Goal: Task Accomplishment & Management: Manage account settings

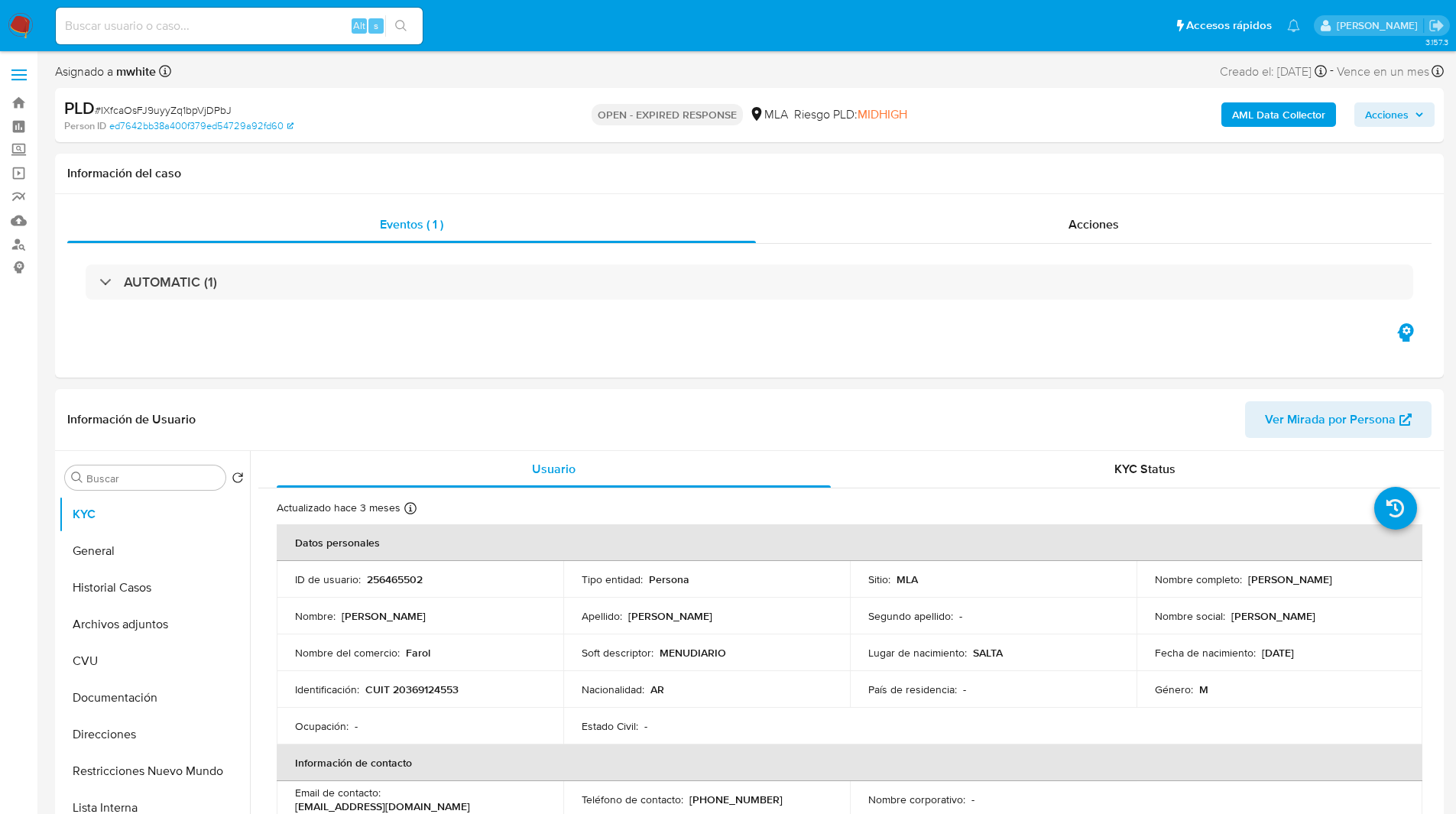
select select "10"
click at [487, 27] on ul "Pausado Ver notificaciones Alt s Accesos rápidos Presiona las siguientes teclas…" at bounding box center [677, 25] width 1259 height 38
click at [194, 21] on input at bounding box center [239, 26] width 367 height 20
paste input "MUQ2AucwsM2p4v50Z0868seF"
type input "MUQ2AucwsM2p4v50Z0868seF"
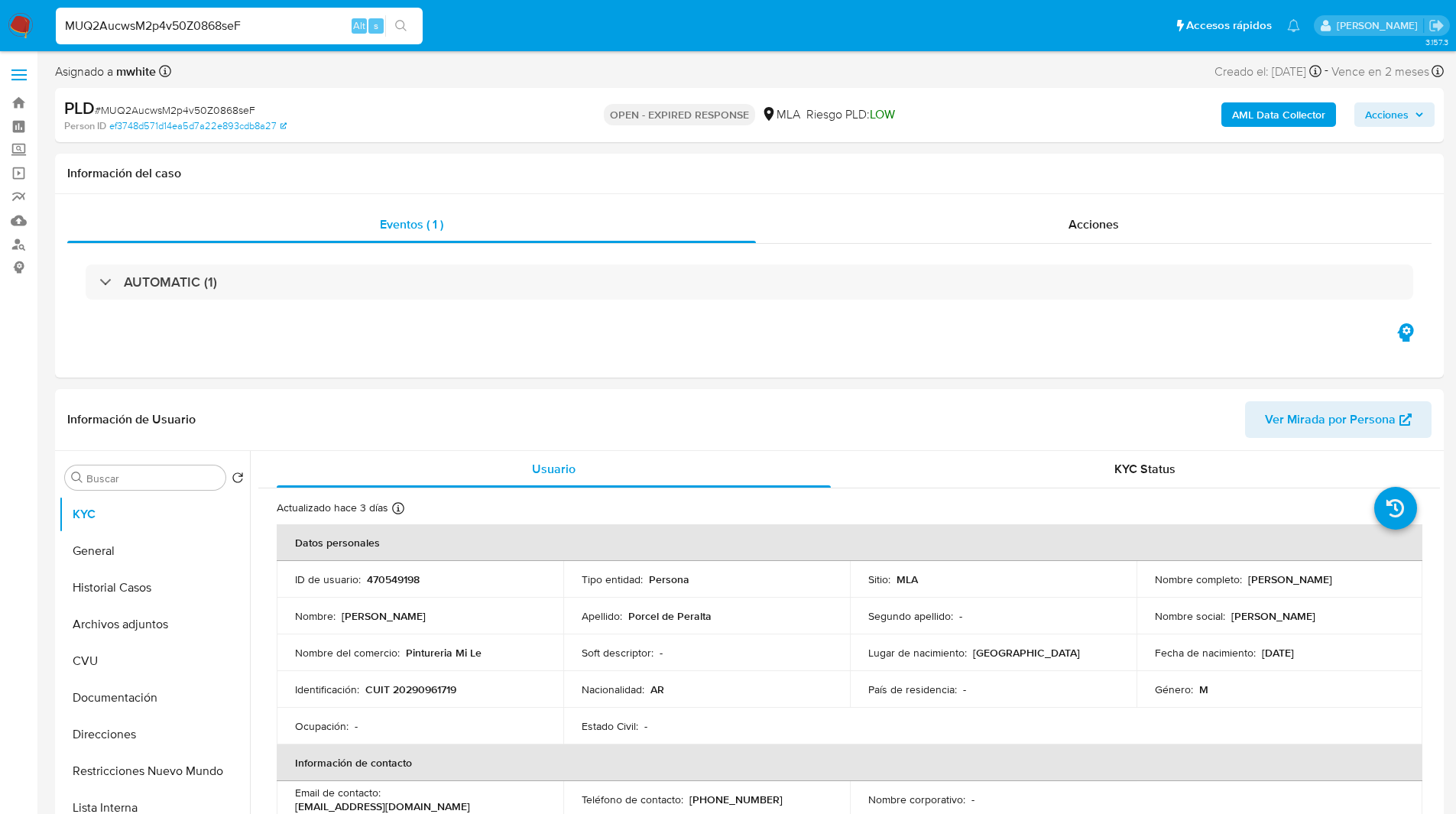
select select "10"
click at [433, 690] on p "CUIT 20290961719" at bounding box center [410, 689] width 91 height 14
copy p "20290961719"
click at [661, 337] on div "Eventos ( 1 ) Acciones AUTOMATIC (1)" at bounding box center [749, 286] width 1389 height 184
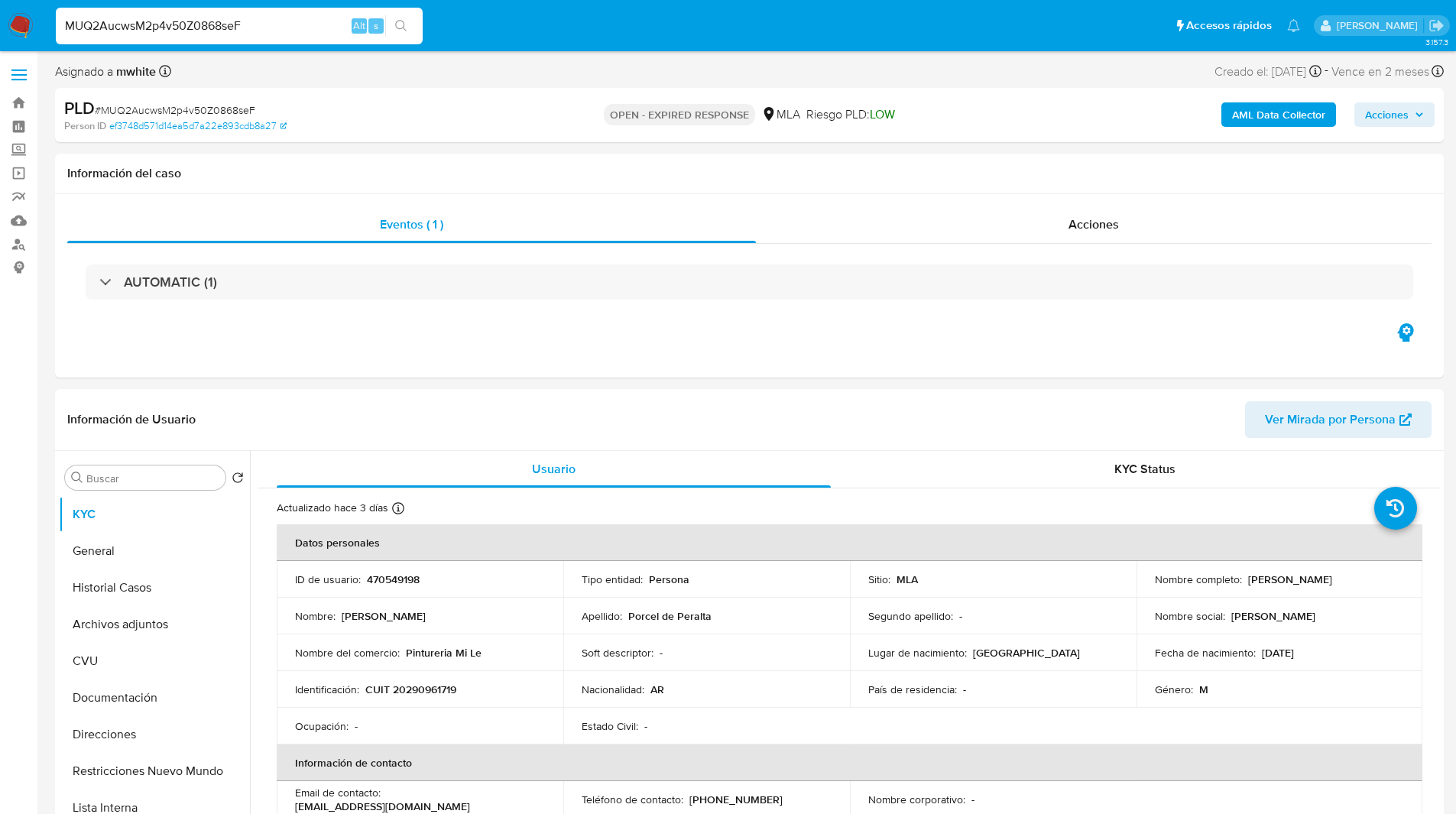
click at [731, 141] on div "PLD # MUQ2AucwsM2p4v50Z0868seF Person ID ef3748d571d14ea5d7a22e893cdb8a27 OPEN …" at bounding box center [749, 115] width 1389 height 54
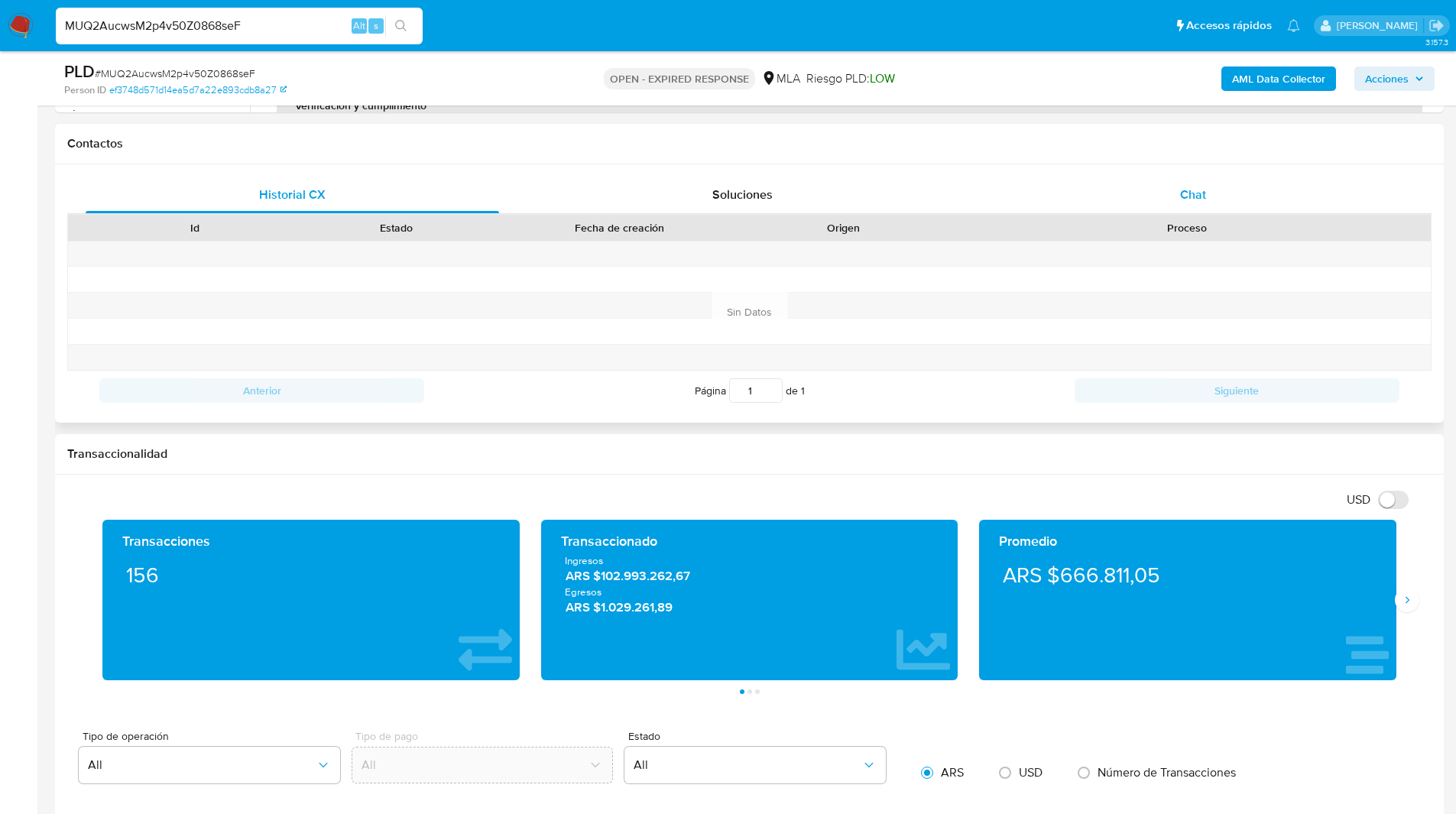
scroll to position [721, 0]
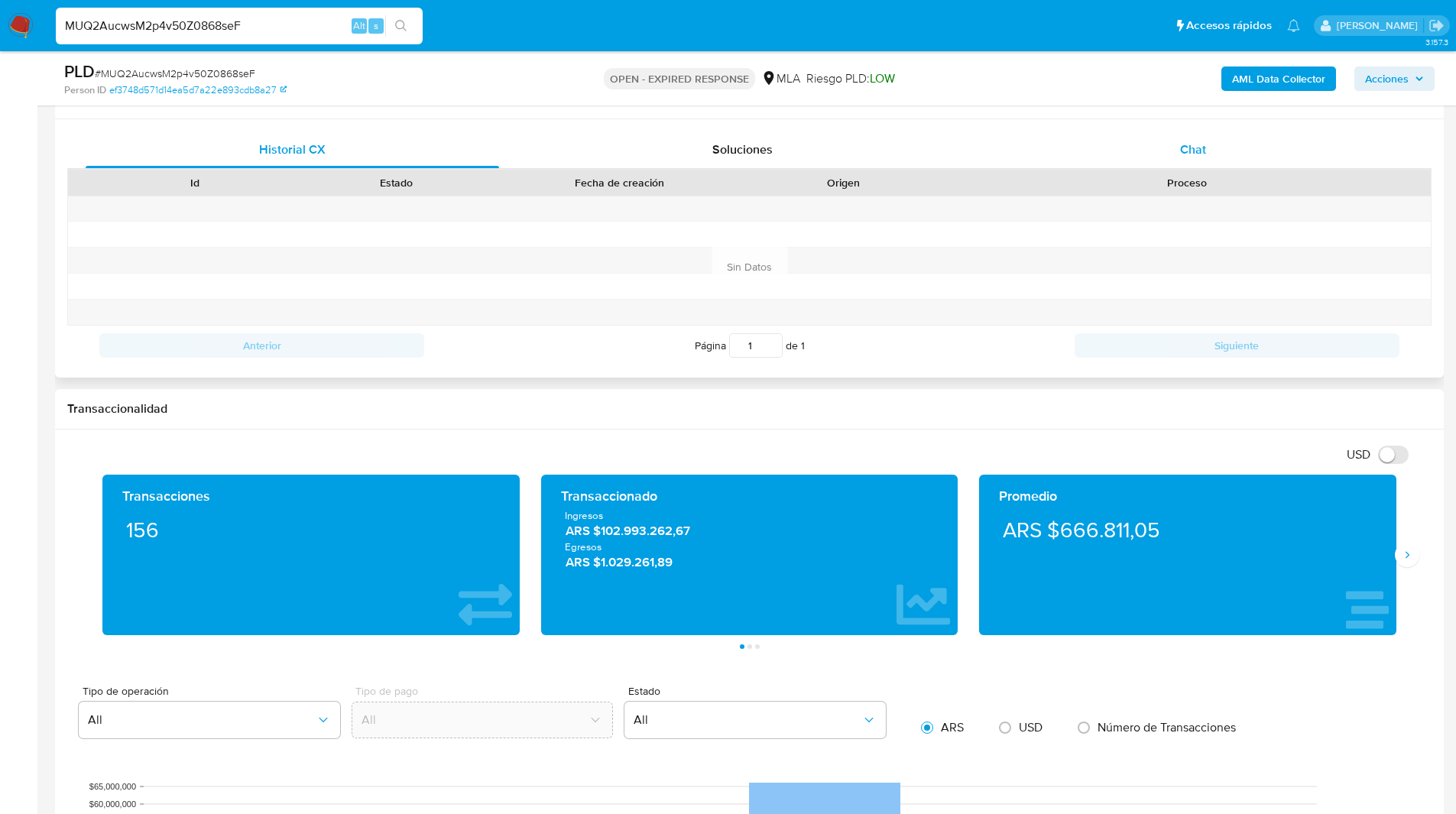
click at [1204, 150] on span "Chat" at bounding box center [1193, 150] width 26 height 18
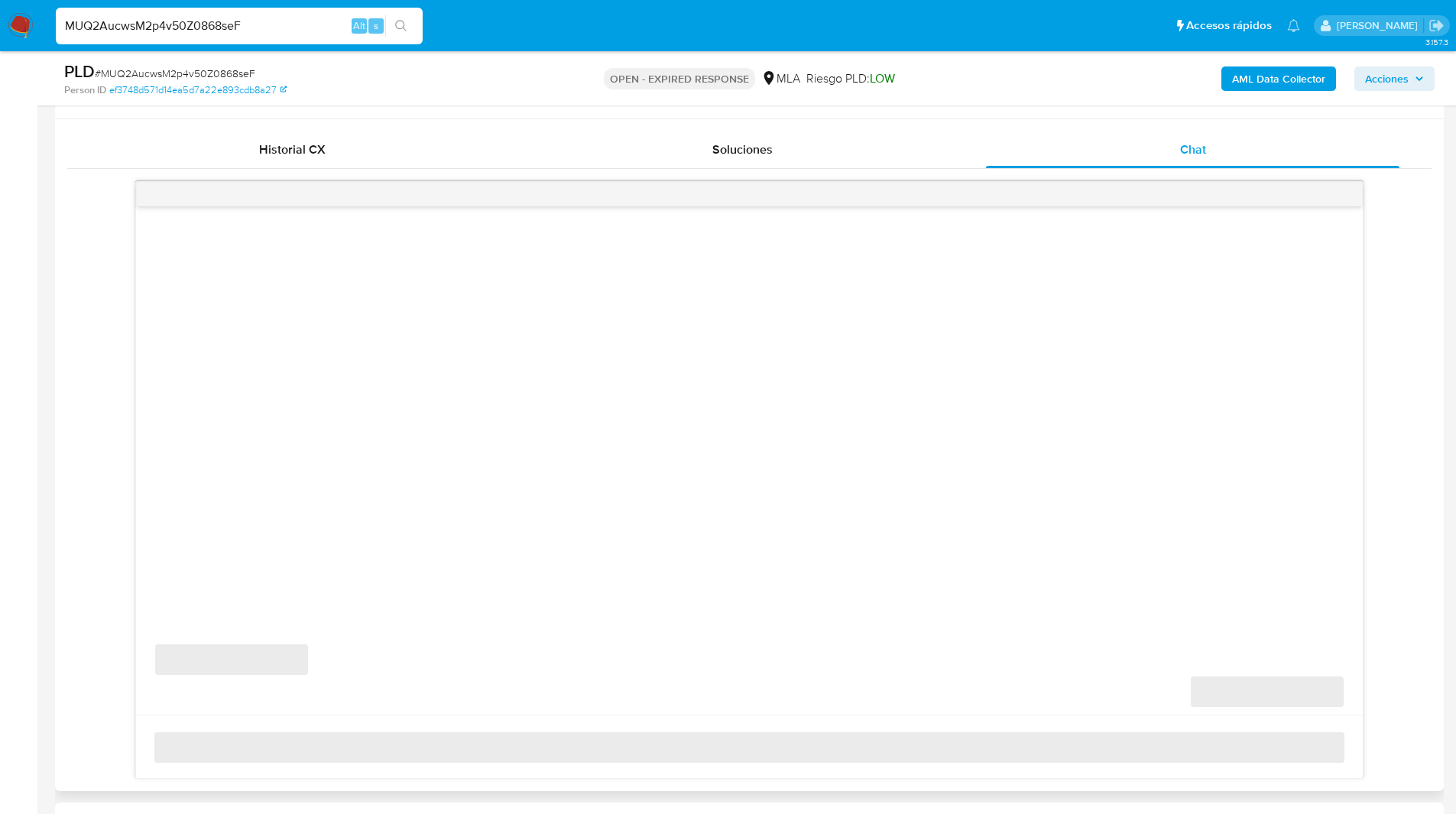
click at [1079, 111] on div "Contactos" at bounding box center [749, 98] width 1389 height 40
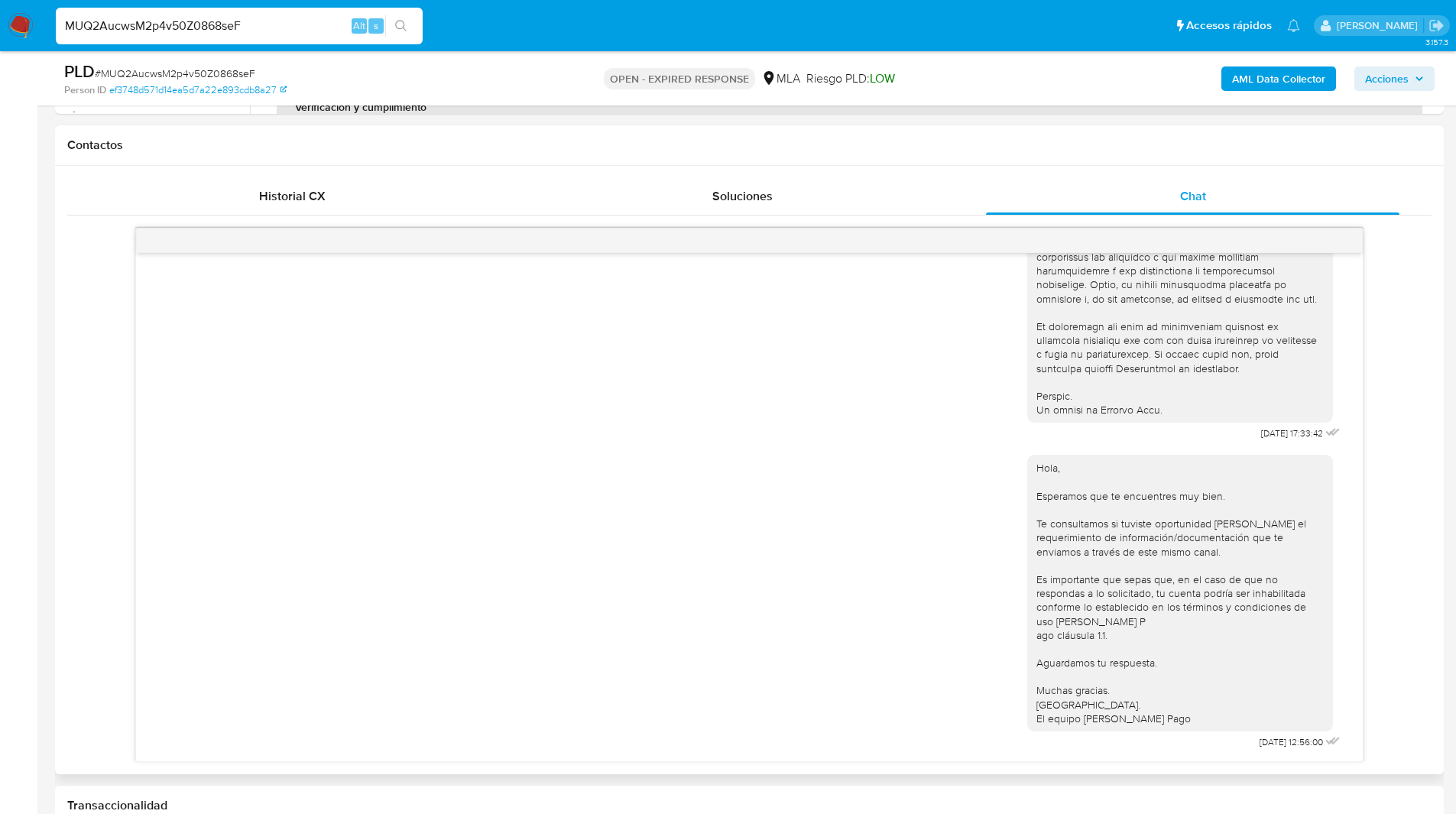
scroll to position [674, 0]
click at [1011, 150] on h1 "Contactos" at bounding box center [750, 146] width 1365 height 15
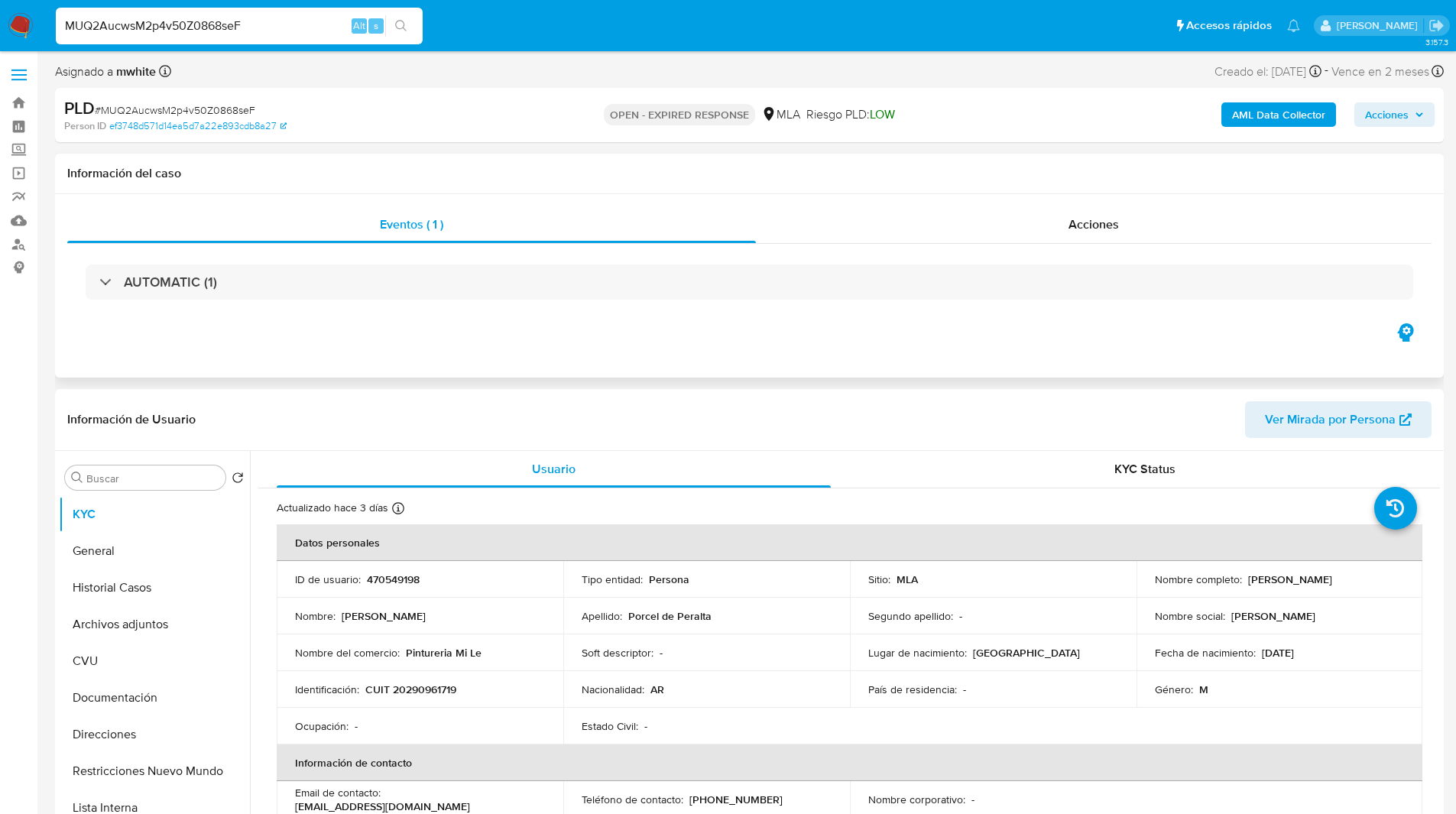
drag, startPoint x: 755, startPoint y: 169, endPoint x: 769, endPoint y: 184, distance: 20.5
click at [755, 169] on h1 "Información del caso" at bounding box center [750, 174] width 1365 height 15
click at [985, 28] on ul "Pausado Ver notificaciones MUQ2AucwsM2p4v50Z0868seF Alt s Accesos rápidos Presi…" at bounding box center [677, 25] width 1259 height 38
click at [908, 176] on h1 "Información del caso" at bounding box center [750, 174] width 1365 height 15
click at [585, 62] on div "Asignado a mwhite Asignado el: 18/08/2025 14:15:01 Creado el: 12/08/2025 Creado…" at bounding box center [749, 74] width 1389 height 27
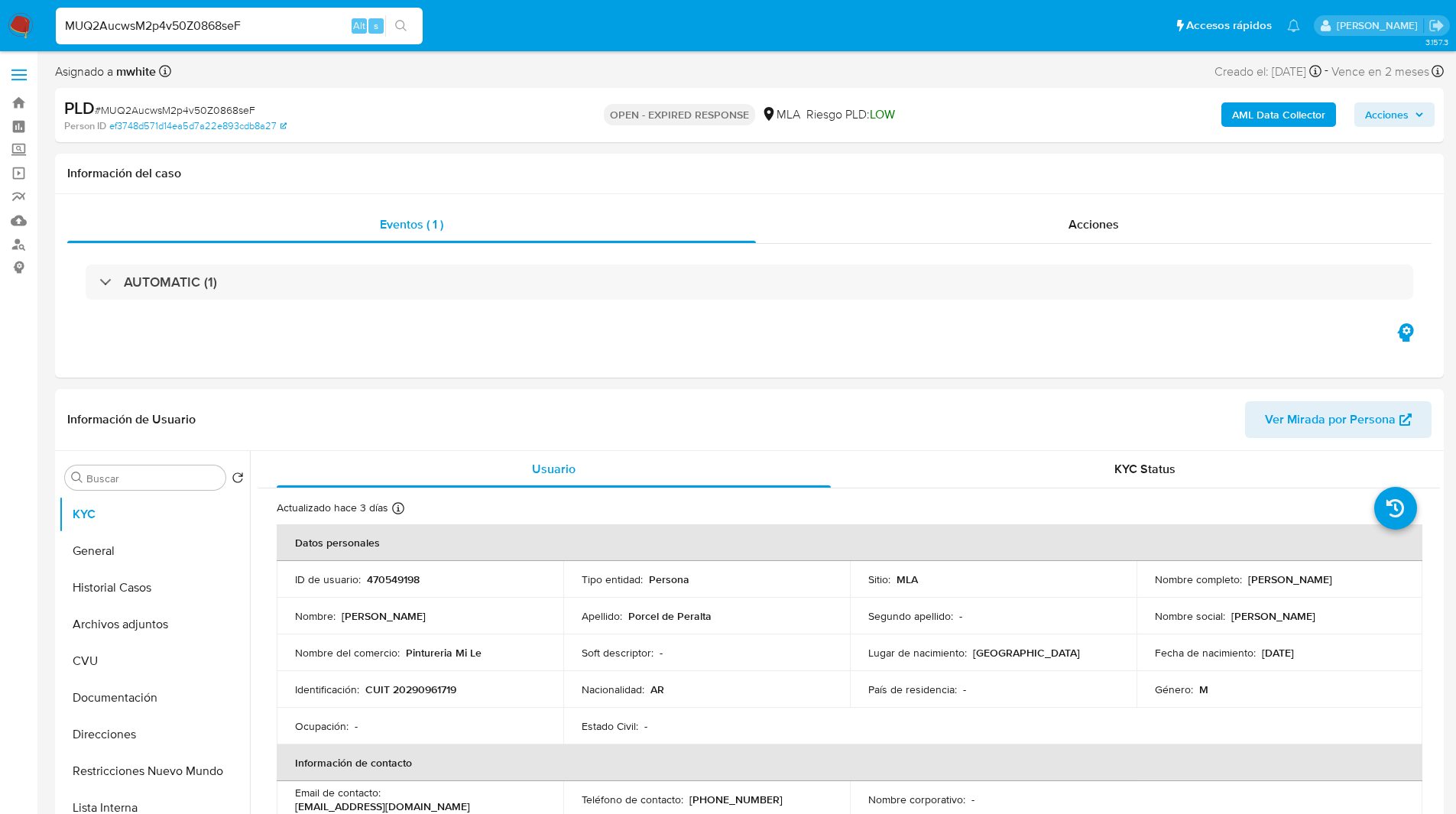
click at [523, 29] on ul "Pausado Ver notificaciones MUQ2AucwsM2p4v50Z0868seF Alt s Accesos rápidos Presi…" at bounding box center [677, 25] width 1259 height 38
click at [502, 27] on ul "Pausado Ver notificaciones MUQ2AucwsM2p4v50Z0868seF Alt s Accesos rápidos Presi…" at bounding box center [677, 25] width 1259 height 38
click at [877, 50] on nav "Pausado Ver notificaciones MUQ2AucwsM2p4v50Z0868seF Alt s Accesos rápidos Presi…" at bounding box center [728, 26] width 1456 height 51
click at [823, 47] on nav "Pausado Ver notificaciones MUQ2AucwsM2p4v50Z0868seF Alt s Accesos rápidos Presi…" at bounding box center [728, 26] width 1456 height 51
click at [869, 29] on ul "Pausado Ver notificaciones MUQ2AucwsM2p4v50Z0868seF Alt s Accesos rápidos Presi…" at bounding box center [677, 25] width 1259 height 38
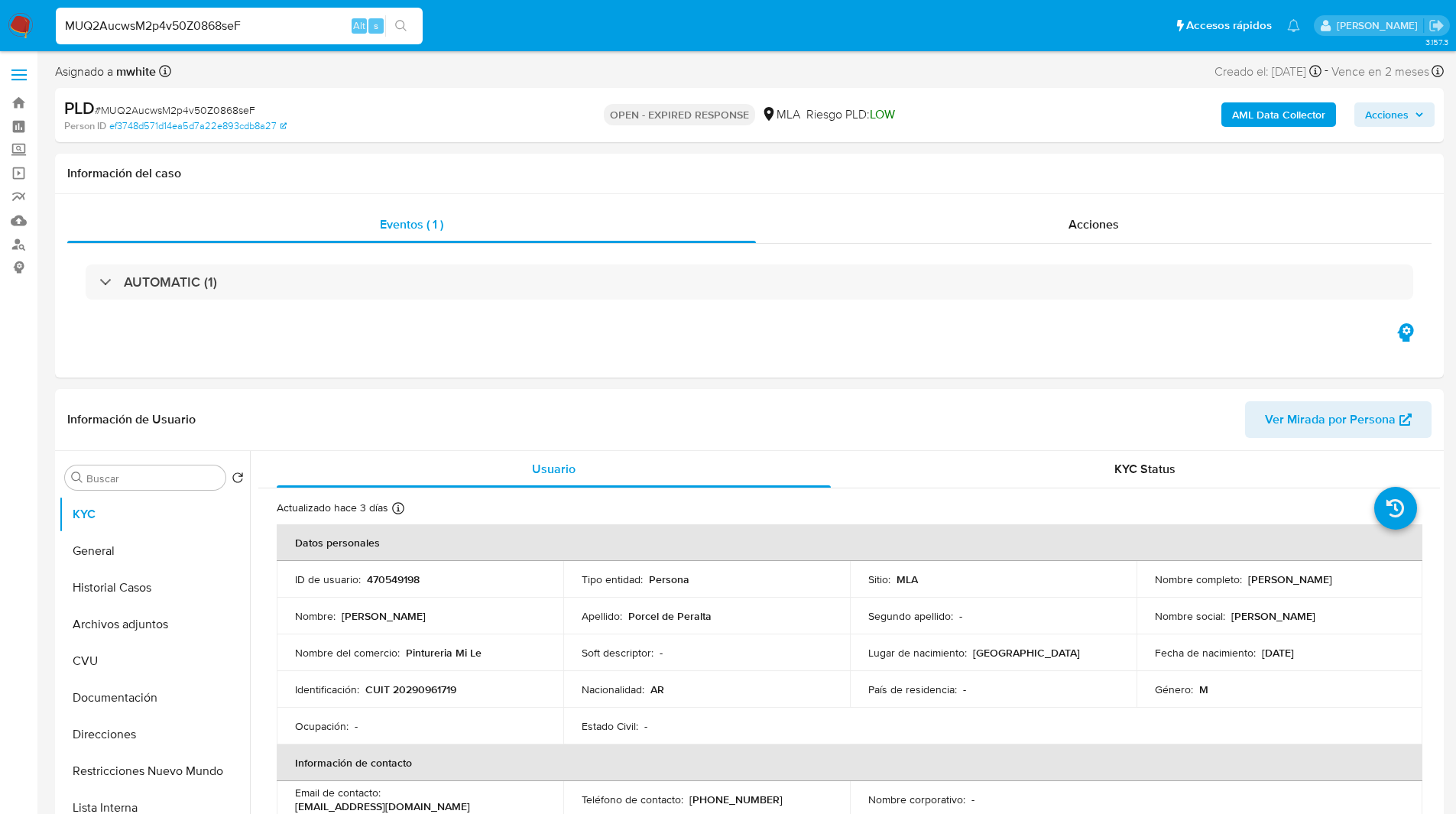
click at [879, 32] on ul "Pausado Ver notificaciones MUQ2AucwsM2p4v50Z0868seF Alt s Accesos rápidos Presi…" at bounding box center [677, 25] width 1259 height 38
click at [517, 89] on div "PLD # MUQ2AucwsM2p4v50Z0868seF Person ID ef3748d571d14ea5d7a22e893cdb8a27 OPEN …" at bounding box center [749, 115] width 1389 height 54
click at [458, 80] on div "Asignado a mwhite Asignado el: 18/08/2025 14:15:01 Creado el: 12/08/2025 Creado…" at bounding box center [749, 74] width 1389 height 27
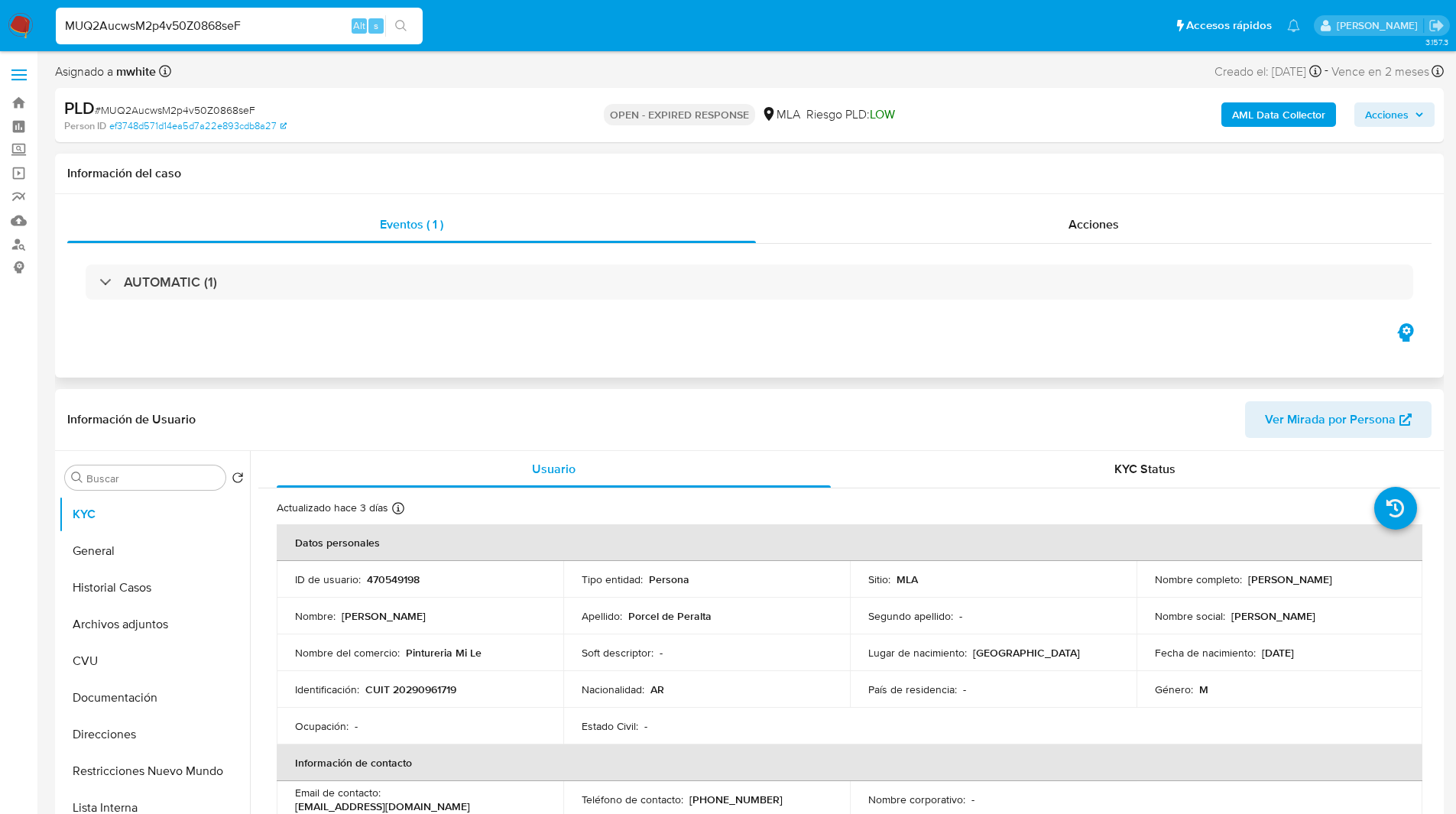
click at [771, 368] on div "Eventos ( 1 ) Acciones AUTOMATIC (1)" at bounding box center [749, 286] width 1389 height 184
drag, startPoint x: 406, startPoint y: 647, endPoint x: 515, endPoint y: 646, distance: 109.0
click at [515, 646] on div "Nombre del comercio : Pintureria Mi Le" at bounding box center [420, 653] width 250 height 14
copy p "Pintureria Mi Le"
click at [123, 717] on button "Direcciones" at bounding box center [148, 734] width 179 height 37
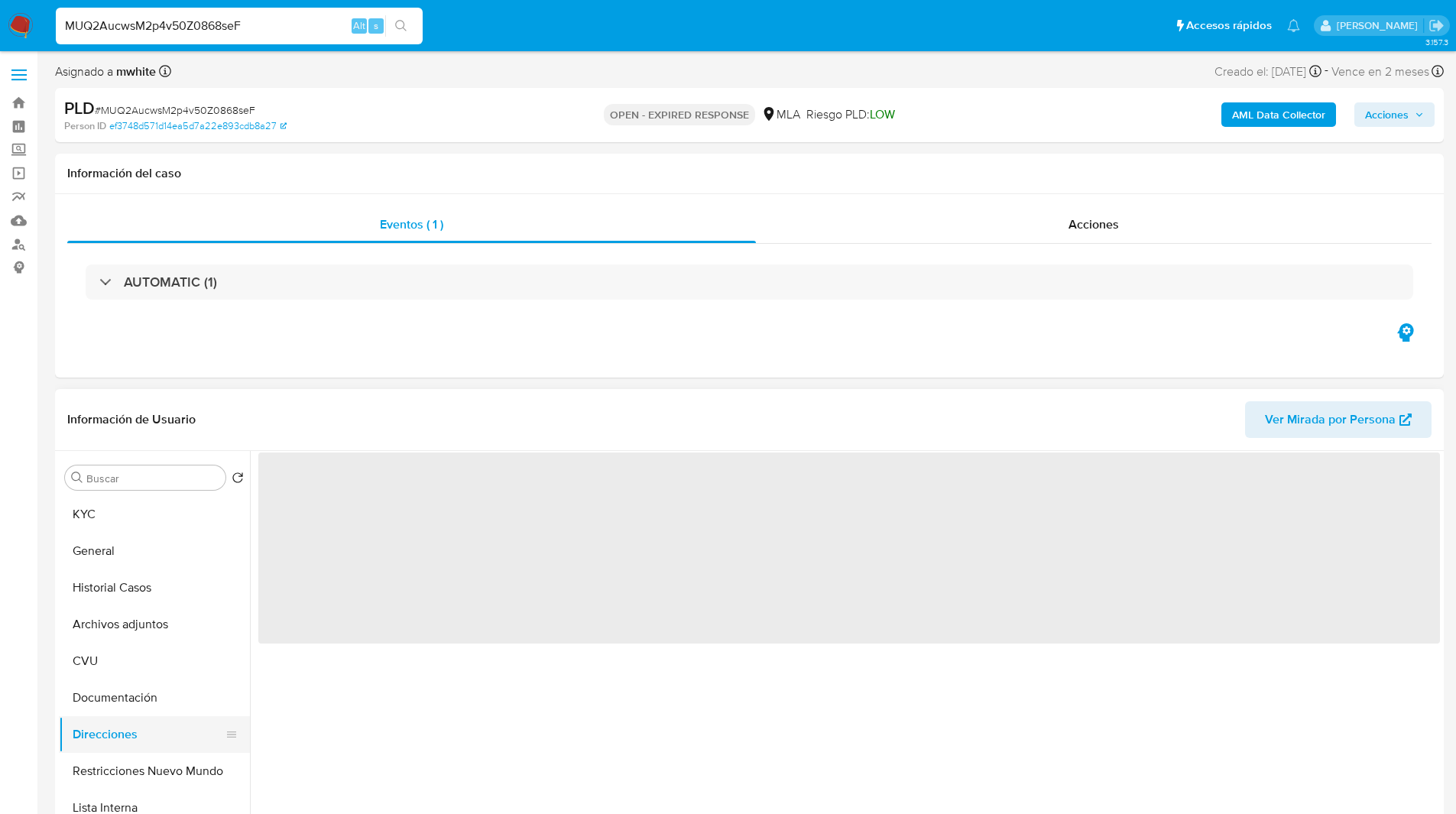
click at [123, 717] on button "Direcciones" at bounding box center [148, 734] width 179 height 37
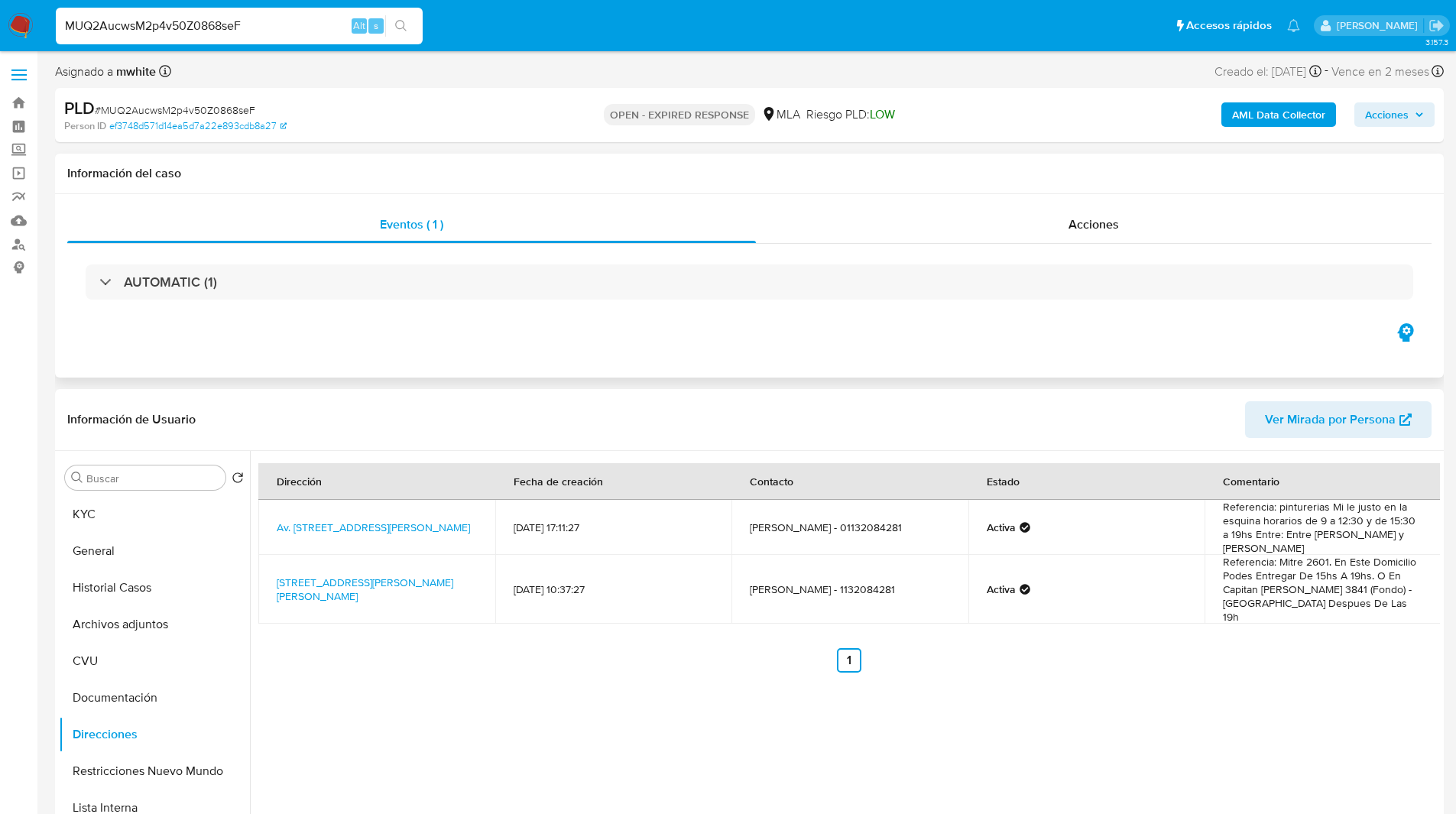
click at [805, 318] on div "AUTOMATIC (1)" at bounding box center [750, 281] width 1365 height 76
click at [846, 66] on div "Asignado a mwhite Asignado el: 18/08/2025 14:15:01 Creado el: 12/08/2025 Creado…" at bounding box center [749, 74] width 1389 height 27
click at [496, 16] on ul "Pausado Ver notificaciones MUQ2AucwsM2p4v50Z0868seF Alt s Accesos rápidos Presi…" at bounding box center [677, 25] width 1259 height 38
click at [206, 31] on input "MUQ2AucwsM2p4v50Z0868seF" at bounding box center [239, 26] width 367 height 20
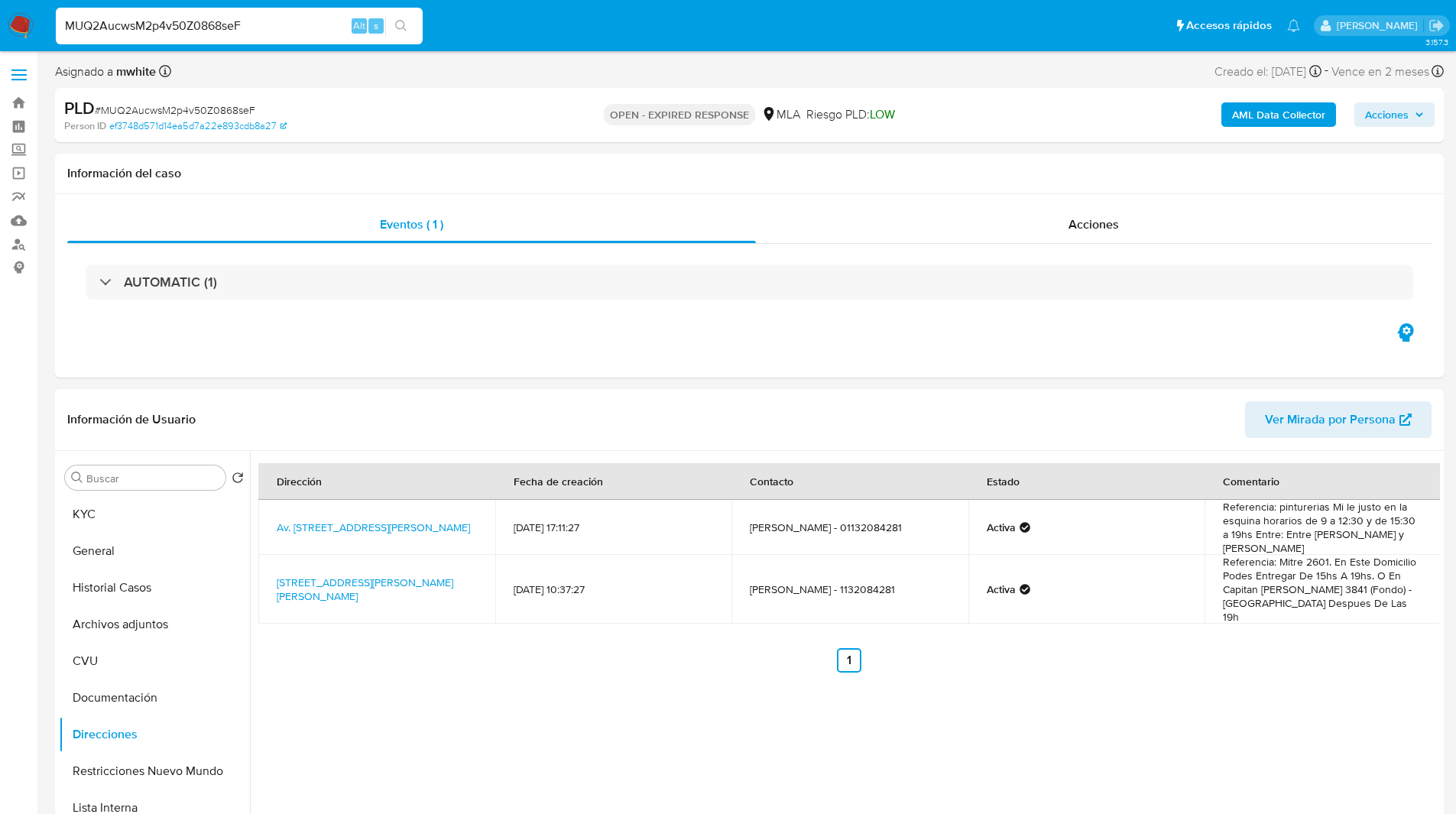
click at [32, 26] on img at bounding box center [21, 26] width 26 height 26
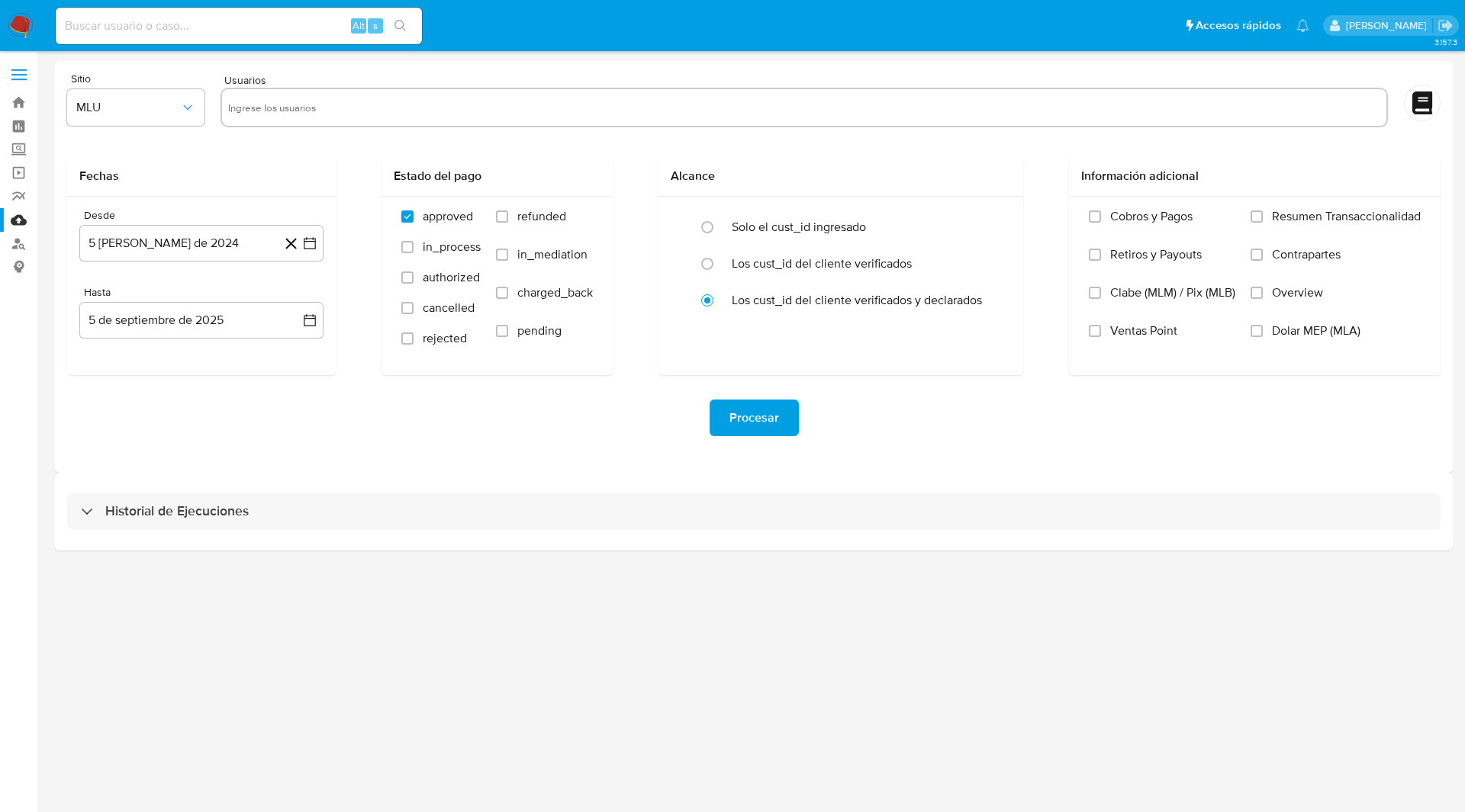
click at [1015, 87] on div "Usuarios" at bounding box center [804, 102] width 1167 height 57
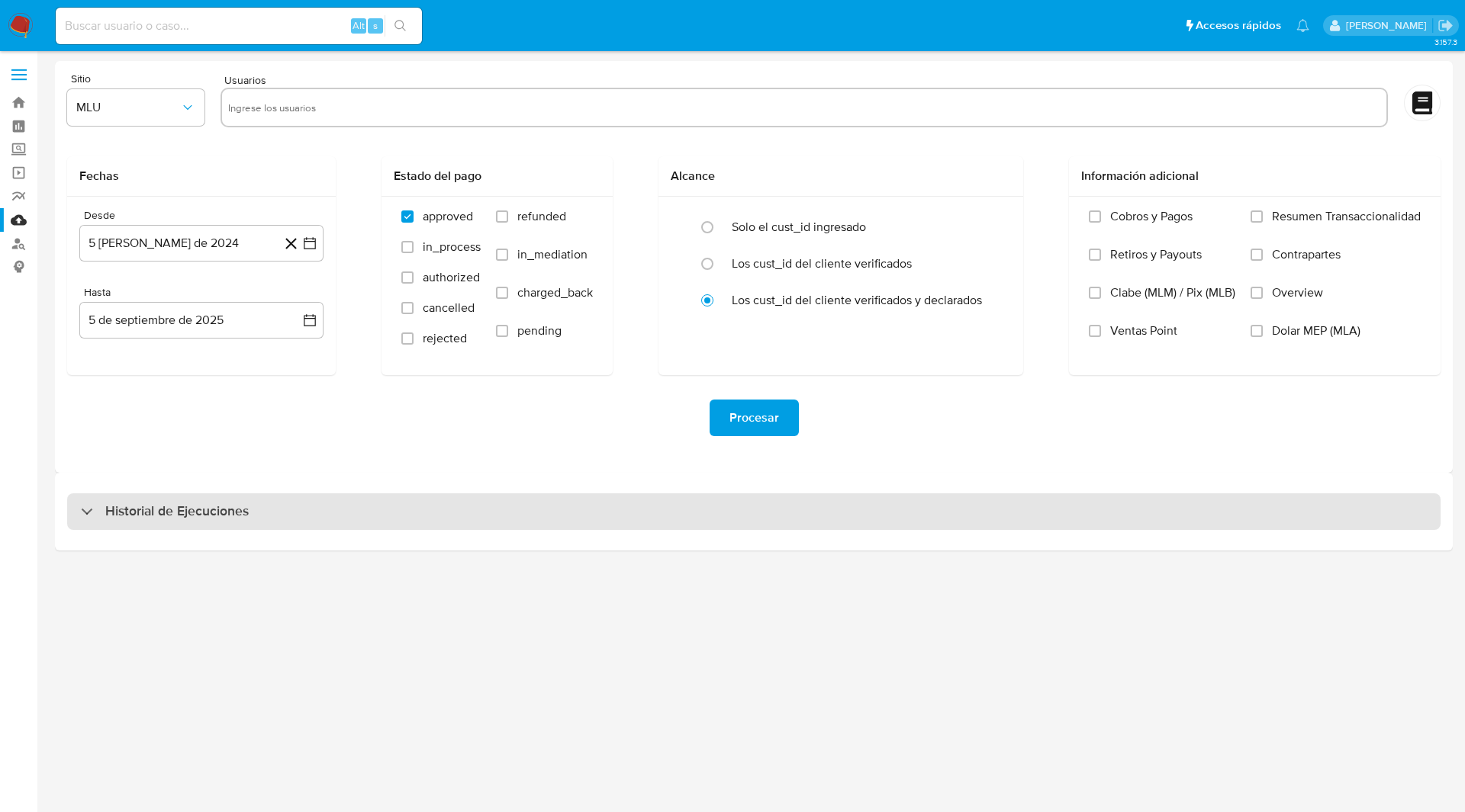
click at [235, 524] on div "Historial de Ejecuciones" at bounding box center [753, 511] width 1373 height 37
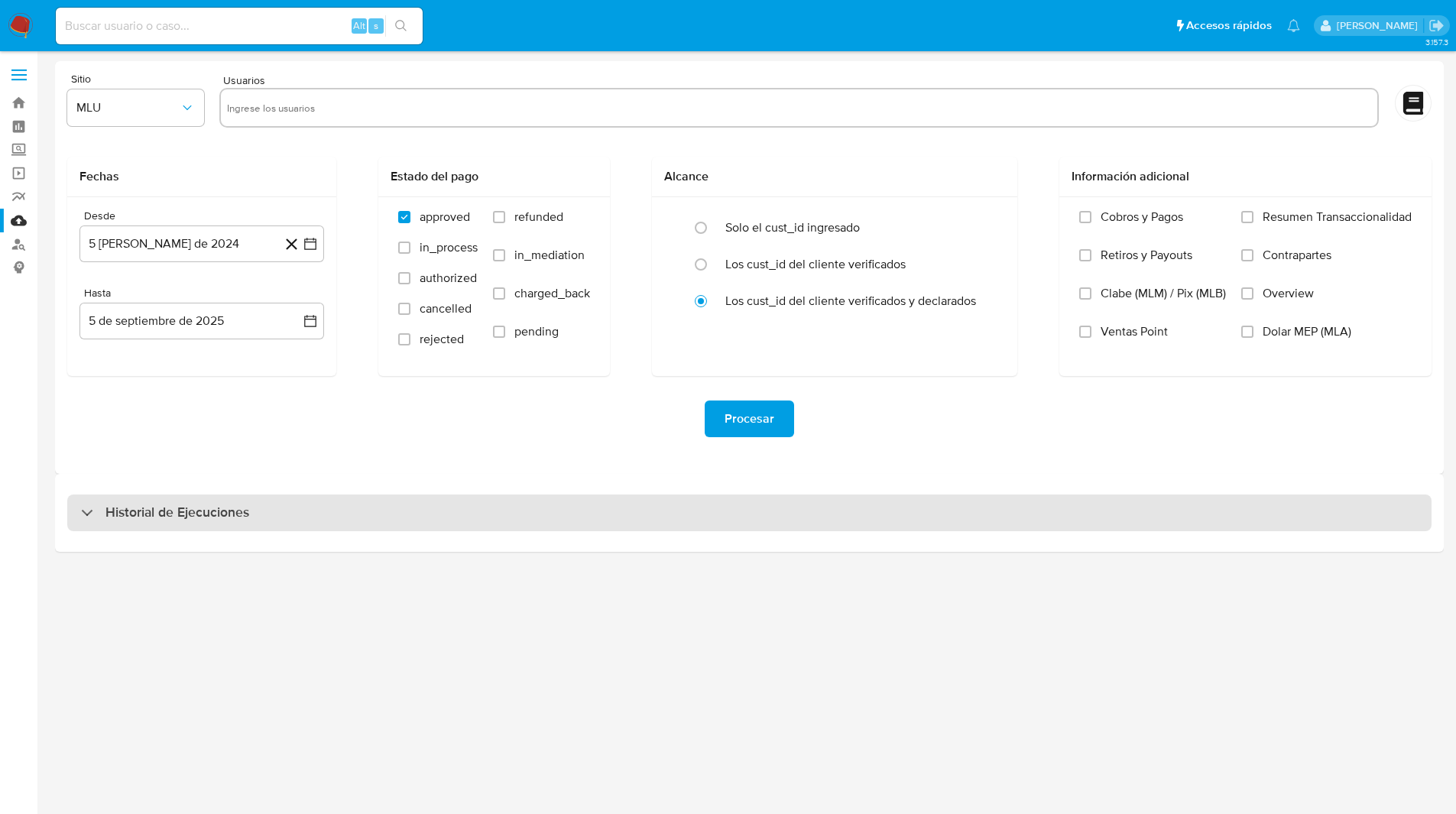
select select "10"
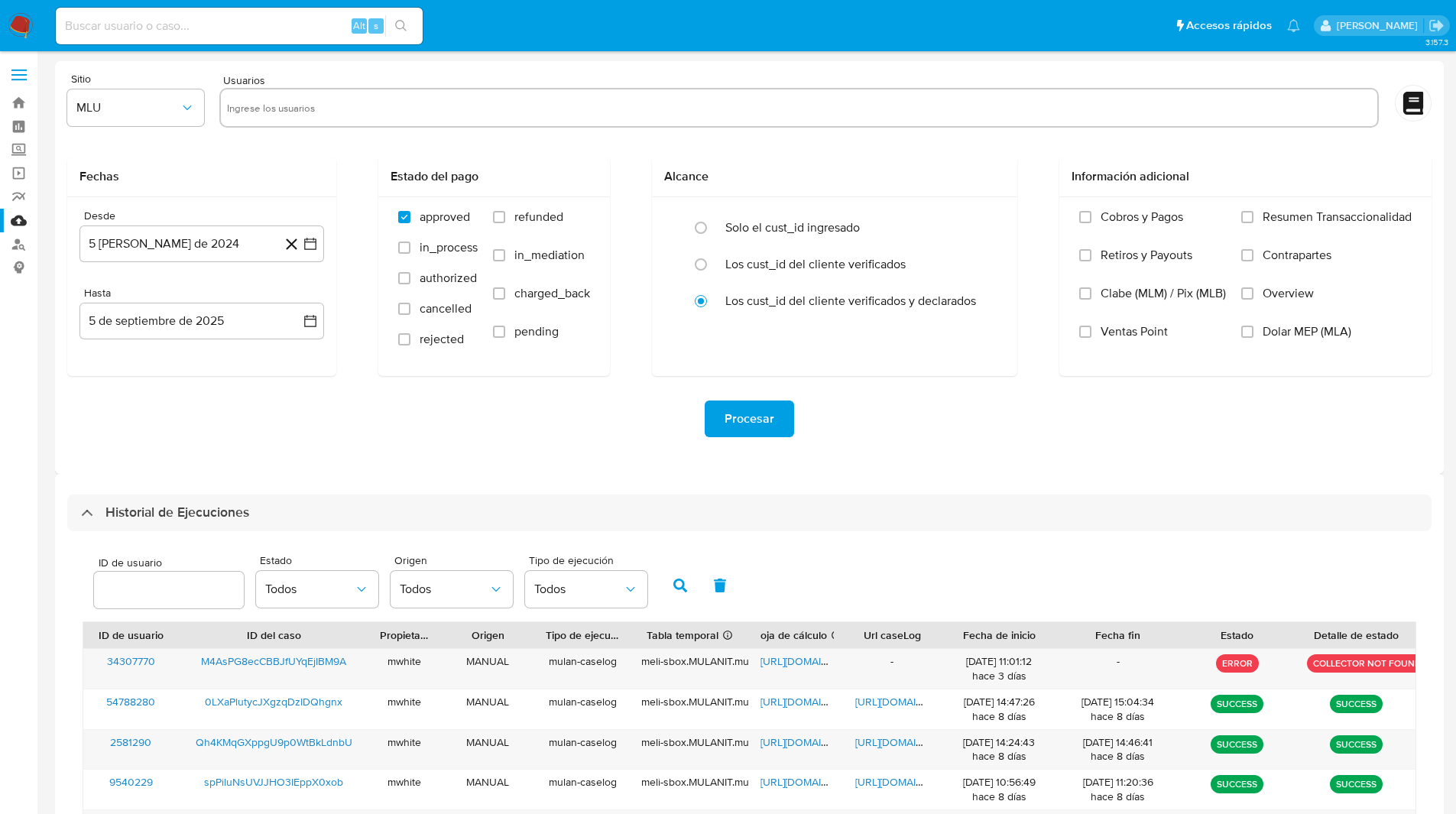
click at [145, 594] on input "number" at bounding box center [168, 590] width 150 height 20
type input "470549198"
click at [657, 577] on div "ID de usuario 470549198 Estado Todos Origen Todos Tipo de ejecución Todos" at bounding box center [750, 584] width 1334 height 75
click at [682, 581] on icon "button" at bounding box center [681, 586] width 14 height 14
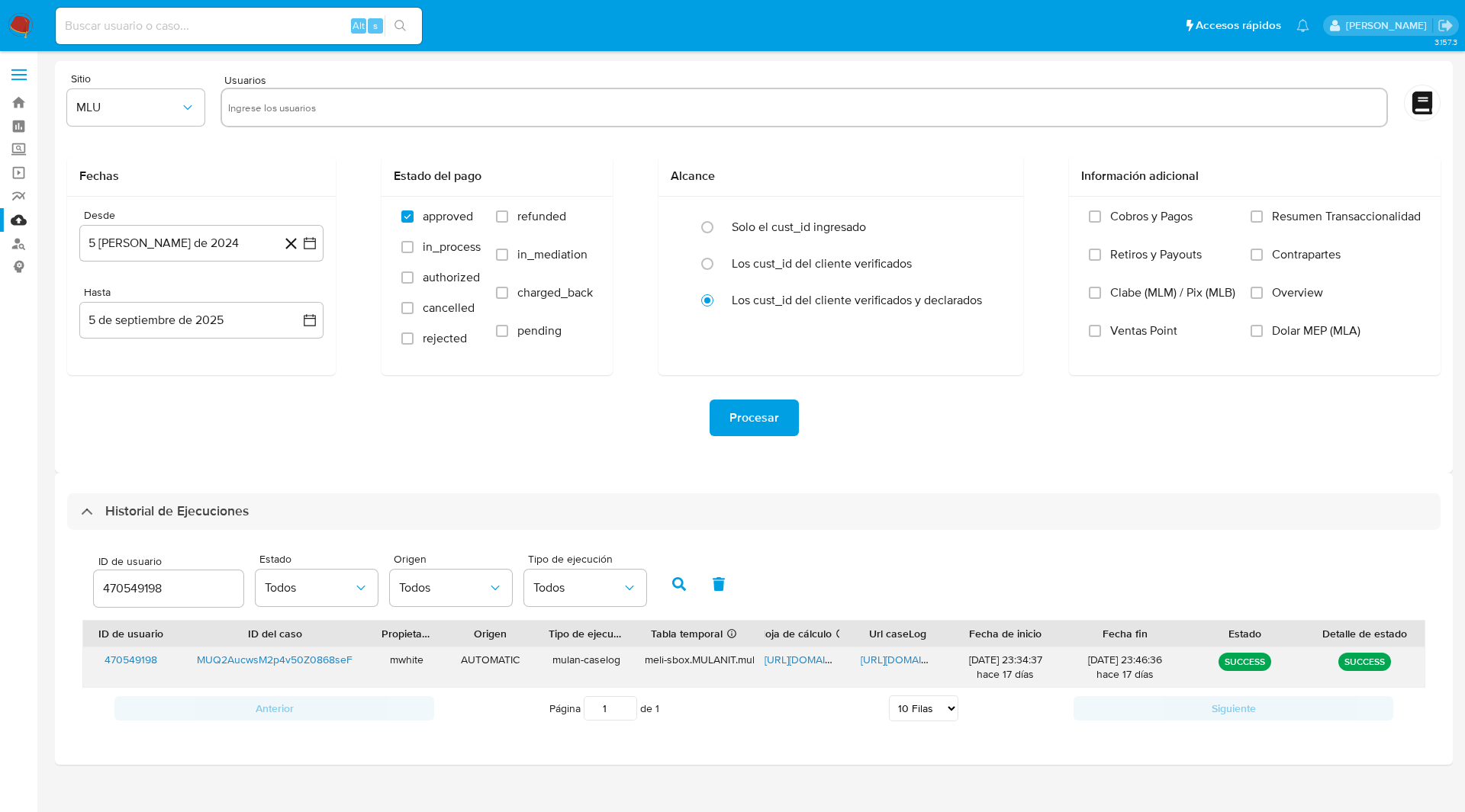
click at [787, 658] on span "https://docs.google.com/spreadsheets/d/1j-qAFgr4af67nt-YJtmX_ZaF0E0v-wolEmZ5VrR…" at bounding box center [817, 659] width 105 height 15
click at [884, 655] on span "https://docs.google.com/document/d/1e3aVZVAc72HHM08eCMhNznFzgvc57e35cbPxmx1LGgk…" at bounding box center [913, 659] width 105 height 15
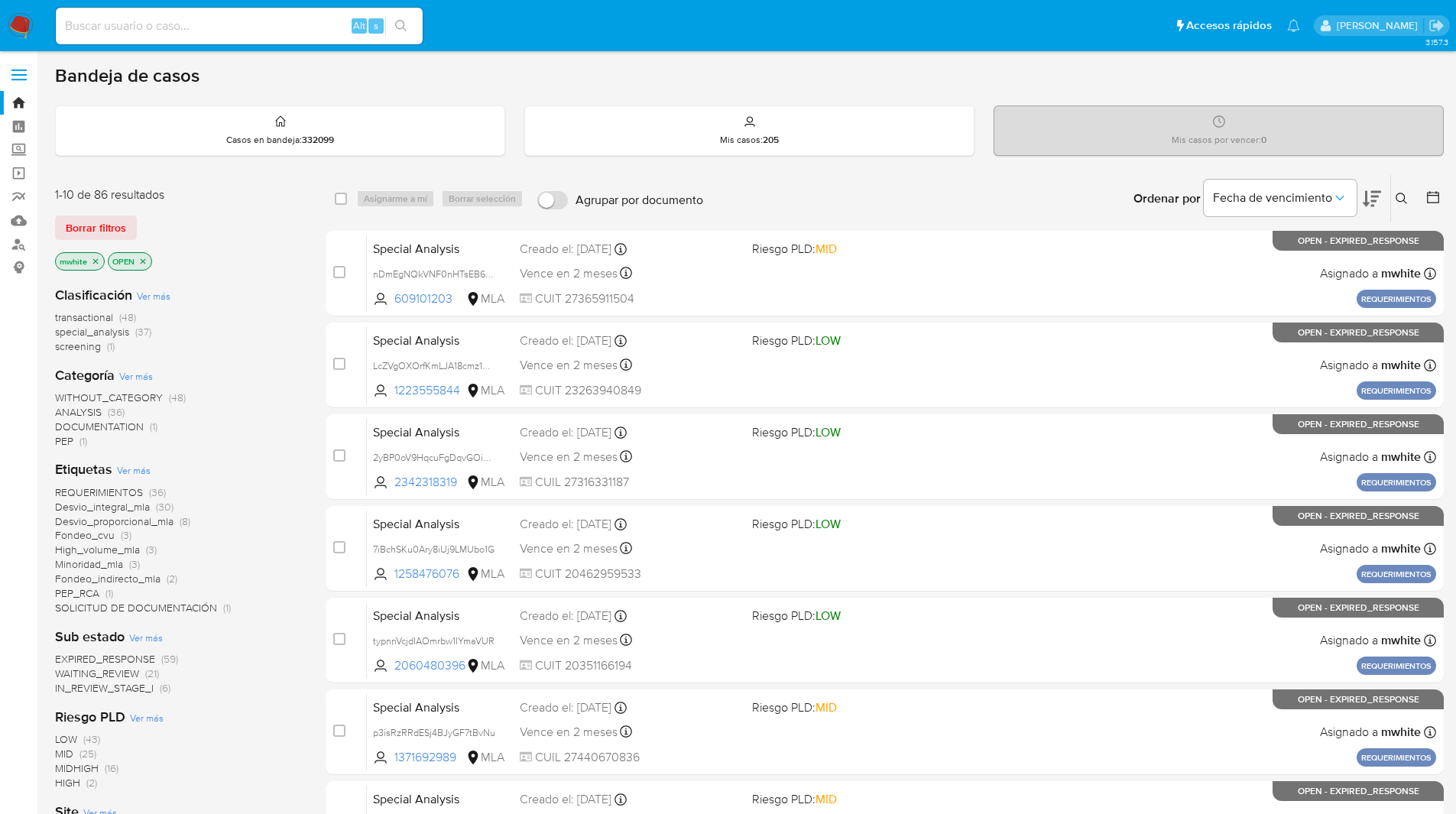
click at [1400, 198] on icon at bounding box center [1402, 198] width 12 height 12
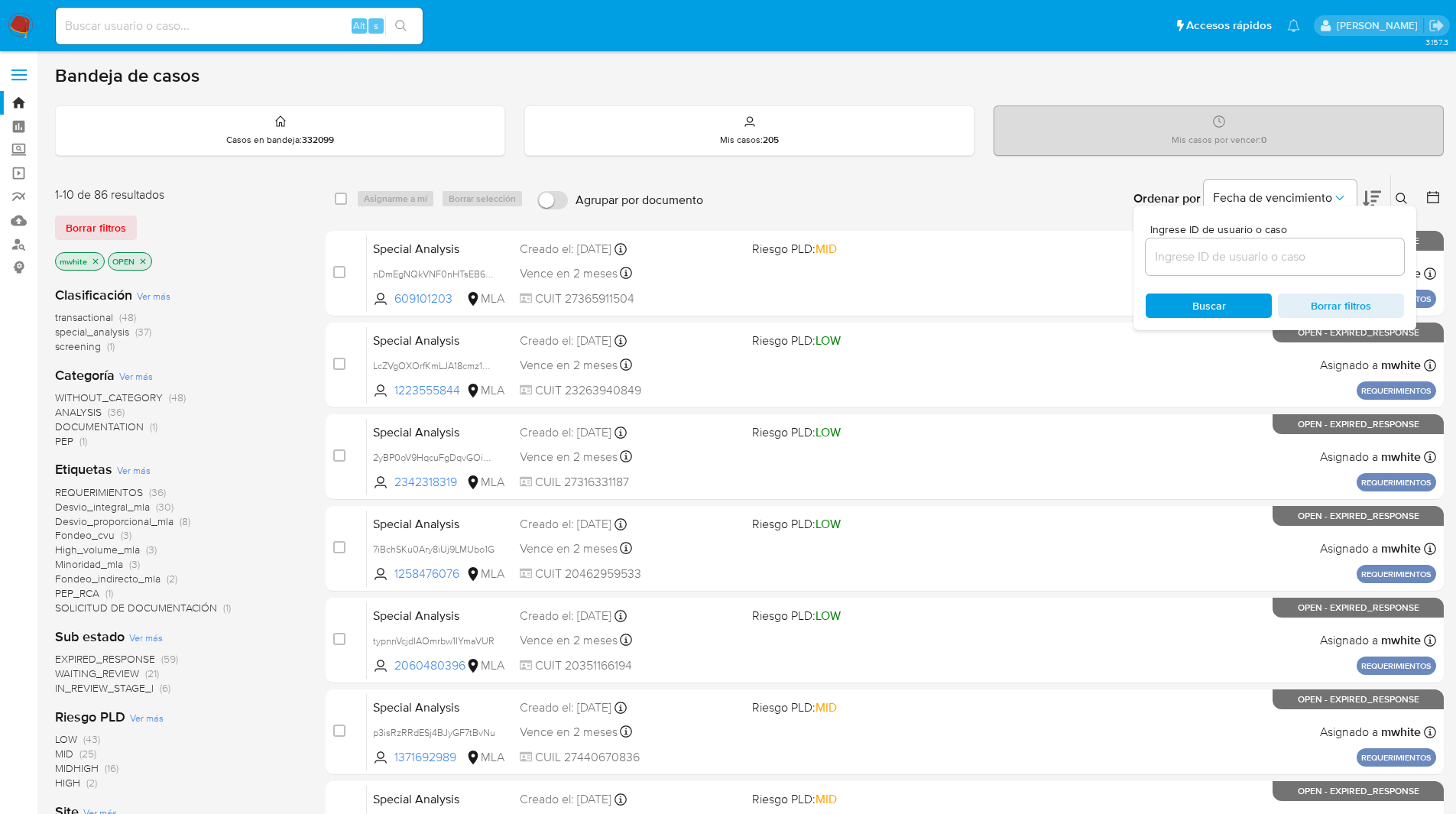
click at [1226, 253] on input at bounding box center [1275, 257] width 258 height 20
type input "MUQ2AucwsM2p4v50Z0868seF"
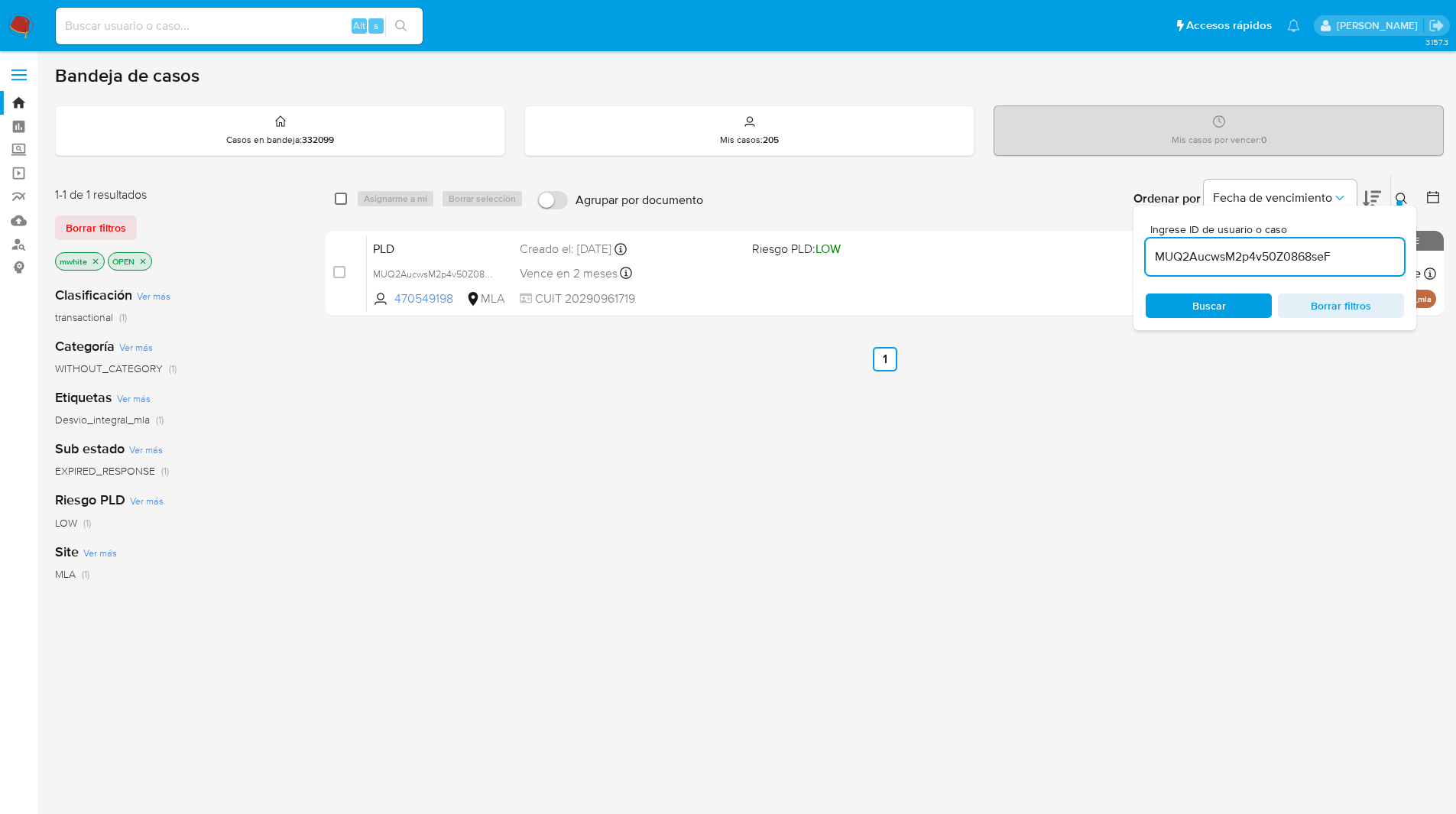
click at [336, 201] on input "checkbox" at bounding box center [341, 198] width 12 height 12
checkbox input "true"
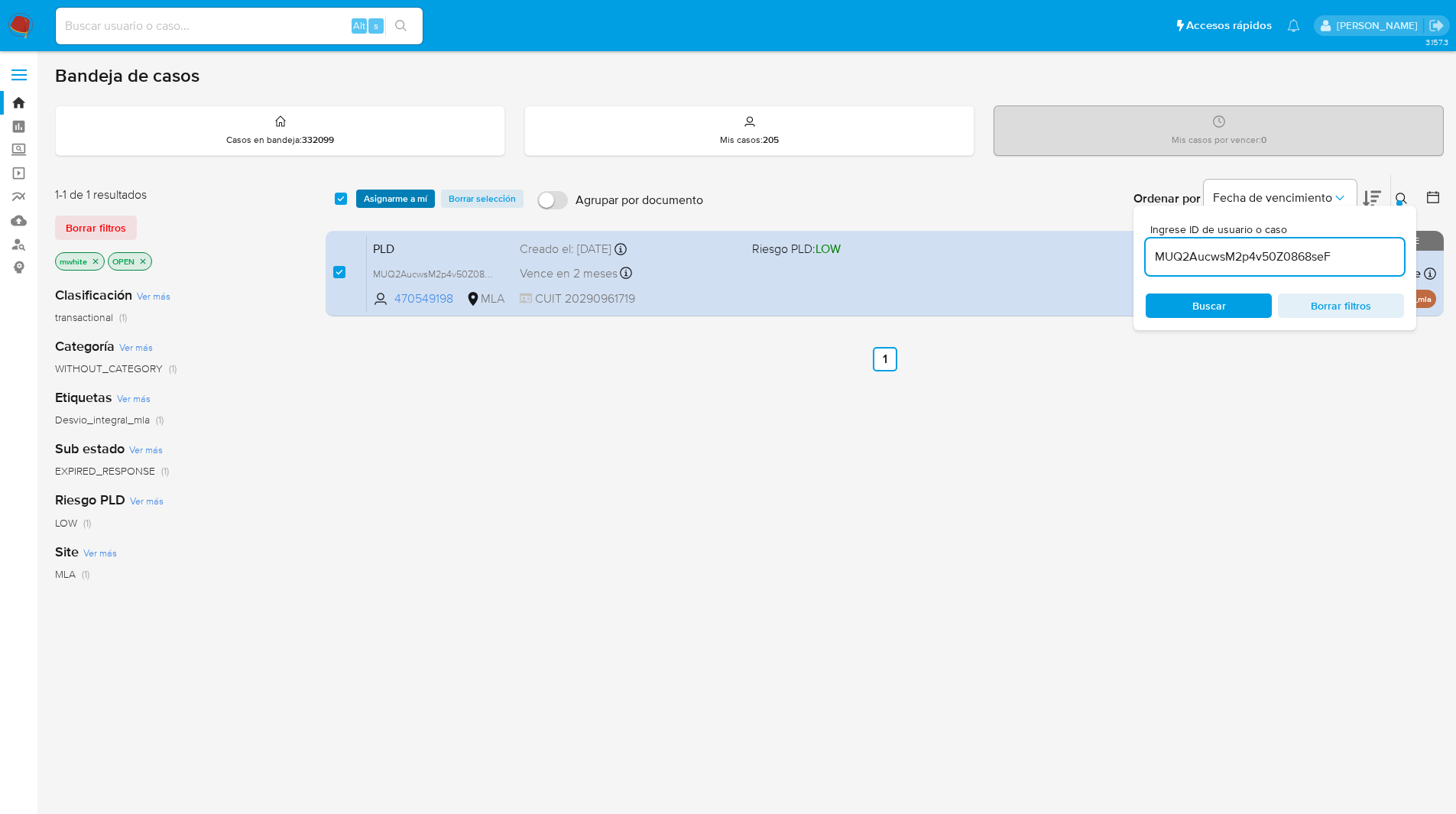
click at [386, 198] on span "Asignarme a mí" at bounding box center [396, 199] width 63 height 15
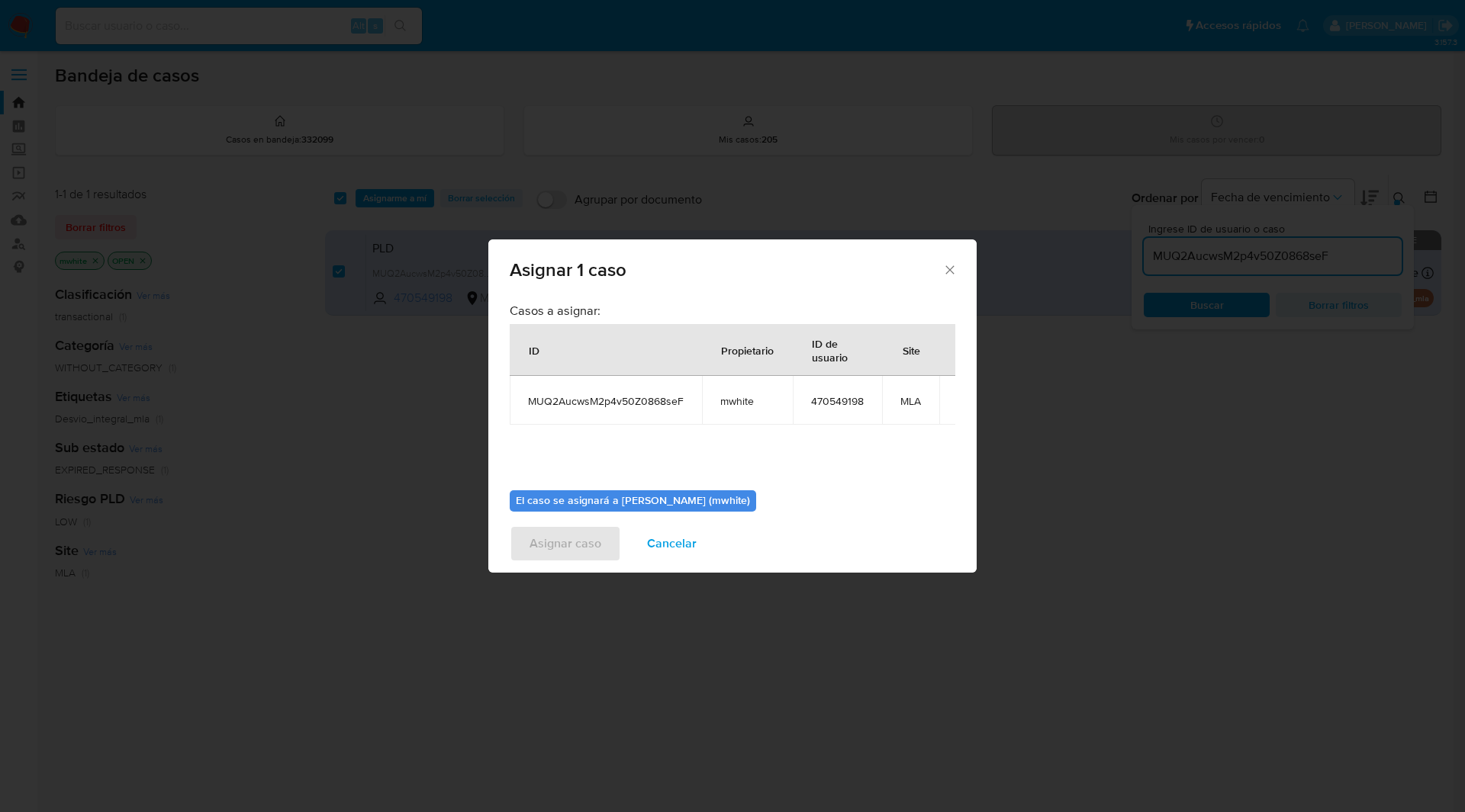
click at [741, 402] on span "mwhite" at bounding box center [747, 401] width 54 height 14
copy span "mwhite"
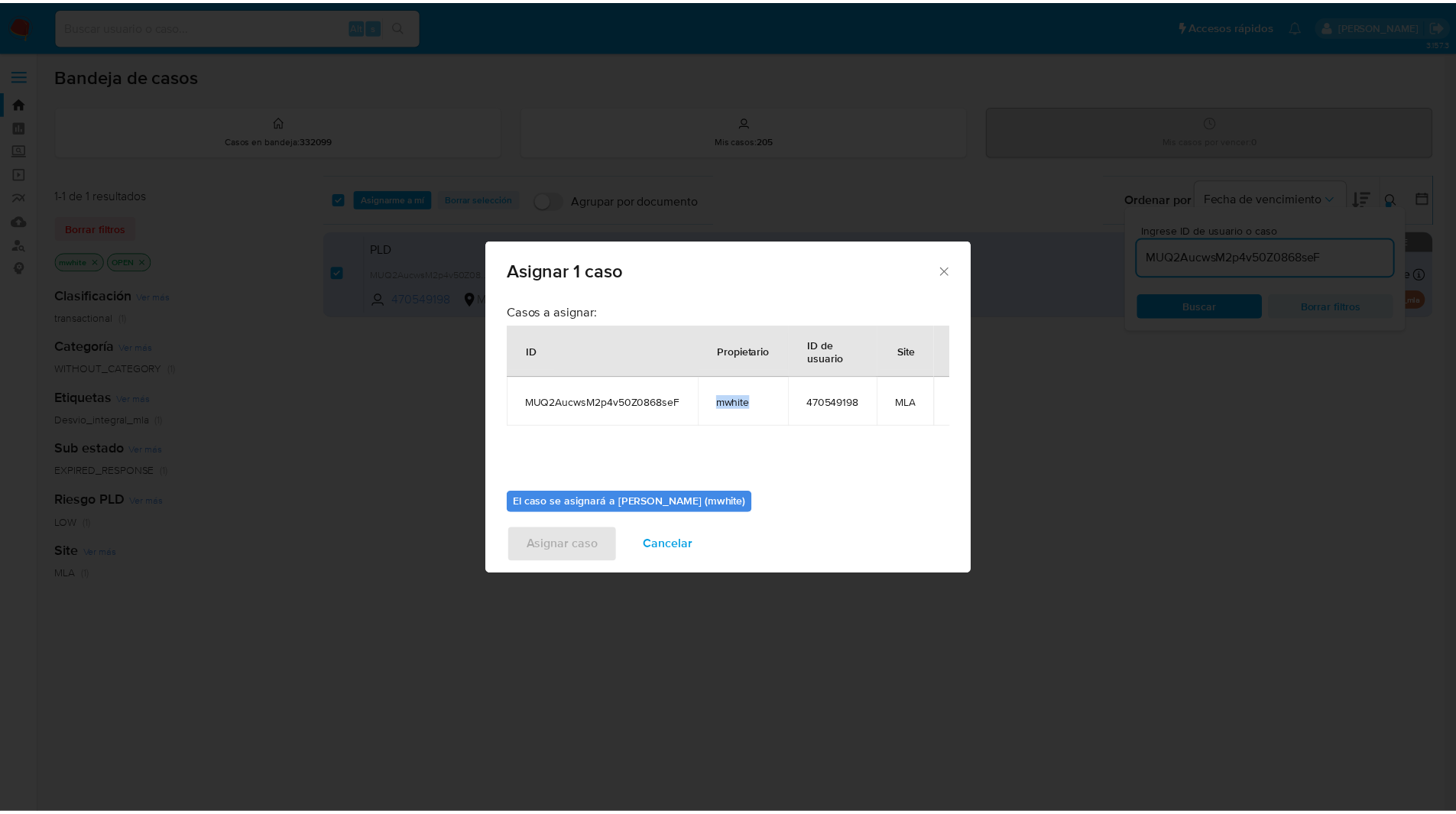
scroll to position [80, 0]
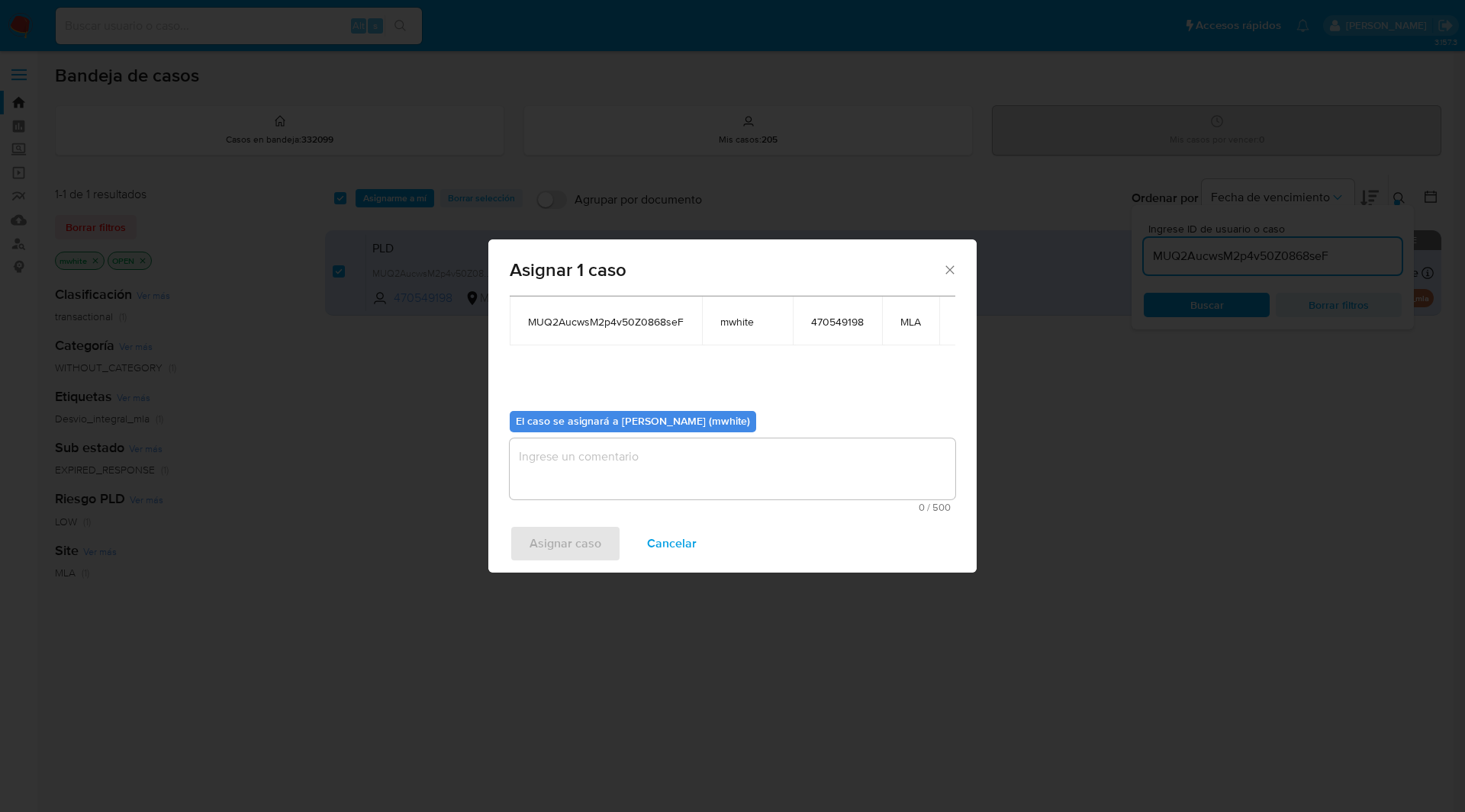
click at [567, 489] on textarea "assign-modal" at bounding box center [732, 469] width 445 height 61
paste textarea "mwhite"
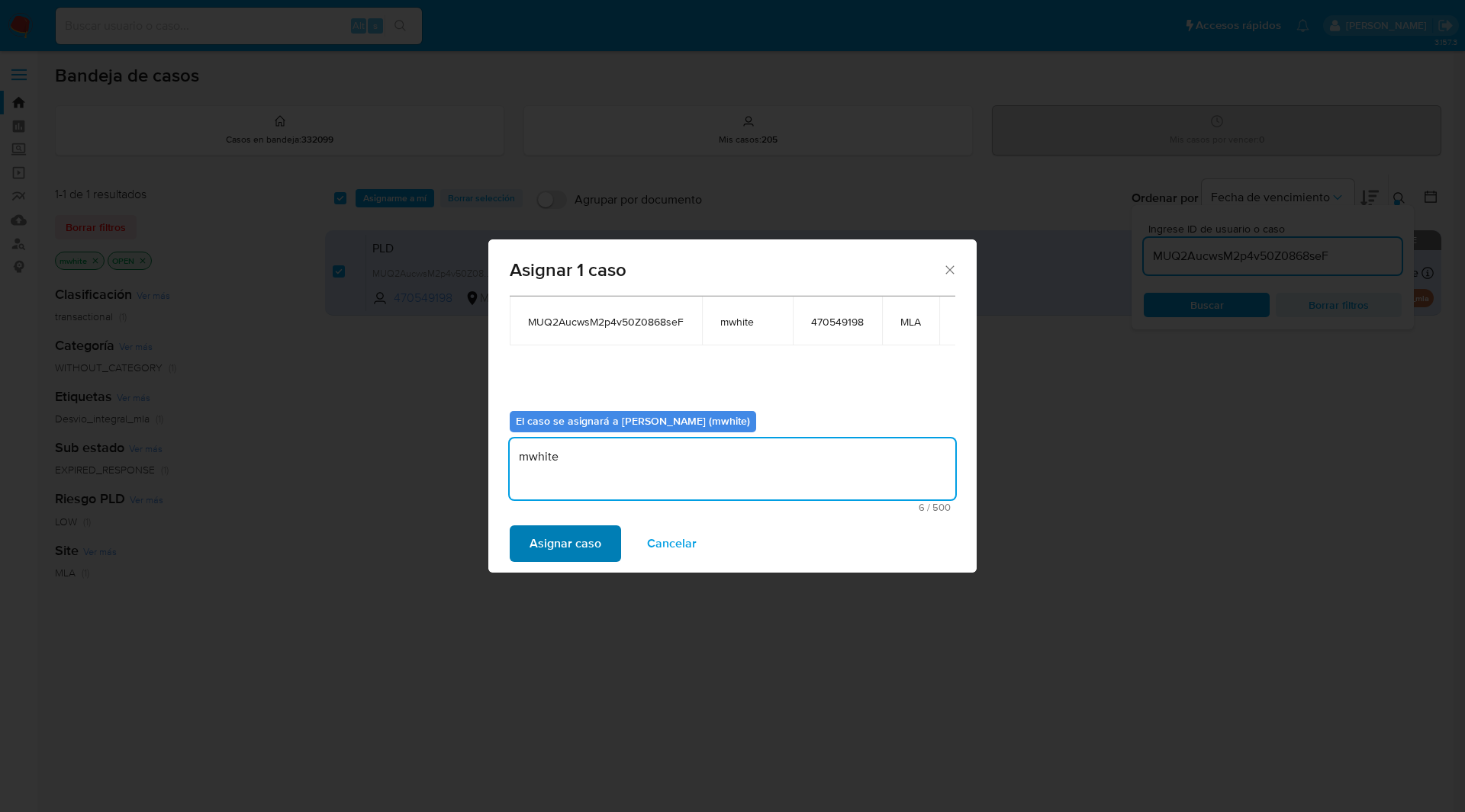
type textarea "mwhite"
click at [582, 553] on span "Asignar caso" at bounding box center [566, 543] width 72 height 33
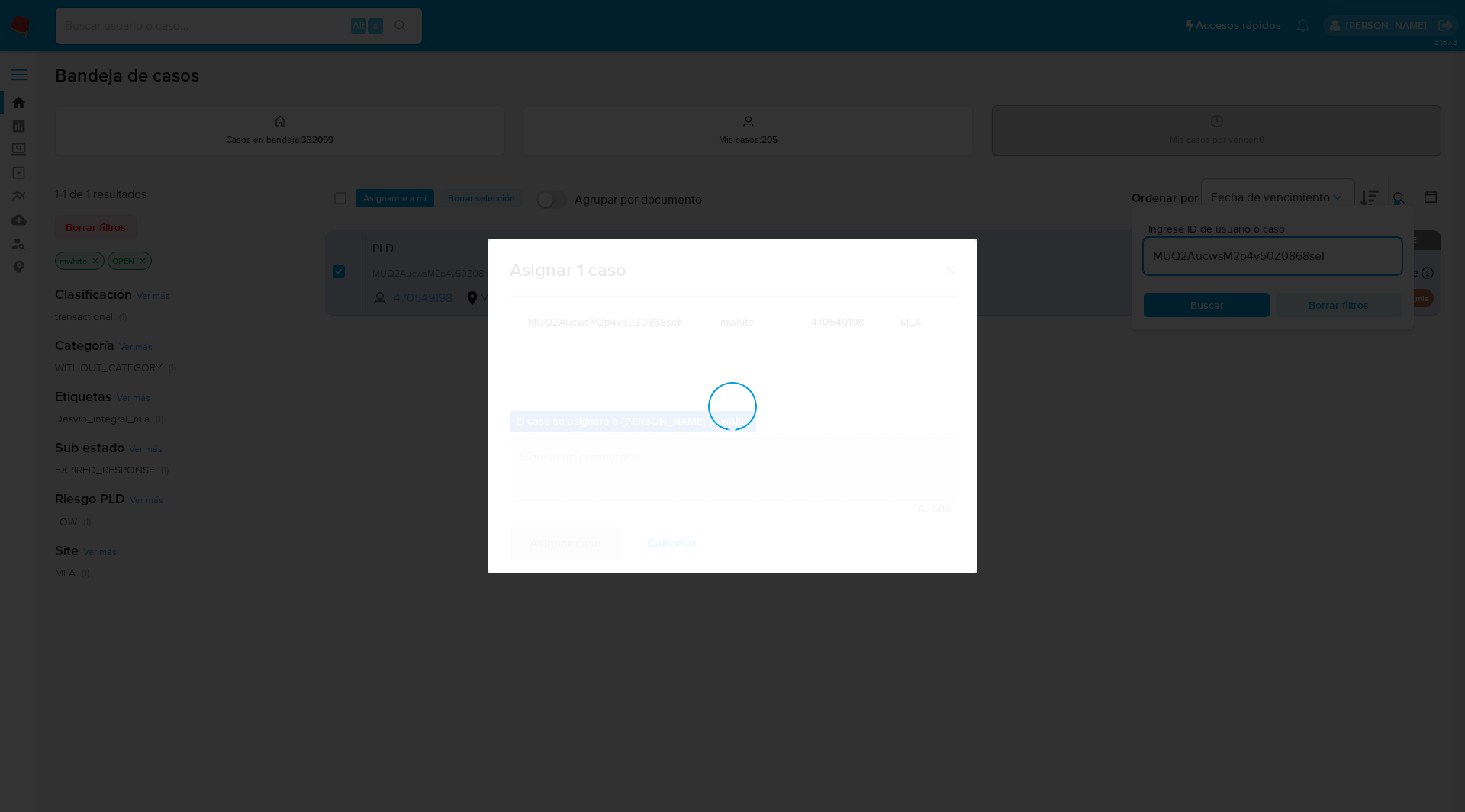
checkbox input "false"
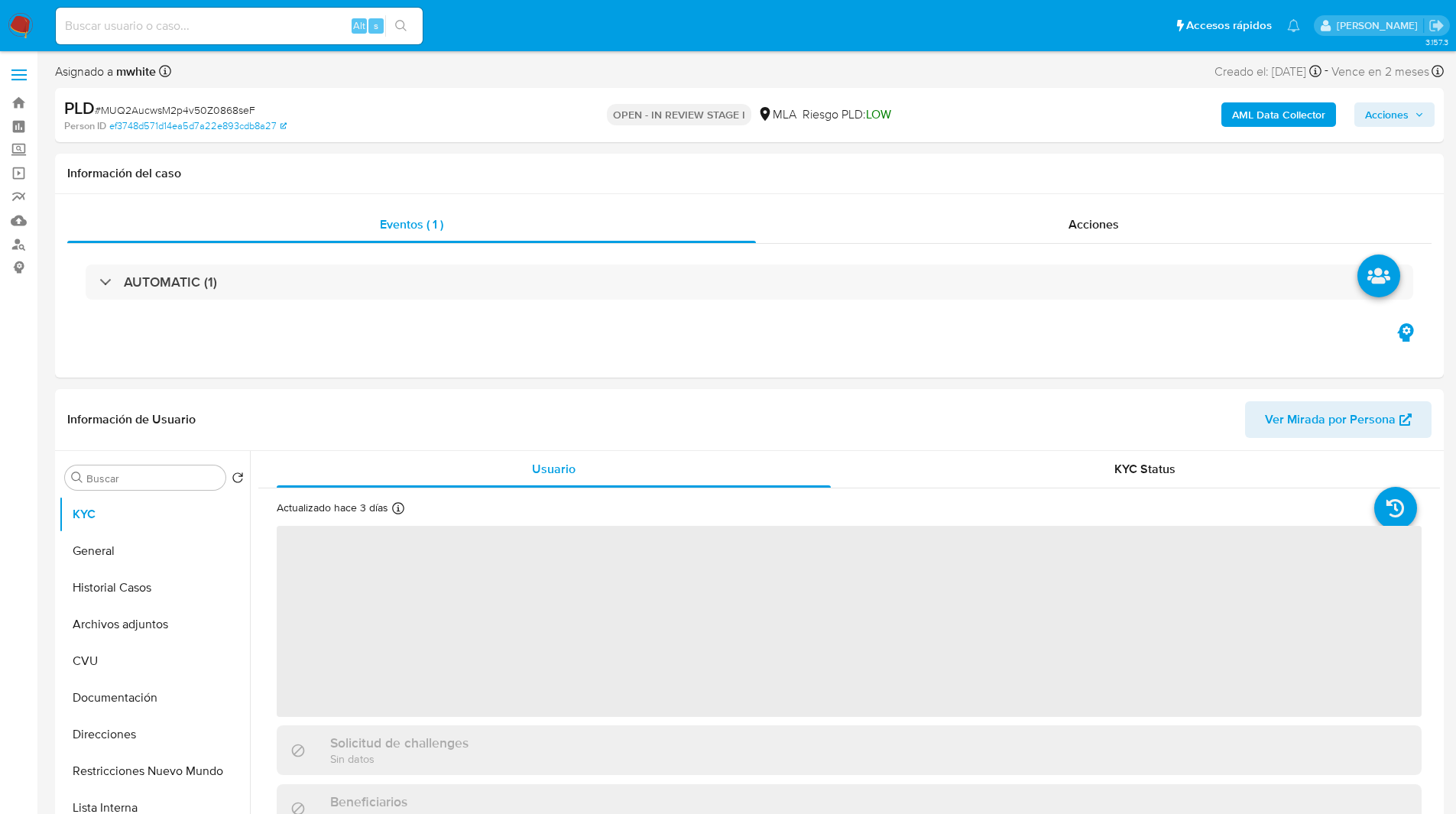
select select "10"
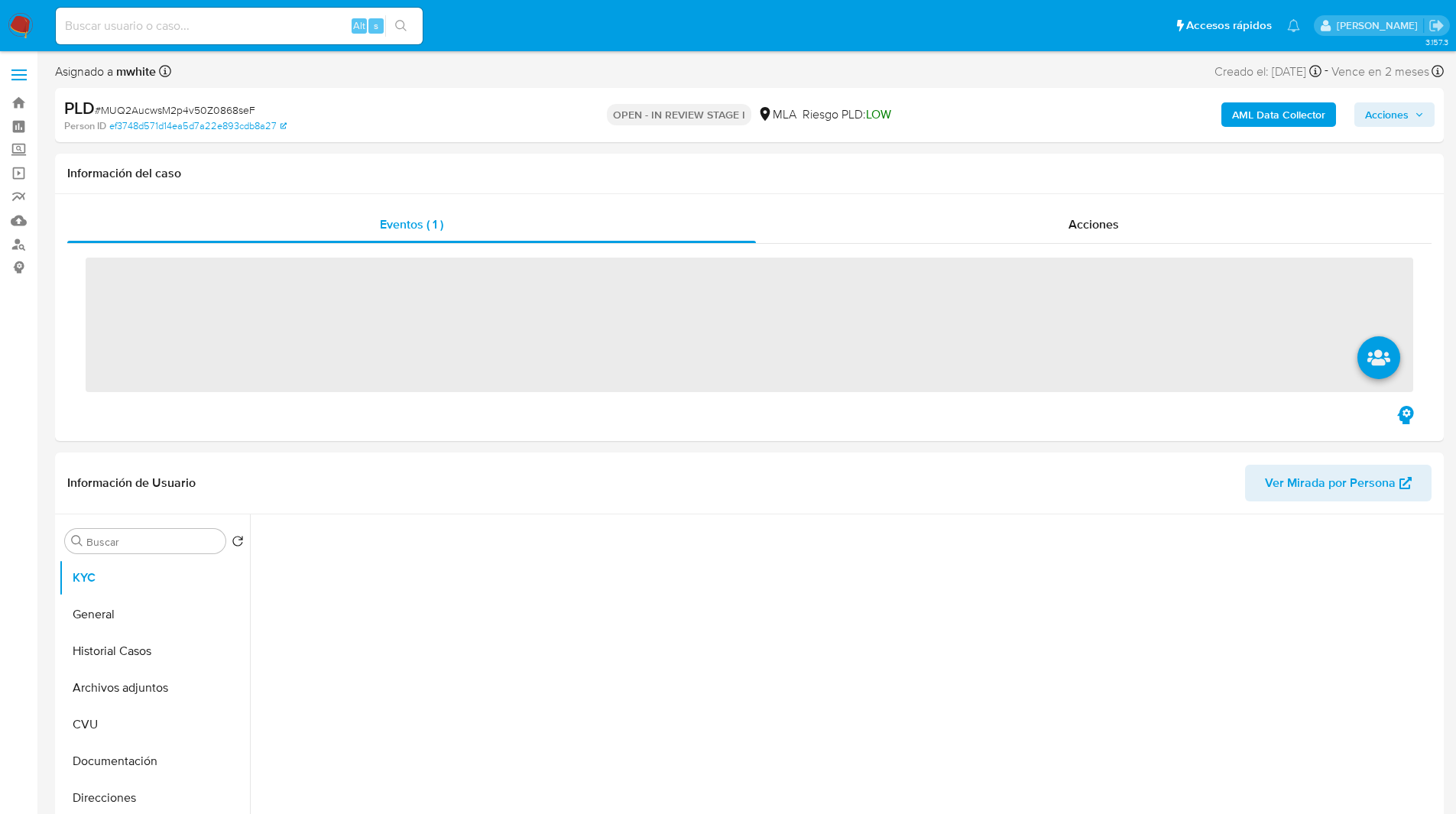
click at [475, 123] on div "Person ID ef3748d571d14ea5d7a22e893cdb8a27" at bounding box center [290, 126] width 452 height 14
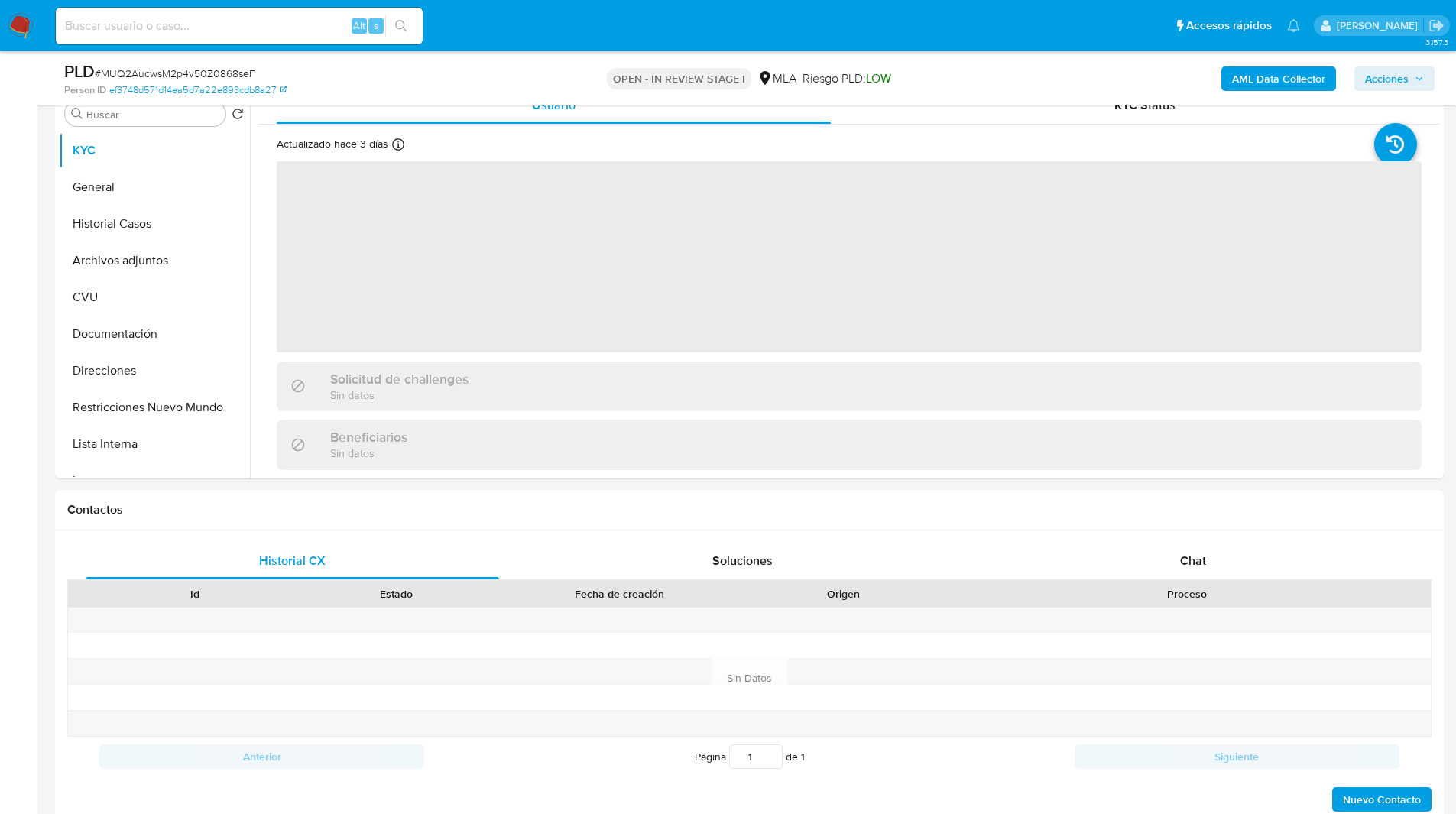
scroll to position [314, 0]
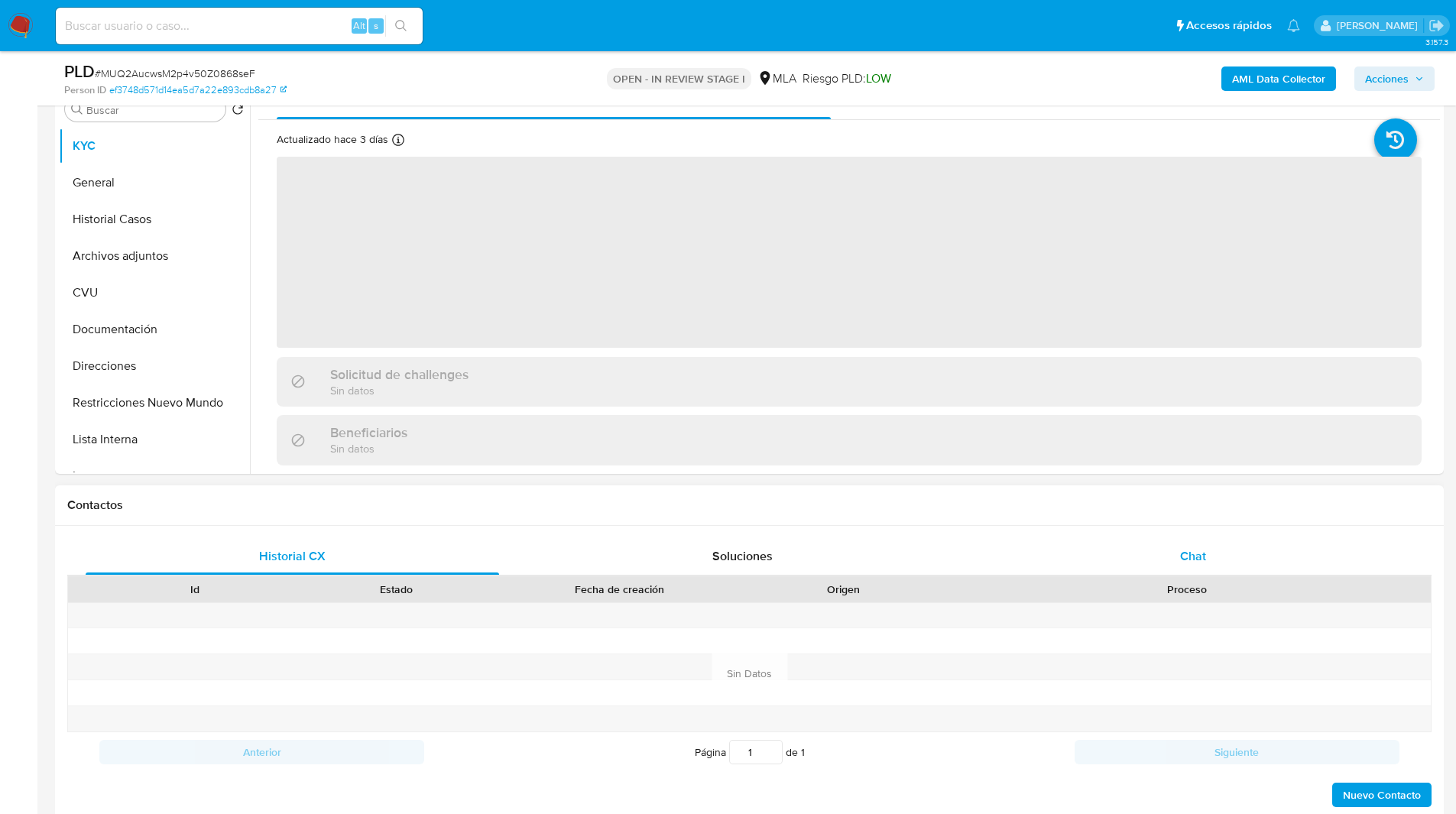
click at [1141, 544] on div "Chat" at bounding box center [1193, 556] width 414 height 37
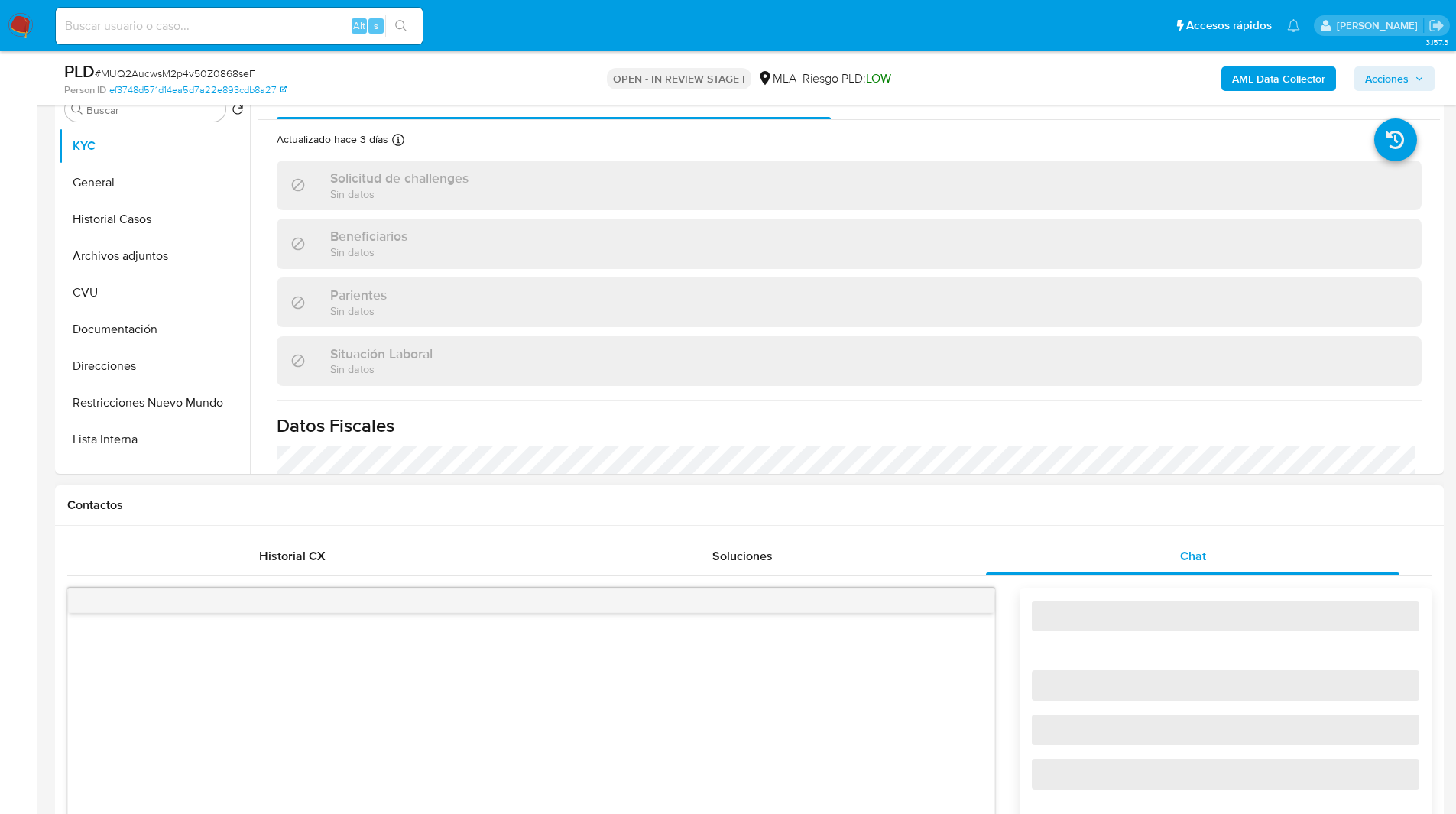
click at [1010, 511] on h1 "Contactos" at bounding box center [750, 505] width 1365 height 15
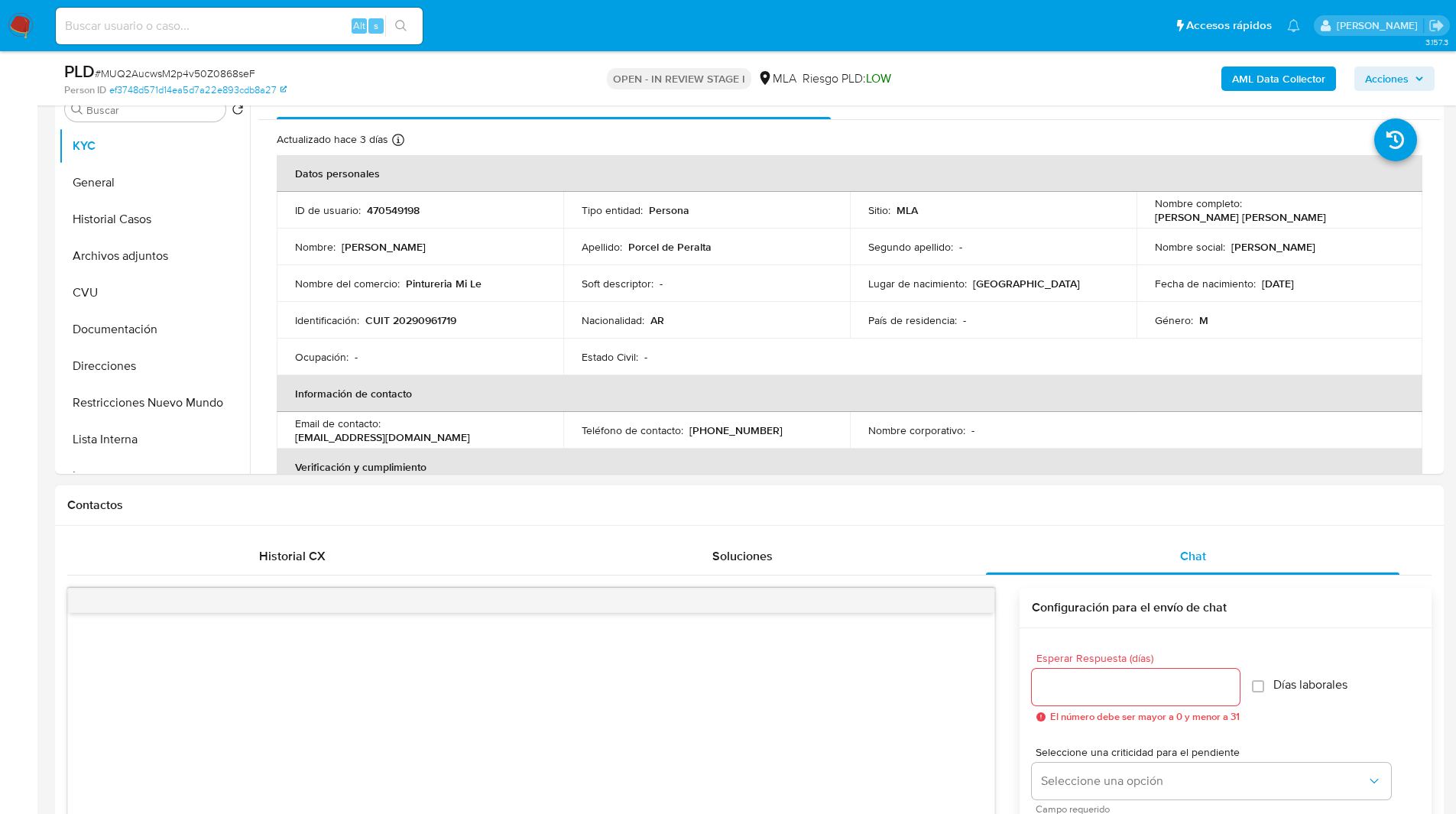
select select "10"
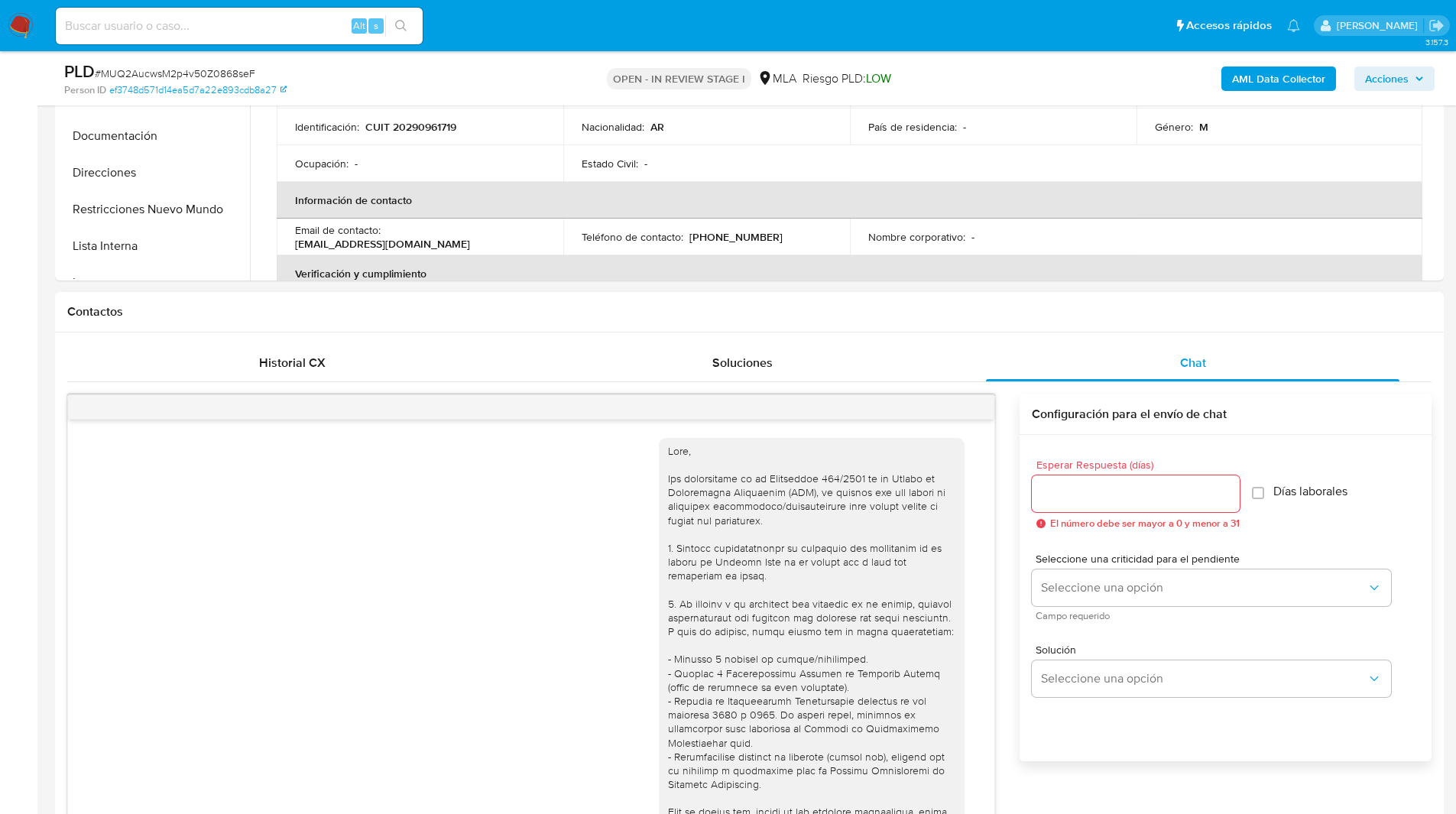
scroll to position [694, 0]
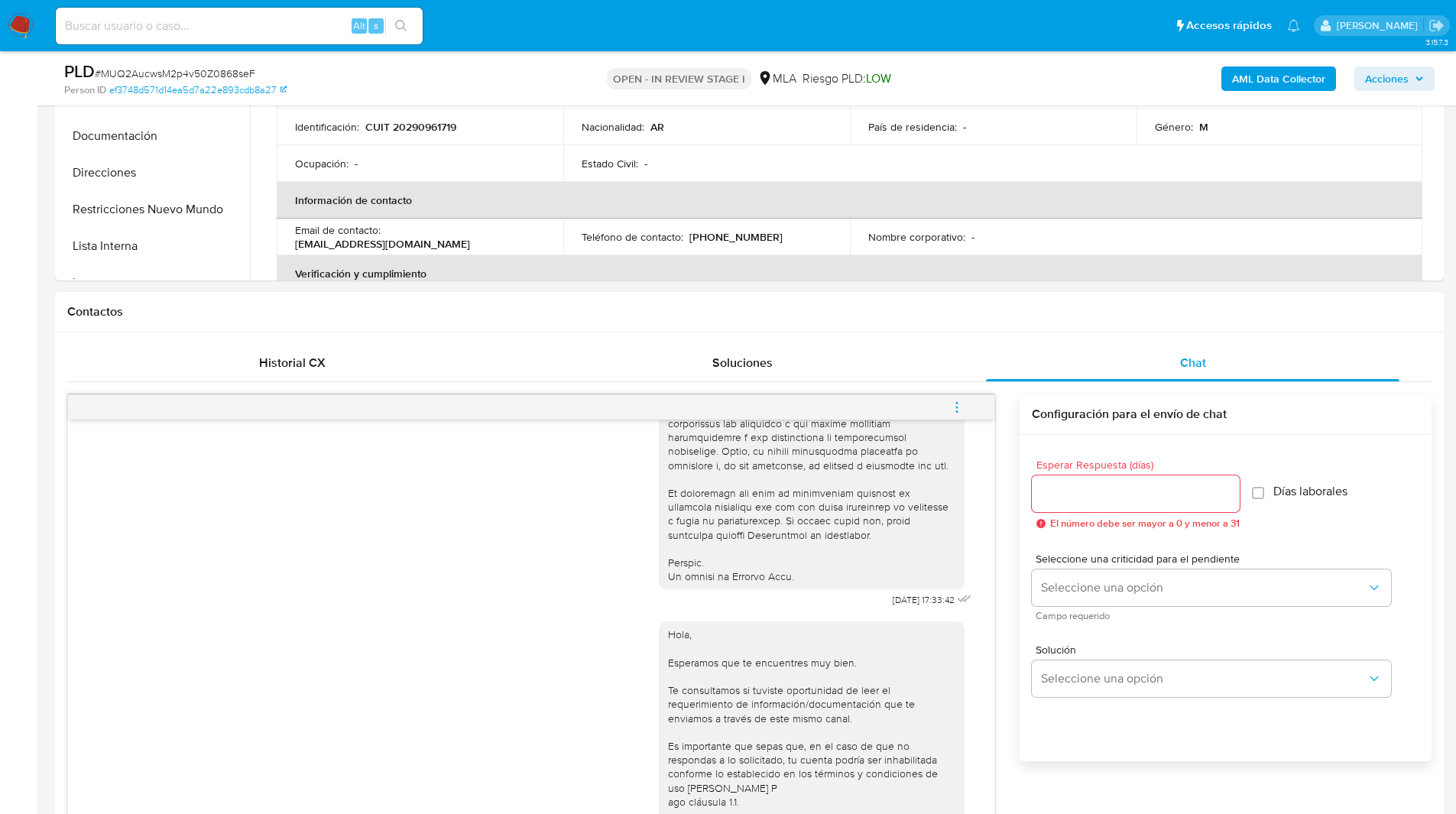
click at [949, 409] on button "menu-action" at bounding box center [957, 407] width 50 height 37
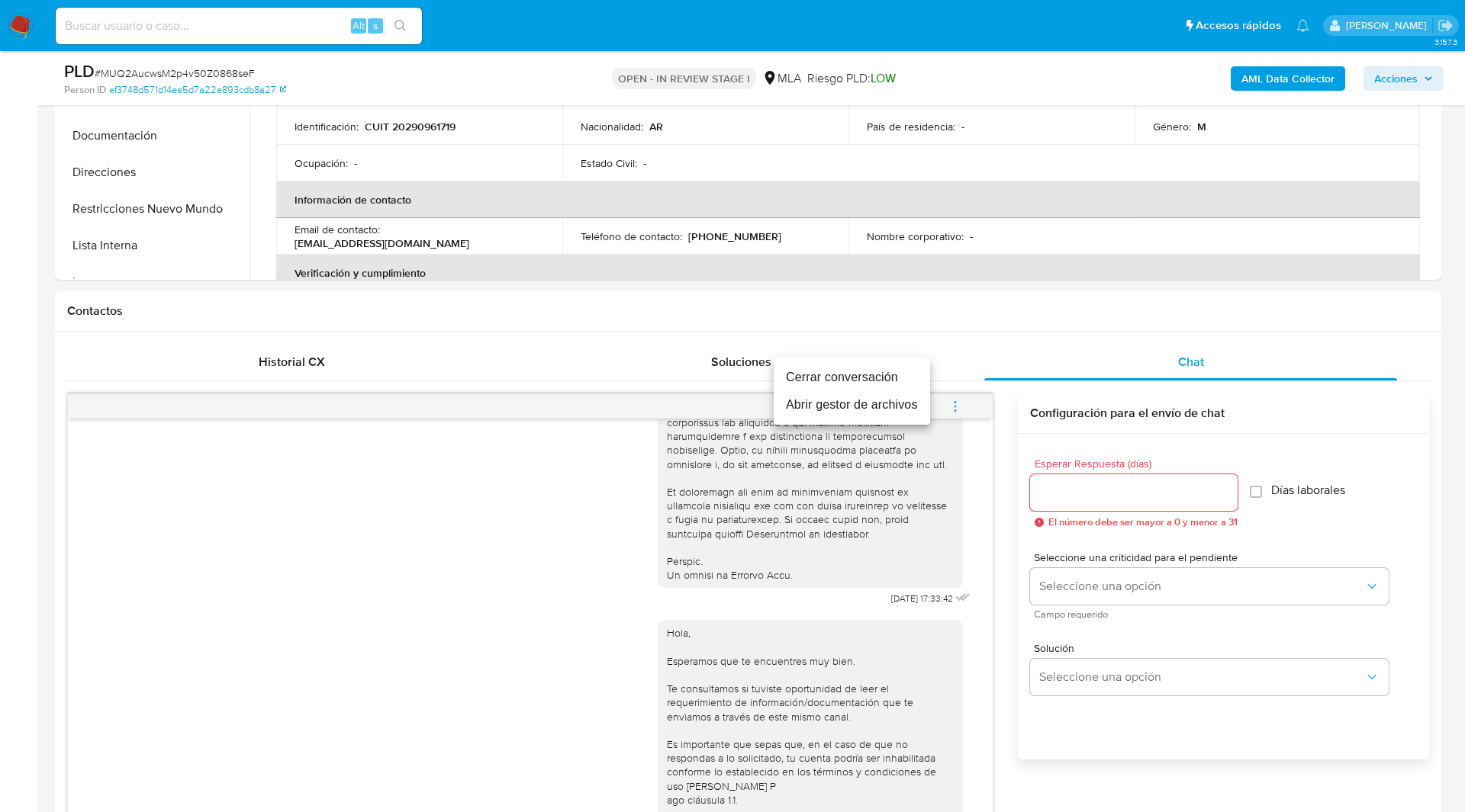
click at [869, 377] on li "Cerrar conversación" at bounding box center [852, 377] width 156 height 27
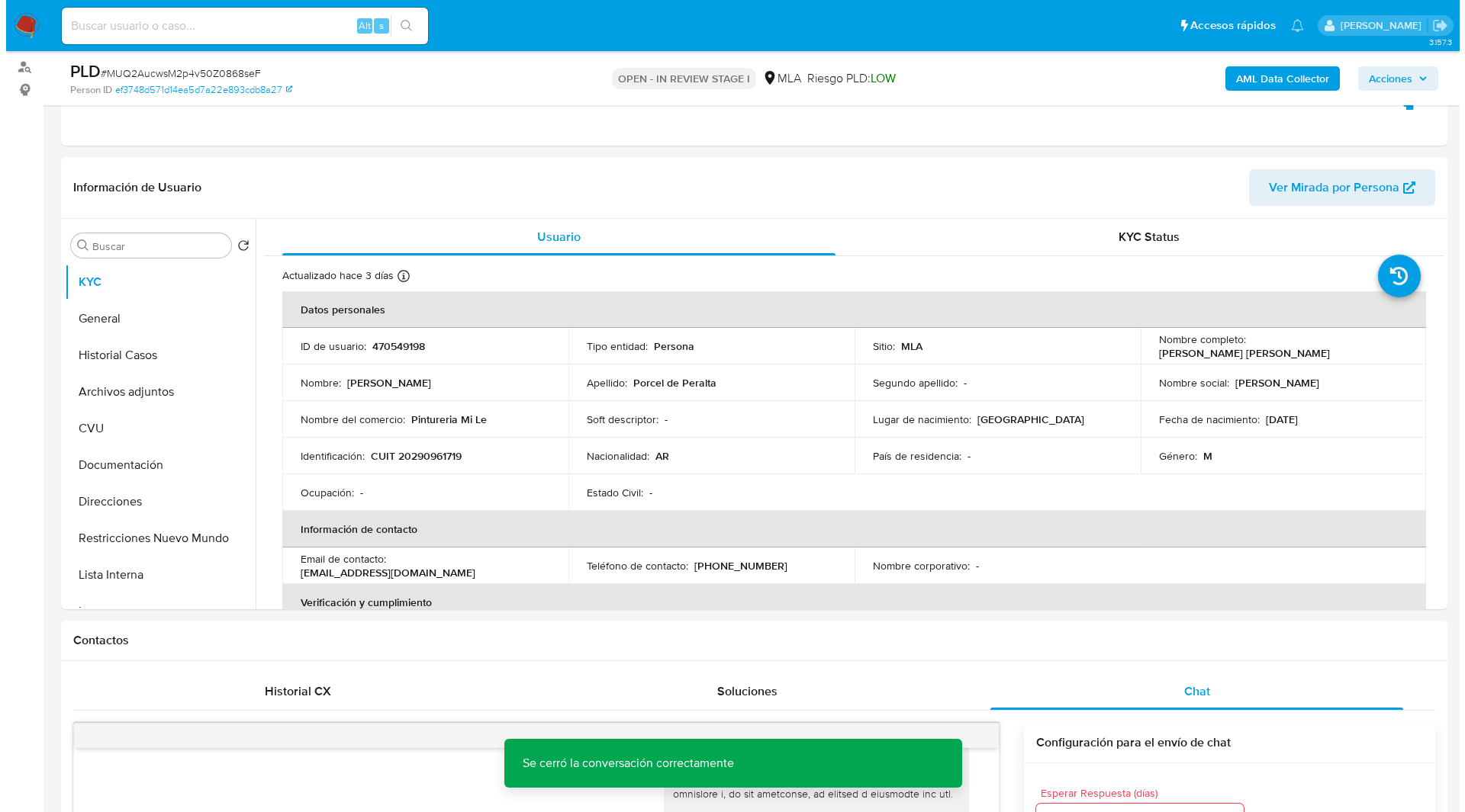
scroll to position [125, 0]
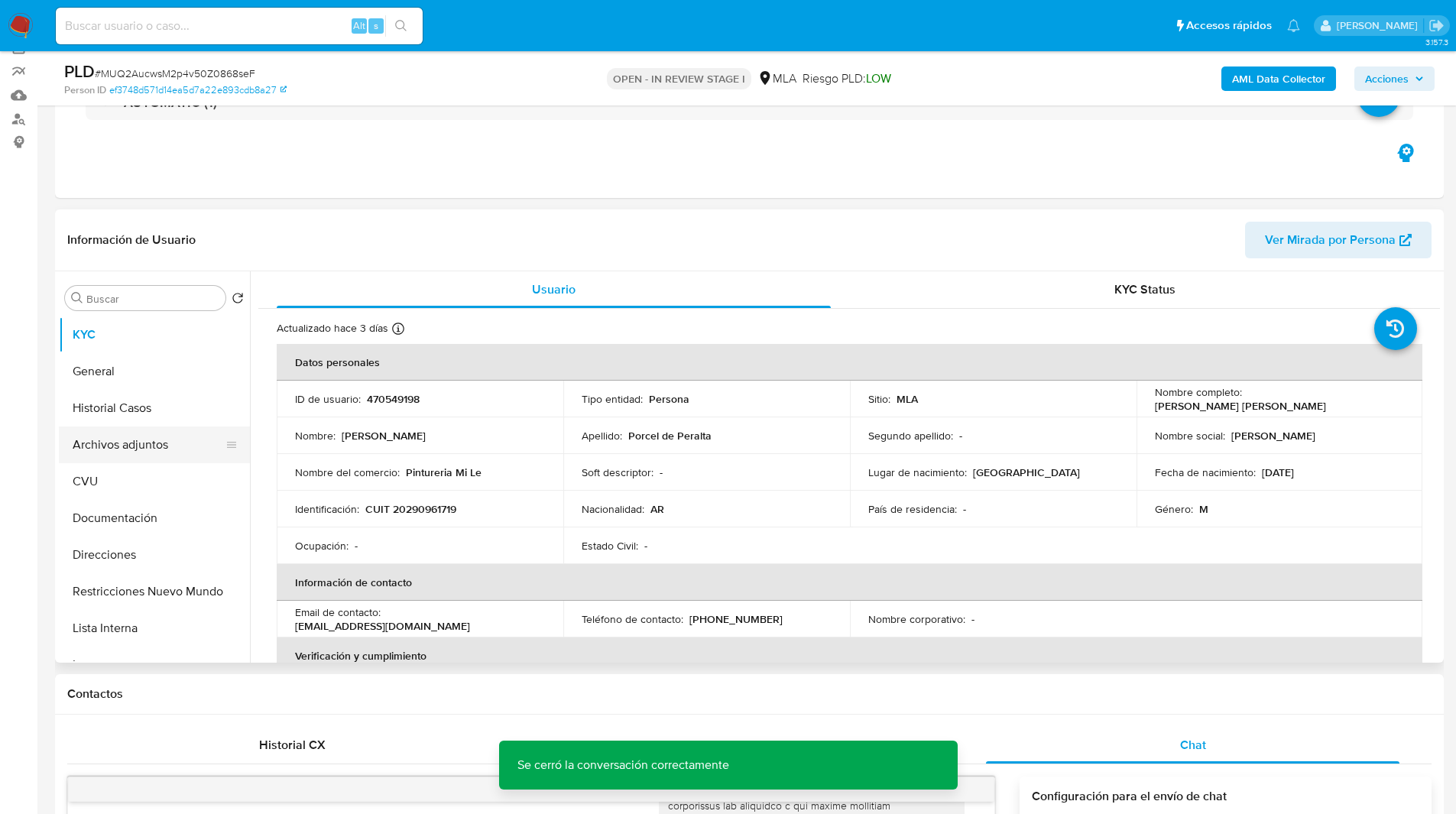
click at [88, 450] on button "Archivos adjuntos" at bounding box center [148, 445] width 179 height 37
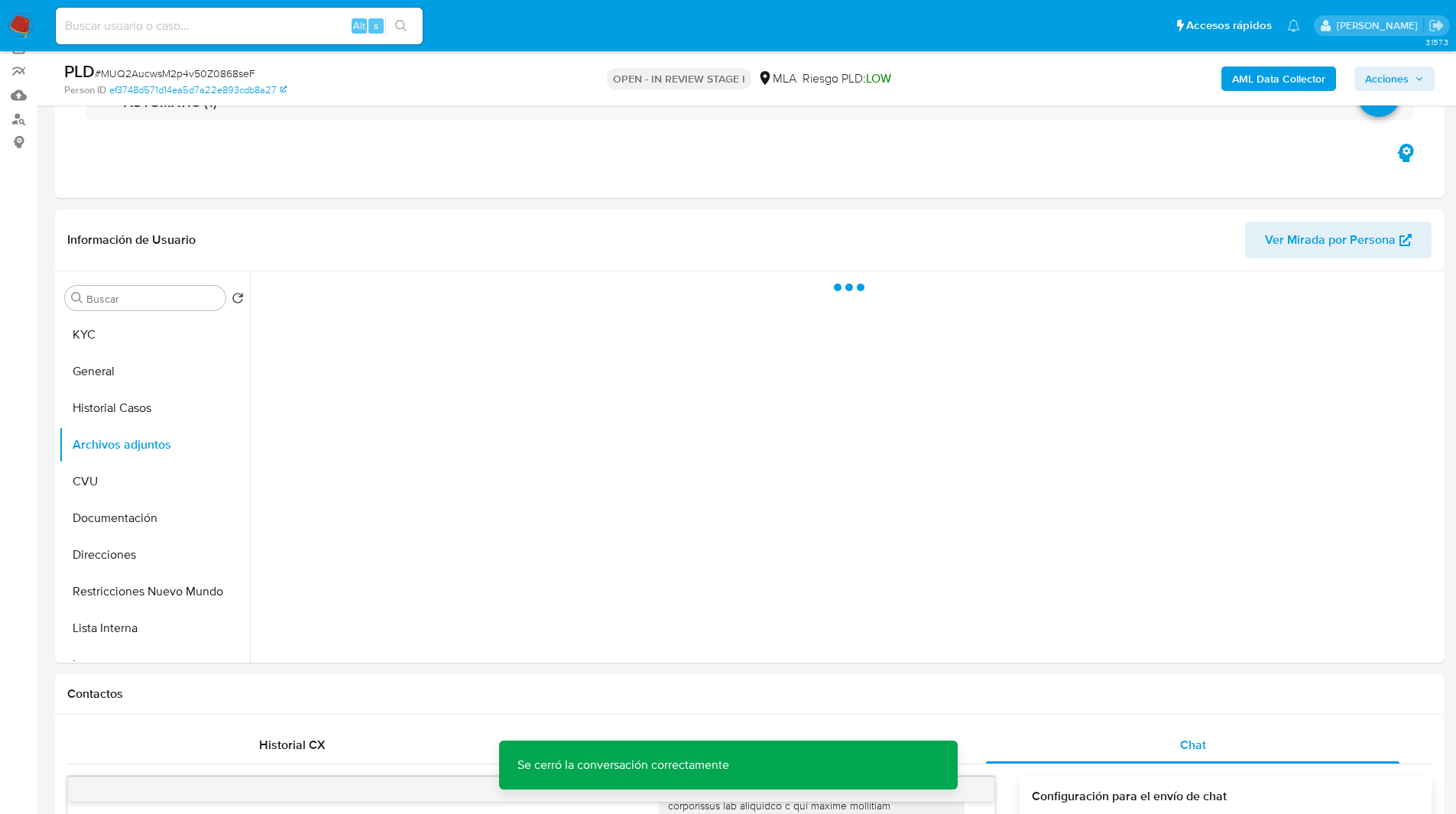
click at [1283, 76] on b "AML Data Collector" at bounding box center [1278, 79] width 93 height 25
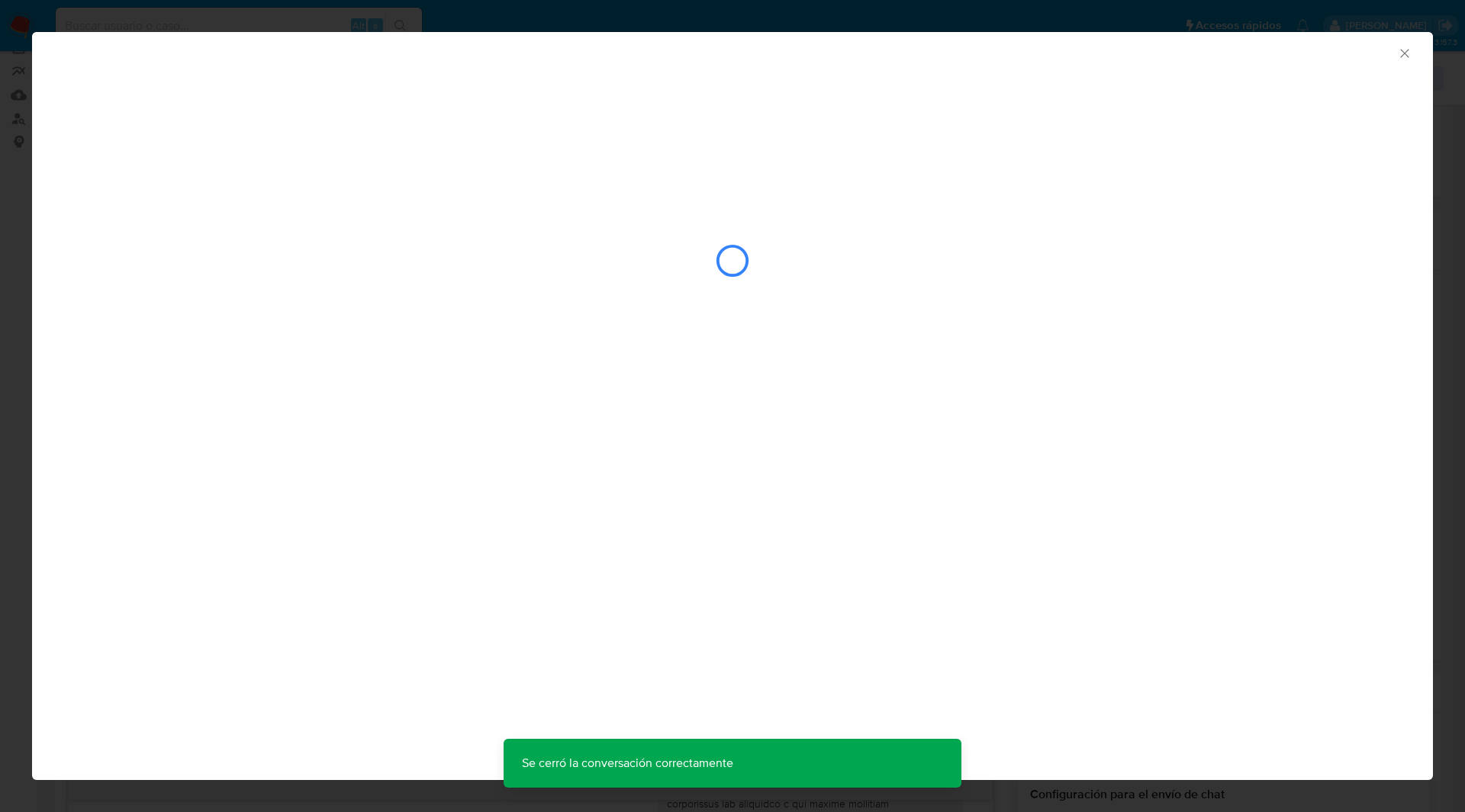
click at [480, 54] on div "AML Data Collector" at bounding box center [719, 51] width 1354 height 17
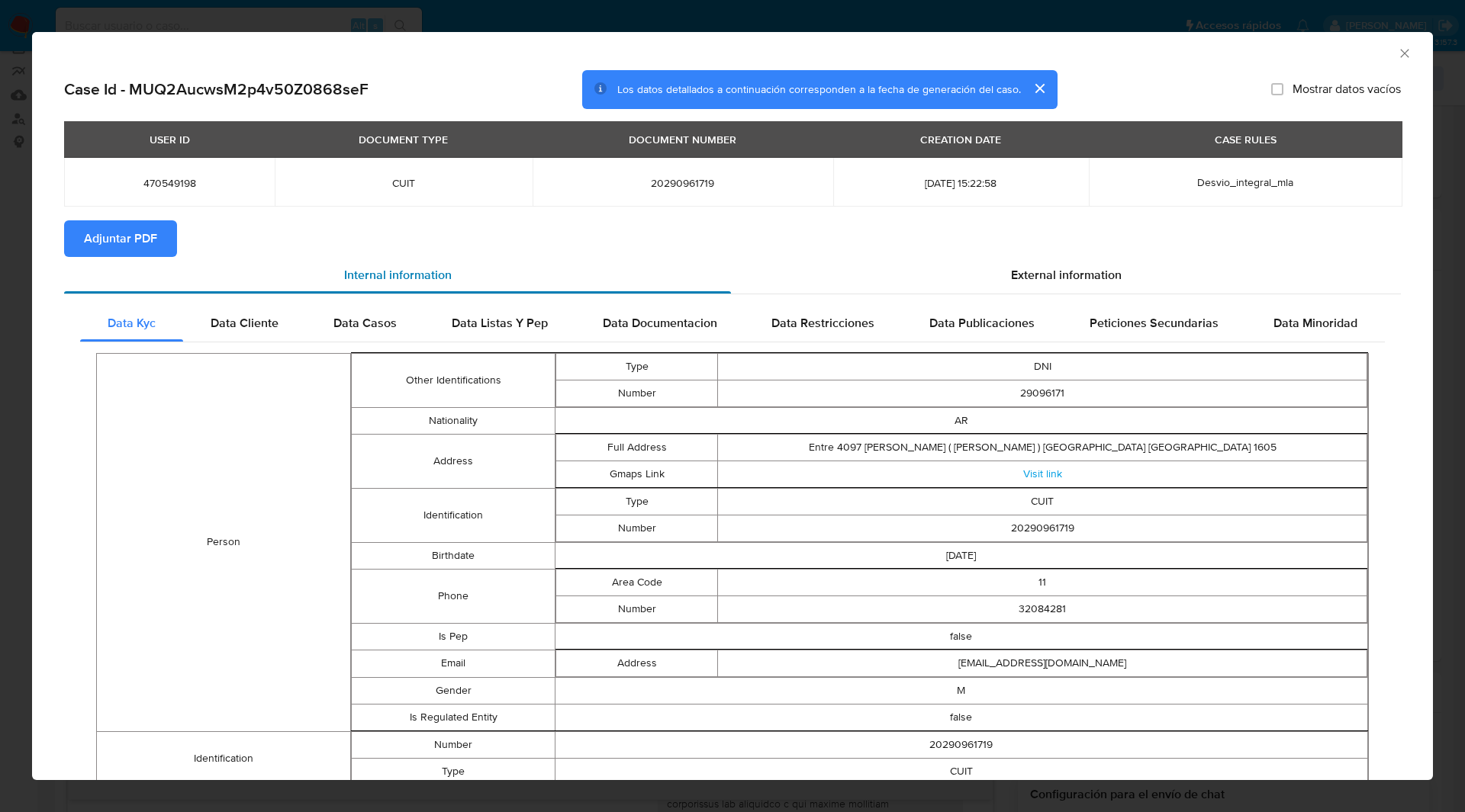
click at [149, 260] on div "Internal information" at bounding box center [397, 275] width 666 height 37
click at [127, 241] on span "Adjuntar PDF" at bounding box center [120, 238] width 73 height 33
click at [1397, 54] on icon "Cerrar ventana" at bounding box center [1404, 54] width 15 height 15
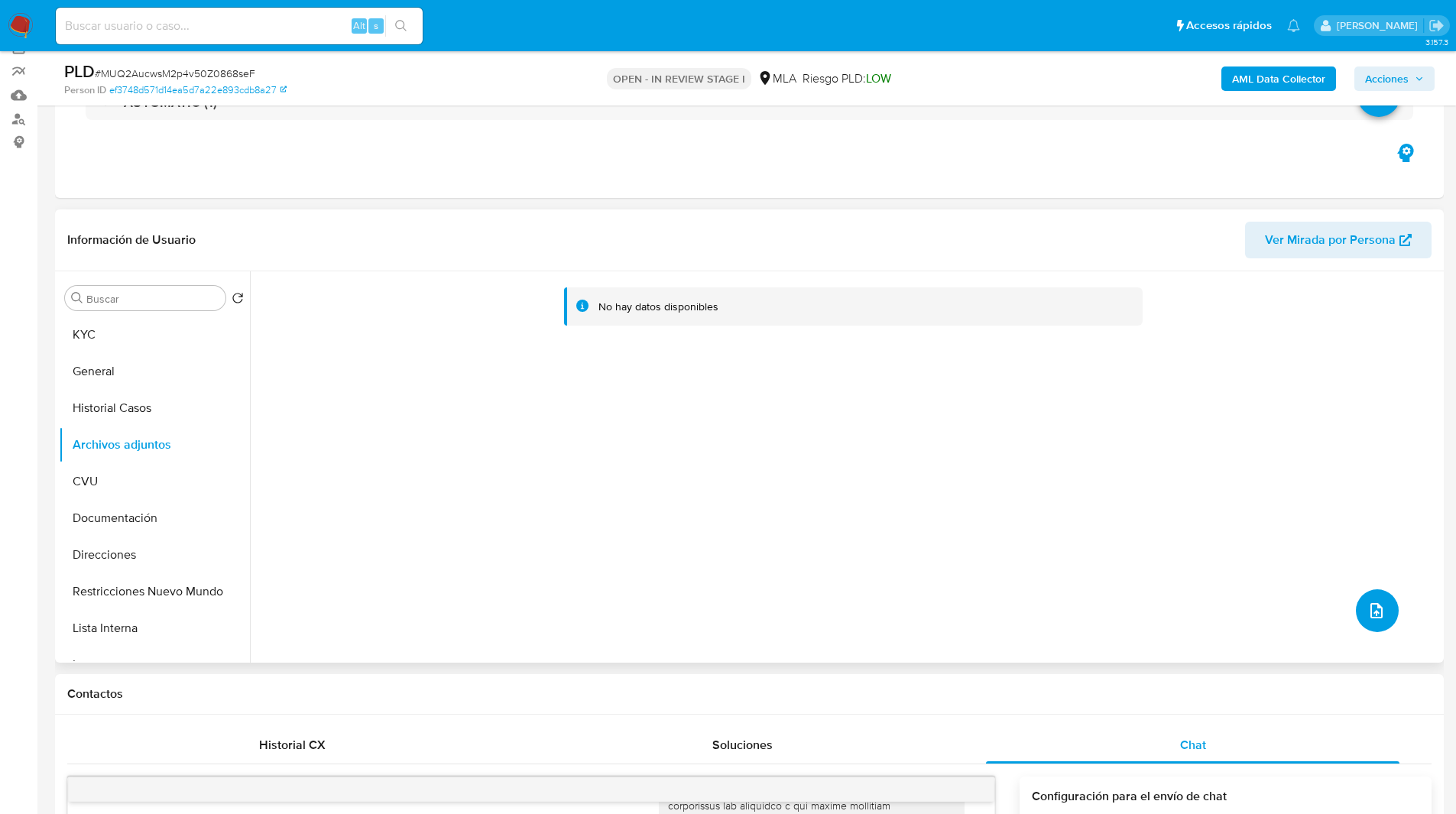
click at [1359, 599] on button "upload-file" at bounding box center [1377, 610] width 43 height 43
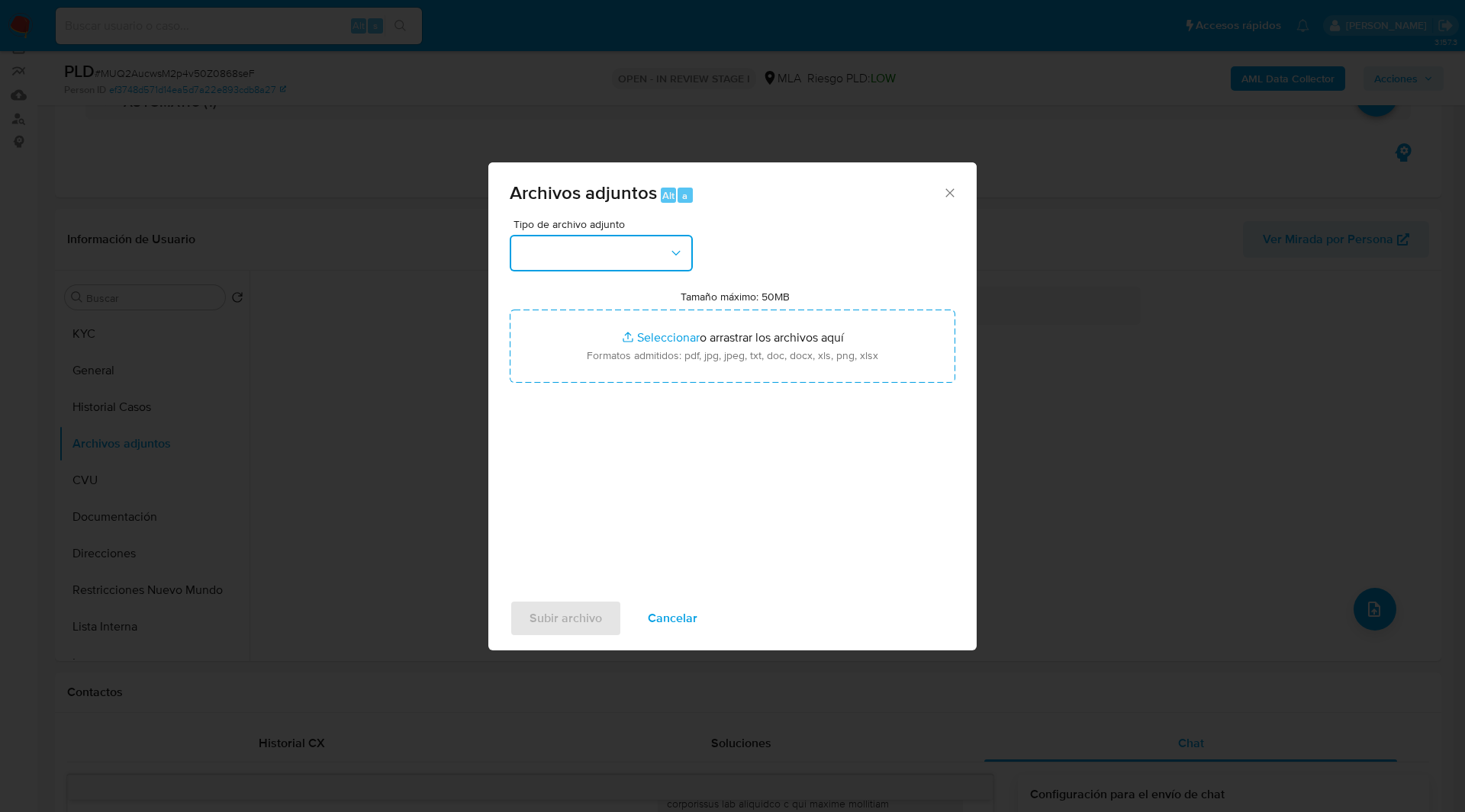
click at [625, 262] on button "button" at bounding box center [601, 252] width 183 height 37
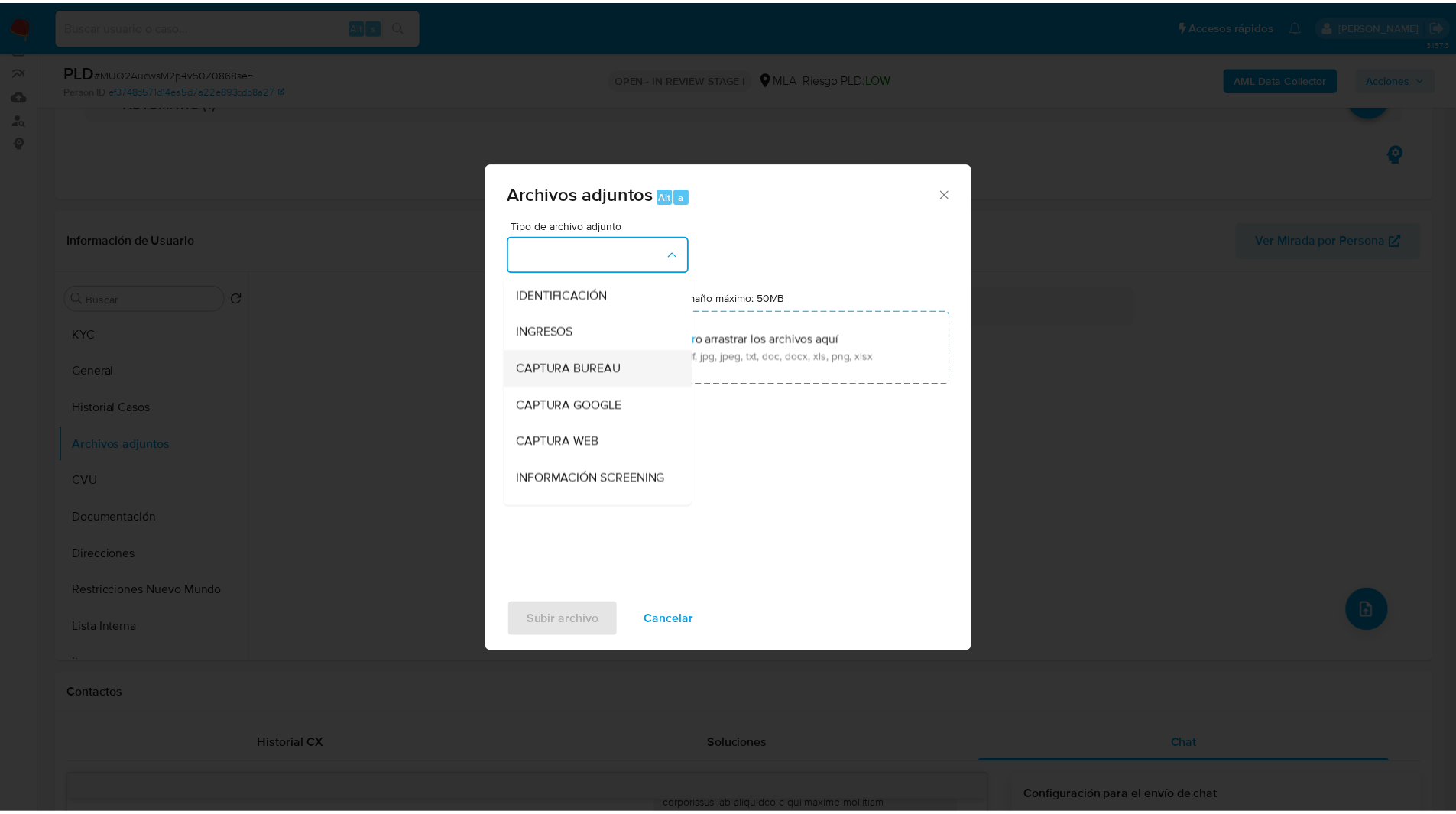
scroll to position [300, 0]
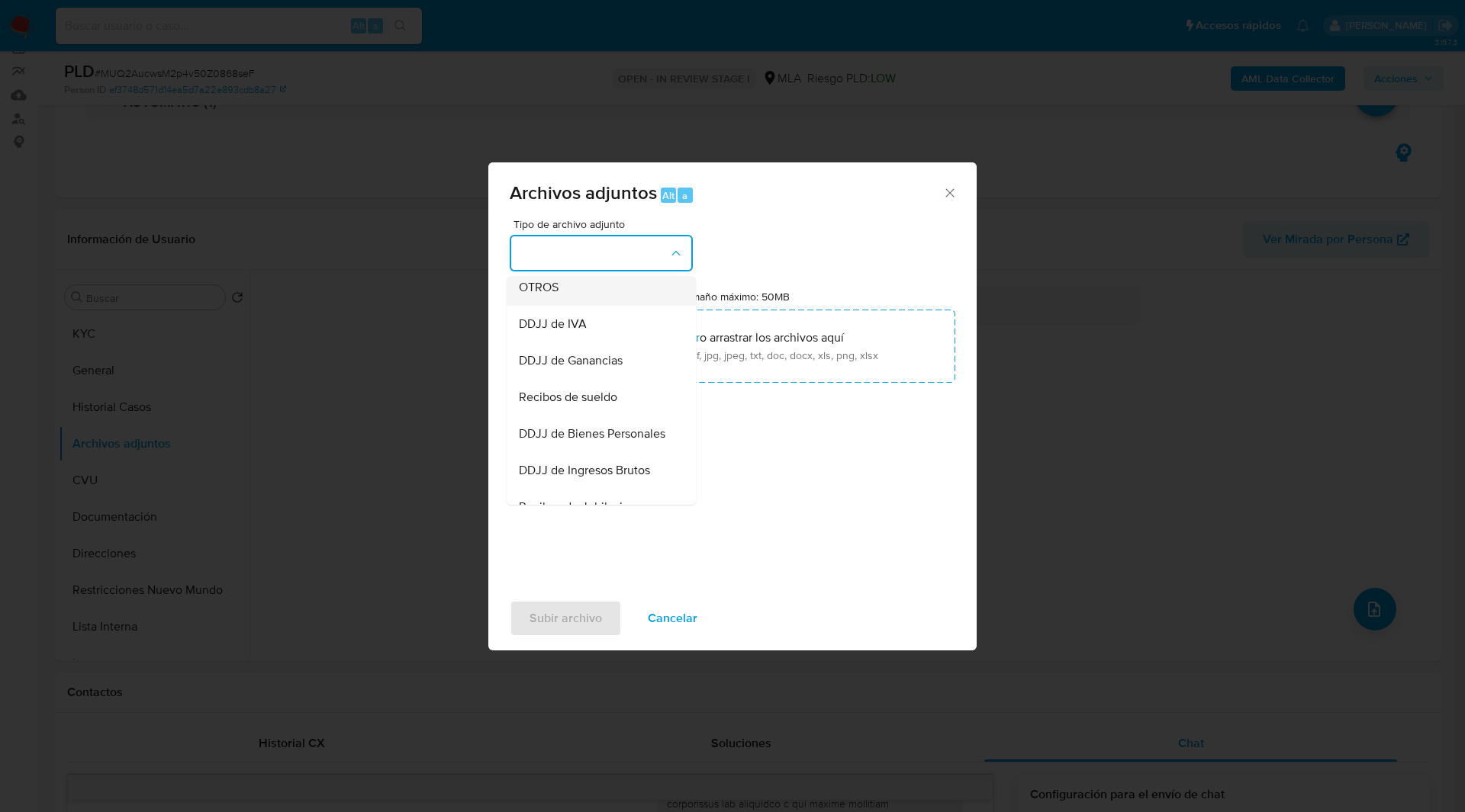
click at [598, 306] on div "OTROS" at bounding box center [596, 287] width 155 height 37
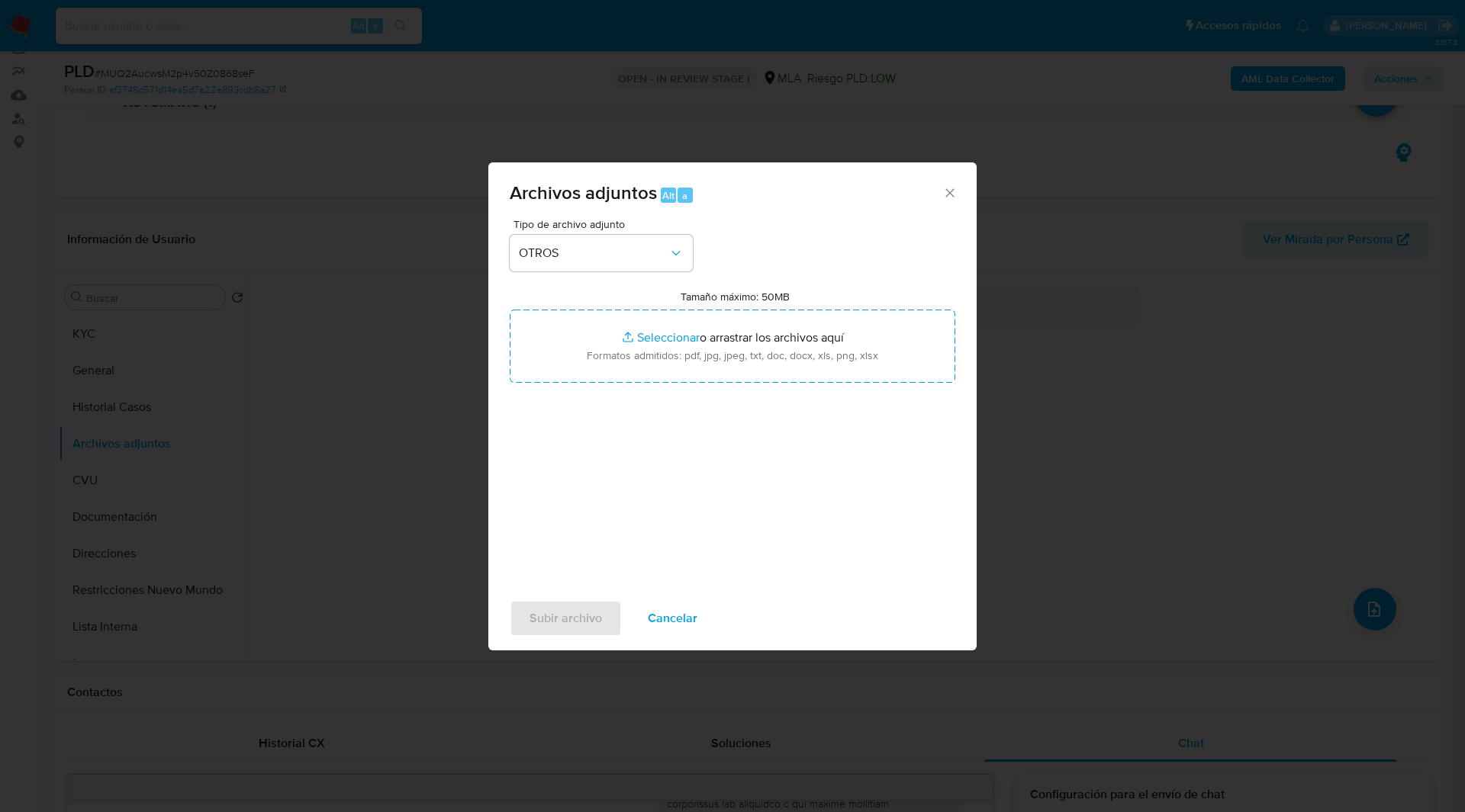
click at [666, 475] on div "Tipo de archivo adjunto OTROS Tamaño máximo: 50MB Seleccionar archivos Seleccio…" at bounding box center [732, 399] width 445 height 360
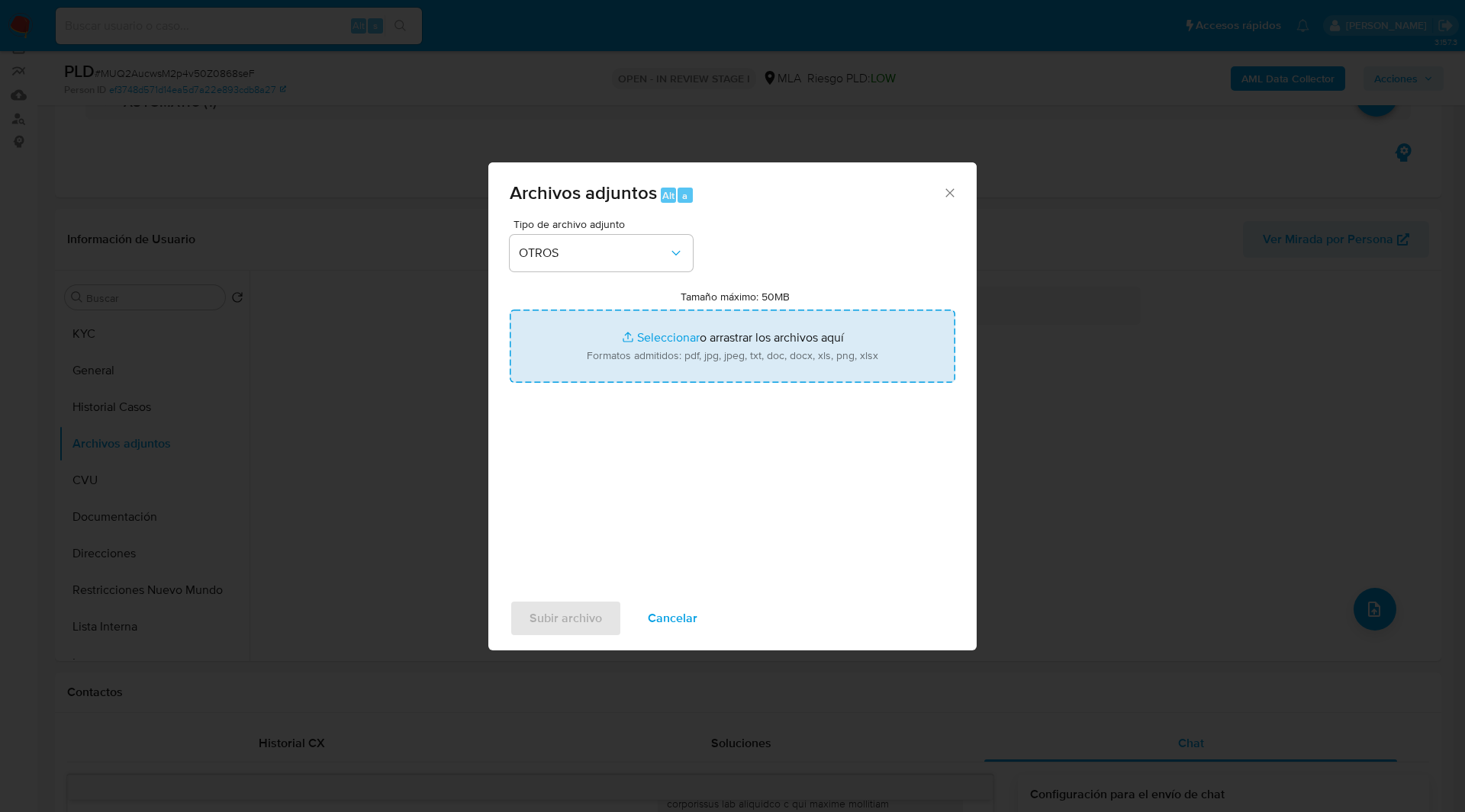
type input "C:\fakepath\Movimientos-470549198.xlsx"
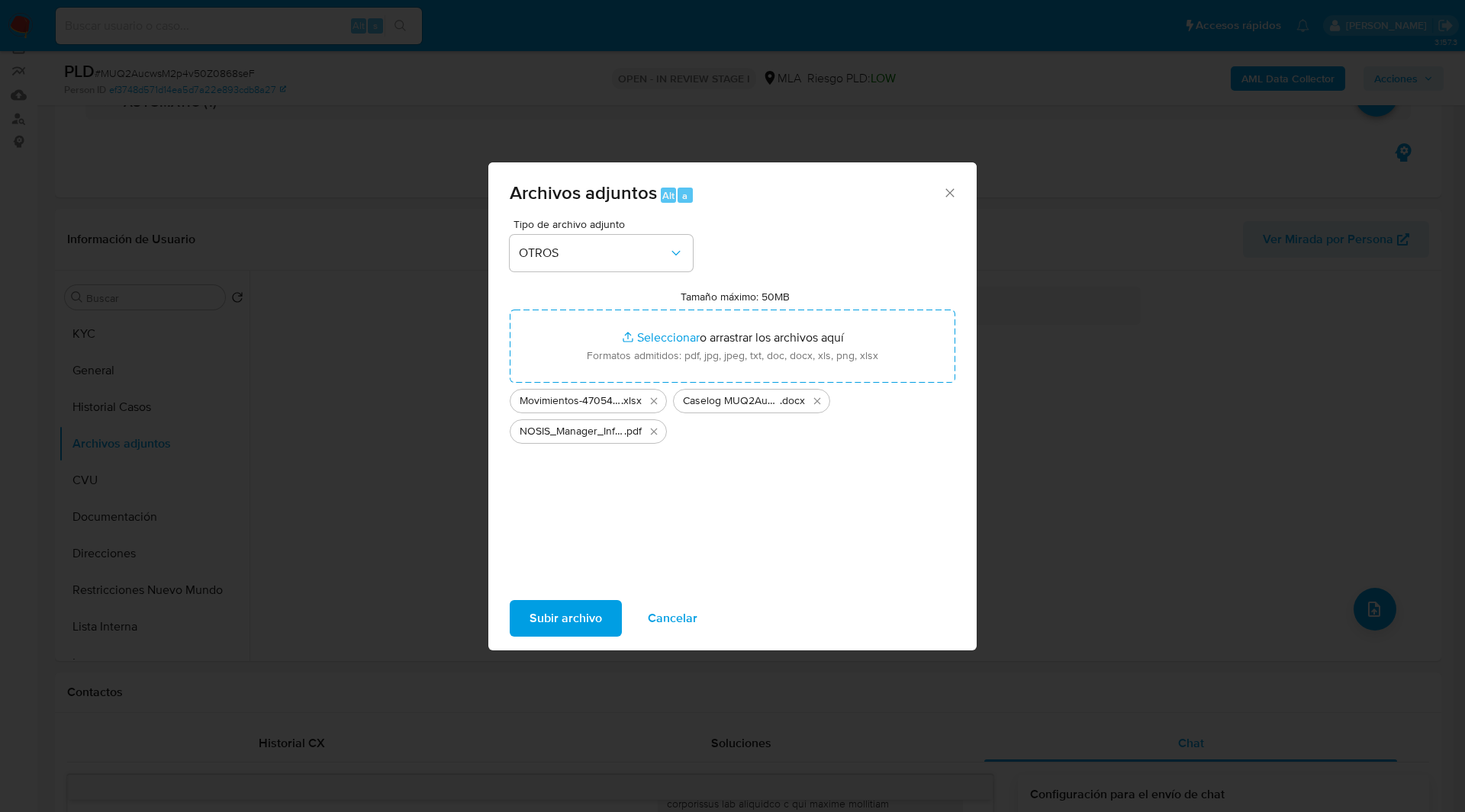
click at [569, 610] on span "Subir archivo" at bounding box center [566, 618] width 73 height 33
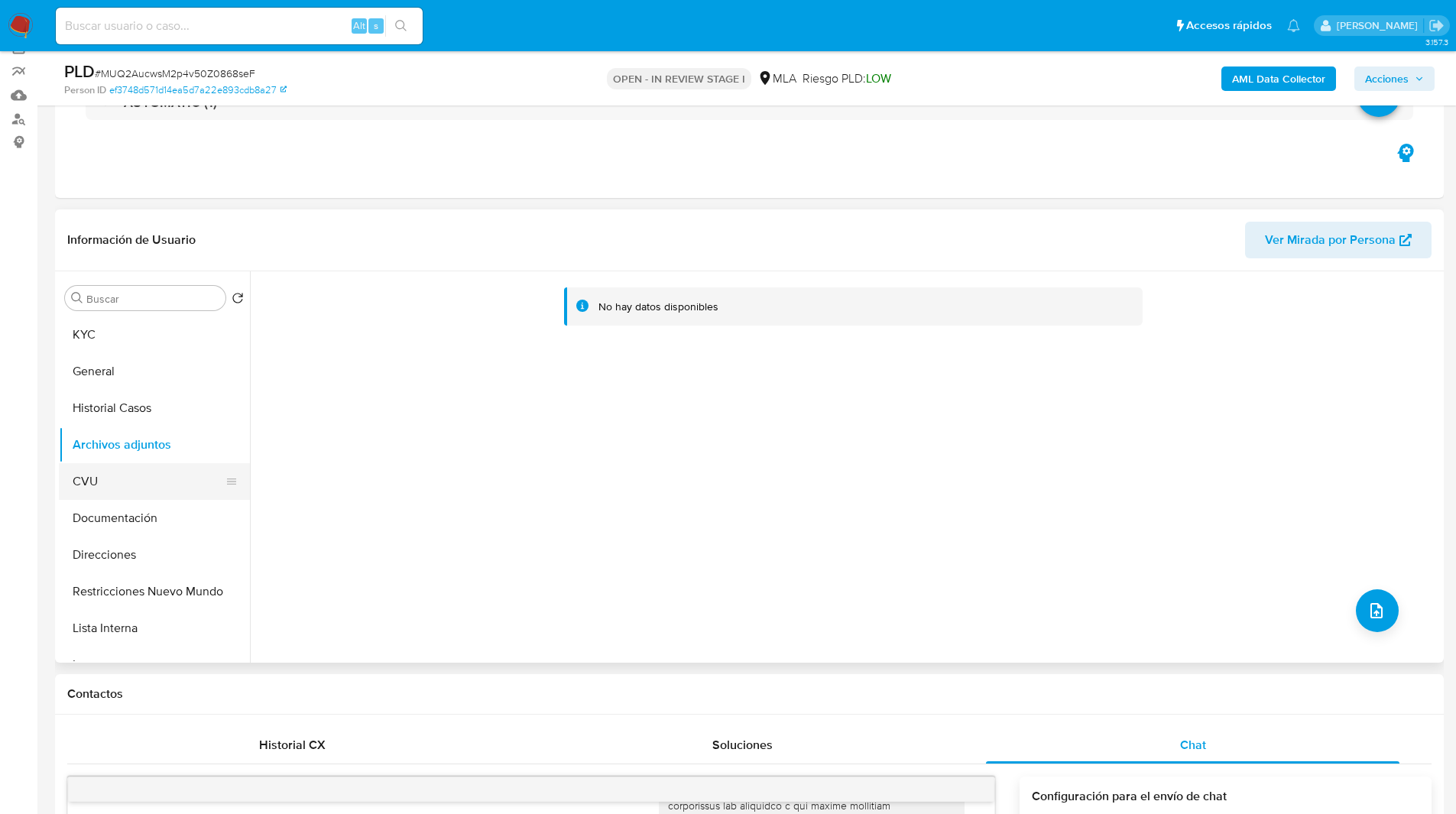
click at [129, 494] on button "CVU" at bounding box center [148, 481] width 179 height 37
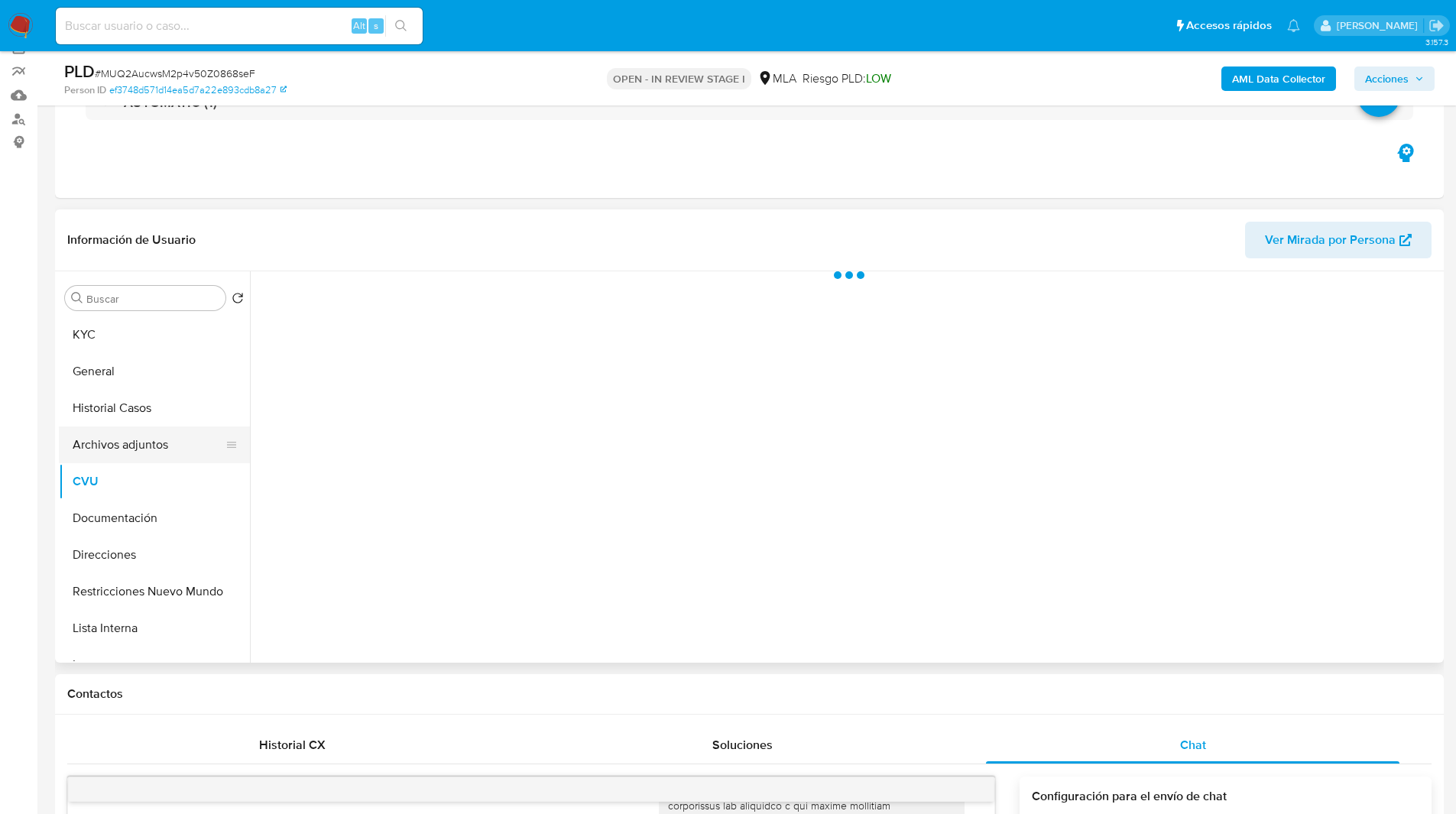
click at [168, 454] on button "Archivos adjuntos" at bounding box center [148, 445] width 179 height 37
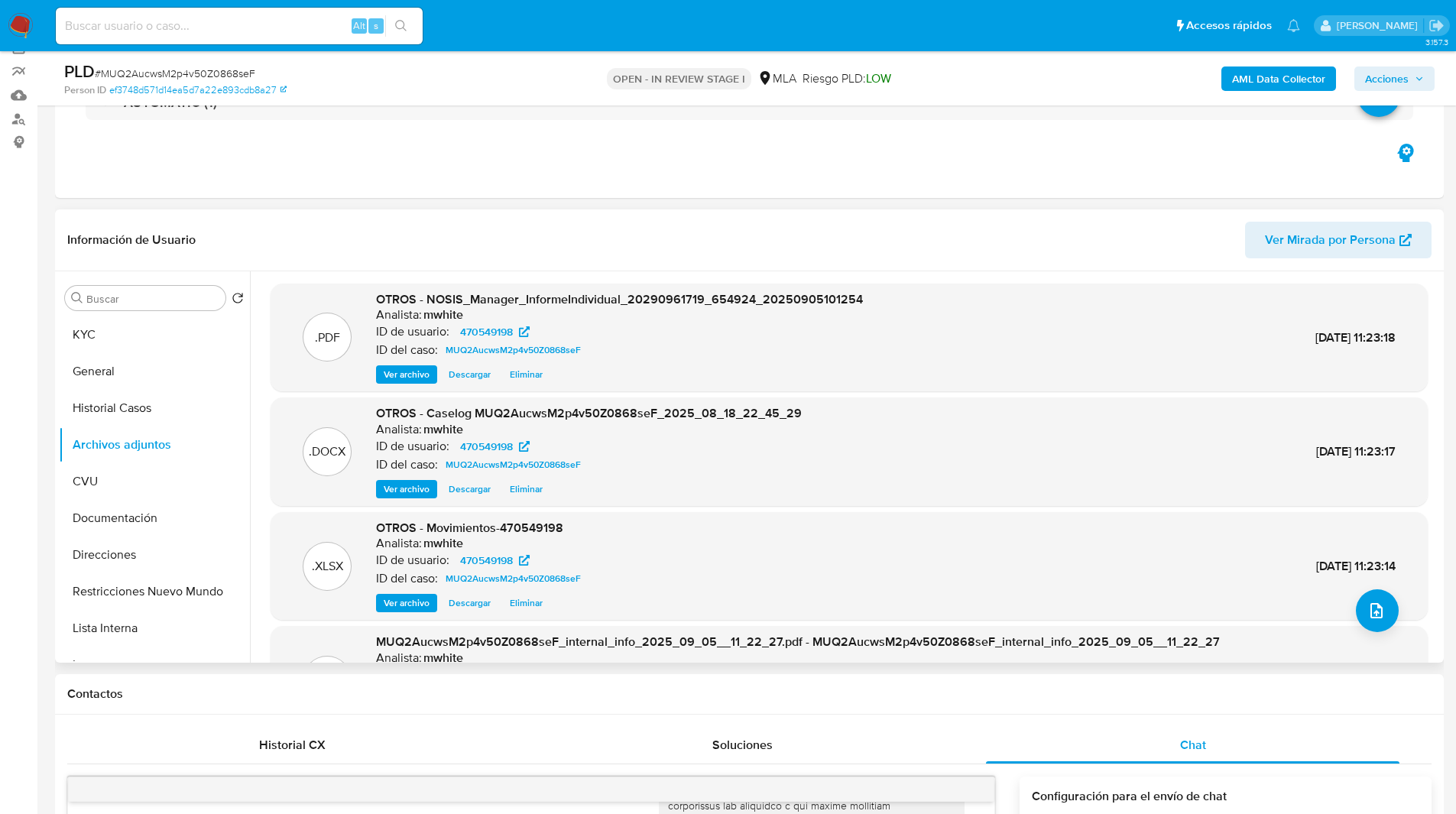
scroll to position [86, 0]
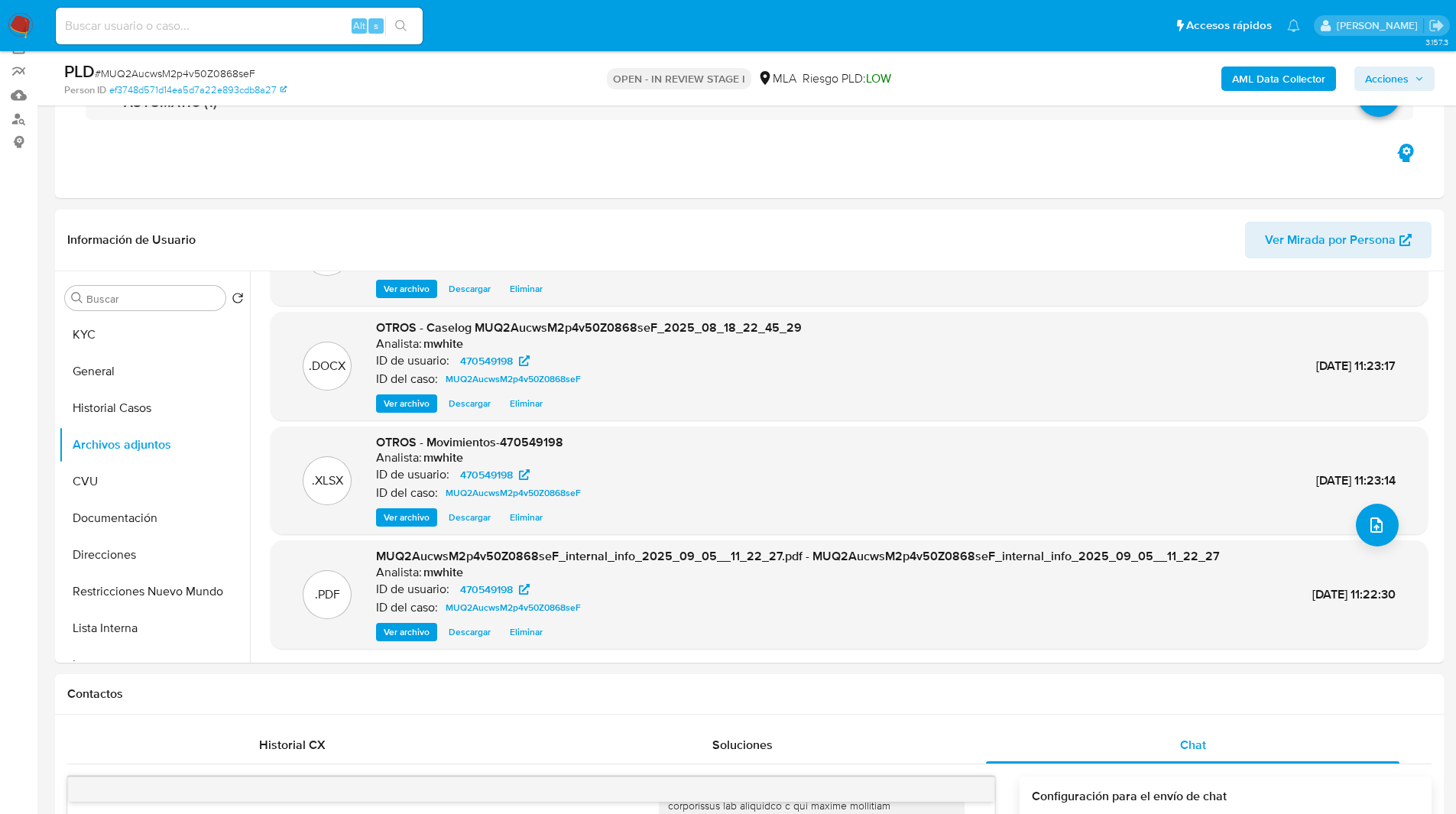
click at [1406, 84] on span "Acciones" at bounding box center [1387, 79] width 44 height 25
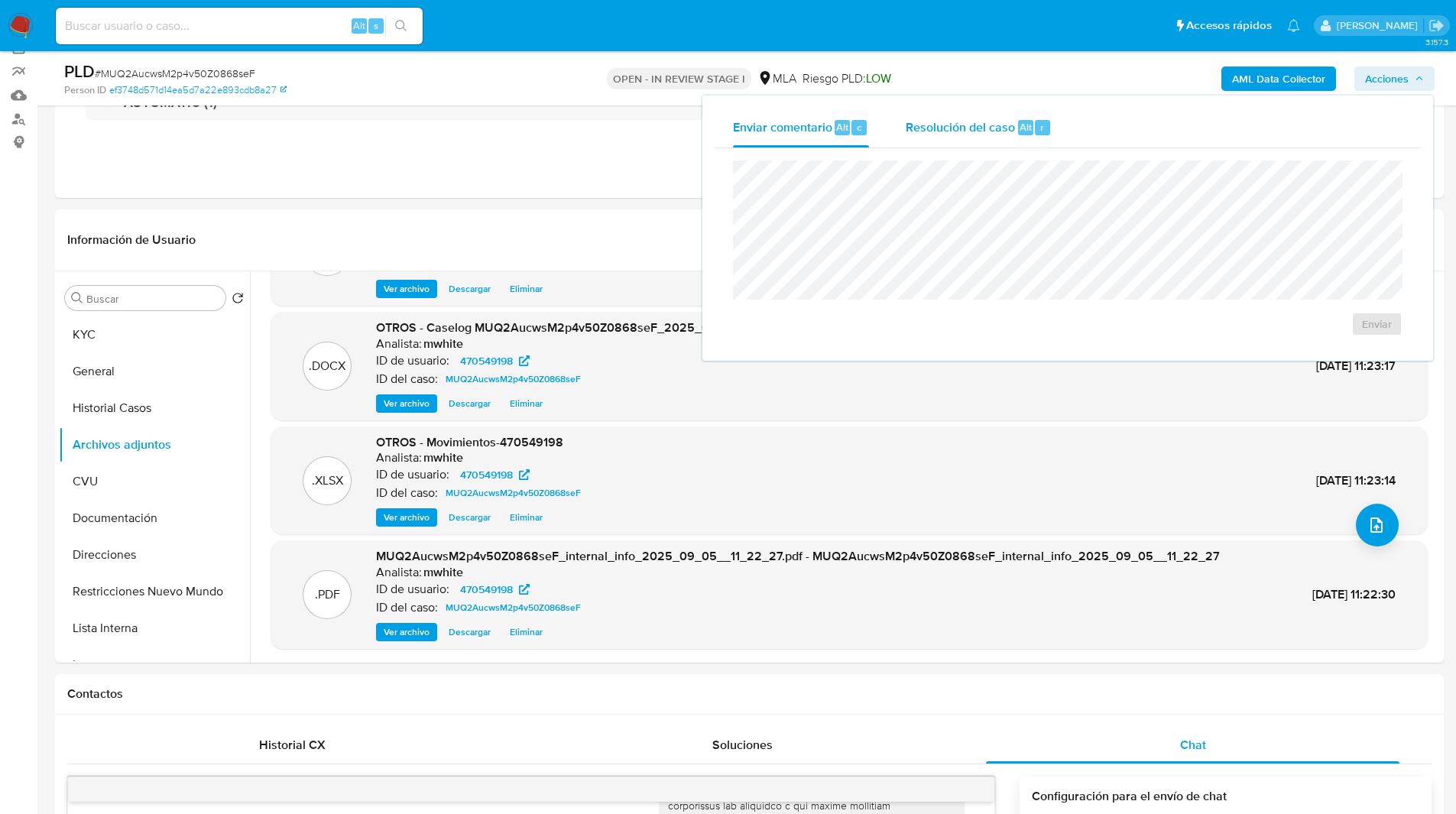
click at [971, 126] on span "Resolución del caso" at bounding box center [961, 127] width 109 height 18
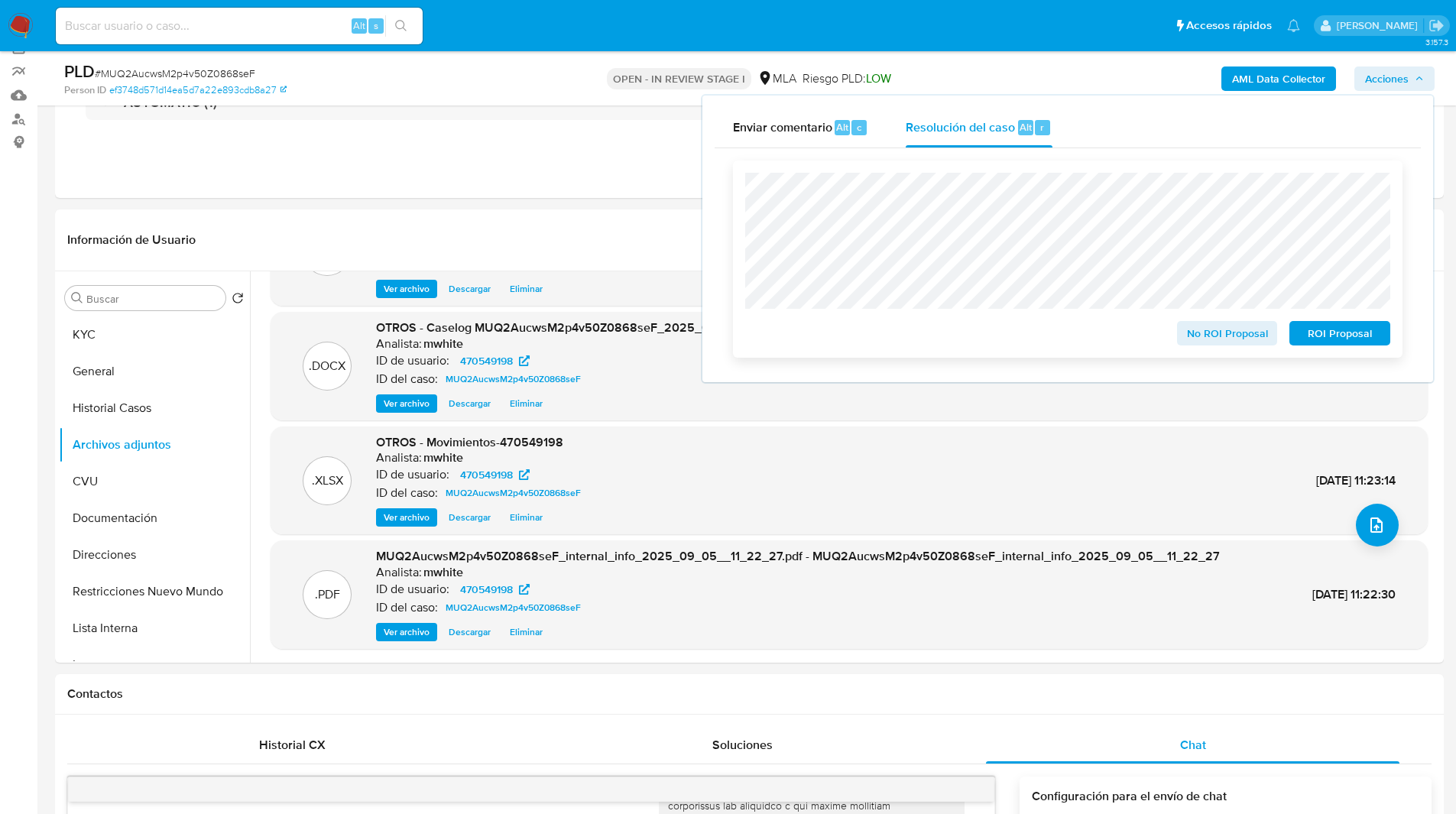
click at [1209, 342] on span "No ROI Proposal" at bounding box center [1227, 333] width 80 height 21
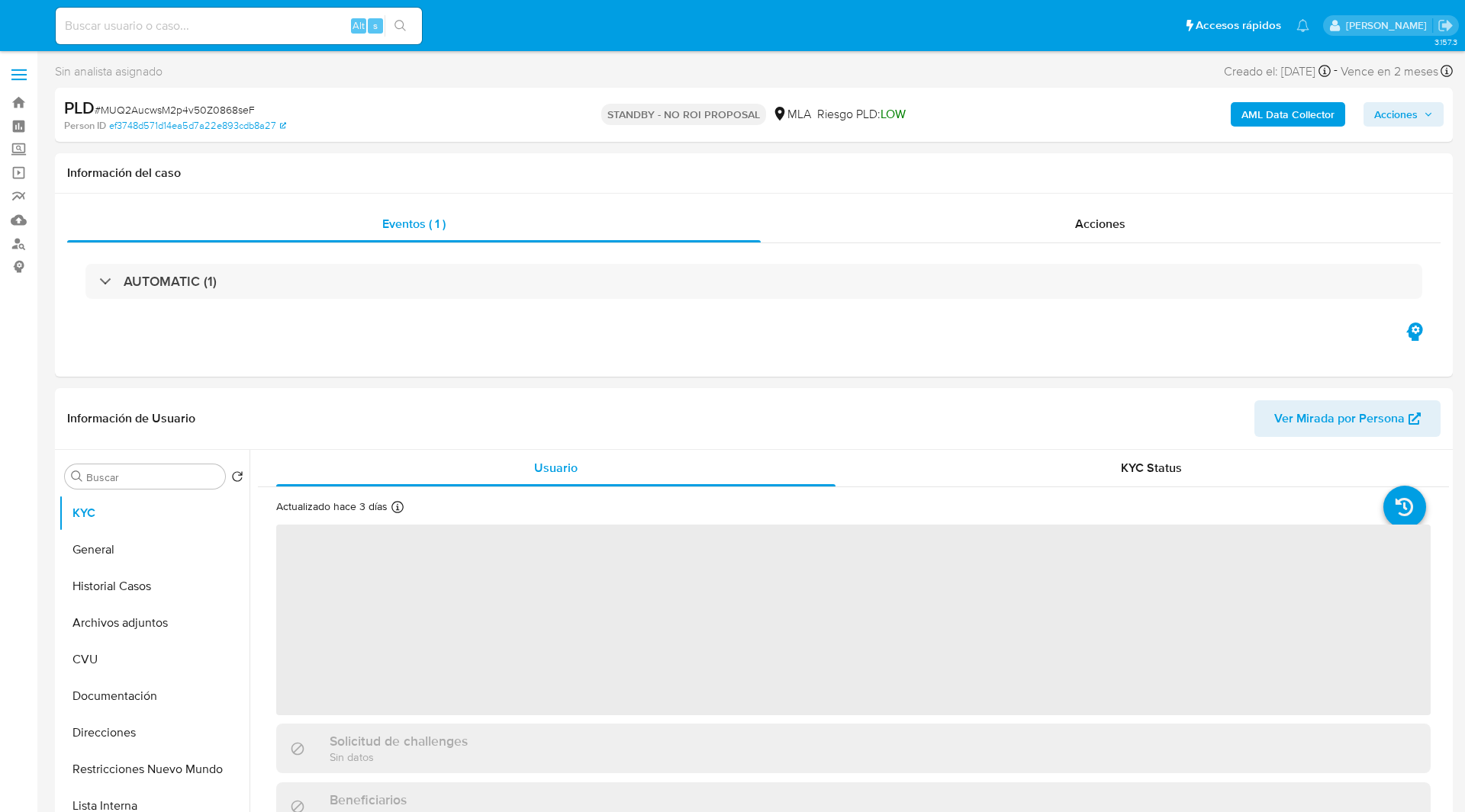
select select "10"
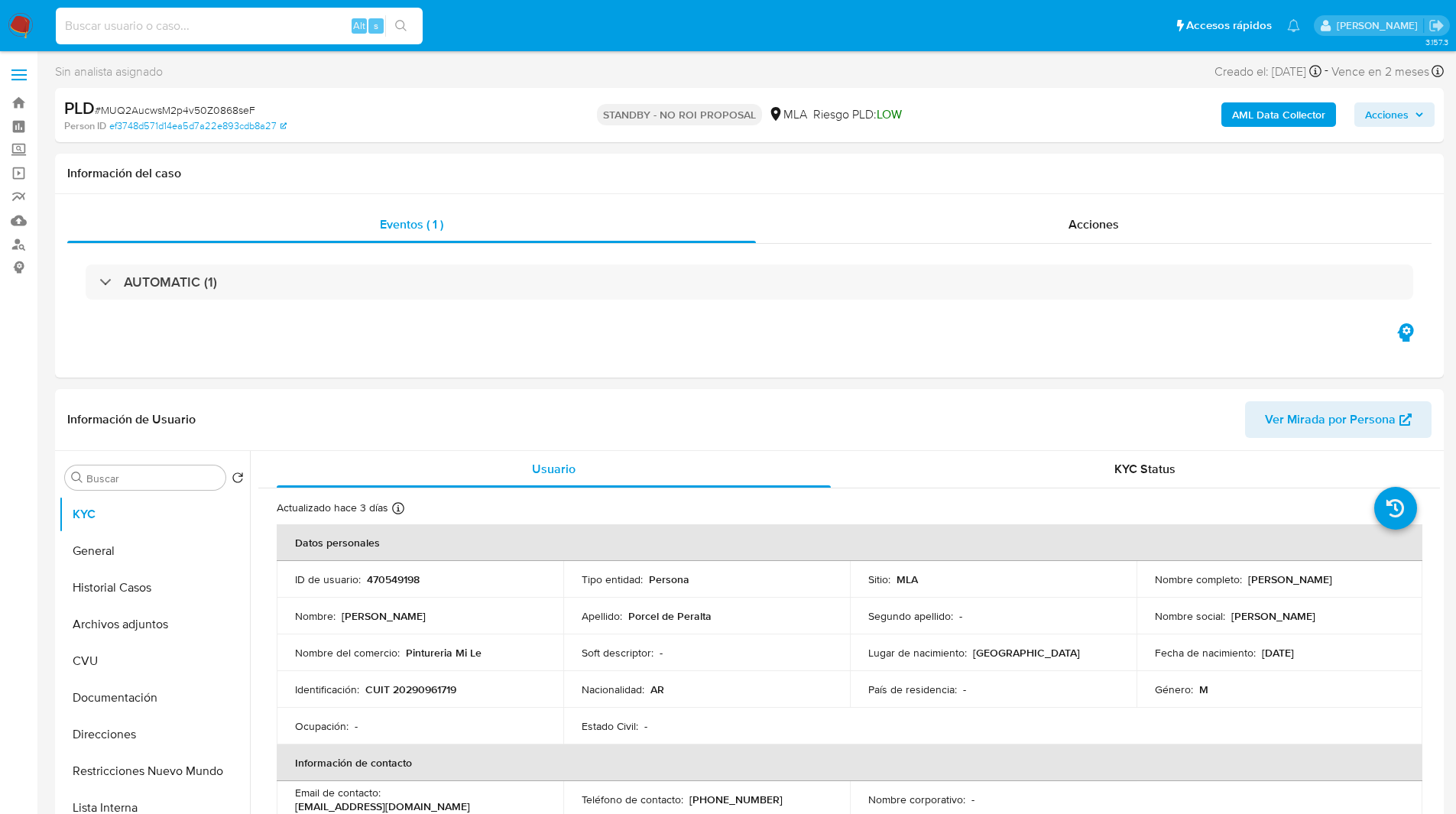
click at [215, 26] on input at bounding box center [239, 26] width 367 height 20
paste input "LNGN9is7LaJDZY1879RsiSUs"
type input "LNGN9is7LaJDZY1879RsiSUs"
select select "10"
click at [887, 394] on div "Información de Usuario Ver Mirada por Persona" at bounding box center [749, 420] width 1389 height 62
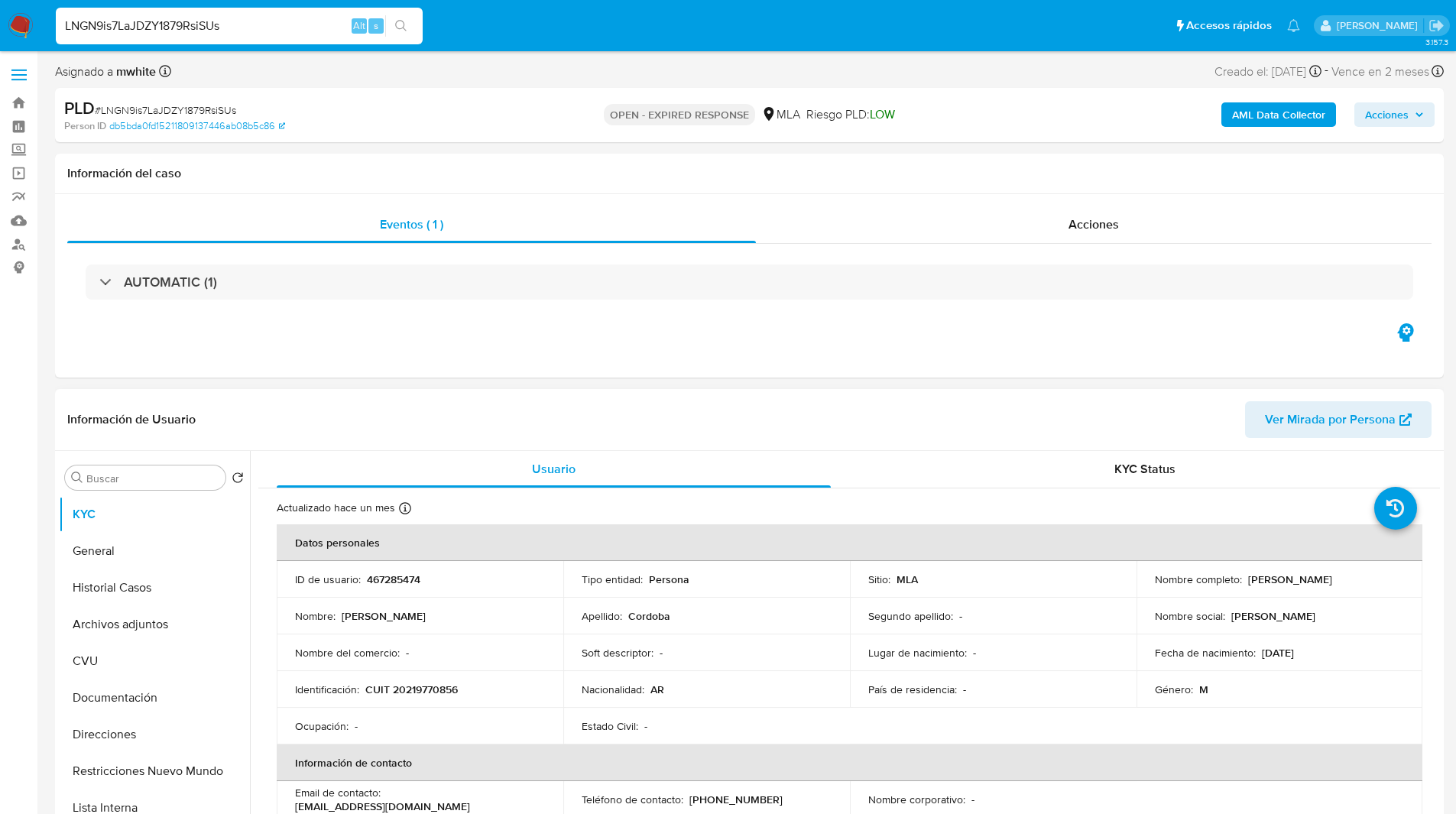
click at [440, 687] on p "CUIT 20219770856" at bounding box center [411, 689] width 92 height 14
click at [971, 104] on div "OPEN - EXPIRED RESPONSE MLA Riesgo PLD: LOW" at bounding box center [749, 115] width 452 height 36
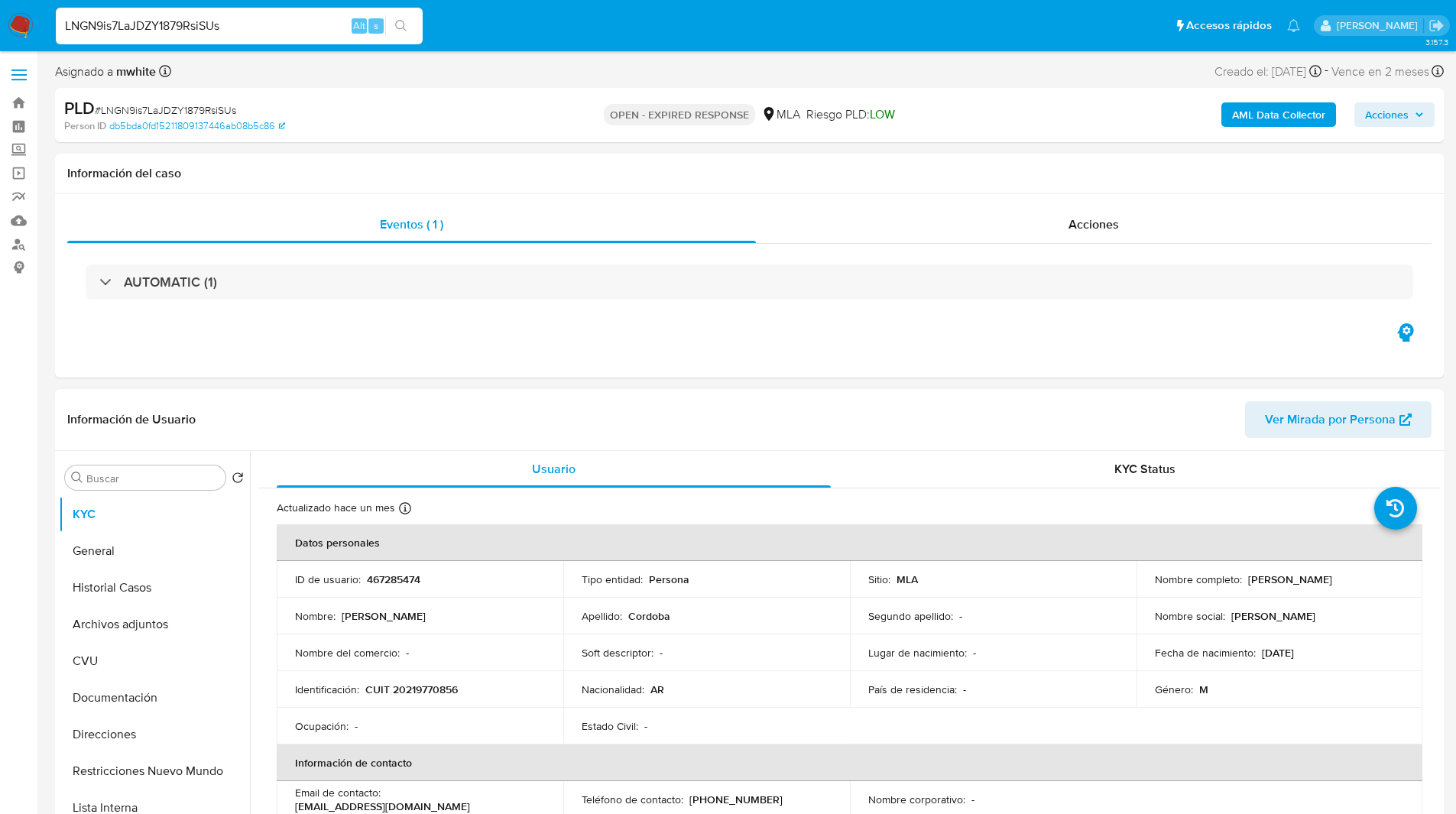
click at [542, 15] on ul "Pausado Ver notificaciones LNGN9is7LaJDZY1879RsiSUs Alt s Accesos rápidos Presi…" at bounding box center [677, 25] width 1259 height 38
click at [239, 18] on input "LNGN9is7LaJDZY1879RsiSUs" at bounding box center [239, 26] width 367 height 20
paste input "0epwjMCTzJu69h5VYGJh8Qci"
type input "0epwjMCTzJu69h5VYGJh8Qci"
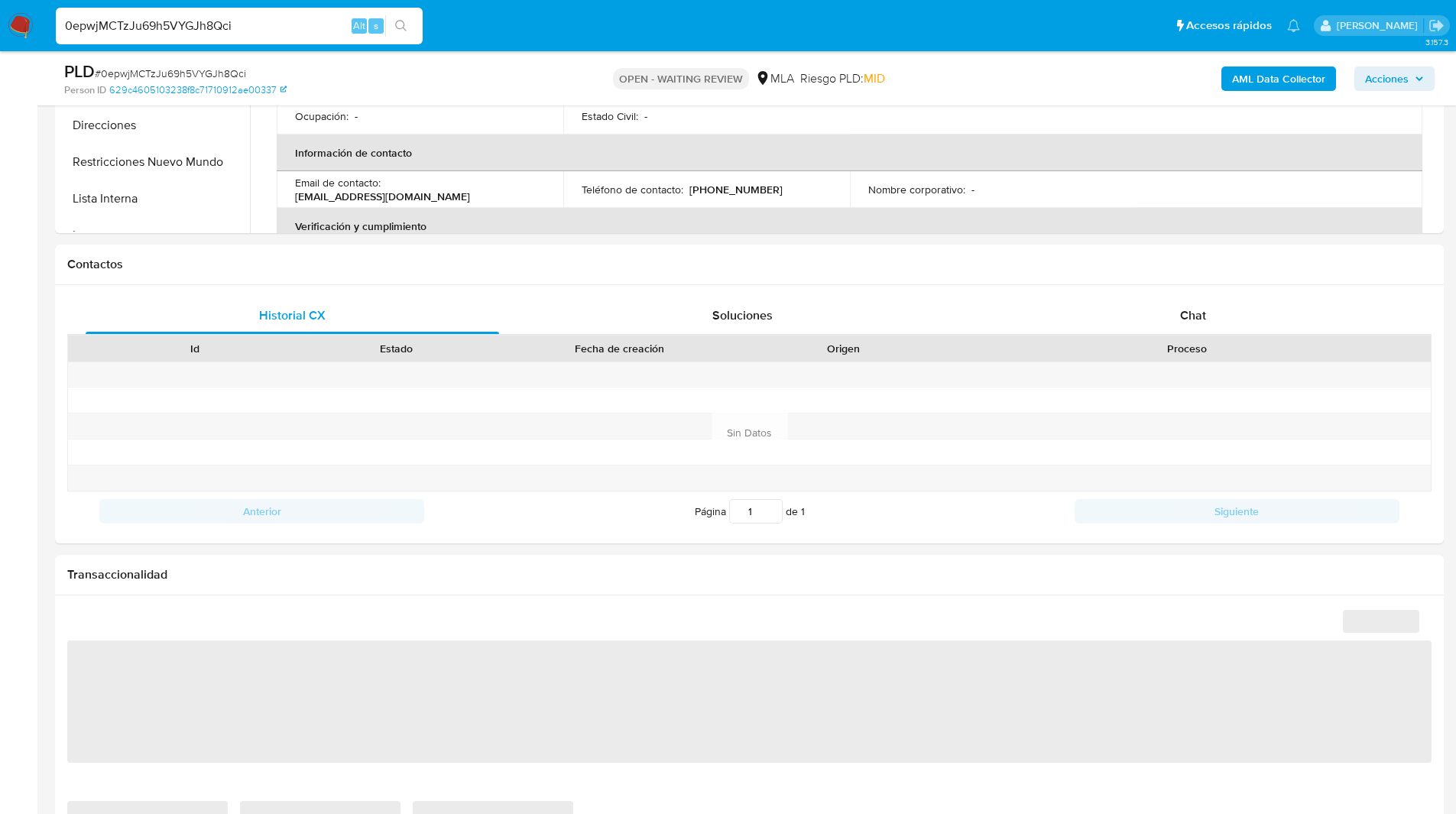
scroll to position [673, 0]
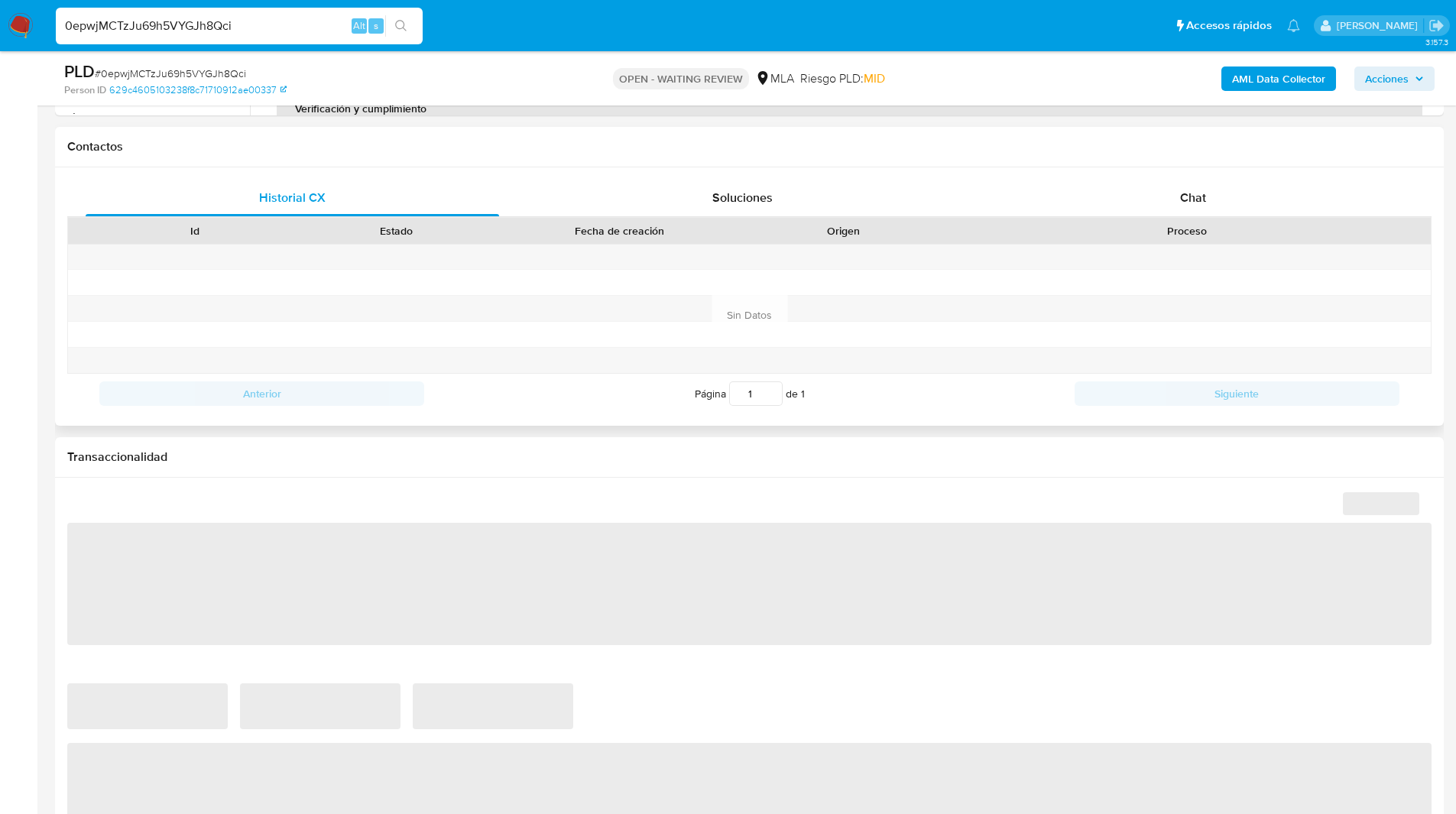
select select "10"
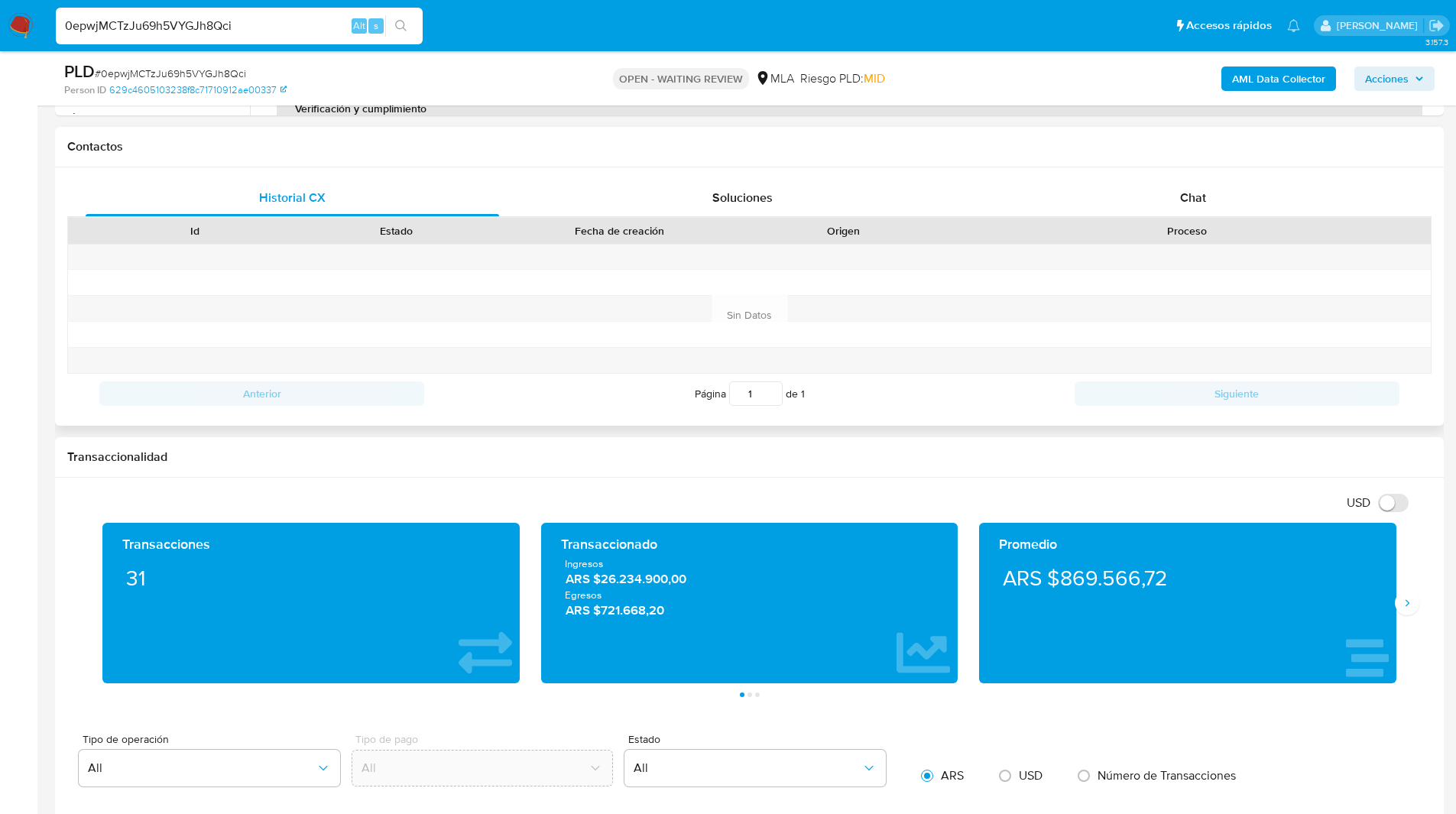
click at [1297, 221] on div "Proceso" at bounding box center [1188, 231] width 487 height 26
click at [1201, 196] on span "Chat" at bounding box center [1193, 198] width 26 height 18
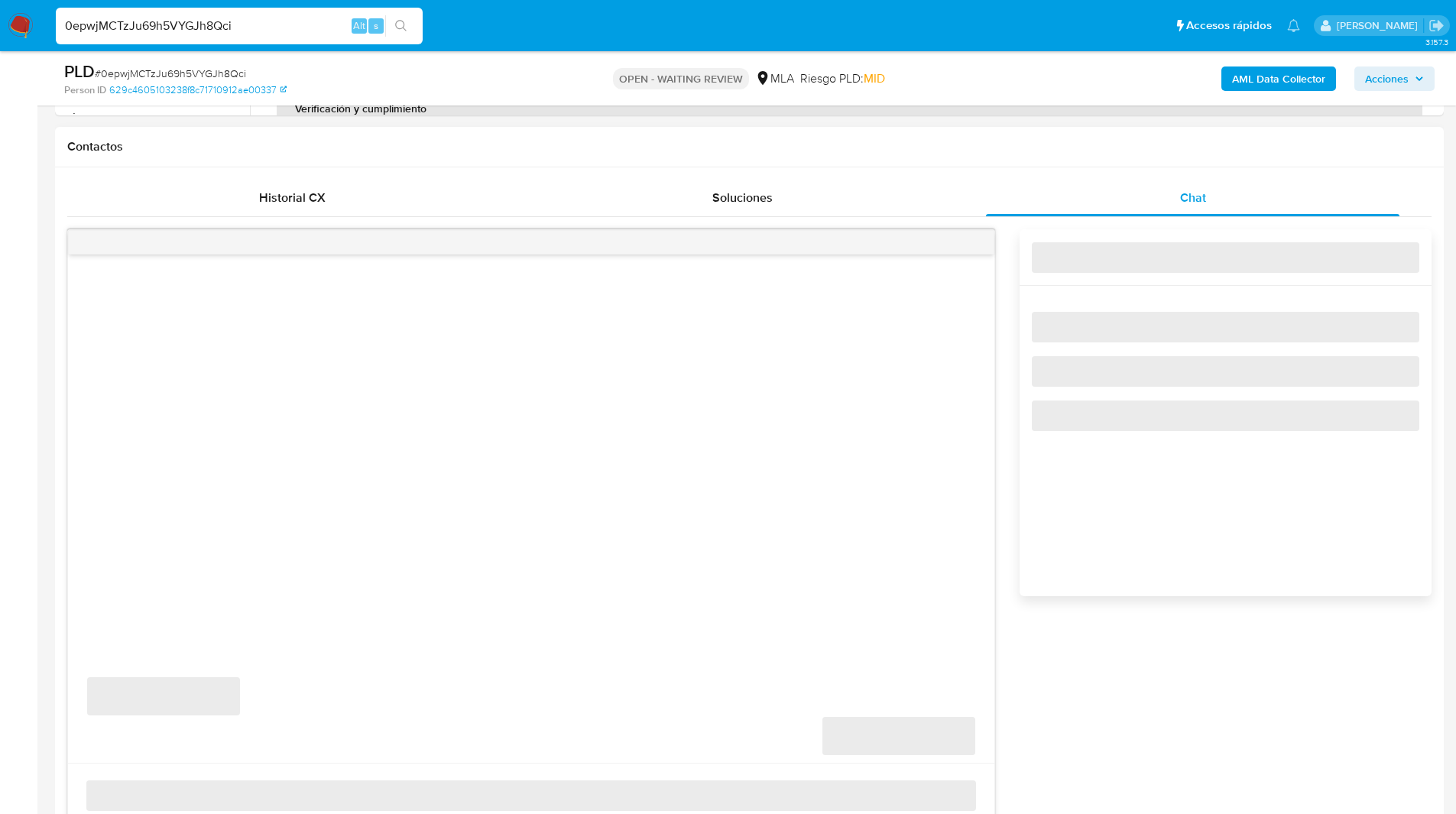
click at [1057, 135] on div "Contactos" at bounding box center [749, 146] width 1389 height 40
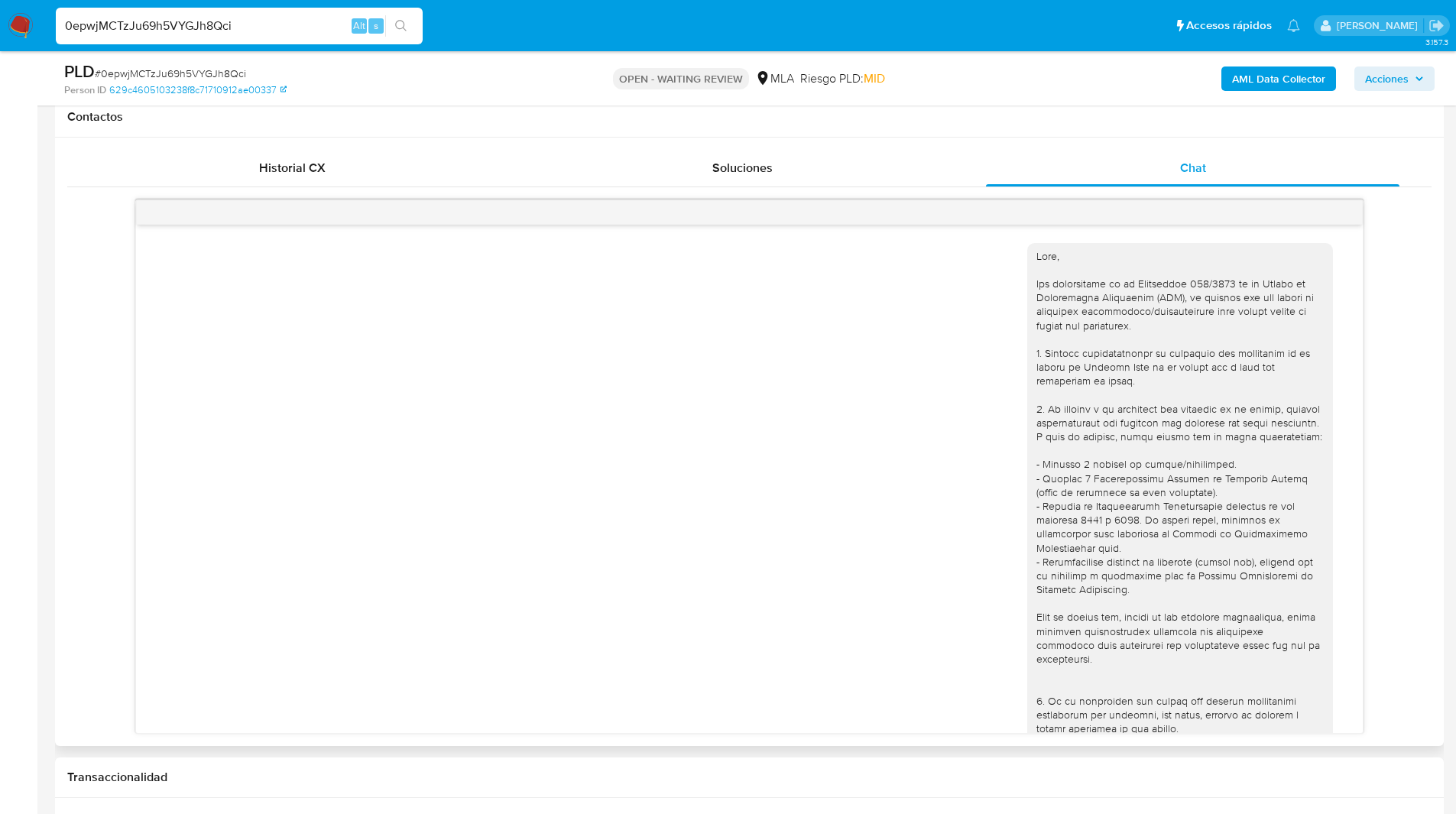
scroll to position [566, 0]
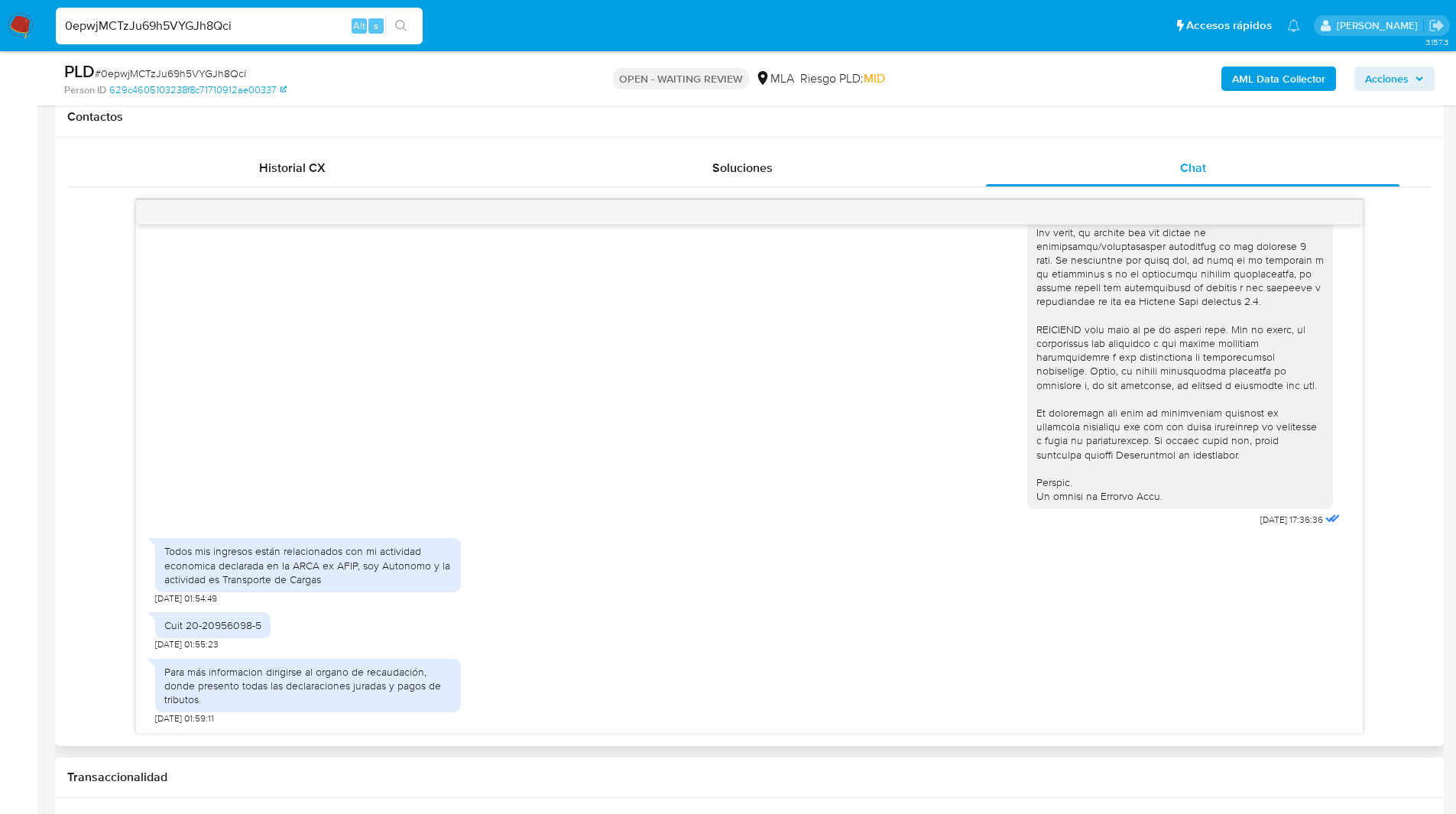
click at [75, 502] on div "18/08/2025 17:36:36 Todos mis ingresos están relacionados con mi actividad econ…" at bounding box center [750, 466] width 1365 height 534
click at [97, 525] on div "18/08/2025 17:36:36 Todos mis ingresos están relacionados con mi actividad econ…" at bounding box center [750, 466] width 1365 height 534
click at [954, 66] on div "OPEN - WAITING REVIEW MLA Riesgo PLD: MID" at bounding box center [749, 79] width 452 height 36
click at [947, 86] on div "OPEN - WAITING REVIEW MLA Riesgo PLD: MID" at bounding box center [749, 79] width 452 height 36
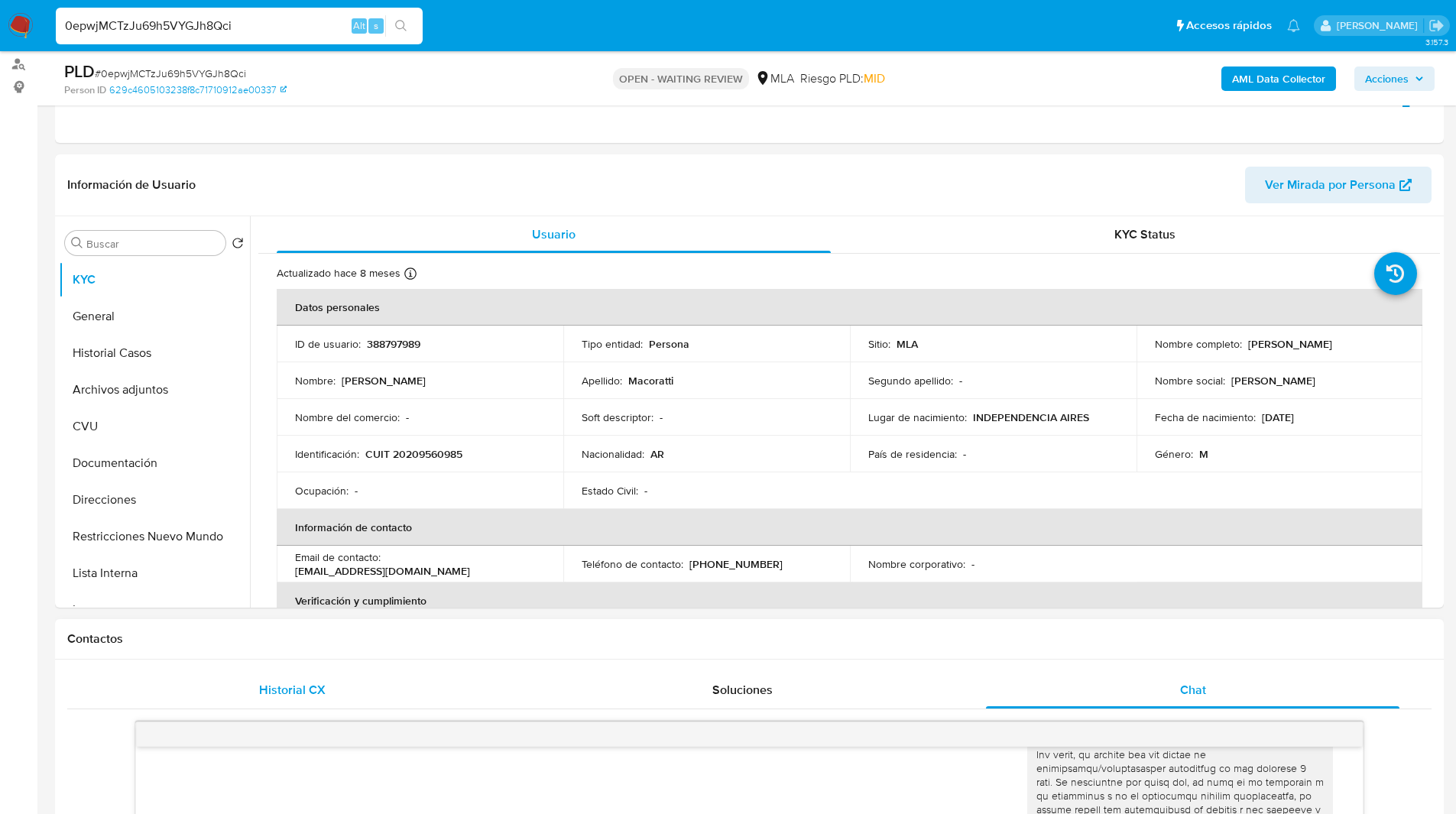
scroll to position [0, 0]
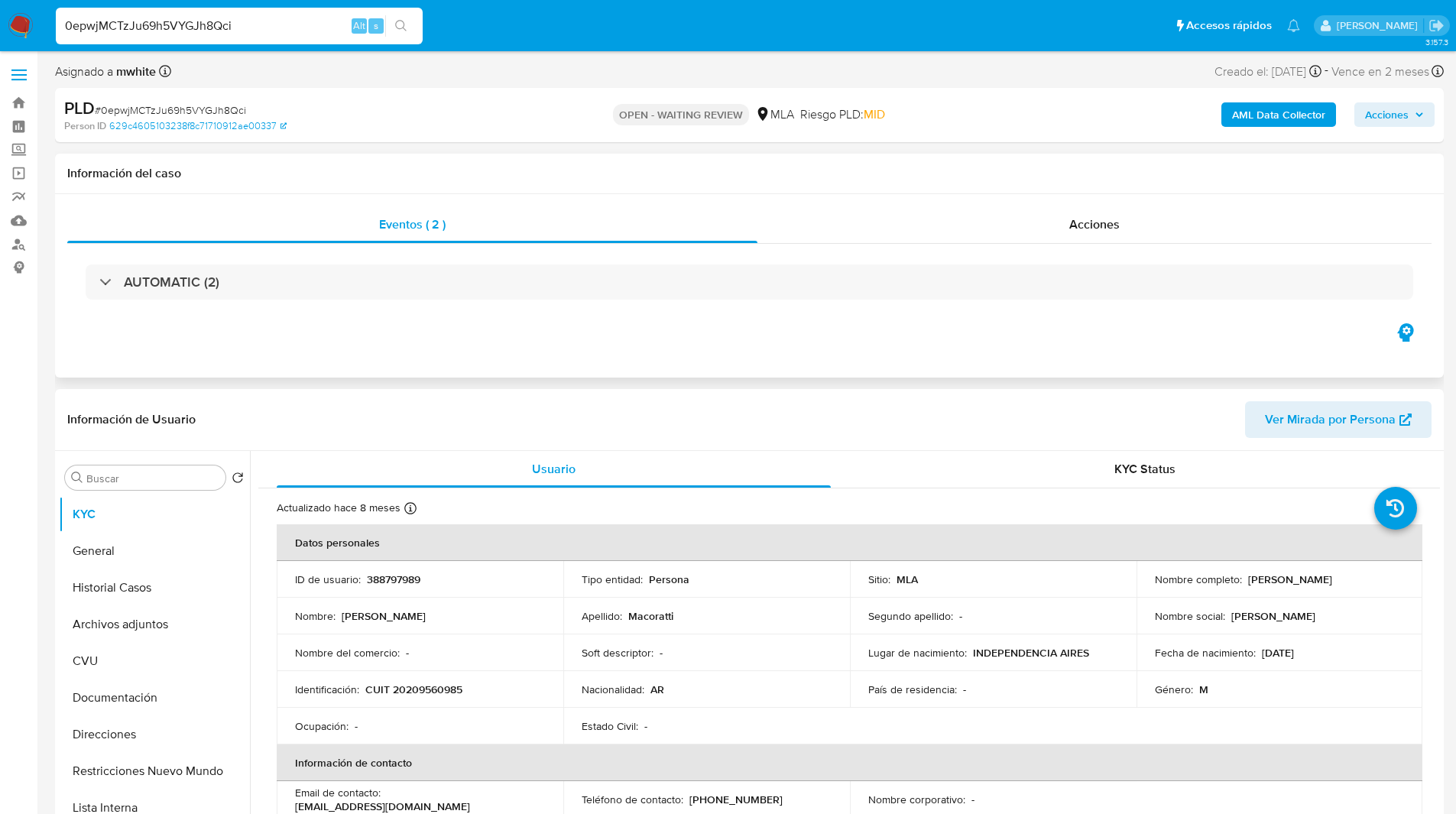
click at [616, 184] on div "Información del caso" at bounding box center [749, 174] width 1389 height 40
click at [426, 686] on p "CUIT 20209560985" at bounding box center [414, 689] width 97 height 14
copy p "20209560985"
click at [488, 13] on ul "Pausado Ver notificaciones 0epwjMCTzJu69h5VYGJh8Qci Alt s Accesos rápidos Presi…" at bounding box center [677, 25] width 1259 height 38
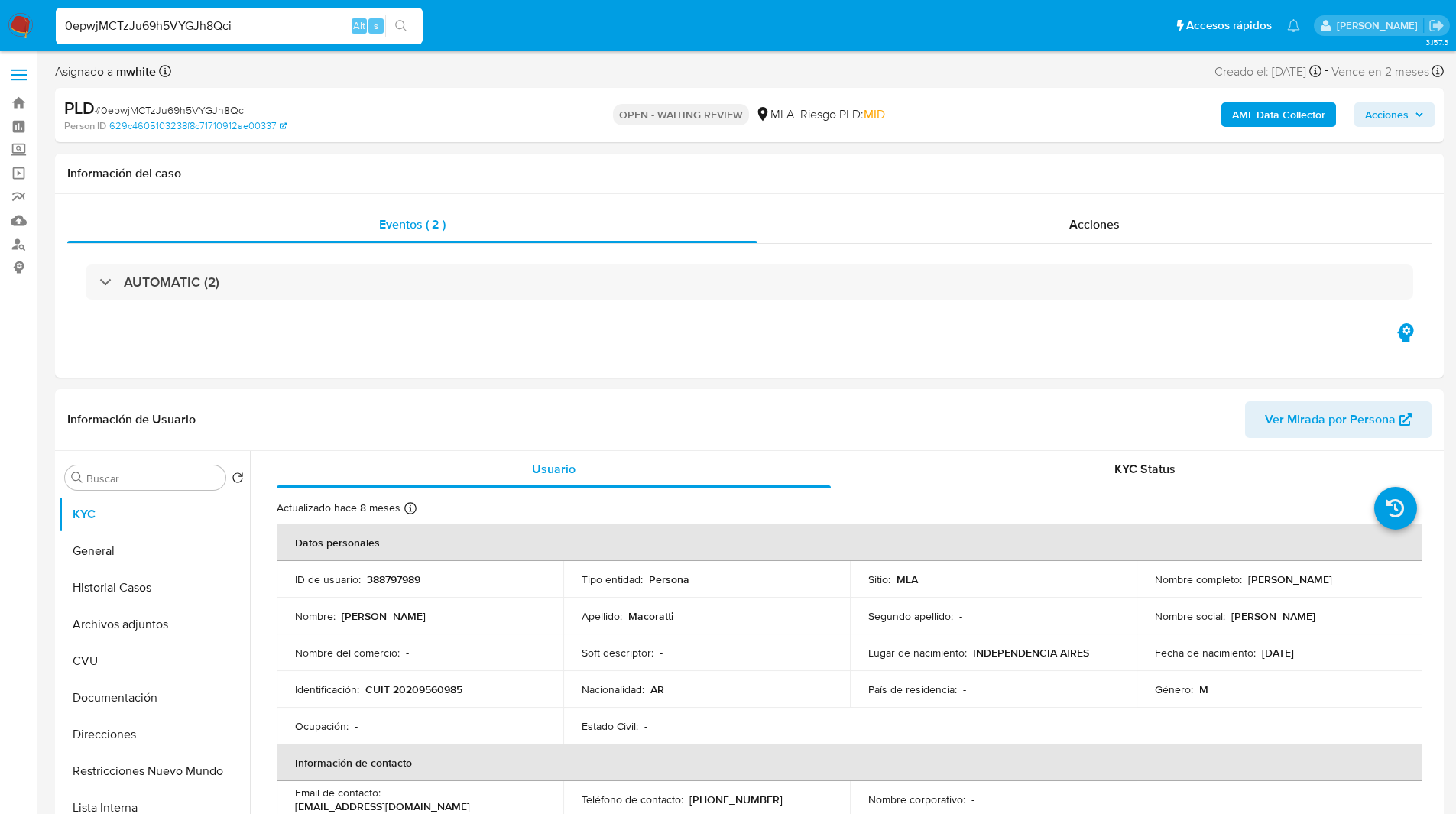
click at [610, 27] on ul "Pausado Ver notificaciones 0epwjMCTzJu69h5VYGJh8Qci Alt s Accesos rápidos Presi…" at bounding box center [677, 25] width 1259 height 38
click at [557, 2] on nav "Pausado Ver notificaciones 0epwjMCTzJu69h5VYGJh8Qci Alt s Accesos rápidos Presi…" at bounding box center [728, 26] width 1456 height 51
click at [523, 162] on div "Información del caso" at bounding box center [749, 174] width 1389 height 40
click at [957, 26] on ul "Pausado Ver notificaciones 0epwjMCTzJu69h5VYGJh8Qci Alt s Accesos rápidos Presi…" at bounding box center [677, 25] width 1259 height 38
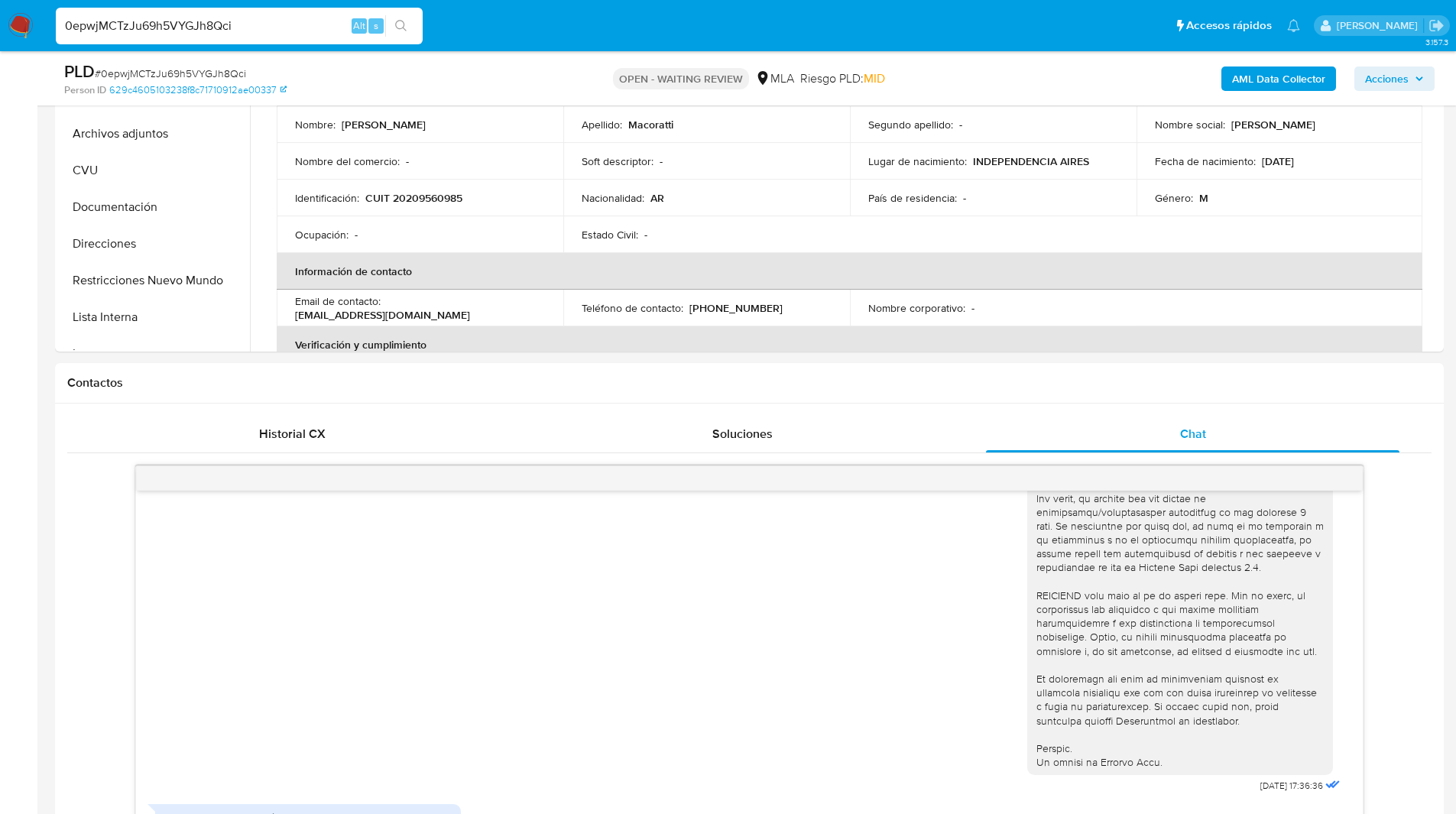
scroll to position [453, 0]
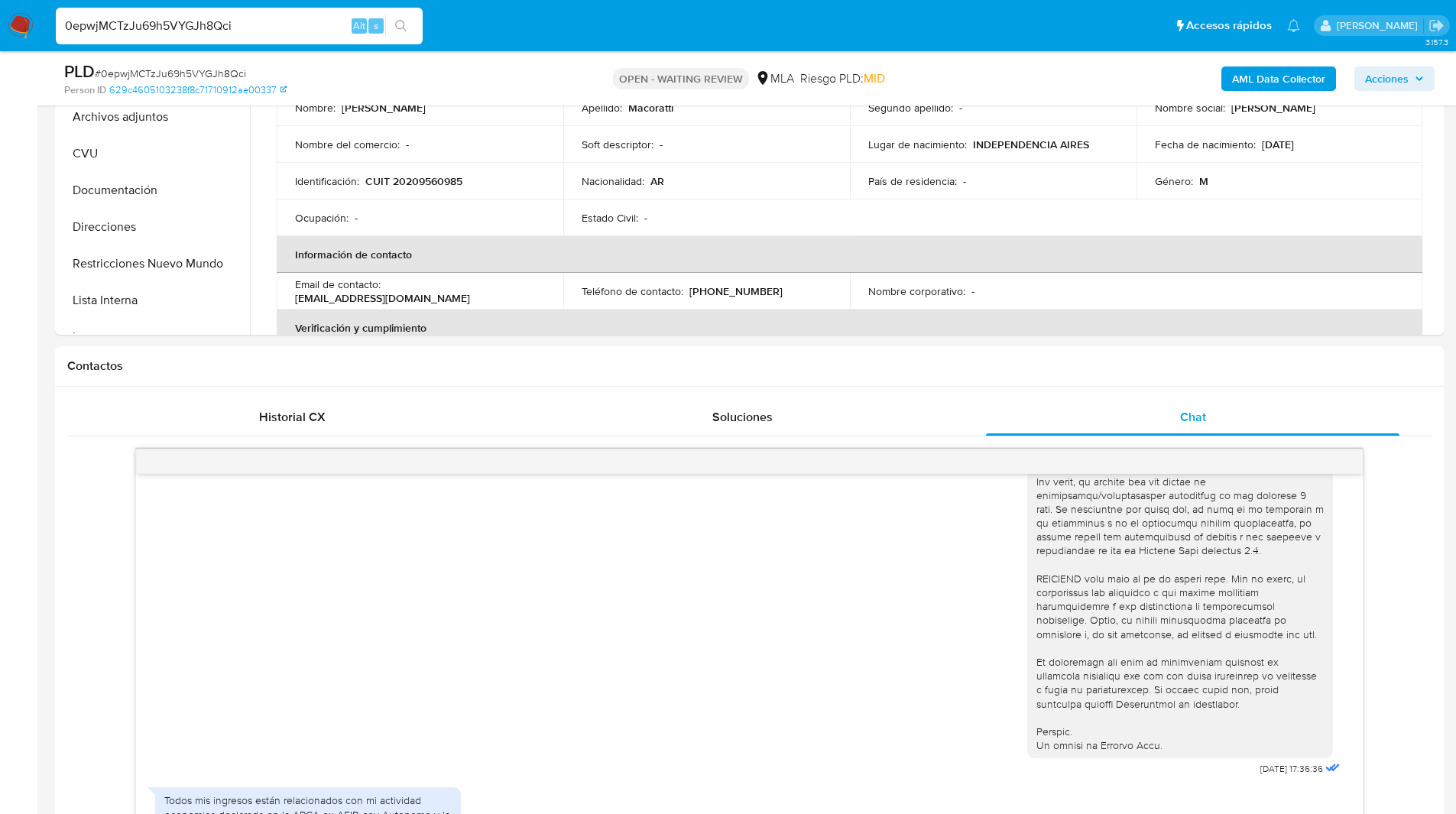
click at [119, 22] on input "0epwjMCTzJu69h5VYGJh8Qci" at bounding box center [239, 26] width 367 height 20
click at [15, 21] on img at bounding box center [21, 26] width 26 height 26
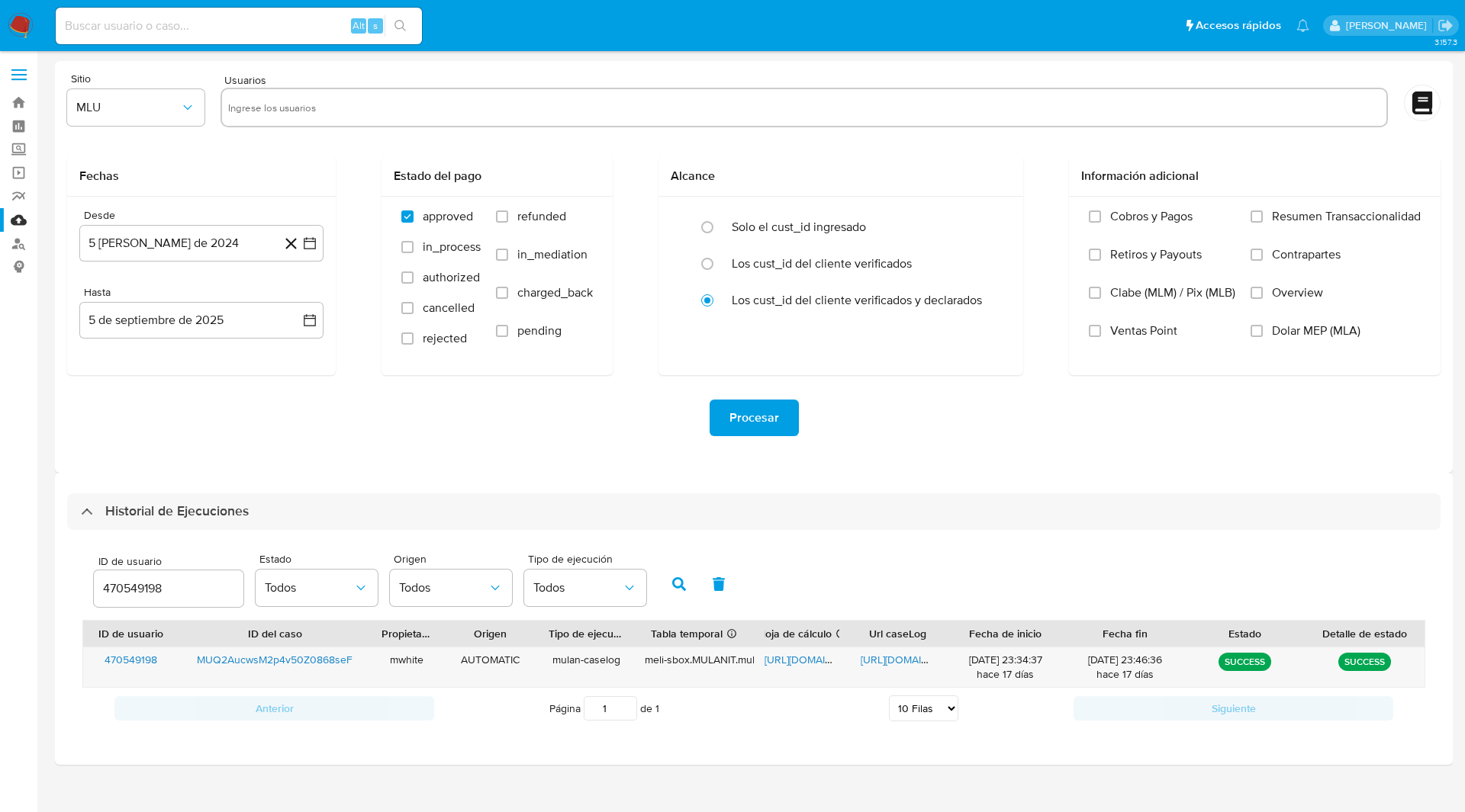
select select "10"
click at [136, 588] on input "470549198" at bounding box center [168, 589] width 149 height 20
click at [662, 583] on button "button" at bounding box center [679, 583] width 39 height 37
click at [804, 659] on span "https://docs.google.com/spreadsheets/d/1rx7K_6KvPnJhffirdTPkmLgxlMzX3-ktwtwtYpf…" at bounding box center [817, 659] width 105 height 15
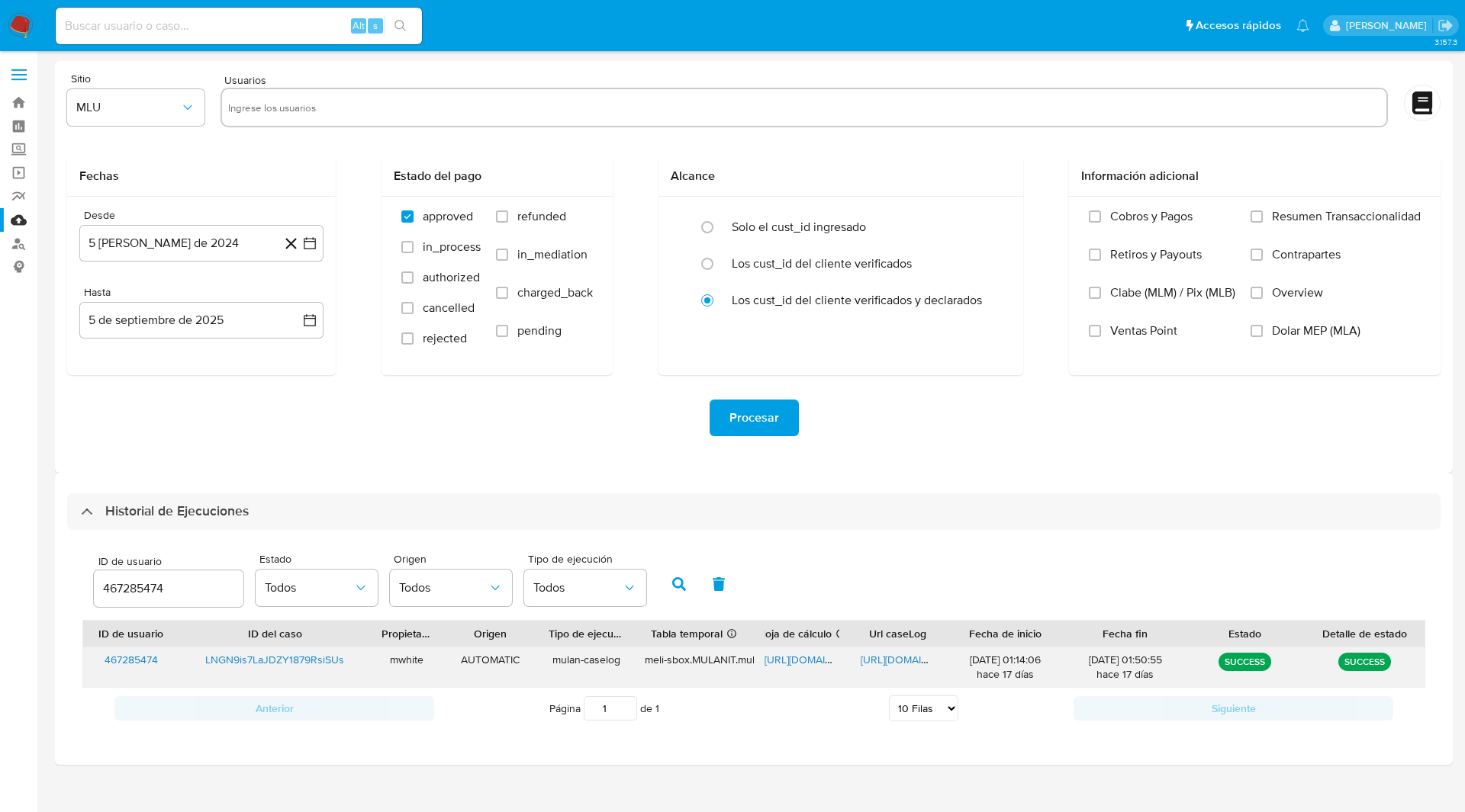
click at [887, 663] on span "https://docs.google.com/document/d/1GS0WCFt6L337DOlICOnH0dFOLqOl4_t0U8k_INicqHc…" at bounding box center [913, 659] width 105 height 15
click at [861, 0] on nav "Pausado Ver notificaciones Alt s Accesos rápidos Presiona las siguientes teclas…" at bounding box center [732, 26] width 1465 height 51
click at [122, 587] on input "467285474" at bounding box center [168, 589] width 149 height 20
paste input "388797989"
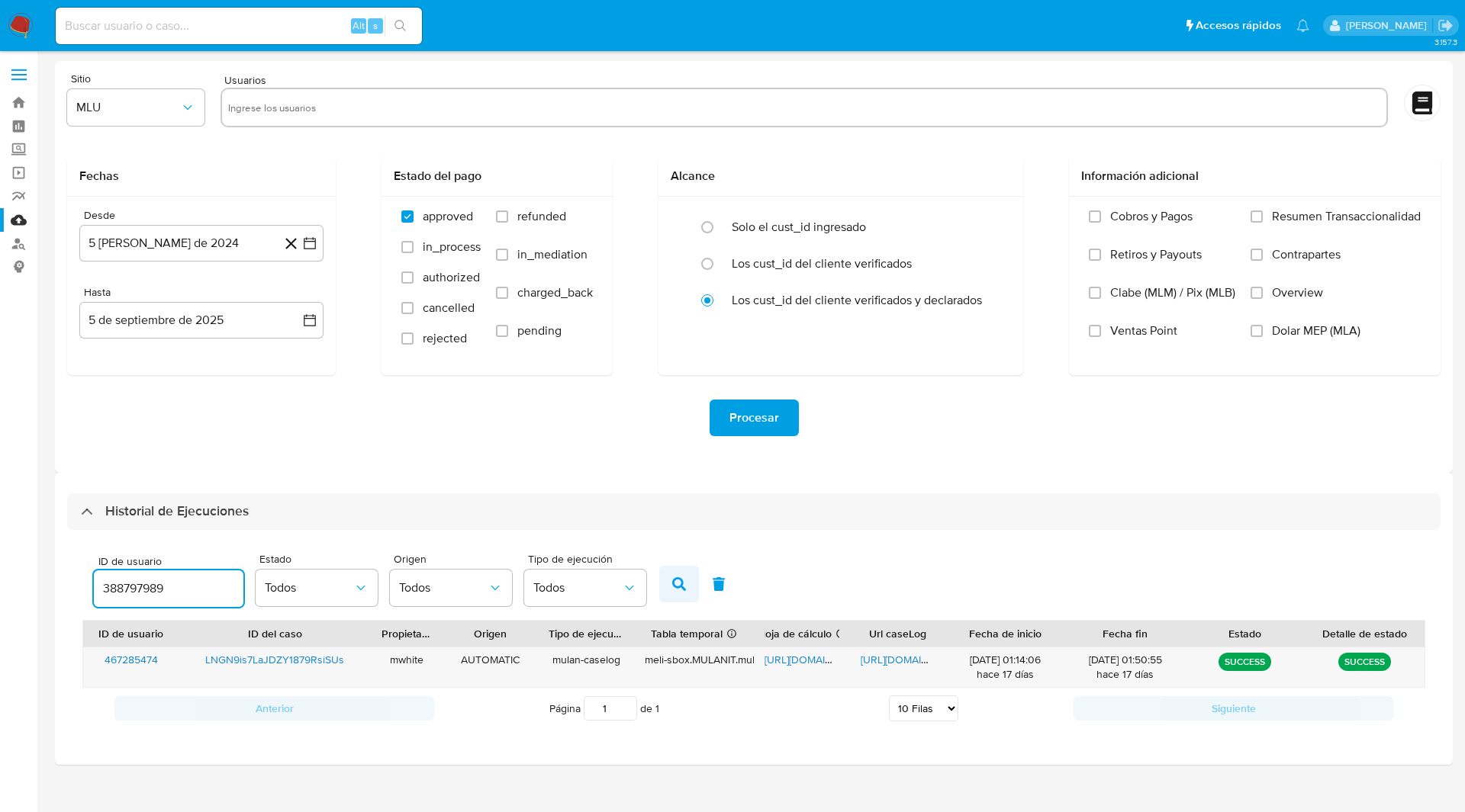
click at [677, 580] on icon "button" at bounding box center [679, 584] width 14 height 14
click at [810, 661] on span "https://docs.google.com/spreadsheets/d/17WTIr3kvYyMtm-MUNArH9weKTARL_IypRh6vNuc…" at bounding box center [817, 659] width 105 height 15
click at [885, 659] on span "https://docs.google.com/document/d/1SYUlXP64Fwb741G8nIn-vag80AzGmEbEBErOZPKqflw…" at bounding box center [913, 659] width 105 height 15
click at [156, 590] on input "388797989" at bounding box center [168, 589] width 149 height 20
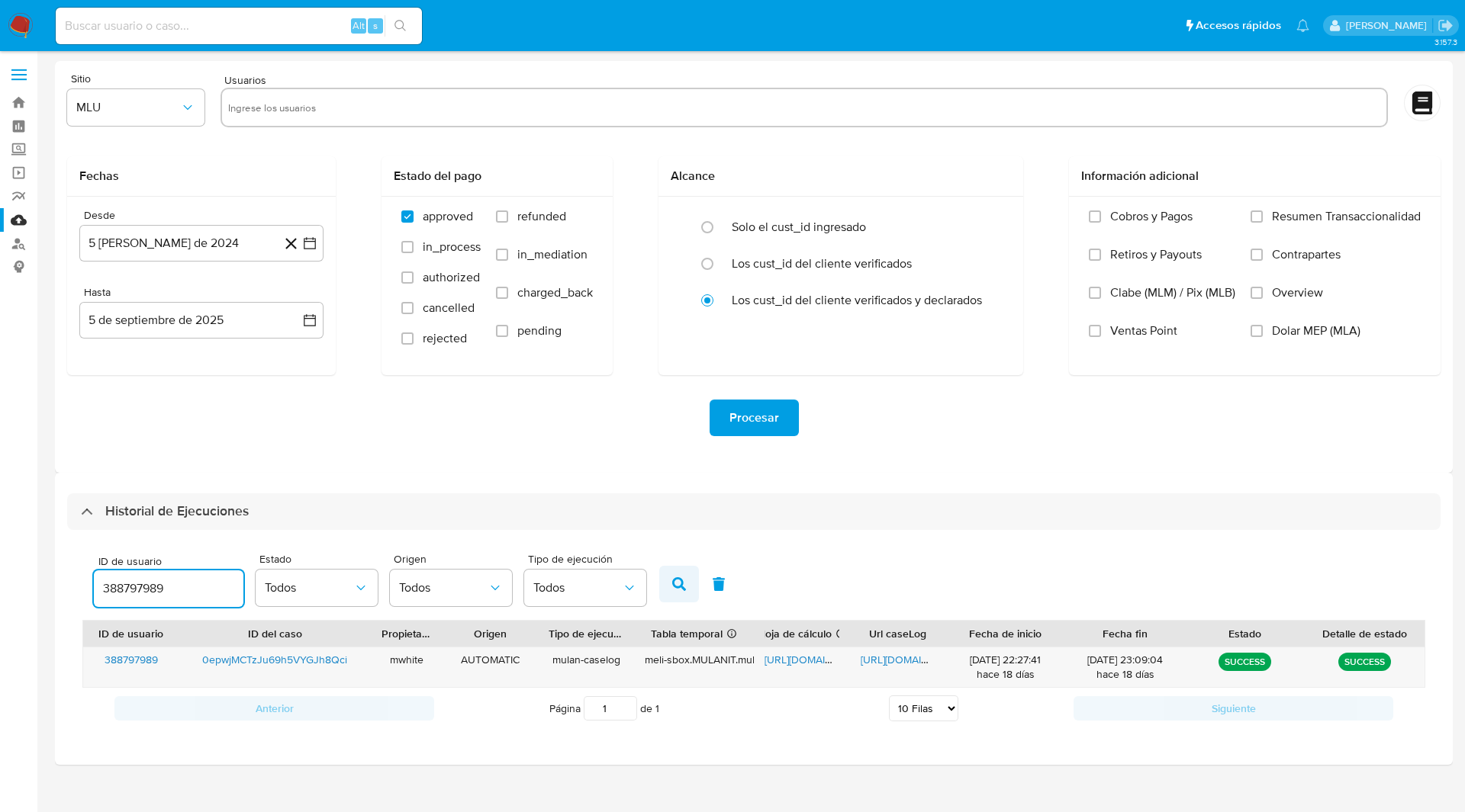
click at [680, 589] on icon "button" at bounding box center [679, 584] width 14 height 14
click at [793, 659] on span "https://docs.google.com/spreadsheets/d/17WTIr3kvYyMtm-MUNArH9weKTARL_IypRh6vNuc…" at bounding box center [817, 659] width 105 height 15
click at [143, 586] on input "388797989" at bounding box center [168, 589] width 149 height 20
type input "138947100"
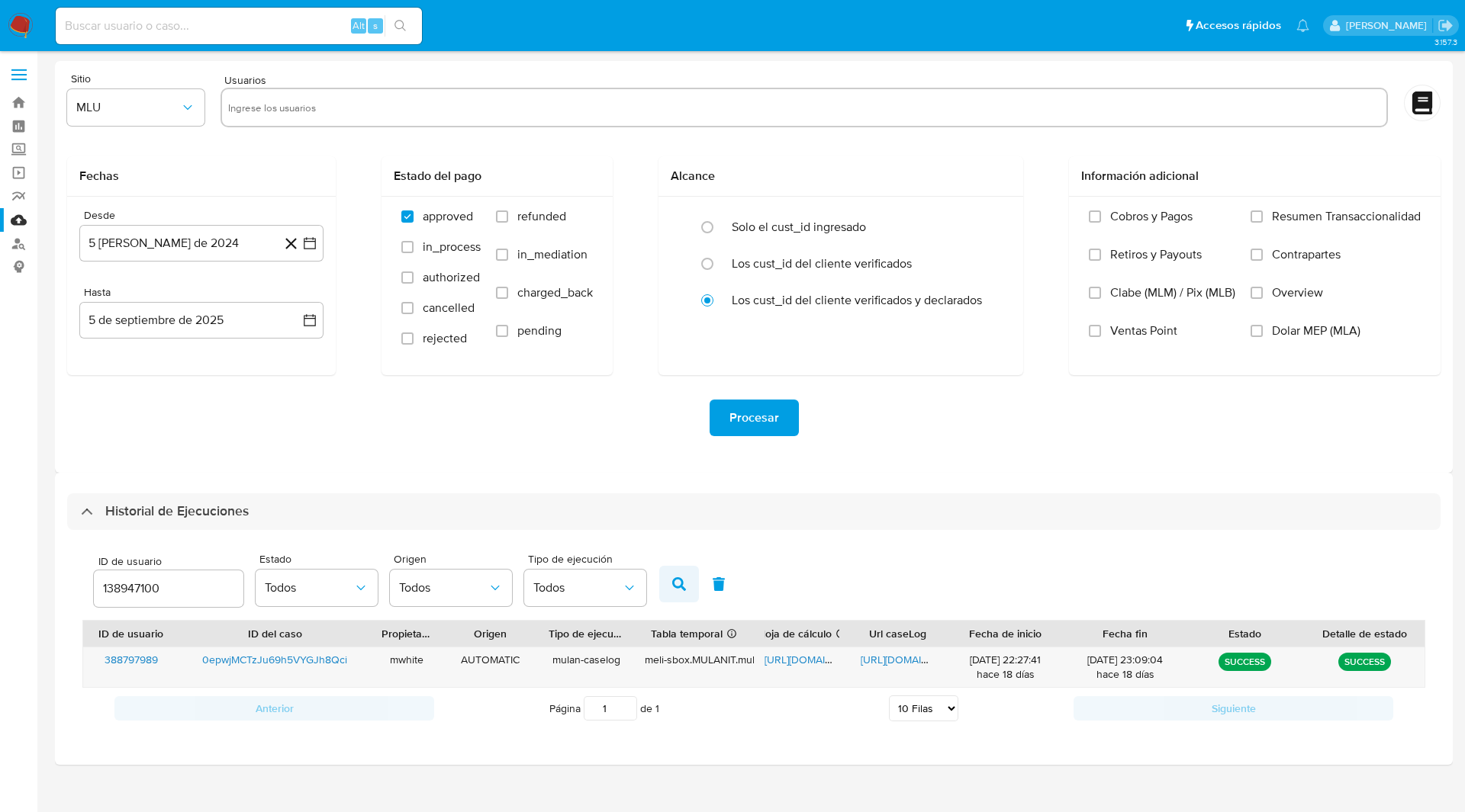
click at [673, 574] on button "button" at bounding box center [679, 583] width 39 height 37
click at [1003, 42] on ul "Pausado Ver notificaciones Alt s Accesos rápidos Presiona las siguientes teclas…" at bounding box center [682, 25] width 1269 height 38
click at [812, 659] on span "https://docs.google.com/spreadsheets/d/1nFmriSkx5obPiJ0ezBxdmiZply73lpCfWXBKCu9…" at bounding box center [817, 659] width 105 height 15
click at [898, 661] on span "https://docs.google.com/document/d/184oSvFJWX9yJ5f7hjr4YXbCXU6Kq5Kx0wURJB4HUiIU…" at bounding box center [913, 659] width 105 height 15
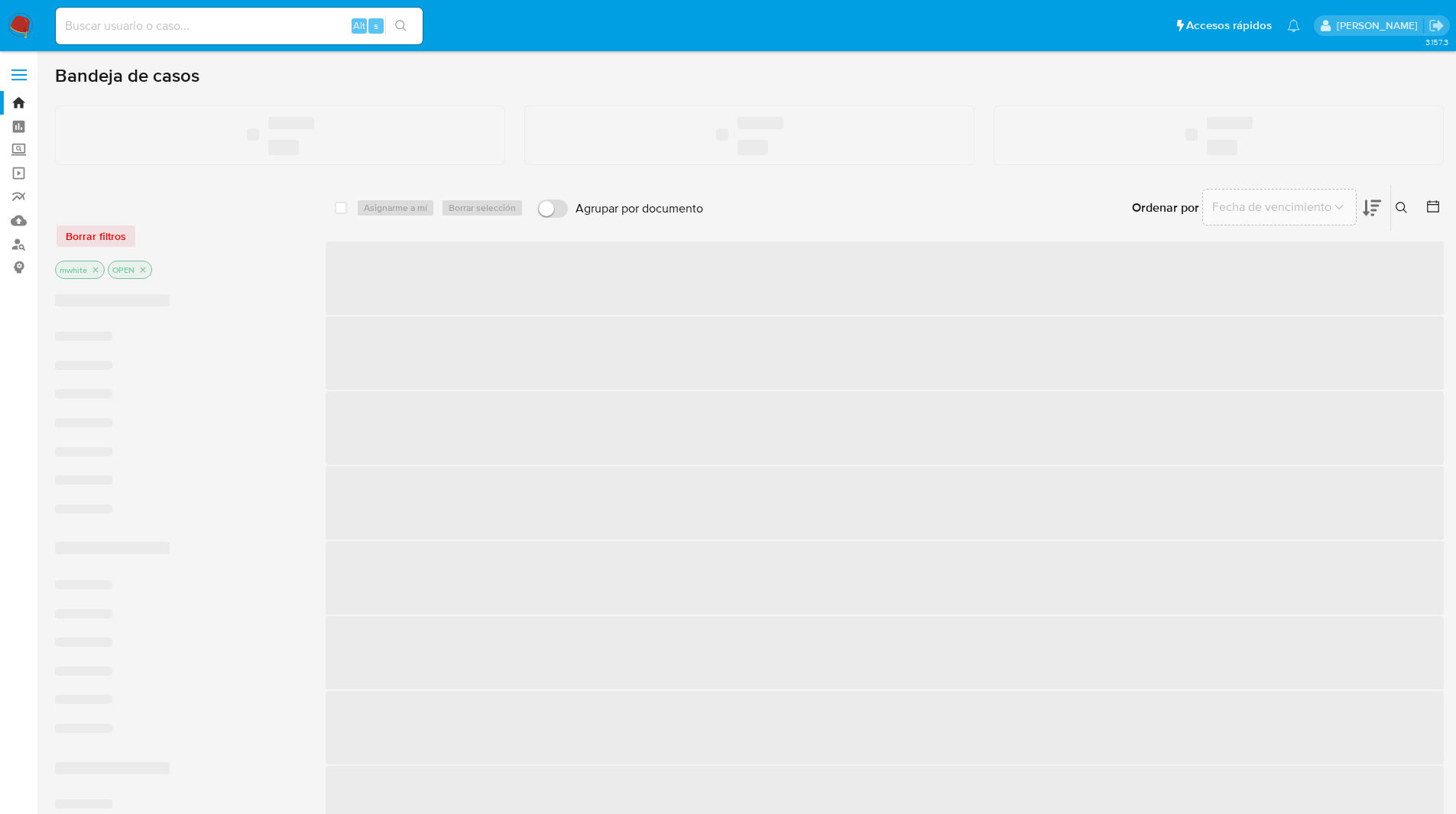
click at [887, 36] on ul "Pausado Ver notificaciones Alt s Accesos rápidos Presiona las siguientes teclas…" at bounding box center [677, 25] width 1259 height 38
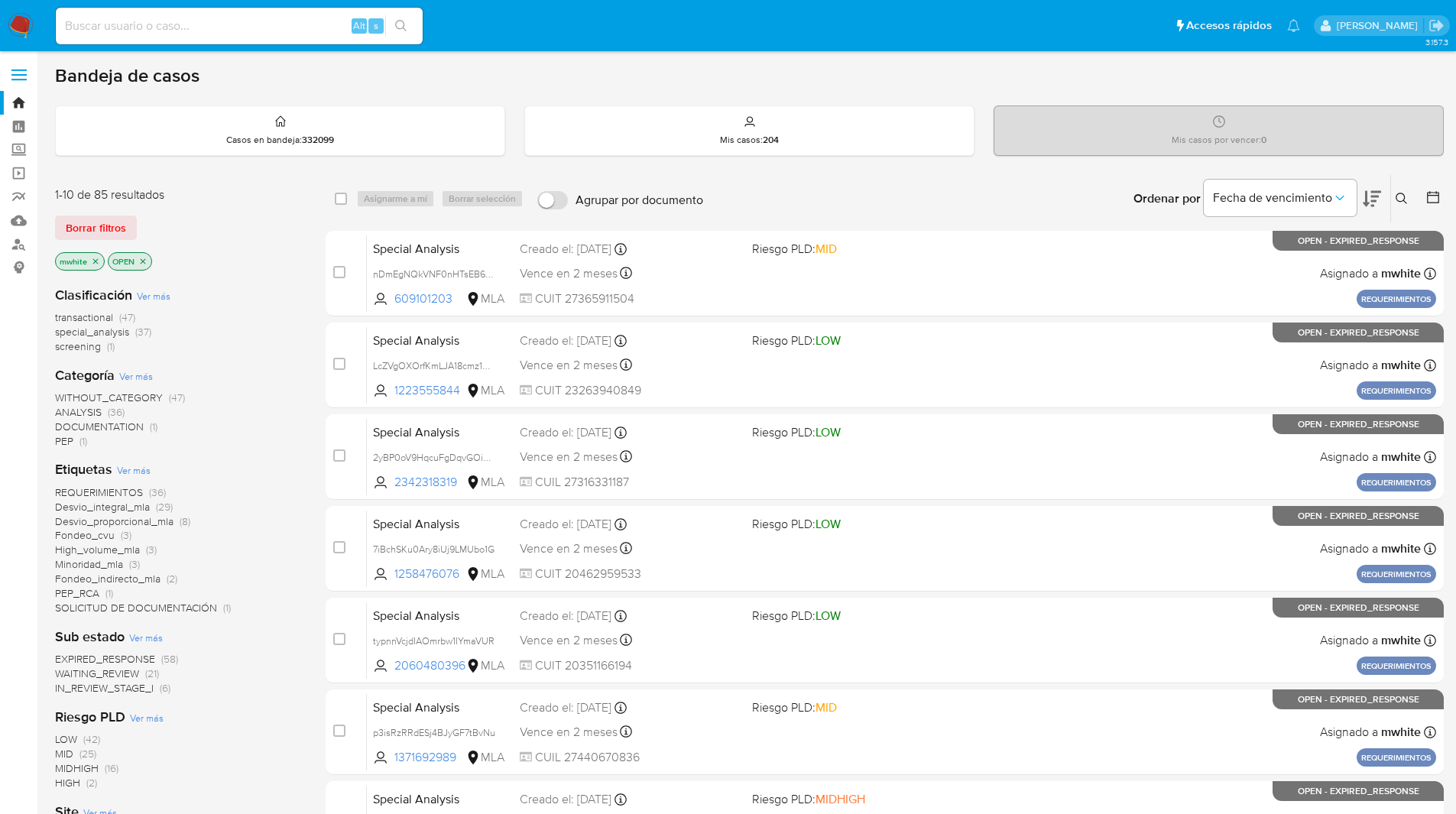
click at [875, 33] on ul "Pausado Ver notificaciones Alt s Accesos rápidos Presiona las siguientes teclas…" at bounding box center [677, 25] width 1259 height 38
click at [1403, 196] on icon at bounding box center [1402, 198] width 12 height 12
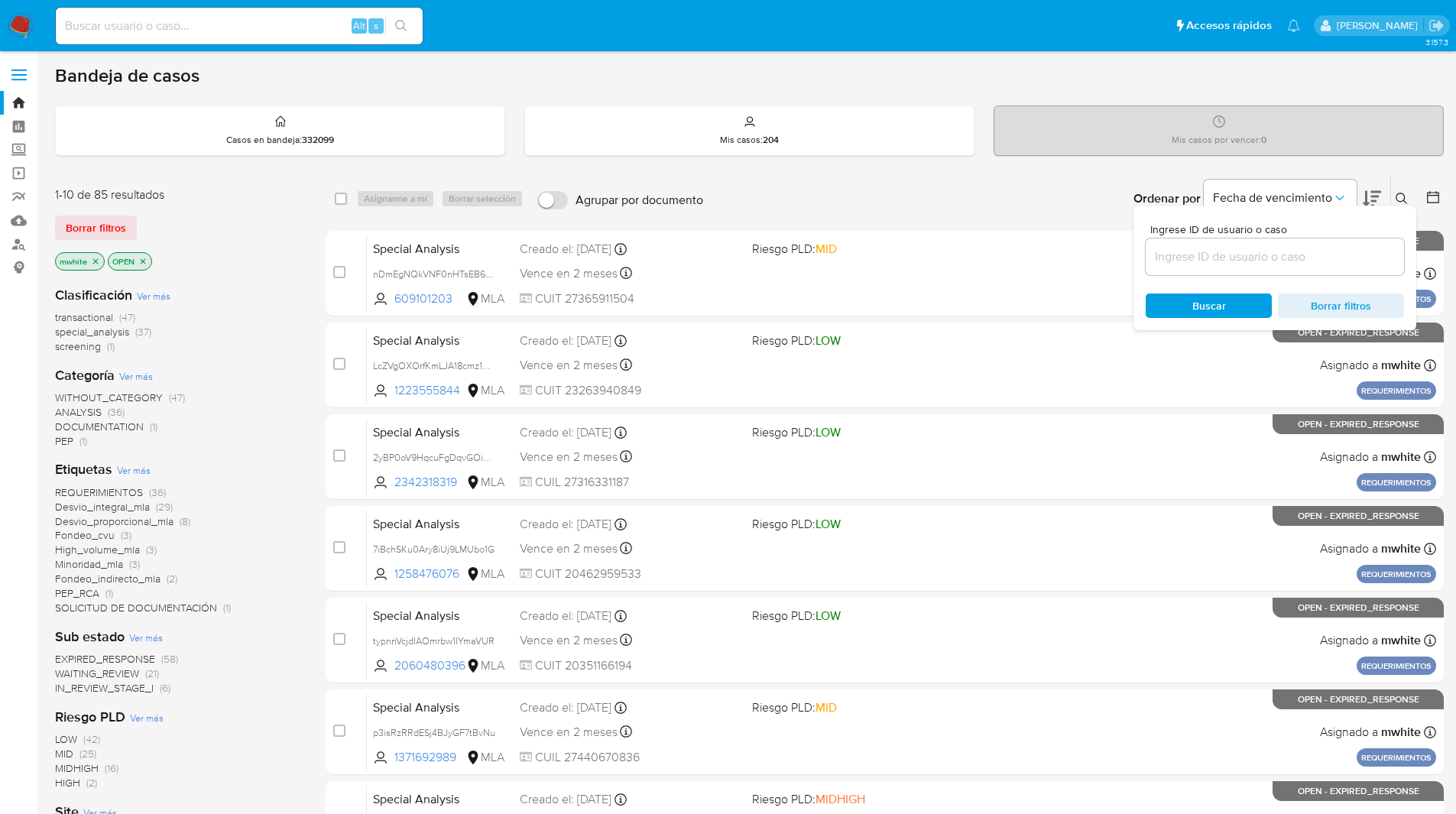
click at [1210, 251] on input at bounding box center [1275, 257] width 258 height 20
type input "0epwjMCTzJu69h5VYGJh8Qci"
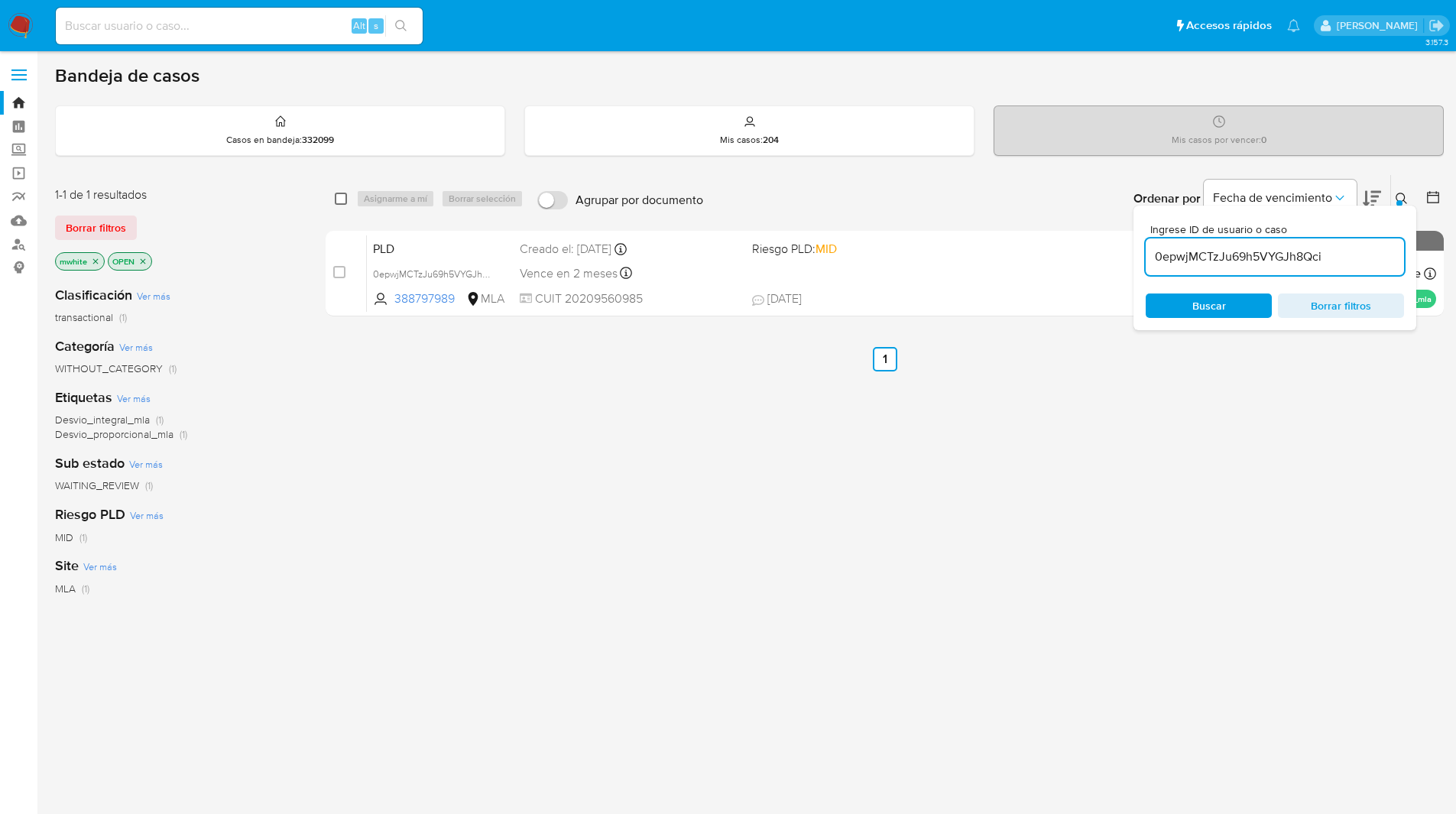
click at [336, 198] on input "checkbox" at bounding box center [341, 198] width 12 height 12
checkbox input "true"
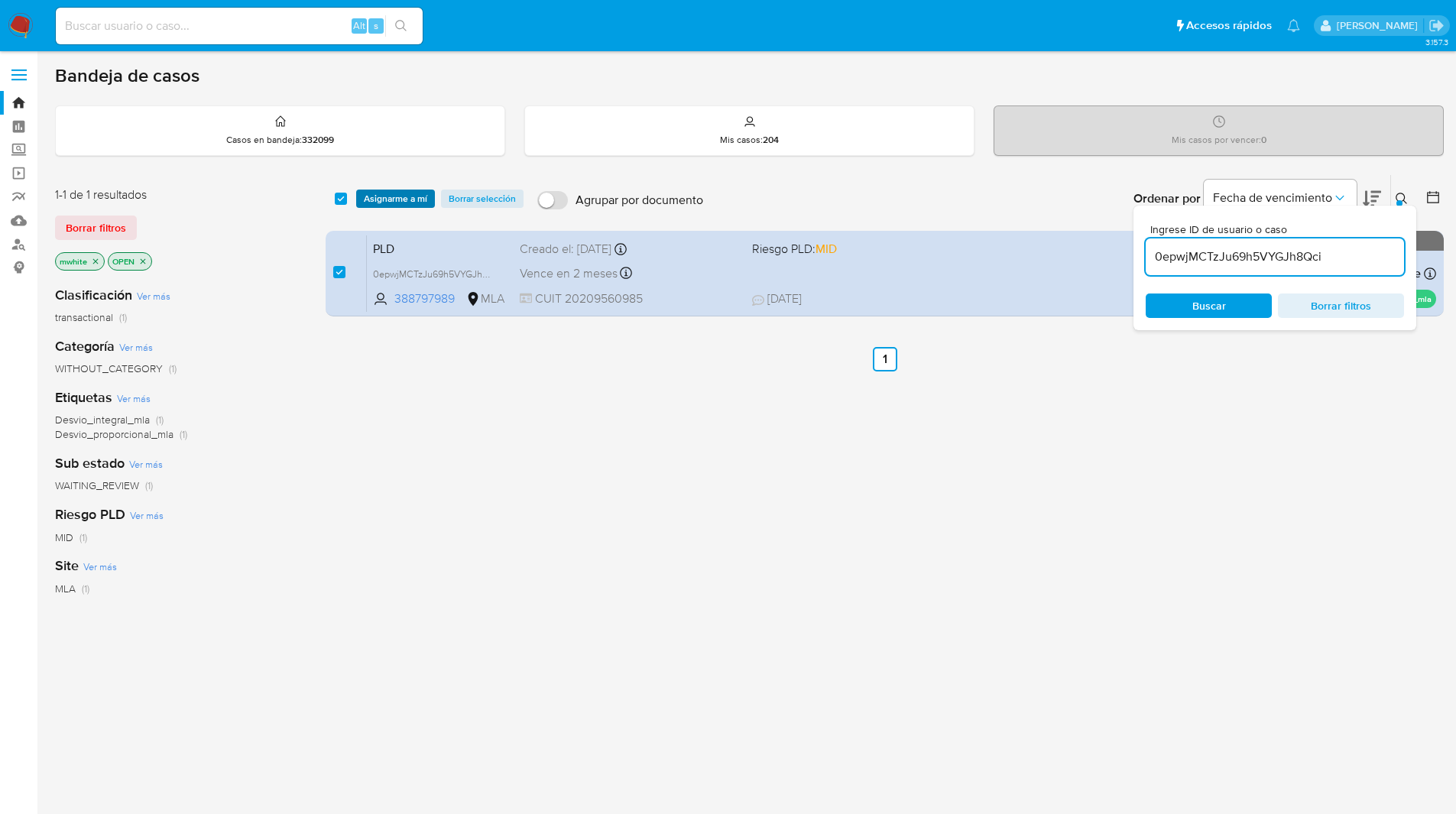
click at [374, 194] on span "Asignarme a mí" at bounding box center [396, 199] width 63 height 15
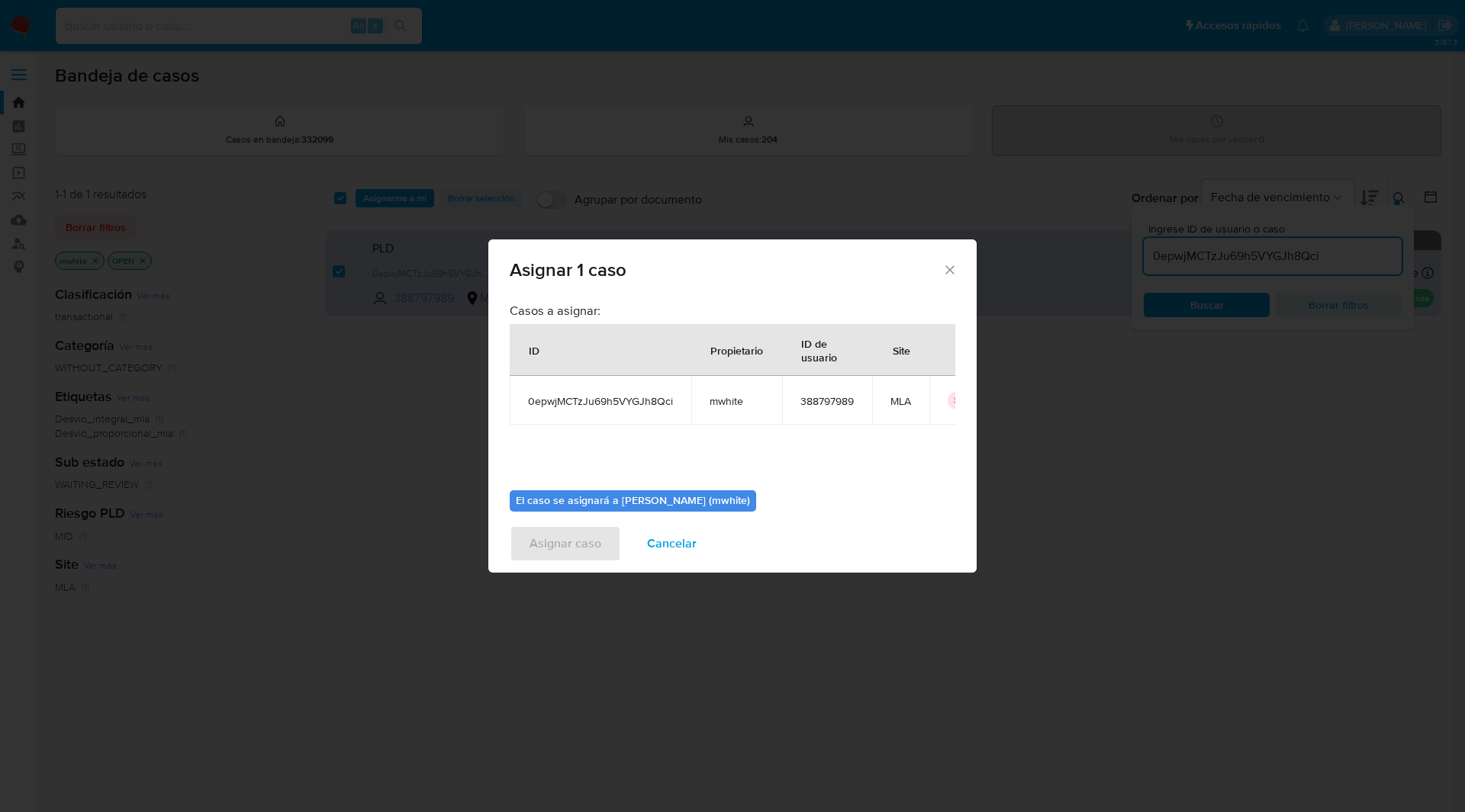
click at [717, 396] on span "mwhite" at bounding box center [736, 401] width 54 height 14
copy span "mwhite"
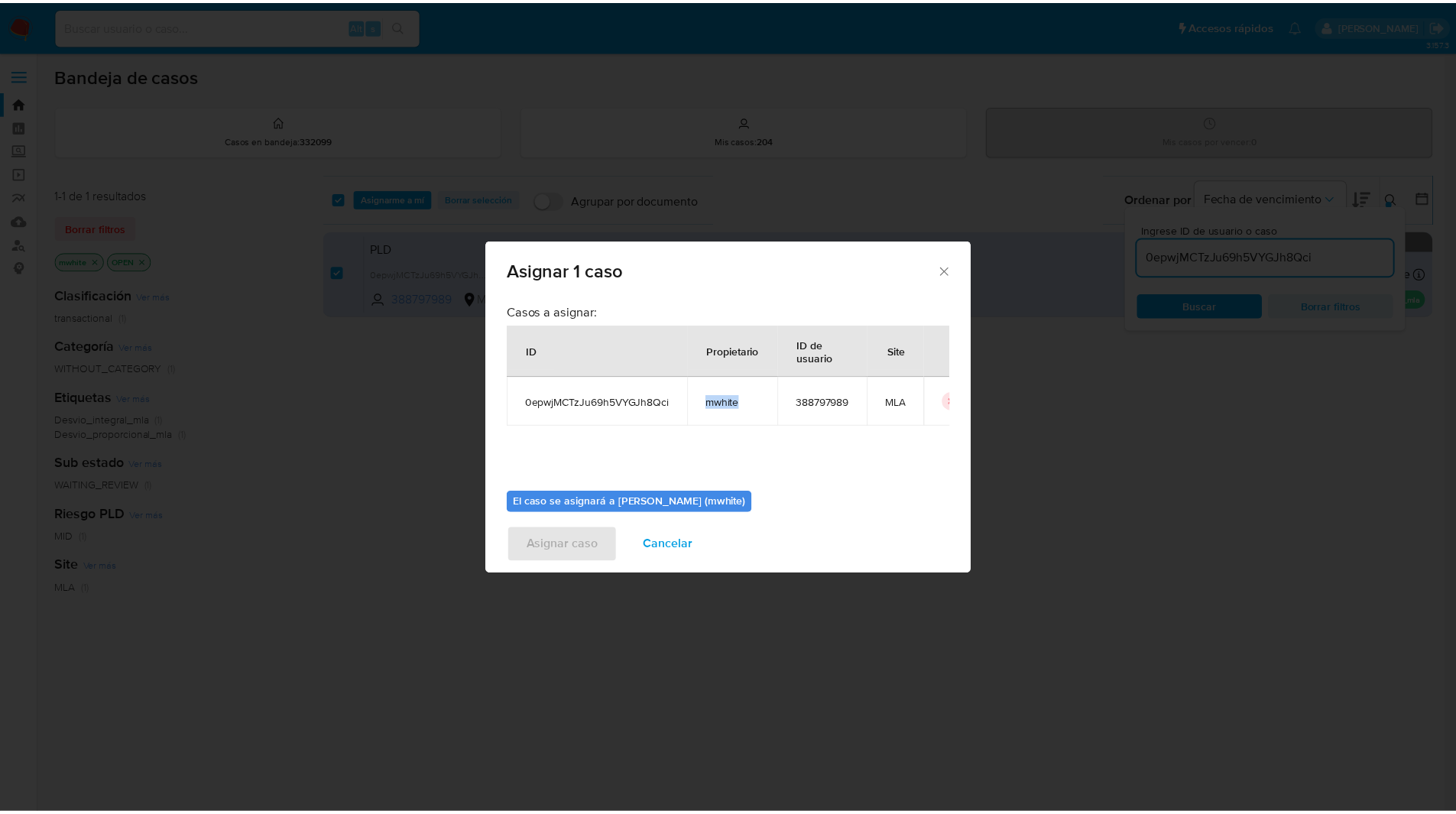
scroll to position [80, 0]
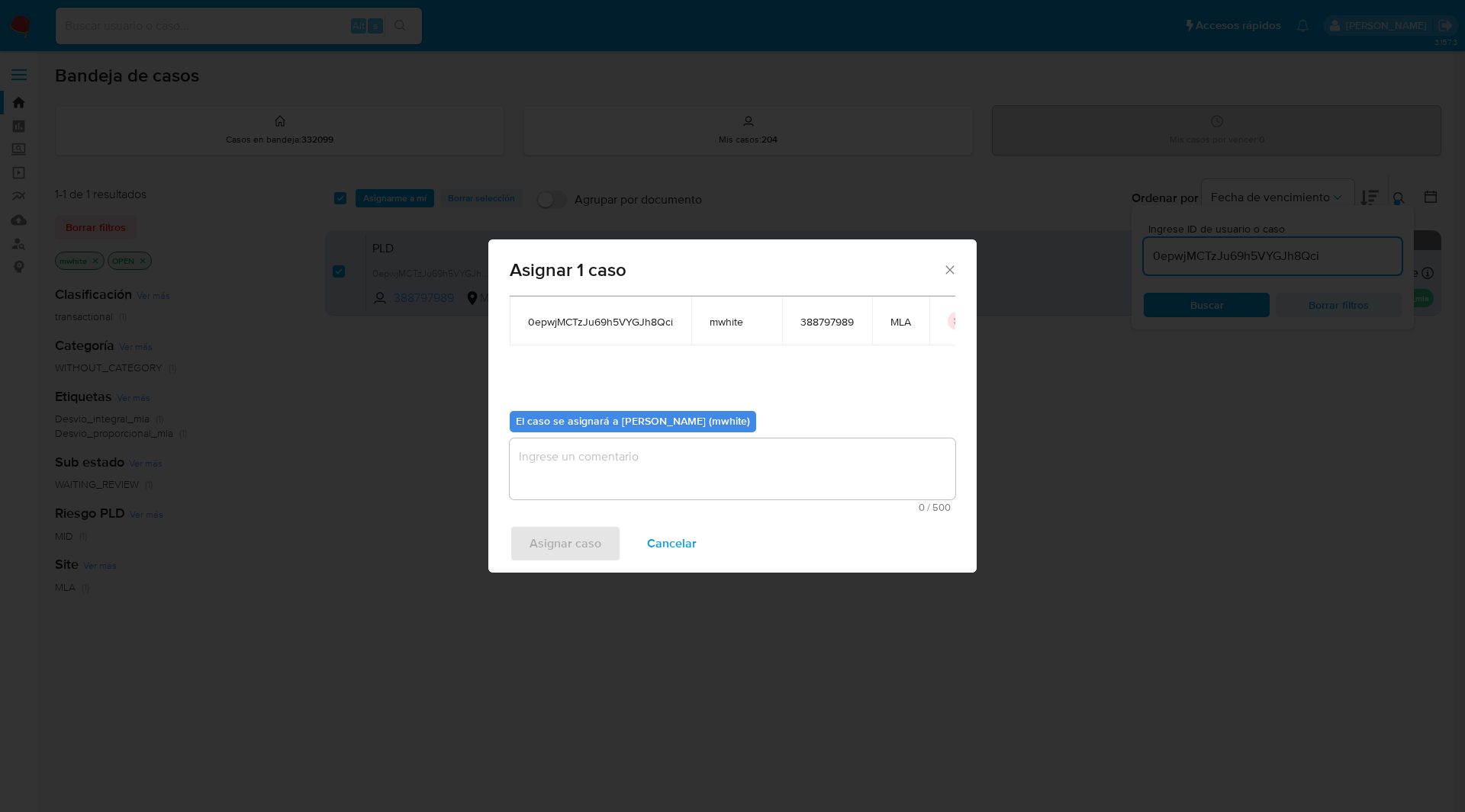
click at [629, 432] on div "El caso se asignará a [PERSON_NAME] (mwhite) 0 / 500 500 caracteres restantes" at bounding box center [732, 455] width 445 height 113
click at [644, 475] on textarea "assign-modal" at bounding box center [732, 469] width 445 height 61
paste textarea "mwhite"
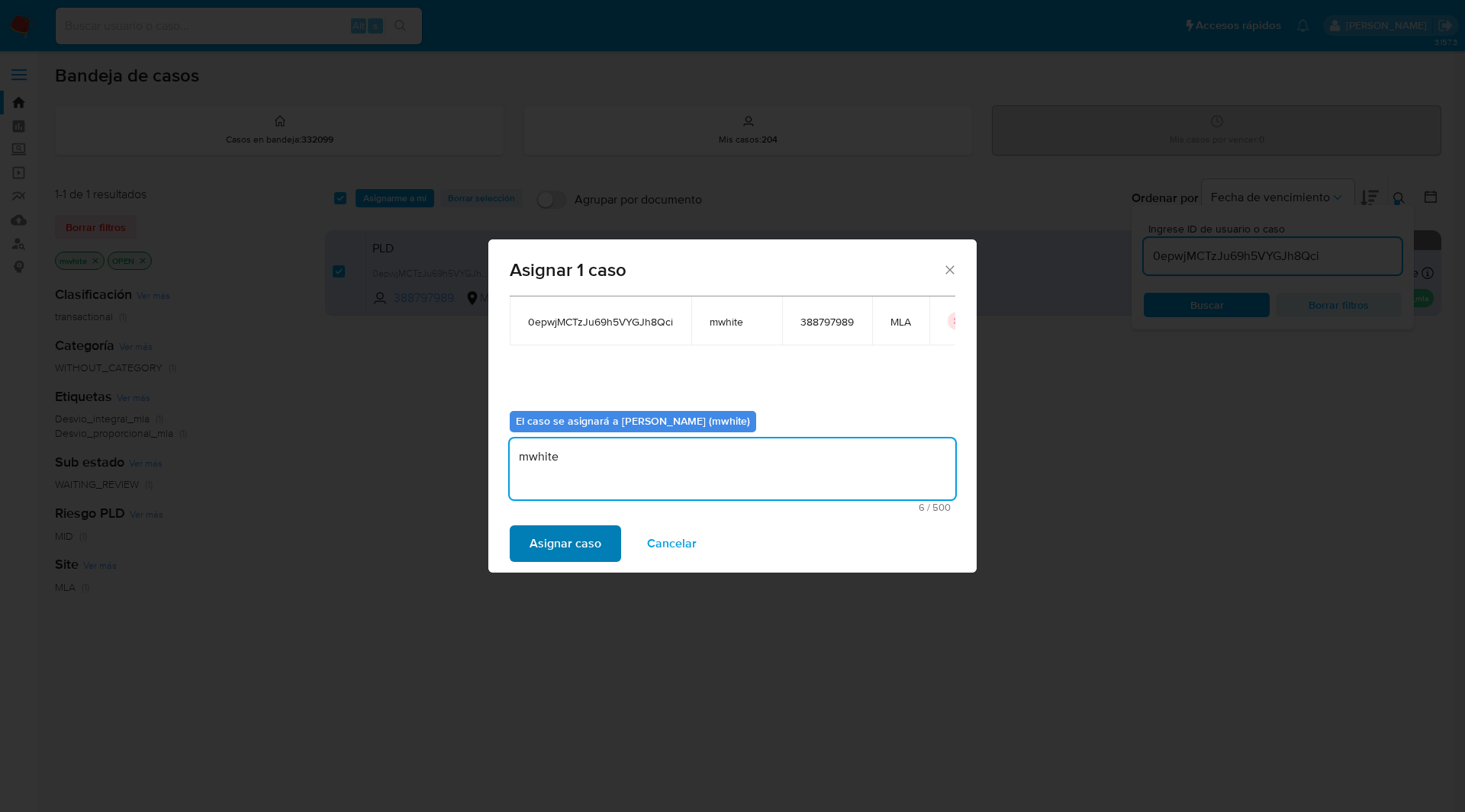
type textarea "mwhite"
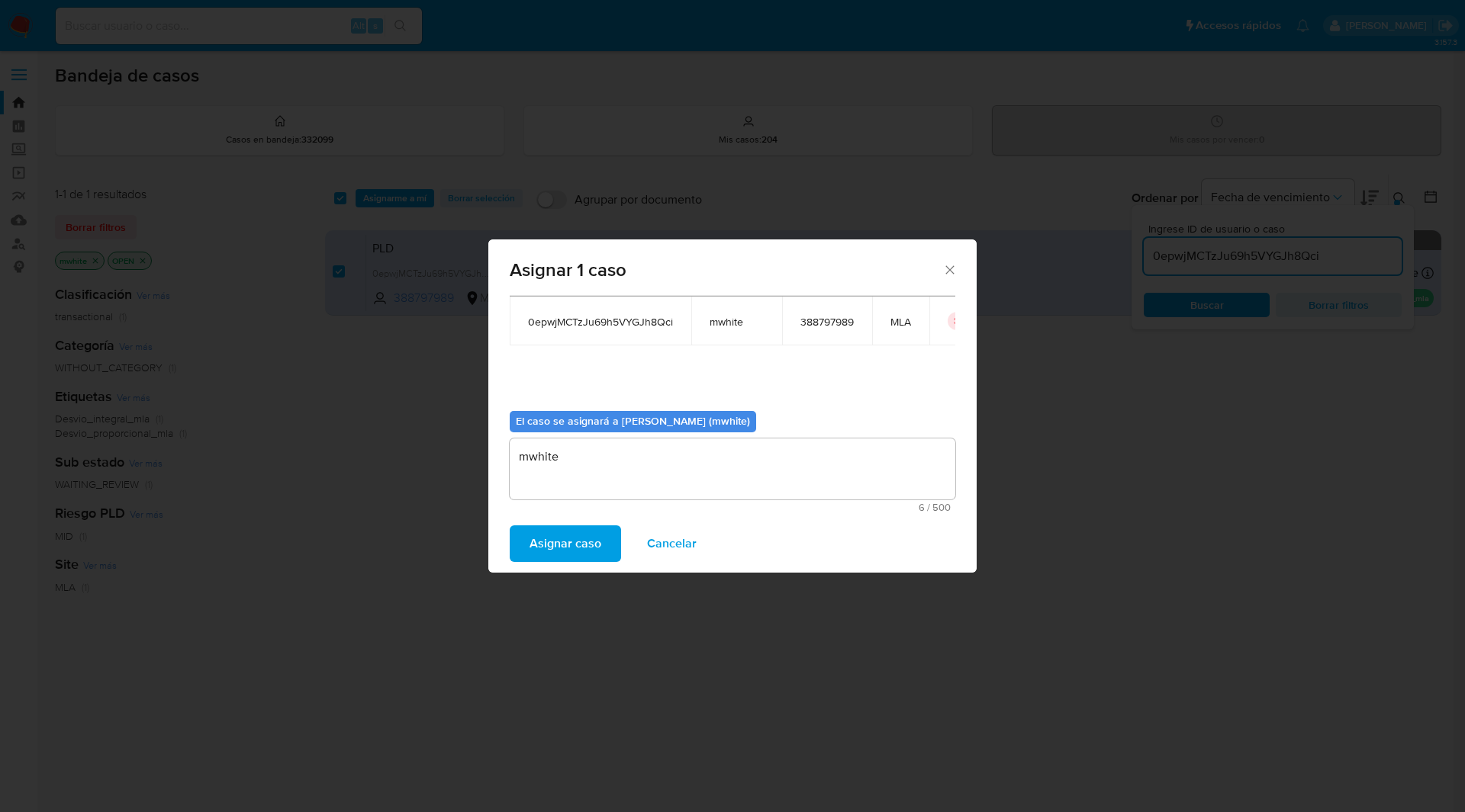
click at [590, 532] on span "Asignar caso" at bounding box center [566, 543] width 72 height 33
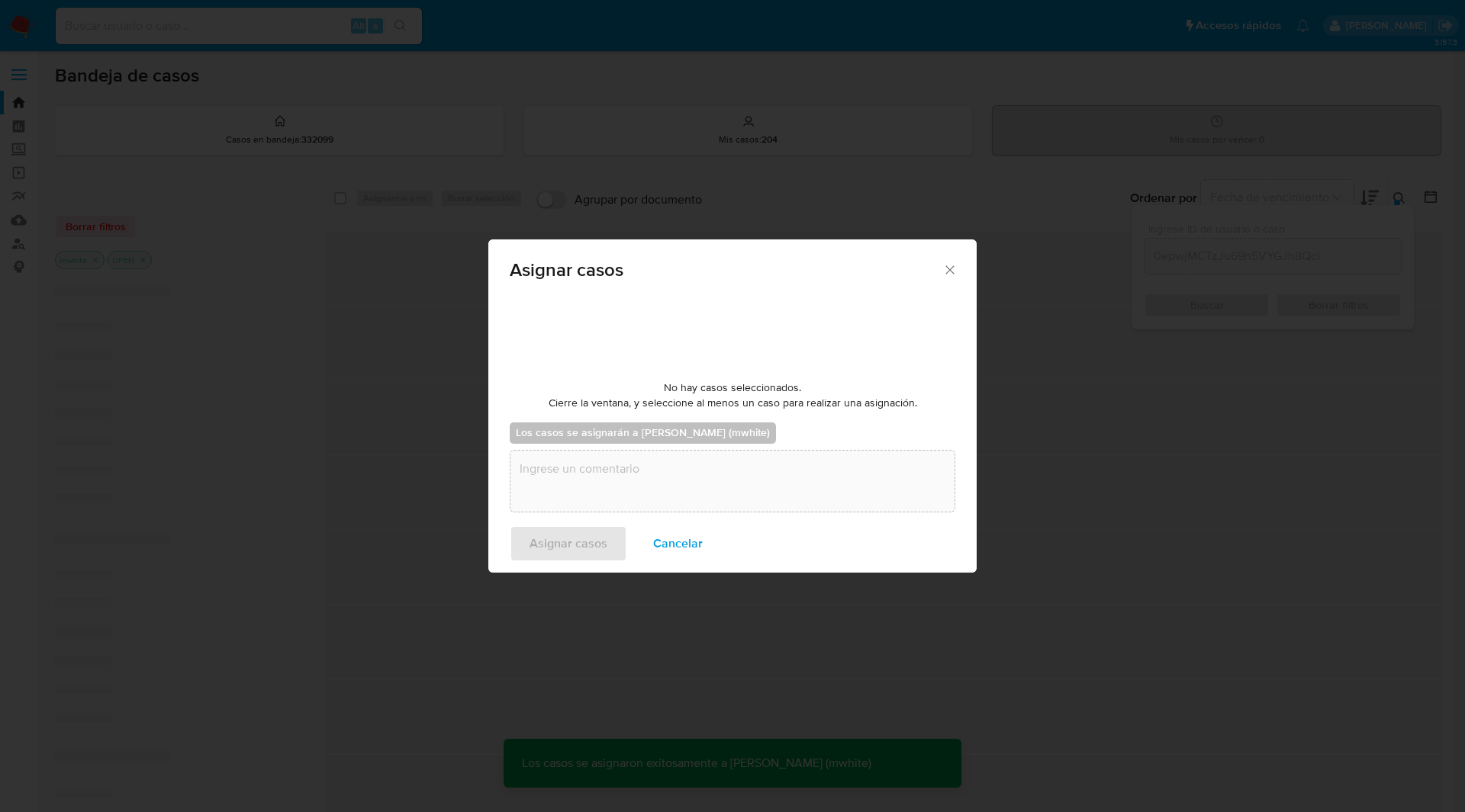
checkbox input "false"
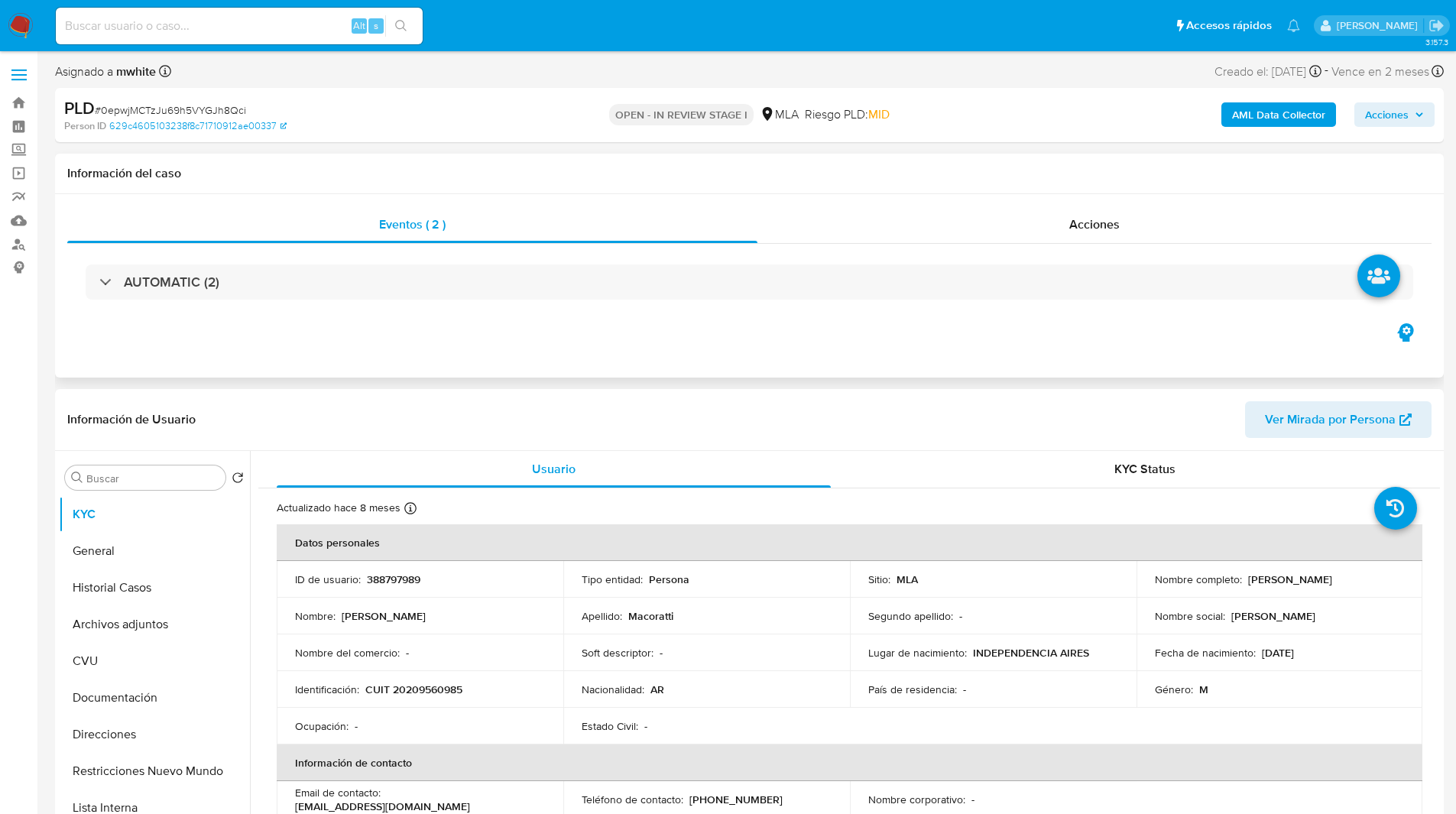
select select "10"
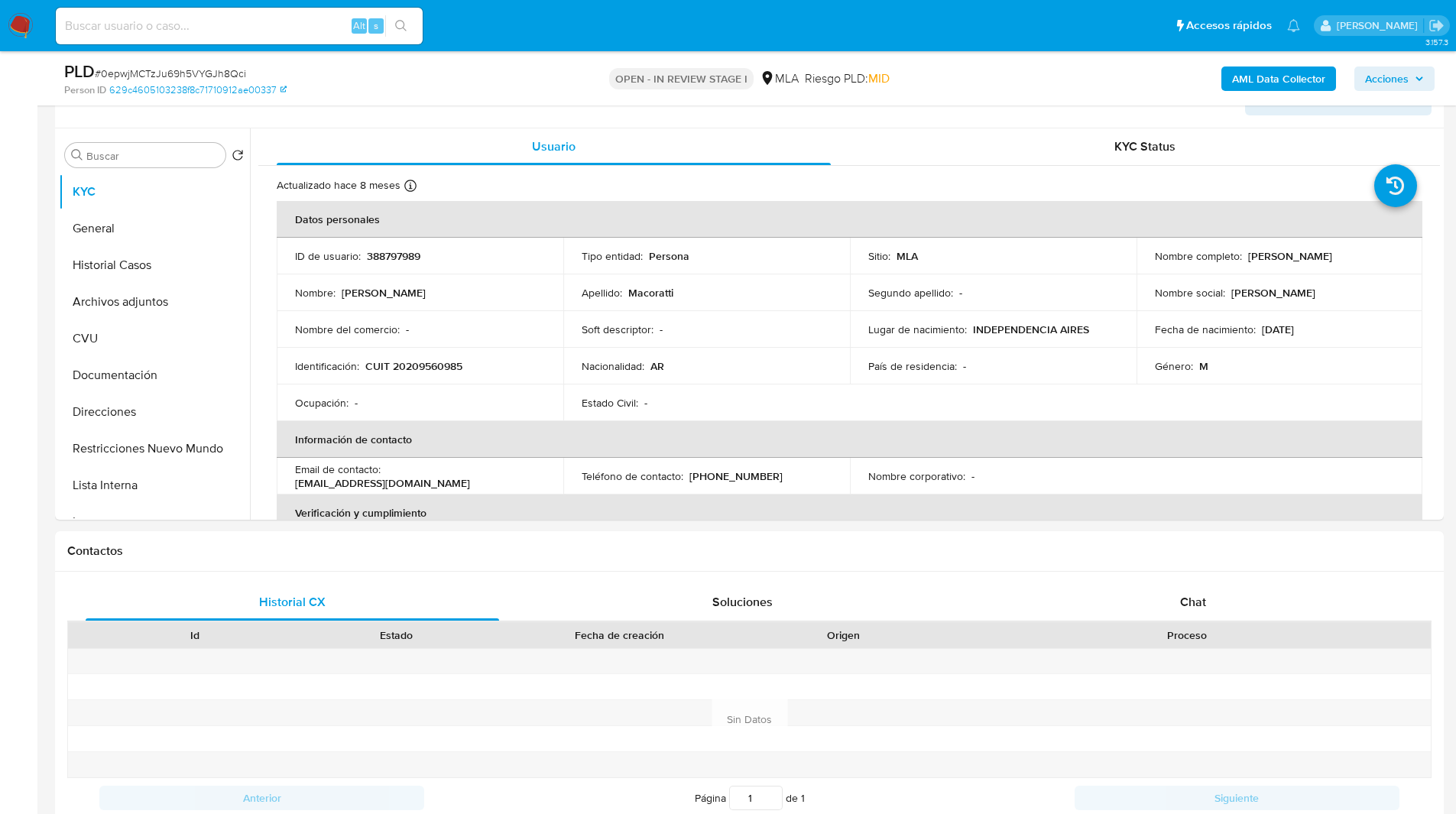
scroll to position [271, 0]
click at [1210, 597] on div "Chat" at bounding box center [1193, 599] width 414 height 37
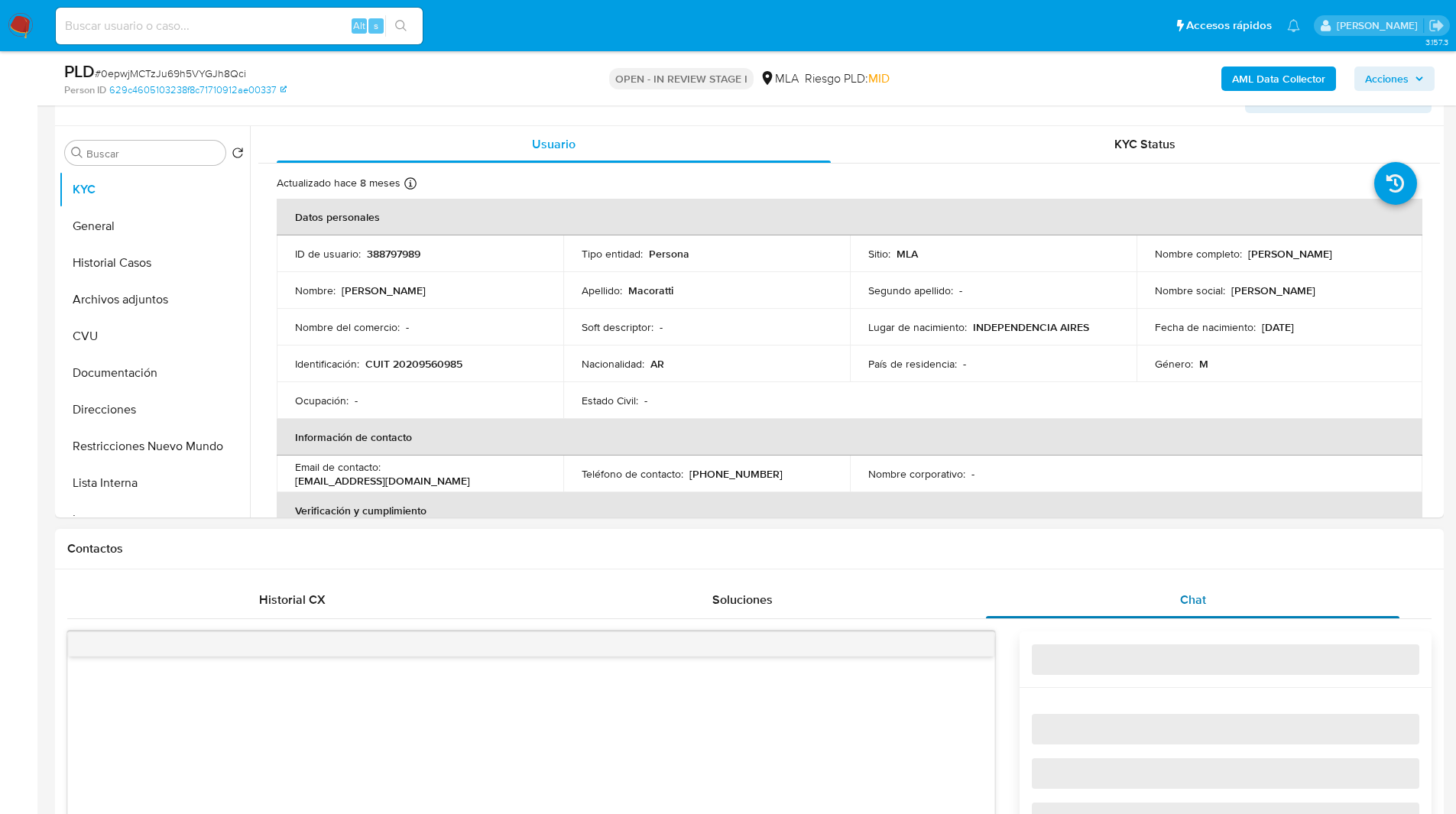
click at [1217, 592] on div "Chat" at bounding box center [1193, 599] width 414 height 37
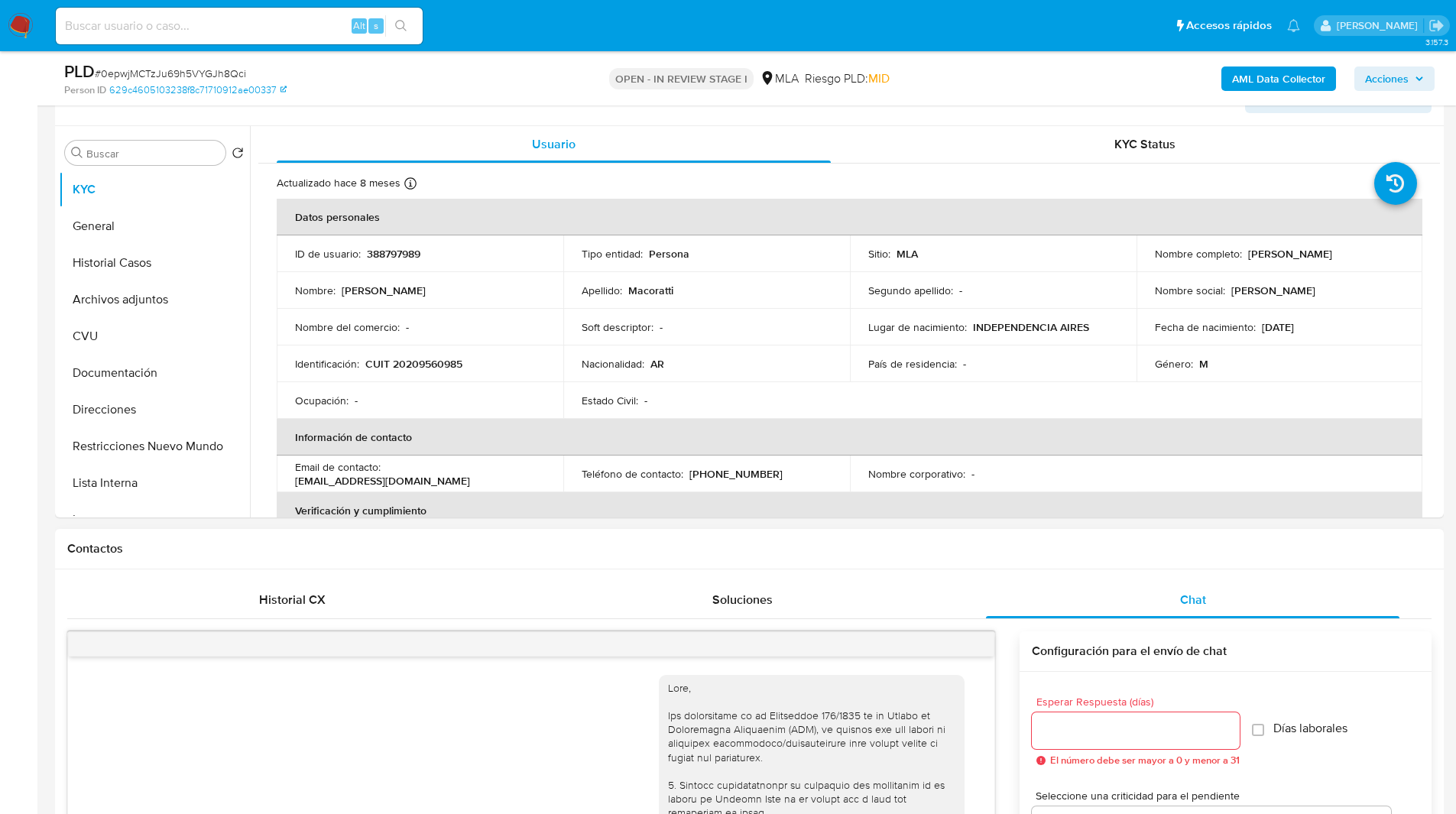
click at [1175, 535] on div "Contactos" at bounding box center [749, 549] width 1389 height 40
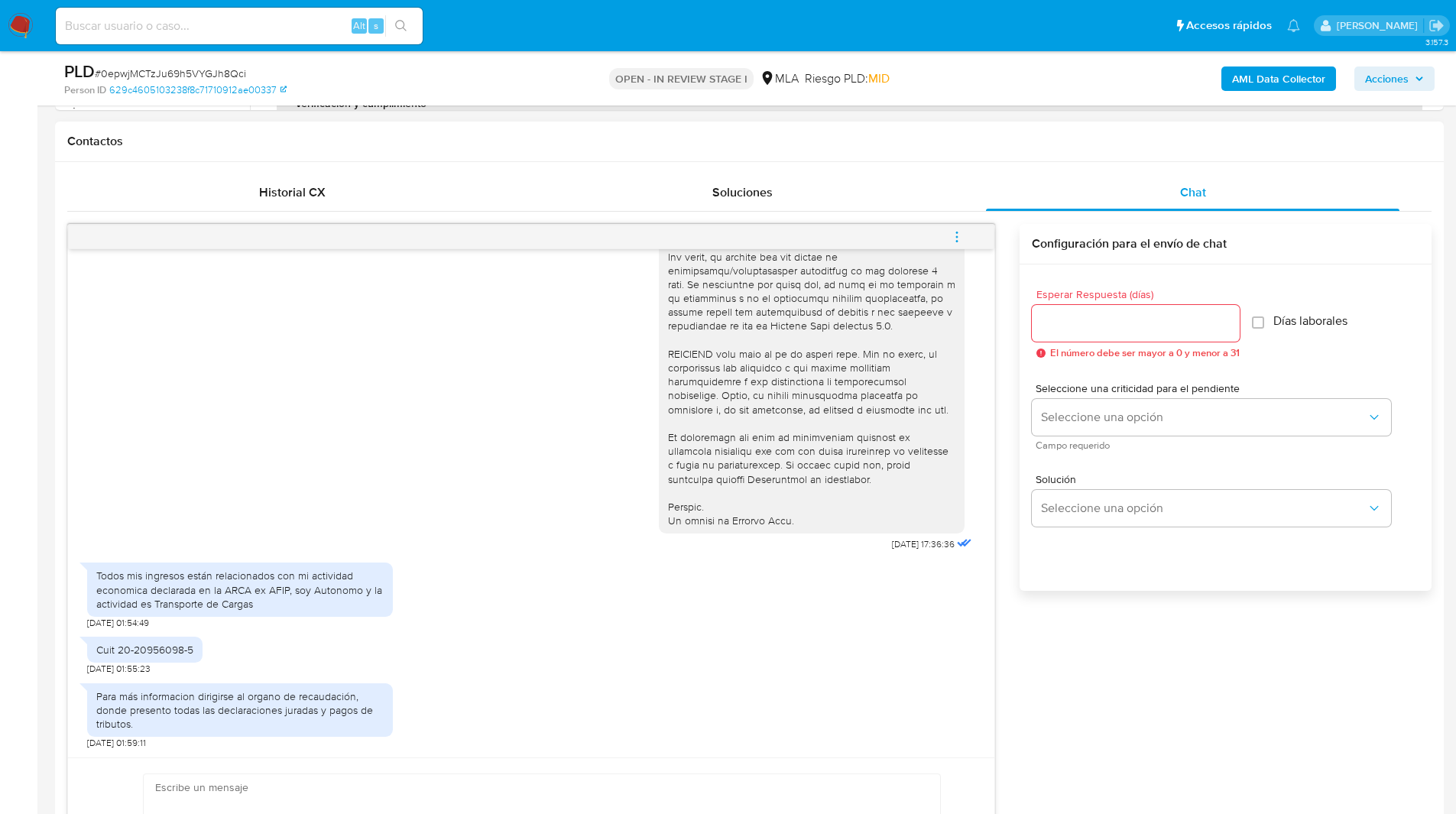
scroll to position [679, 0]
click at [1079, 321] on input "Esperar Respuesta (días)" at bounding box center [1135, 322] width 208 height 20
type input "1"
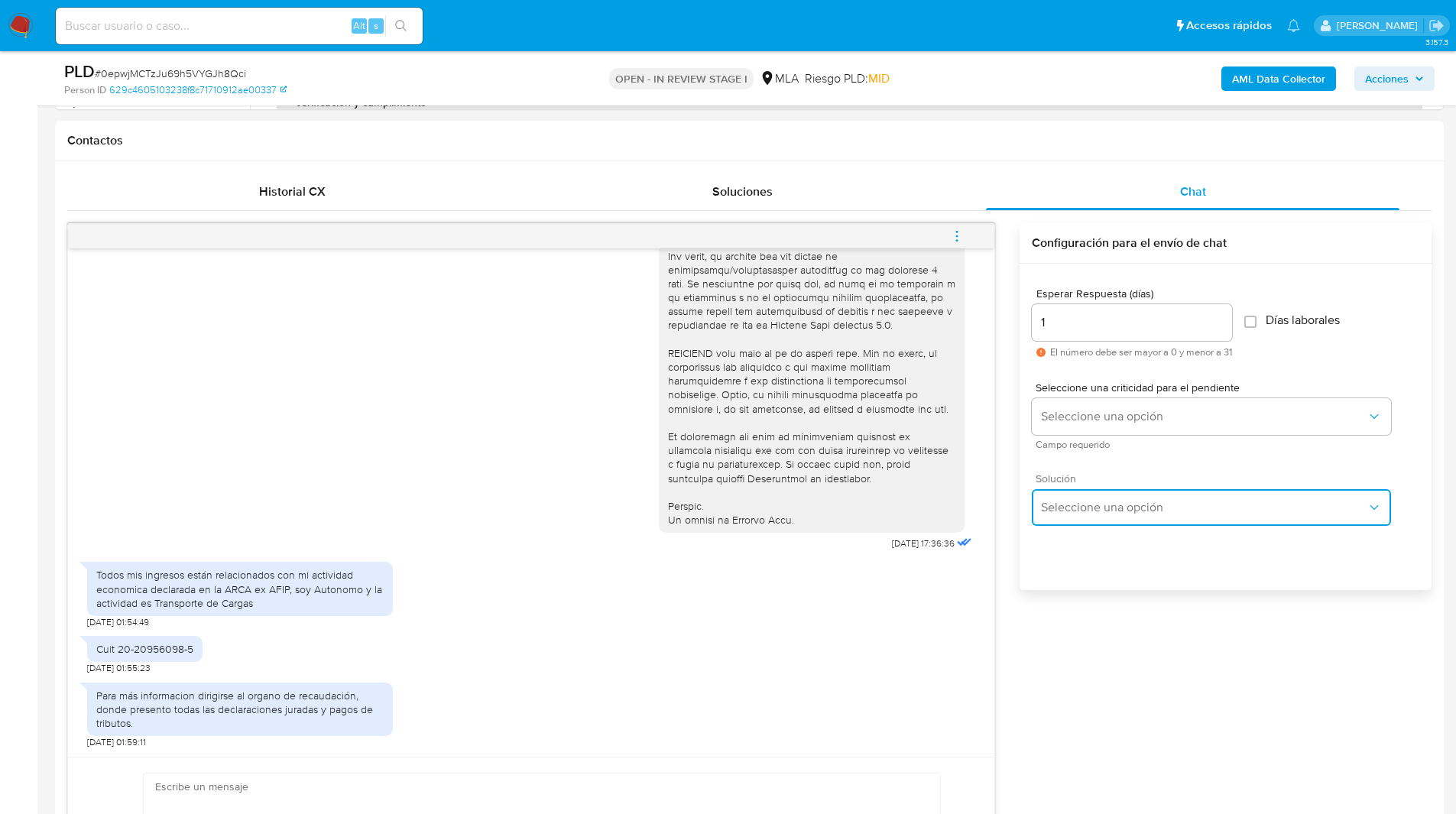
click at [1147, 504] on span "Seleccione una opción" at bounding box center [1204, 508] width 326 height 15
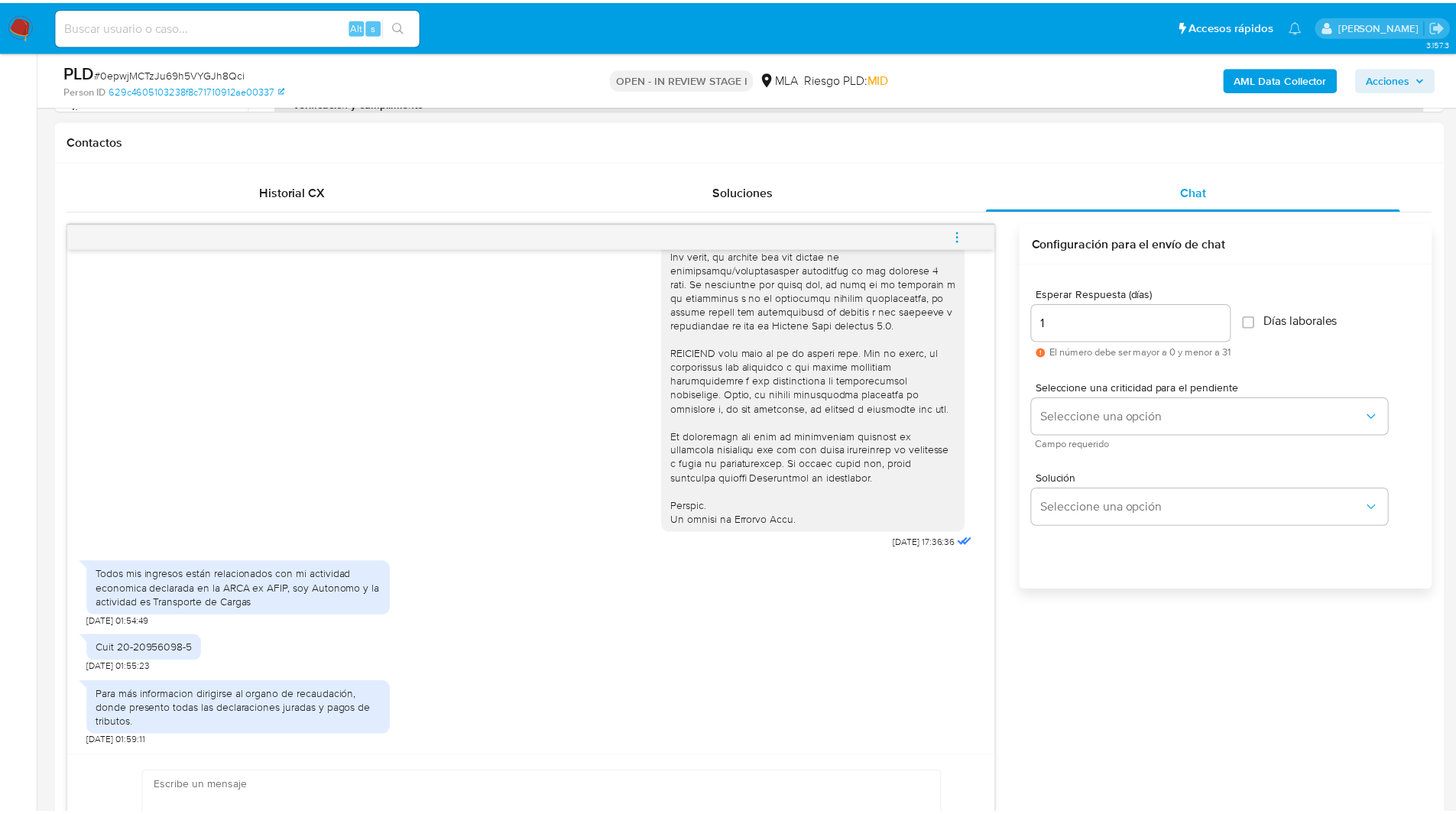
scroll to position [121, 0]
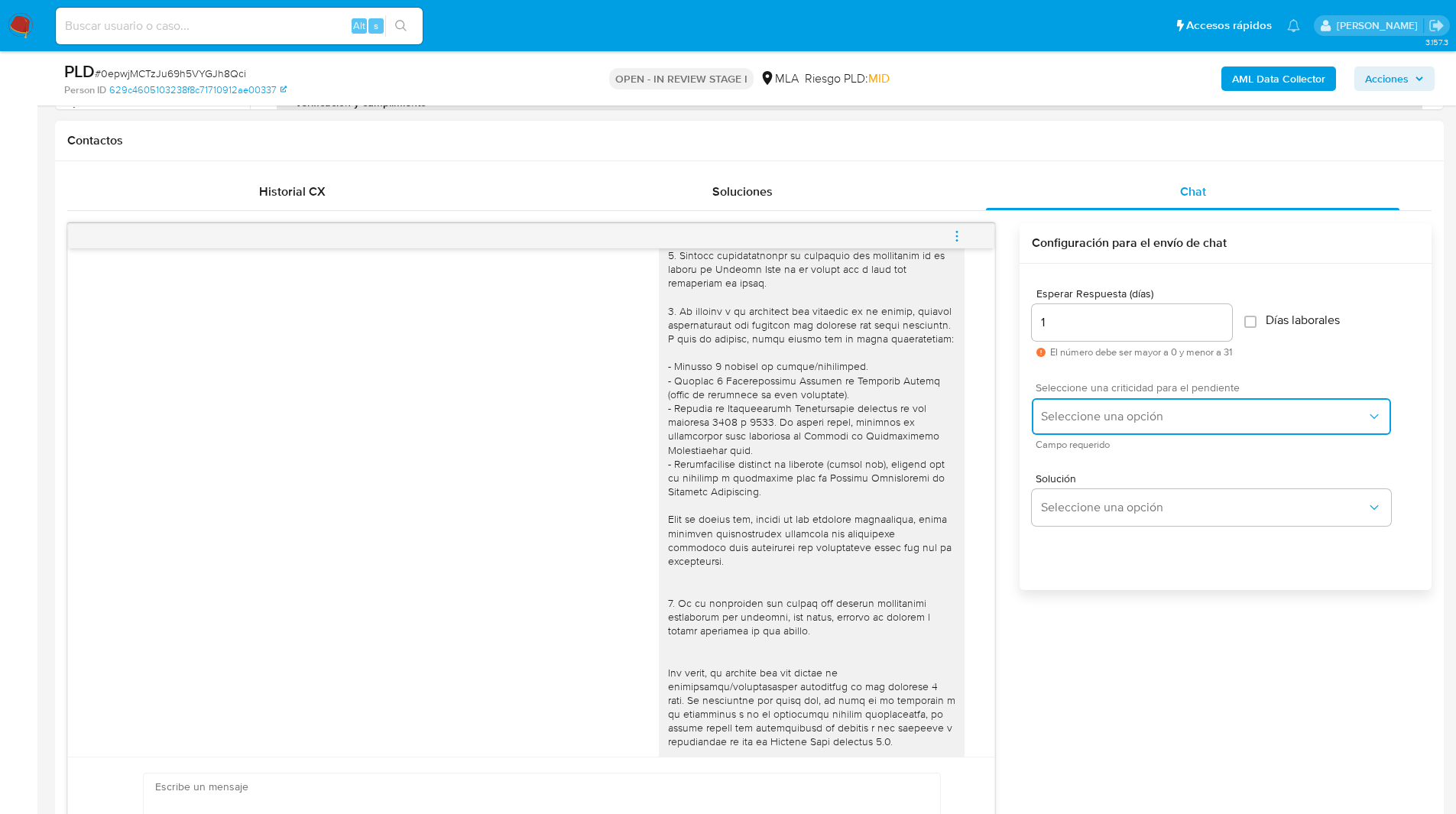
click at [1108, 406] on button "Seleccione una opción" at bounding box center [1211, 416] width 359 height 37
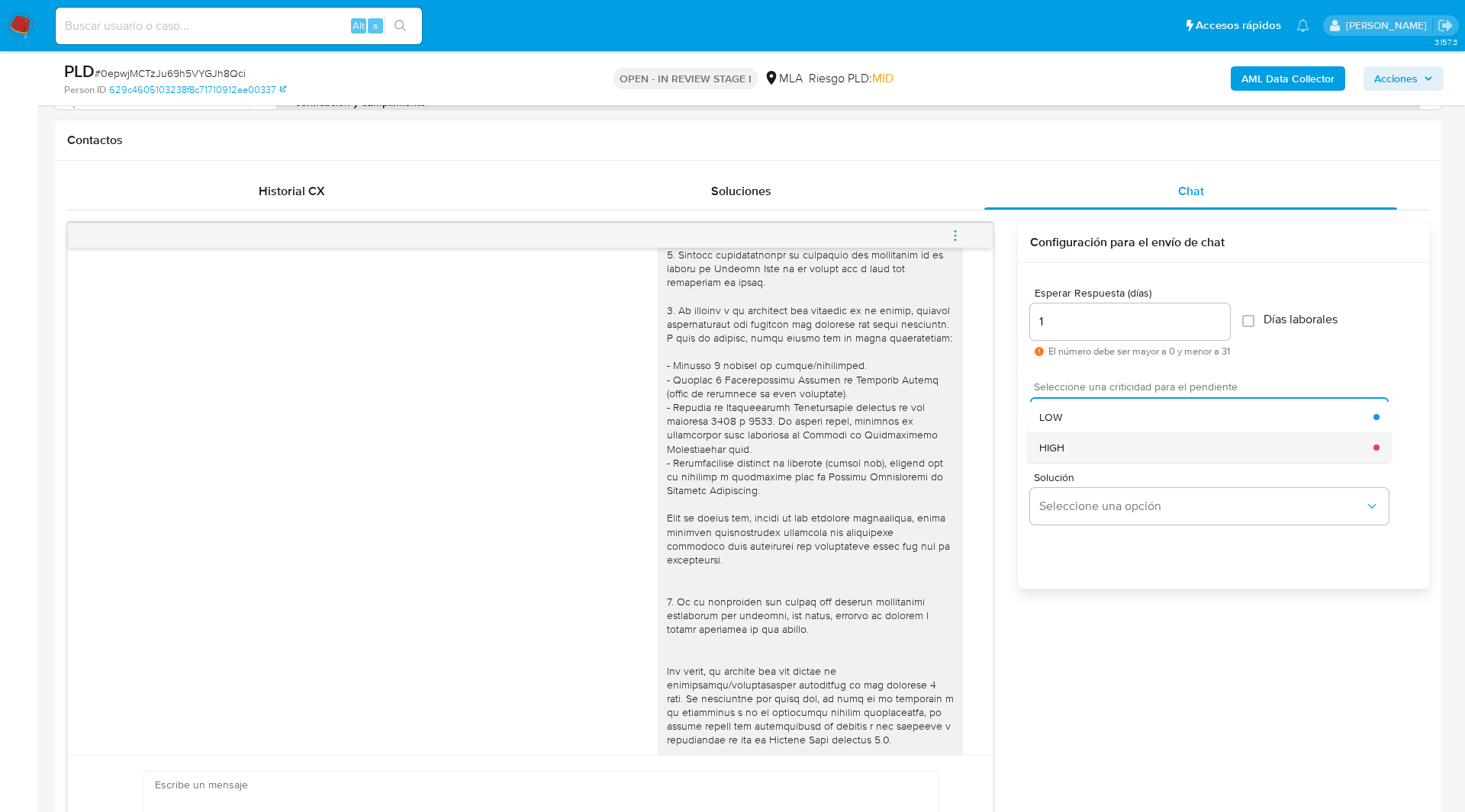
click at [1056, 441] on span "HIGH" at bounding box center [1052, 448] width 26 height 14
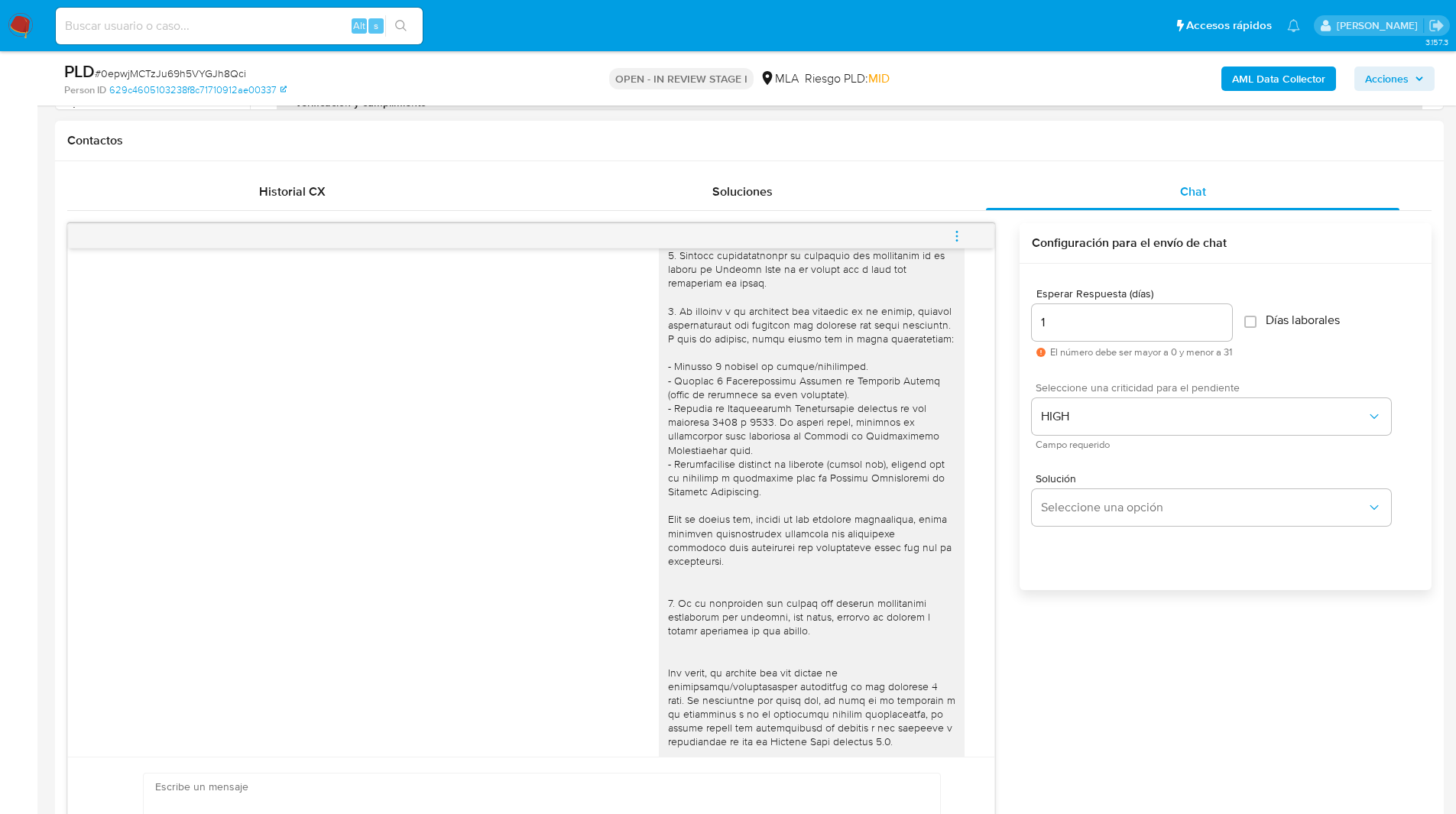
click at [1166, 635] on div "18/08/2025 17:36:36 Todos mis ingresos están relacionados con mi actividad econ…" at bounding box center [750, 565] width 1365 height 685
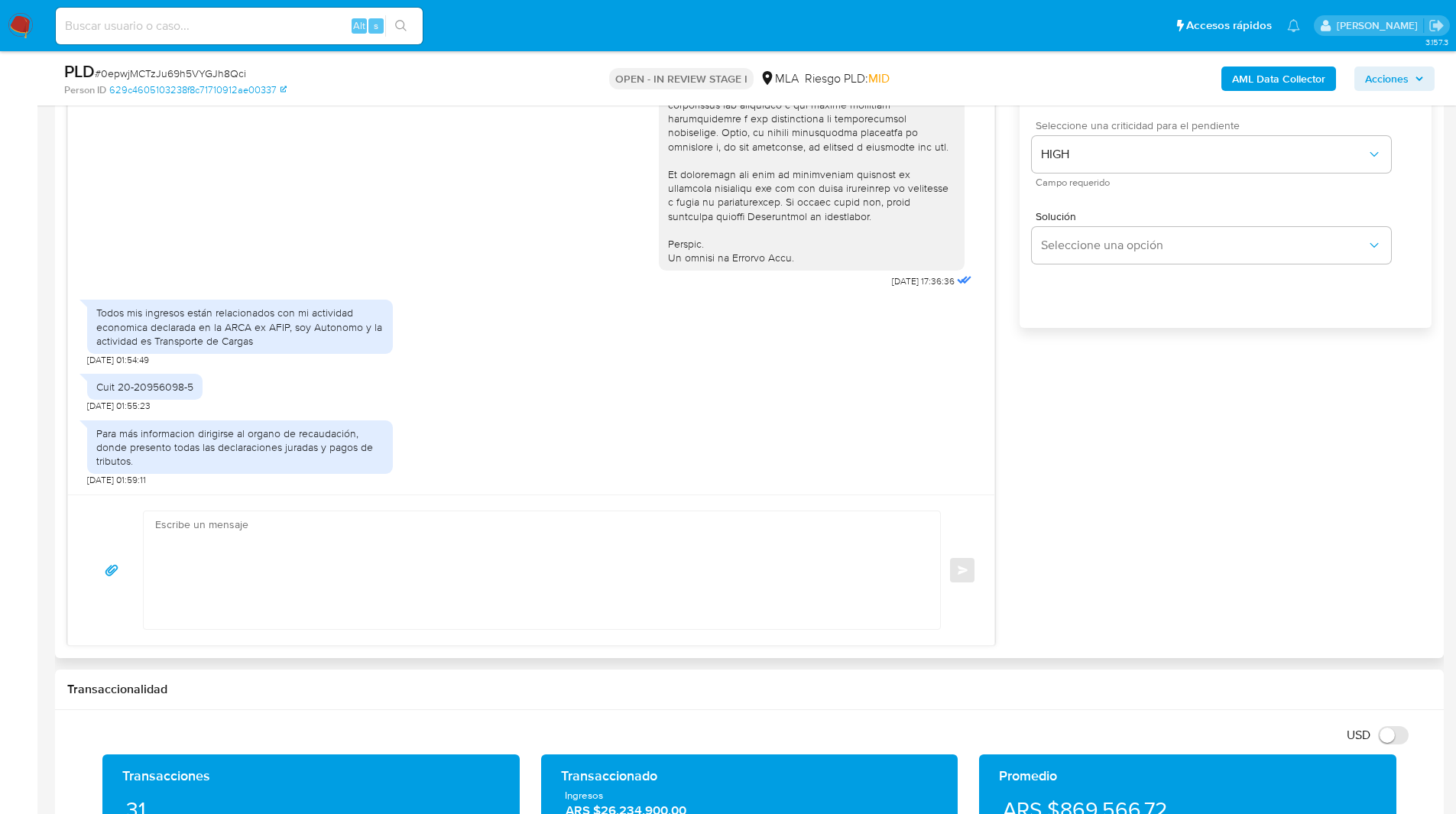
scroll to position [942, 0]
click at [333, 561] on textarea at bounding box center [539, 569] width 766 height 118
paste textarea "Hola, Esperamos que te encuentres muy bien. Te consultamos si tuviste oportunid…"
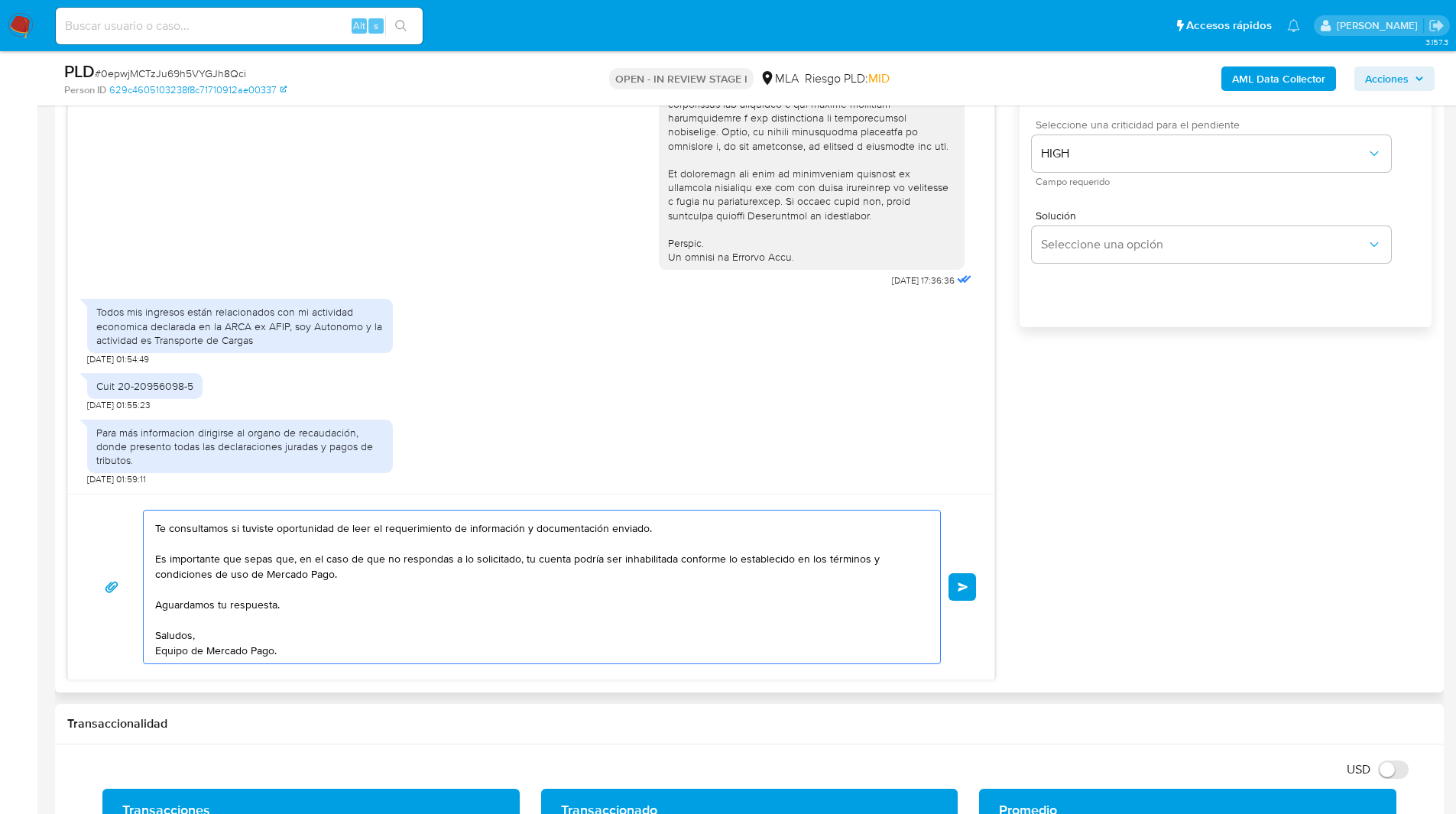
scroll to position [44, 0]
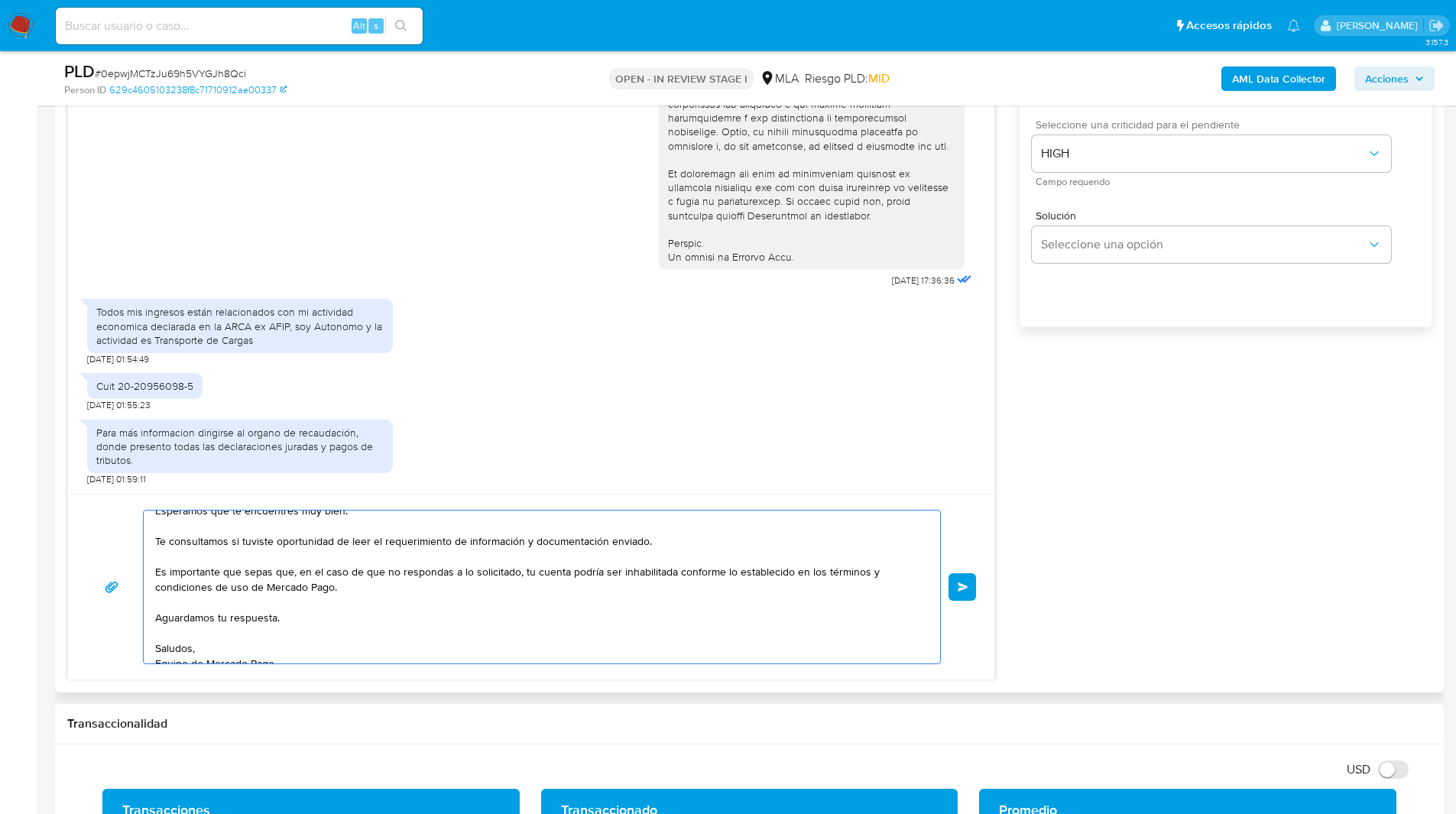
drag, startPoint x: 169, startPoint y: 540, endPoint x: 715, endPoint y: 551, distance: 546.1
click at [715, 551] on textarea "Hola, Esperamos que te encuentres muy bien. Te consultamos si tuviste oportunid…" at bounding box center [539, 587] width 766 height 153
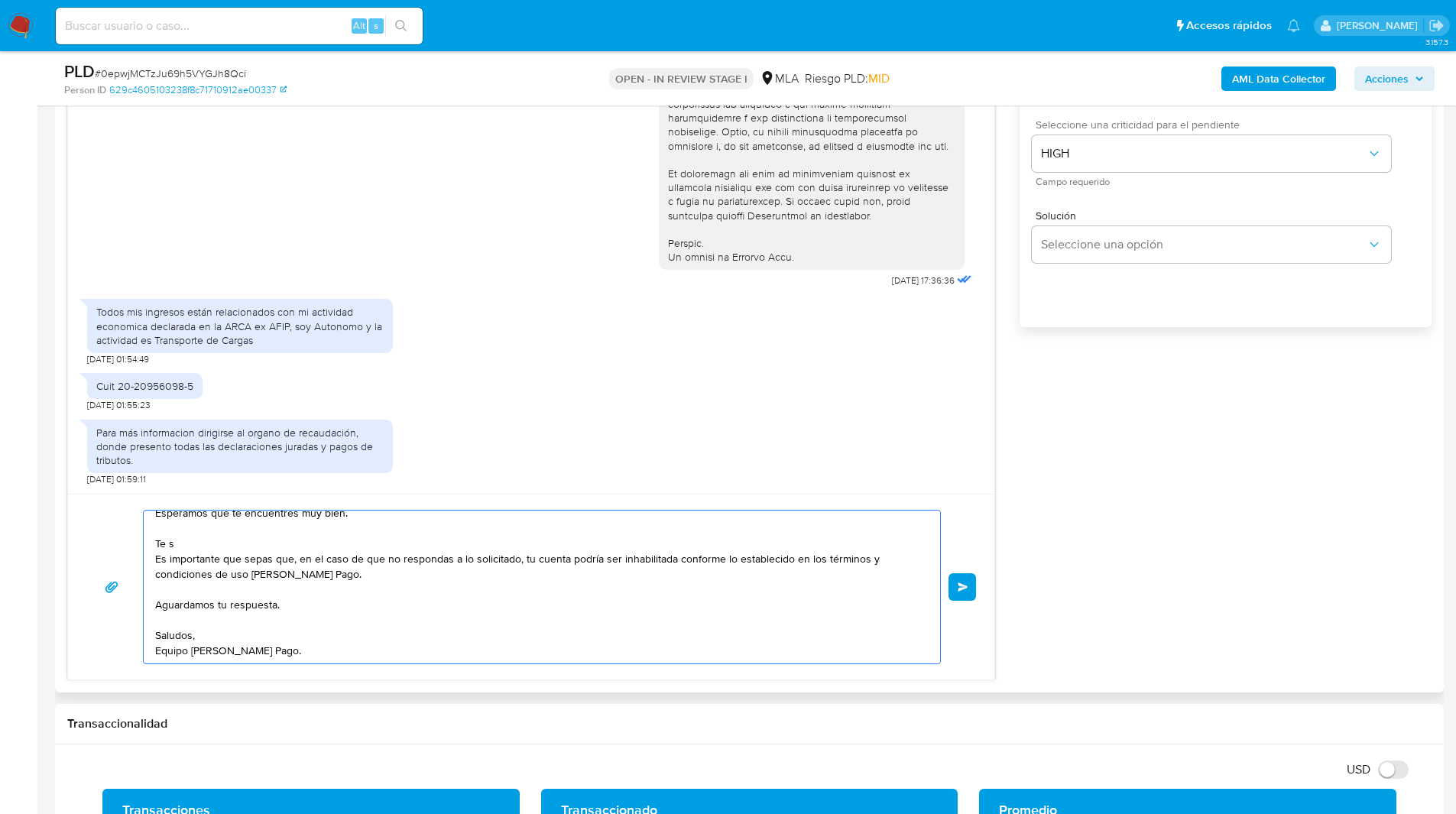
scroll to position [41, 0]
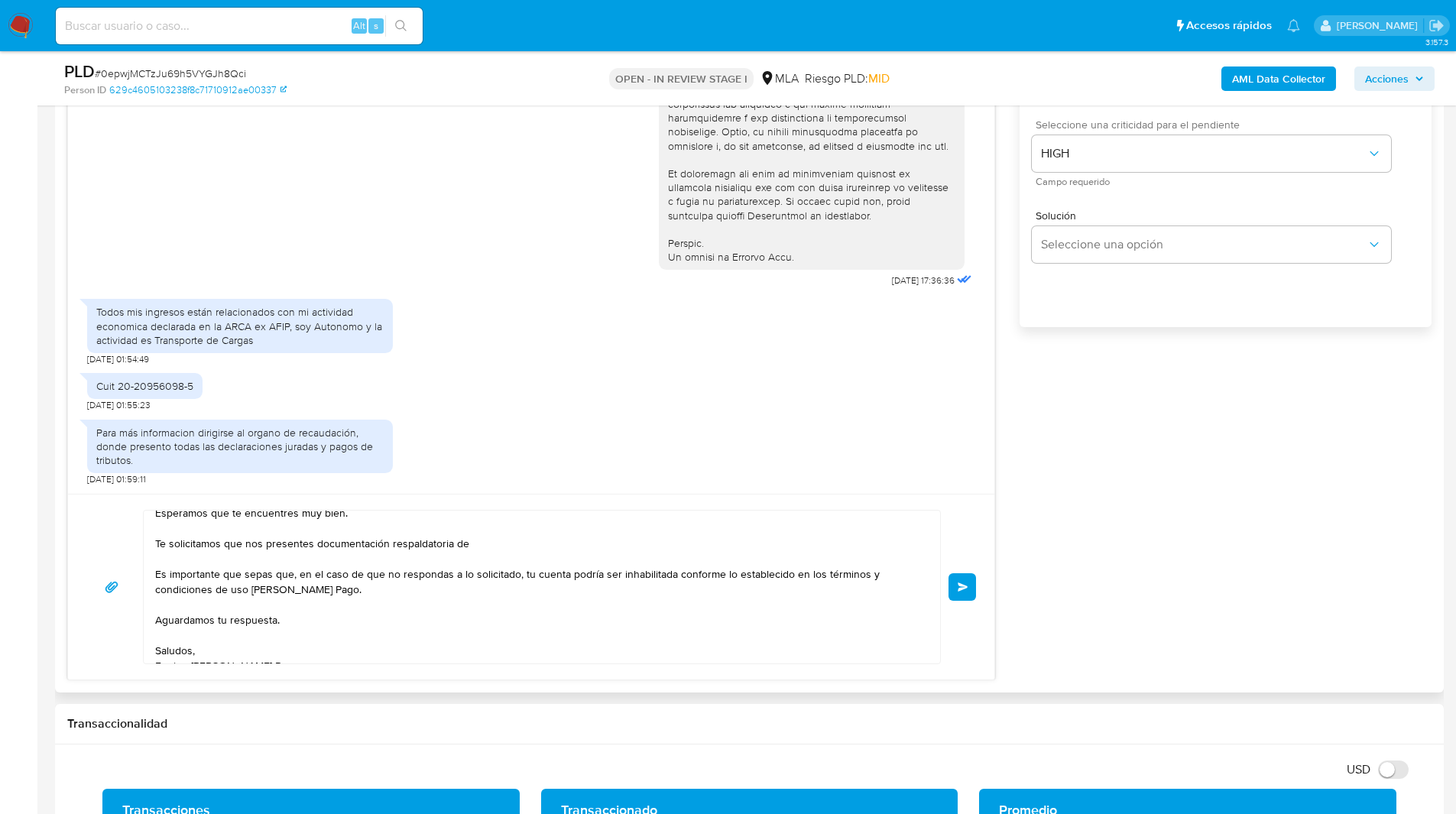
click at [264, 594] on textarea "Hola, Esperamos que te encuentres muy bien. Te solicitamos que nos presentes do…" at bounding box center [539, 587] width 766 height 153
click at [482, 540] on textarea "Hola, Esperamos que te encuentres muy bien. Te solicitamos que nos presentes do…" at bounding box center [539, 587] width 766 height 153
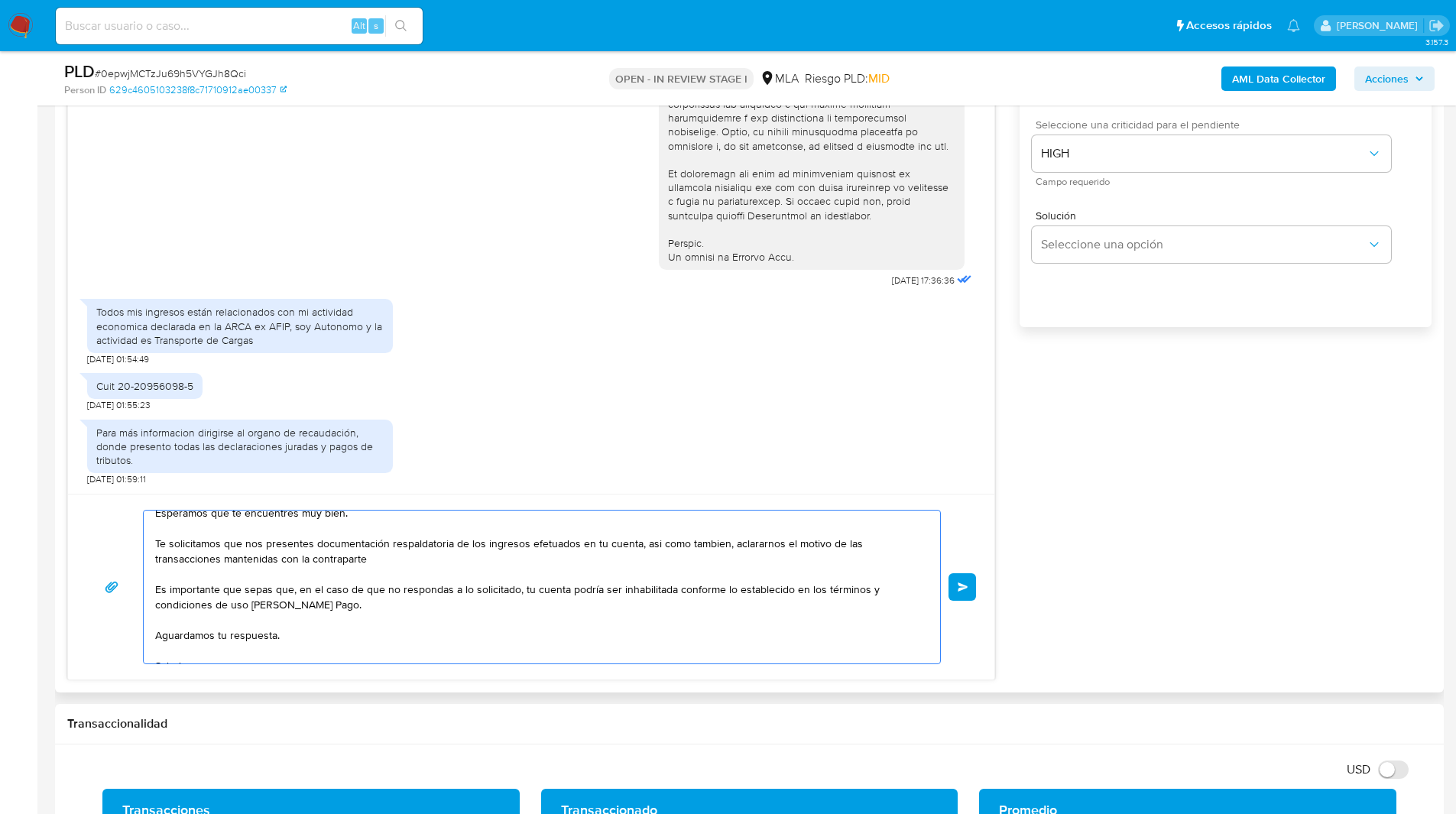
paste textarea "Roldan Pedro Daniel - CUIT 20298383366"
type textarea "Hola, Esperamos que te encuentres muy bien. Te solicitamos que nos presentes do…"
click at [981, 587] on div "Hola, Esperamos que te encuentres muy bien. Te solicitamos que nos presentes do…" at bounding box center [532, 587] width 927 height 186
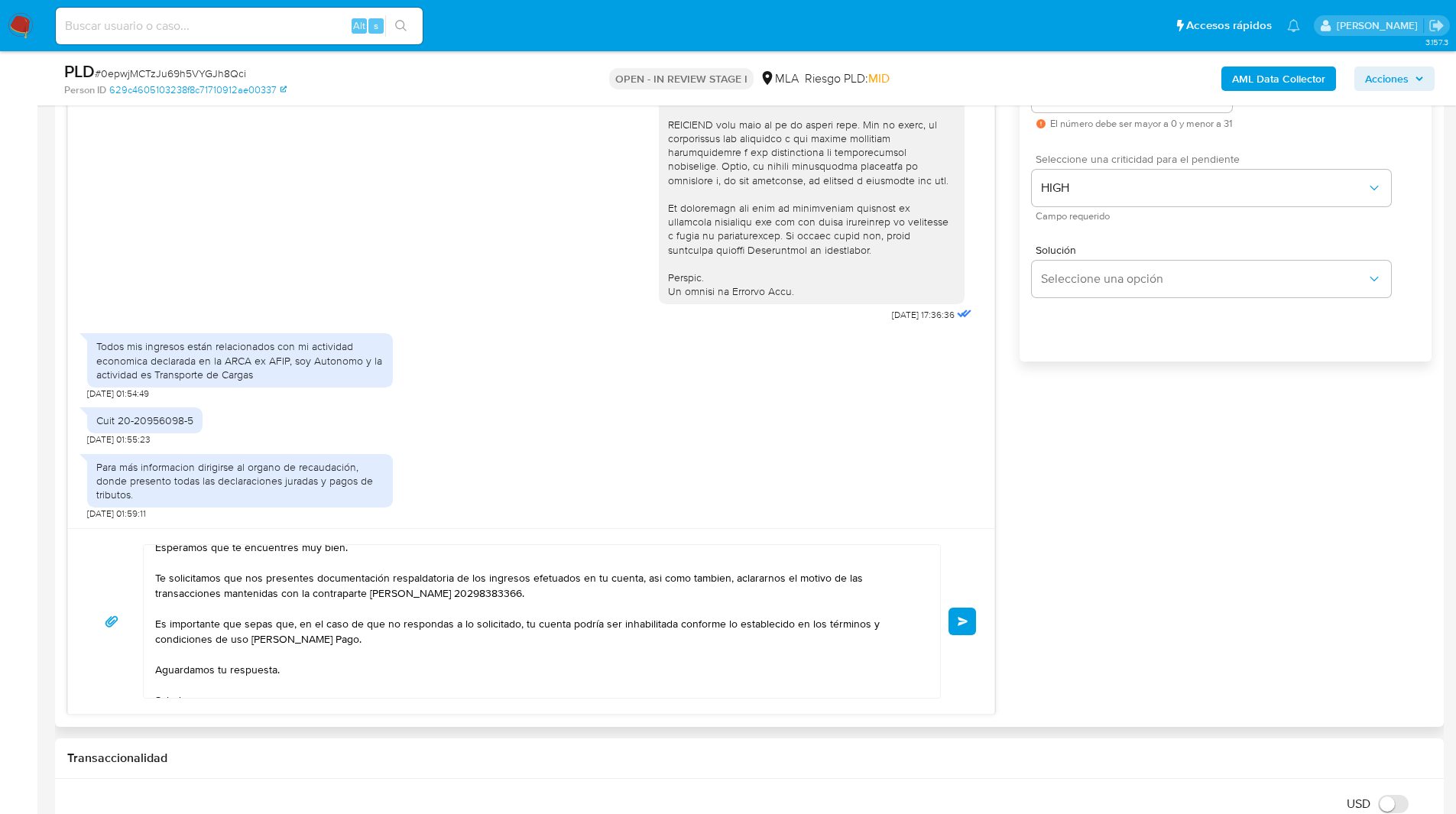
click at [958, 638] on div "Hola, Esperamos que te encuentres muy bien. Te solicitamos que nos presentes do…" at bounding box center [531, 622] width 890 height 155
click at [963, 616] on button "Enviar" at bounding box center [963, 622] width 27 height 27
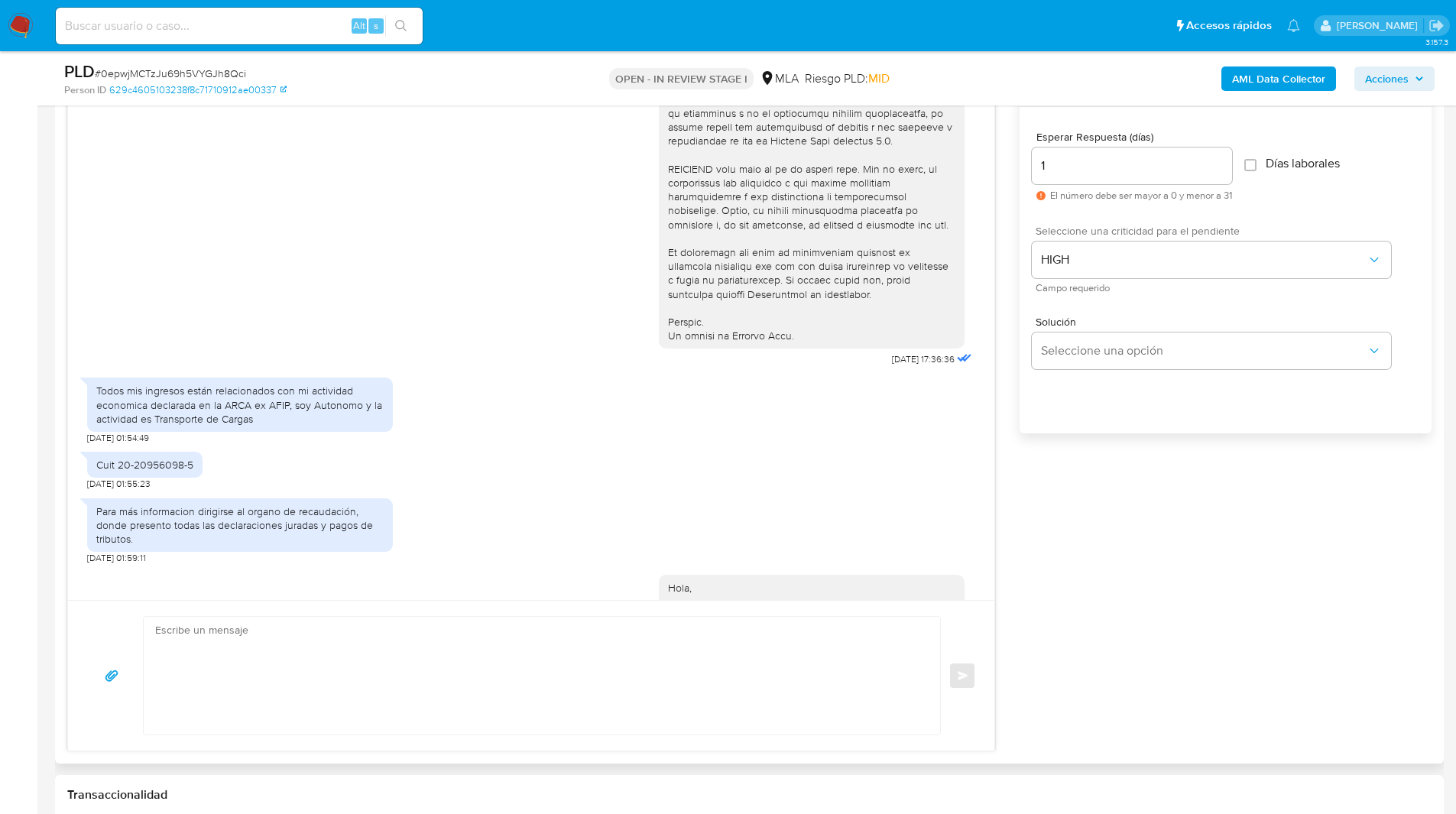
scroll to position [875, 0]
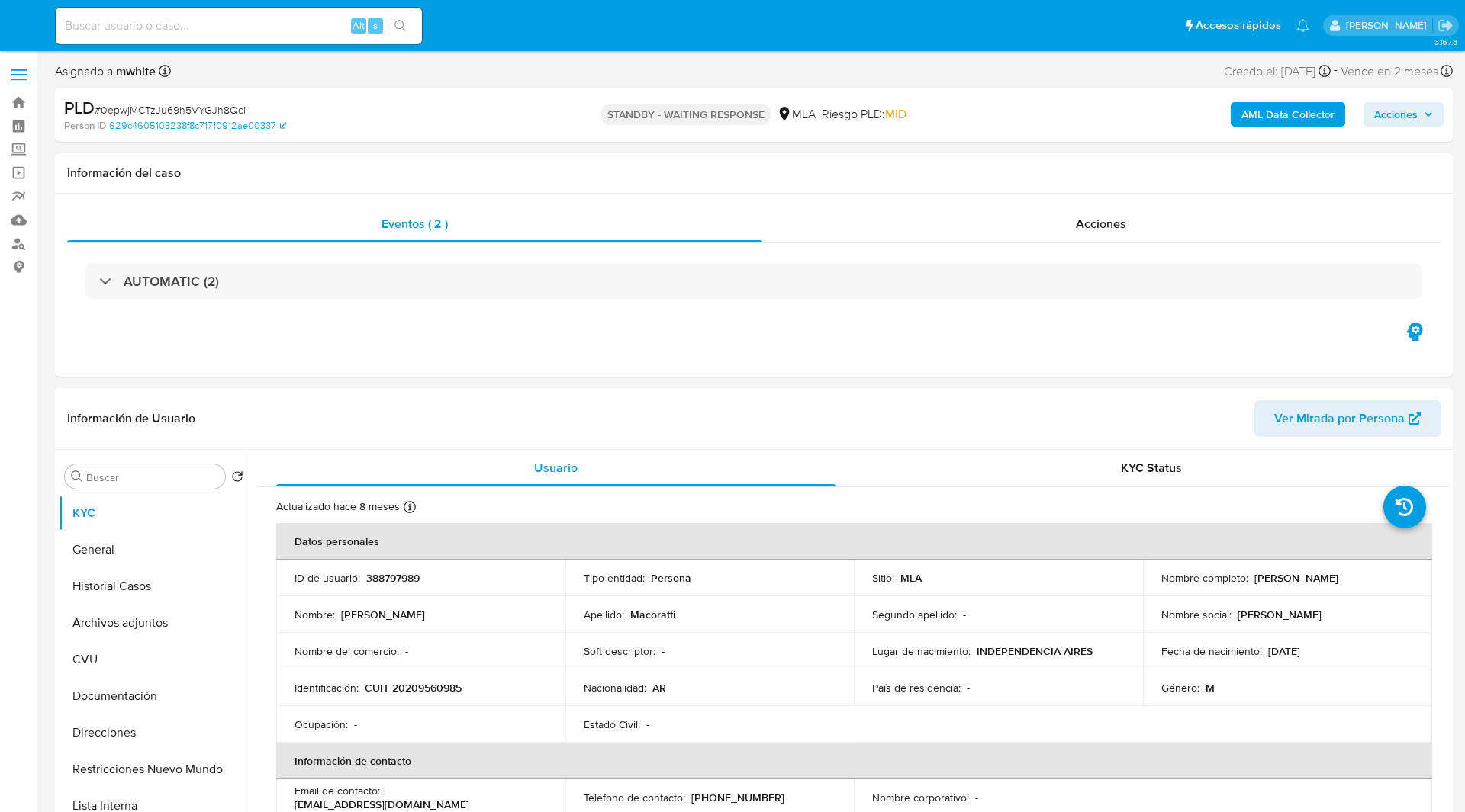
select select "10"
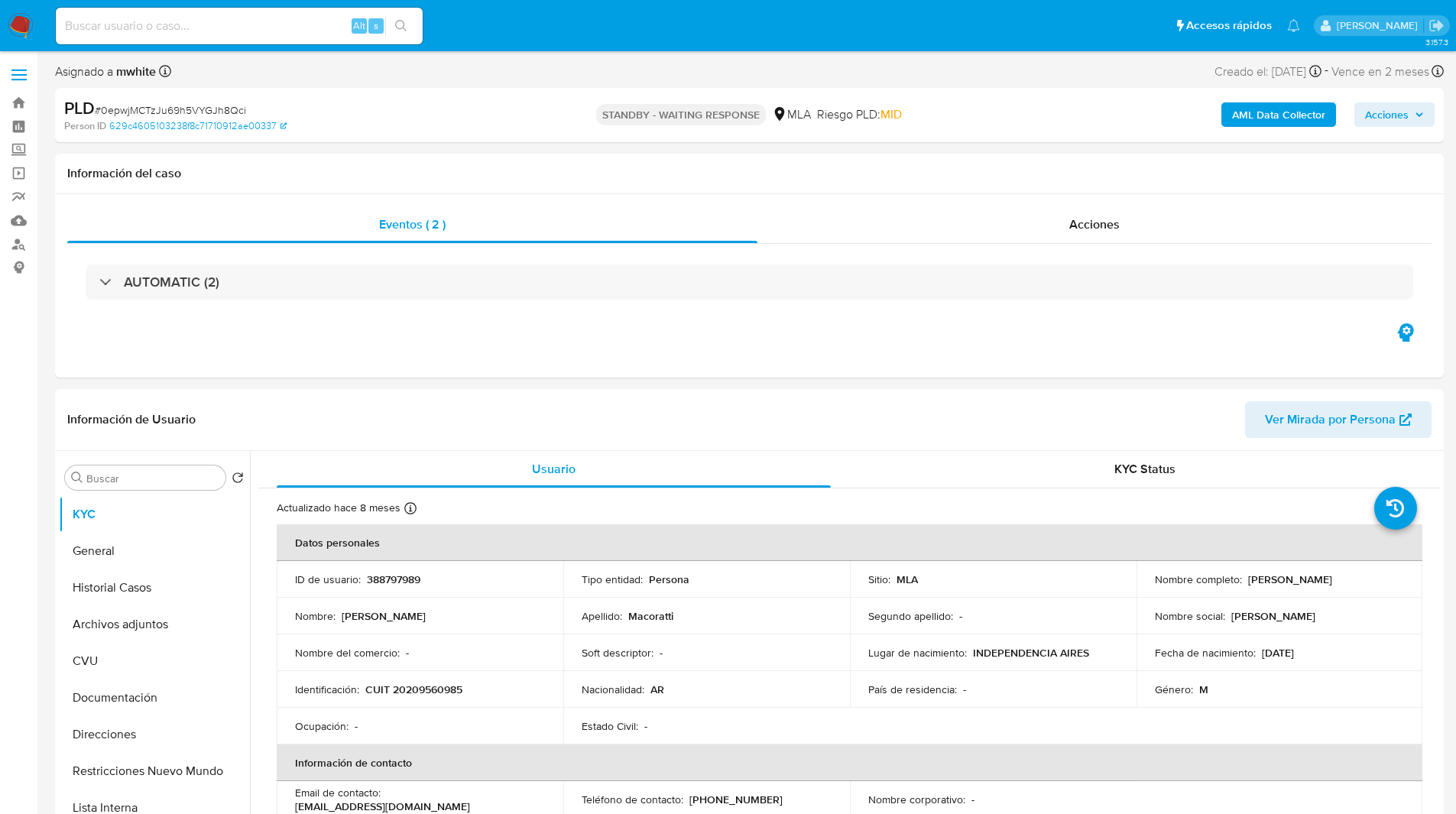
click at [167, 34] on input at bounding box center [239, 26] width 367 height 20
paste input "6re2A1Y1Jhr073znIusGC08x"
type input "6re2A1Y1Jhr073znIusGC08x"
select select "10"
click at [921, 108] on div "OPEN - EXPIRED RESPONSE MLA [PERSON_NAME] PLD: MID" at bounding box center [749, 115] width 452 height 36
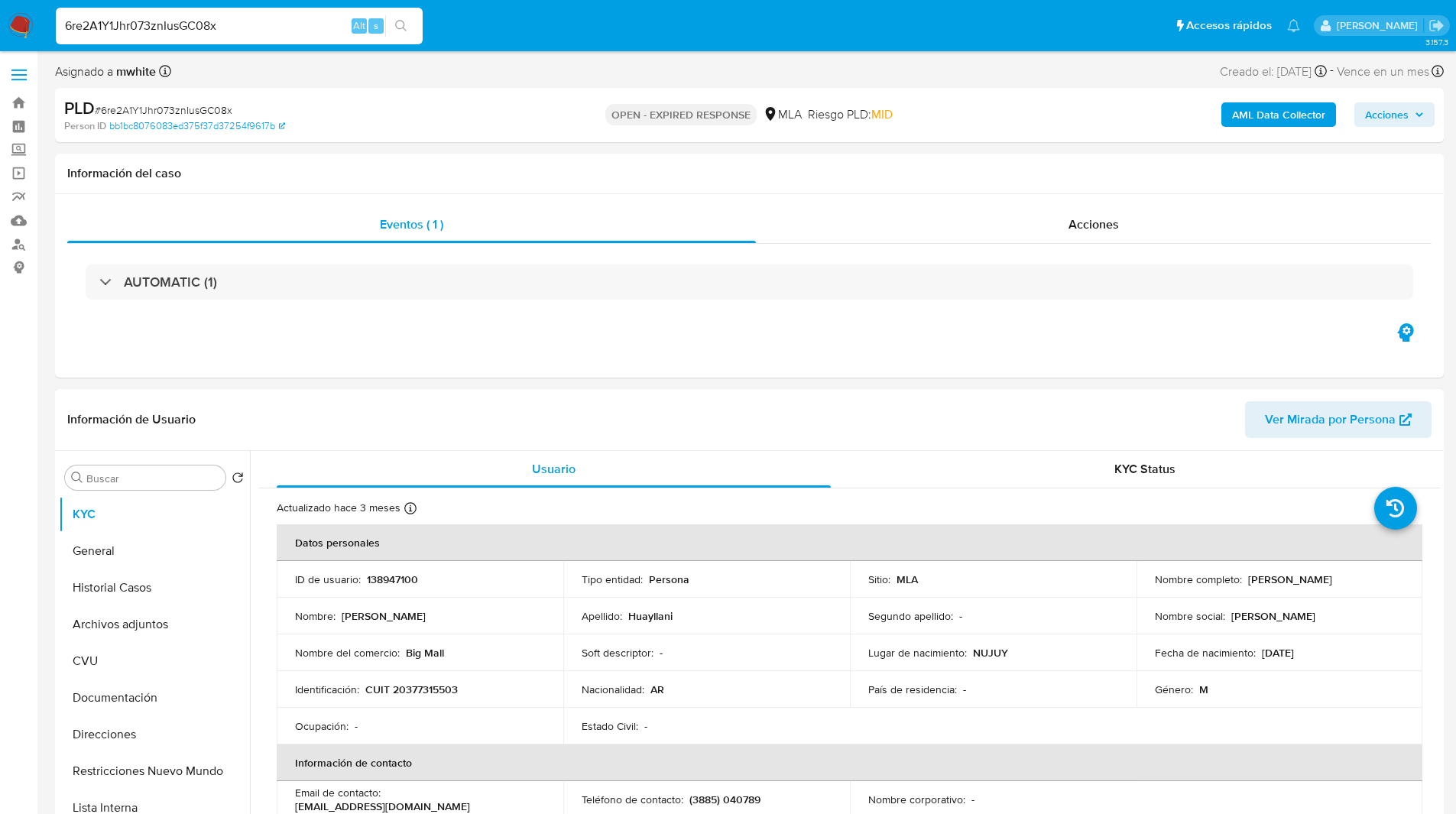
click at [434, 689] on p "CUIT 20377315503" at bounding box center [411, 689] width 92 height 14
copy p "20377315503"
click at [843, 9] on ul "Pausado Ver notificaciones 6re2A1Y1Jhr073znIusGC08x Alt s Accesos rápidos Presi…" at bounding box center [677, 25] width 1259 height 38
click at [567, 65] on div "Asignado a mwhite Asignado el: [DATE] 14:17:15 Creado el: [DATE] Creado el: [DA…" at bounding box center [749, 74] width 1389 height 27
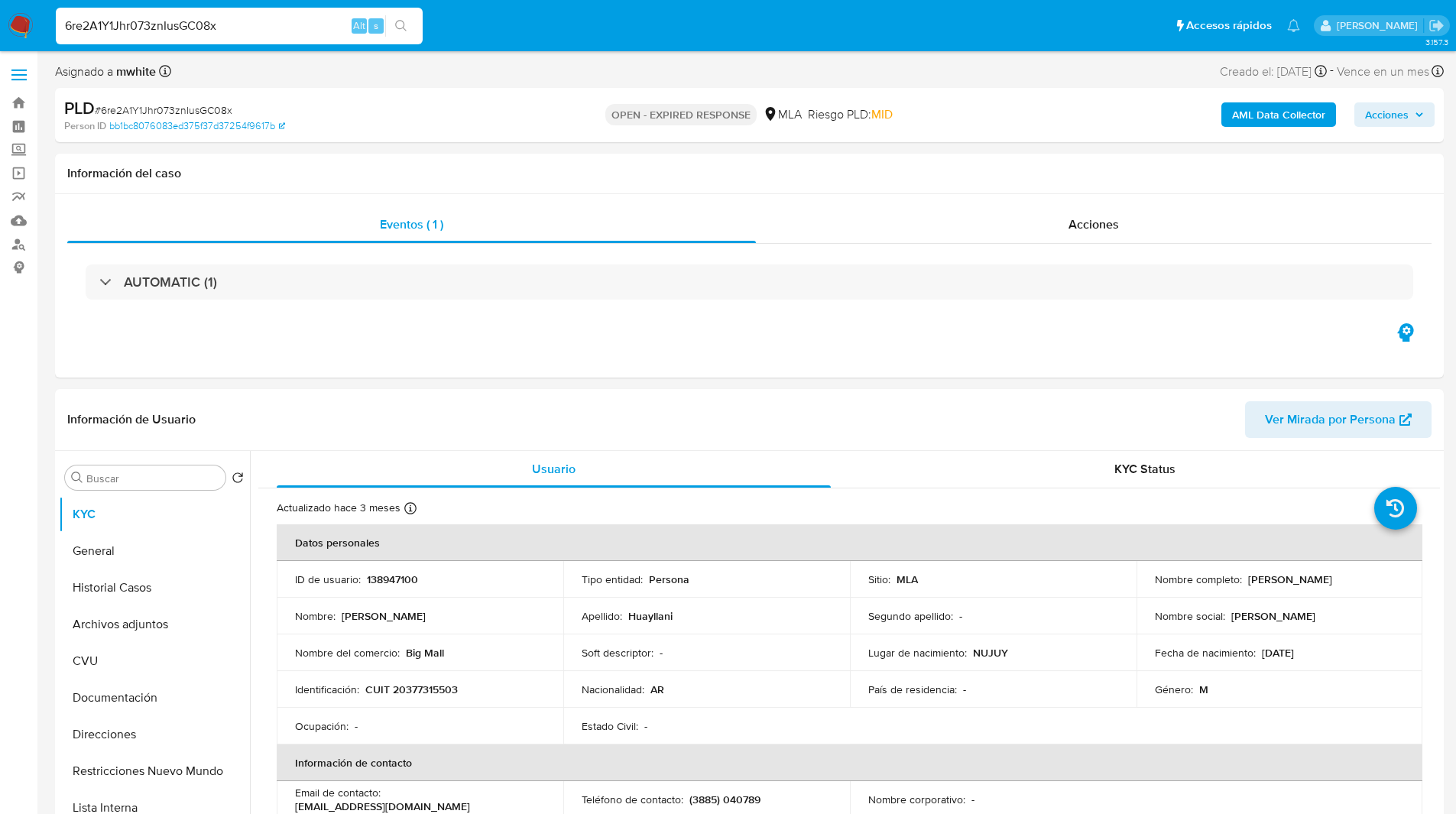
click at [623, 39] on ul "Pausado Ver notificaciones 6re2A1Y1Jhr073znIusGC08x Alt s Accesos rápidos Presi…" at bounding box center [677, 25] width 1259 height 38
click at [526, 341] on div "Eventos ( 1 ) Acciones AUTOMATIC (1)" at bounding box center [749, 286] width 1389 height 184
click at [518, 329] on div "Eventos ( 1 ) Acciones AUTOMATIC (1)" at bounding box center [749, 286] width 1389 height 184
click at [479, 317] on div "AUTOMATIC (1)" at bounding box center [750, 281] width 1365 height 76
click at [490, 46] on nav "Pausado Ver notificaciones 6re2A1Y1Jhr073znIusGC08x Alt s Accesos rápidos Presi…" at bounding box center [728, 26] width 1456 height 51
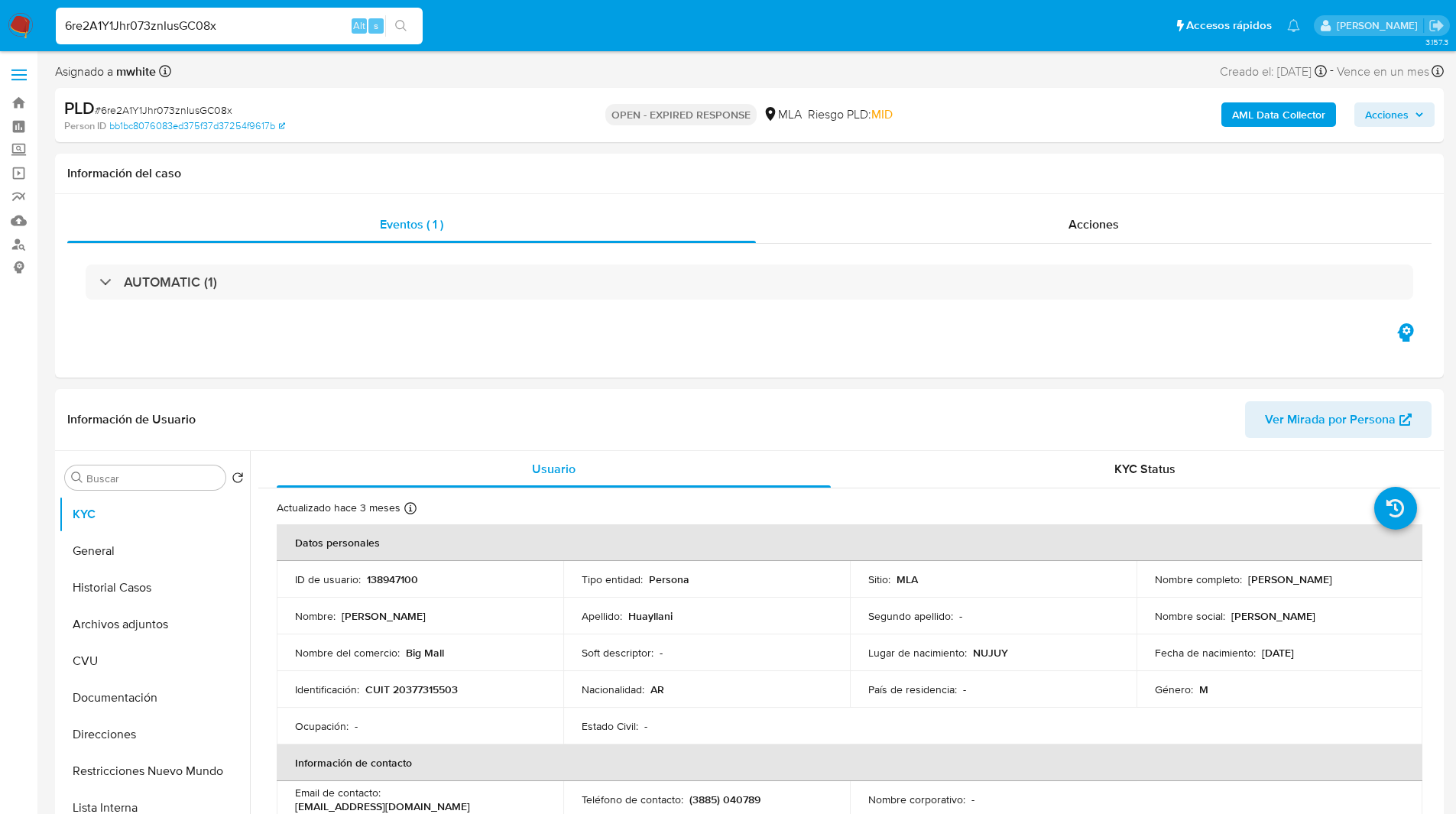
click at [501, 39] on ul "Pausado Ver notificaciones 6re2A1Y1Jhr073znIusGC08x Alt s Accesos rápidos Presi…" at bounding box center [677, 25] width 1259 height 38
click at [490, 14] on ul "Pausado Ver notificaciones 6re2A1Y1Jhr073znIusGC08x Alt s Accesos rápidos Presi…" at bounding box center [677, 25] width 1259 height 38
click at [509, 16] on ul "Pausado Ver notificaciones 6re2A1Y1Jhr073znIusGC08x Alt s Accesos rápidos Presi…" at bounding box center [677, 25] width 1259 height 38
click at [469, 11] on ul "Pausado Ver notificaciones 6re2A1Y1Jhr073znIusGC08x Alt s Accesos rápidos Presi…" at bounding box center [677, 25] width 1259 height 38
click at [511, 24] on ul "Pausado Ver notificaciones 6re2A1Y1Jhr073znIusGC08x Alt s Accesos rápidos Presi…" at bounding box center [677, 25] width 1259 height 38
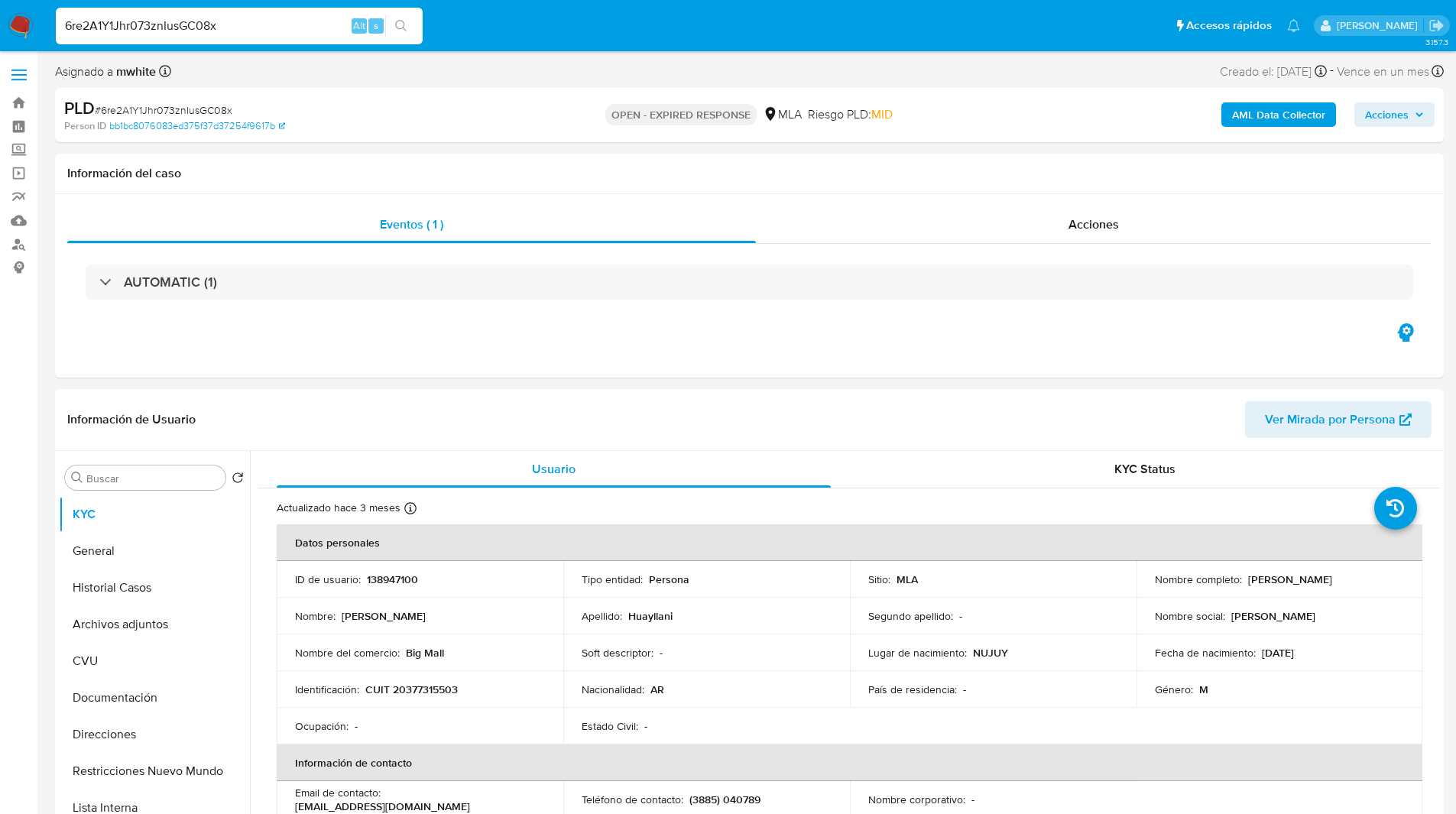
click at [482, 11] on ul "Pausado Ver notificaciones 6re2A1Y1Jhr073znIusGC08x Alt s Accesos rápidos Presi…" at bounding box center [677, 25] width 1259 height 38
click at [476, 15] on ul "Pausado Ver notificaciones 6re2A1Y1Jhr073znIusGC08x Alt s Accesos rápidos Presi…" at bounding box center [677, 25] width 1259 height 38
click at [696, 40] on ul "Pausado Ver notificaciones 6re2A1Y1Jhr073znIusGC08x Alt s Accesos rápidos Presi…" at bounding box center [677, 25] width 1259 height 38
click at [728, 36] on ul "Pausado Ver notificaciones 6re2A1Y1Jhr073znIusGC08x Alt s Accesos rápidos Presi…" at bounding box center [677, 25] width 1259 height 38
click at [710, 35] on ul "Pausado Ver notificaciones 6re2A1Y1Jhr073znIusGC08x Alt s Accesos rápidos Presi…" at bounding box center [677, 25] width 1259 height 38
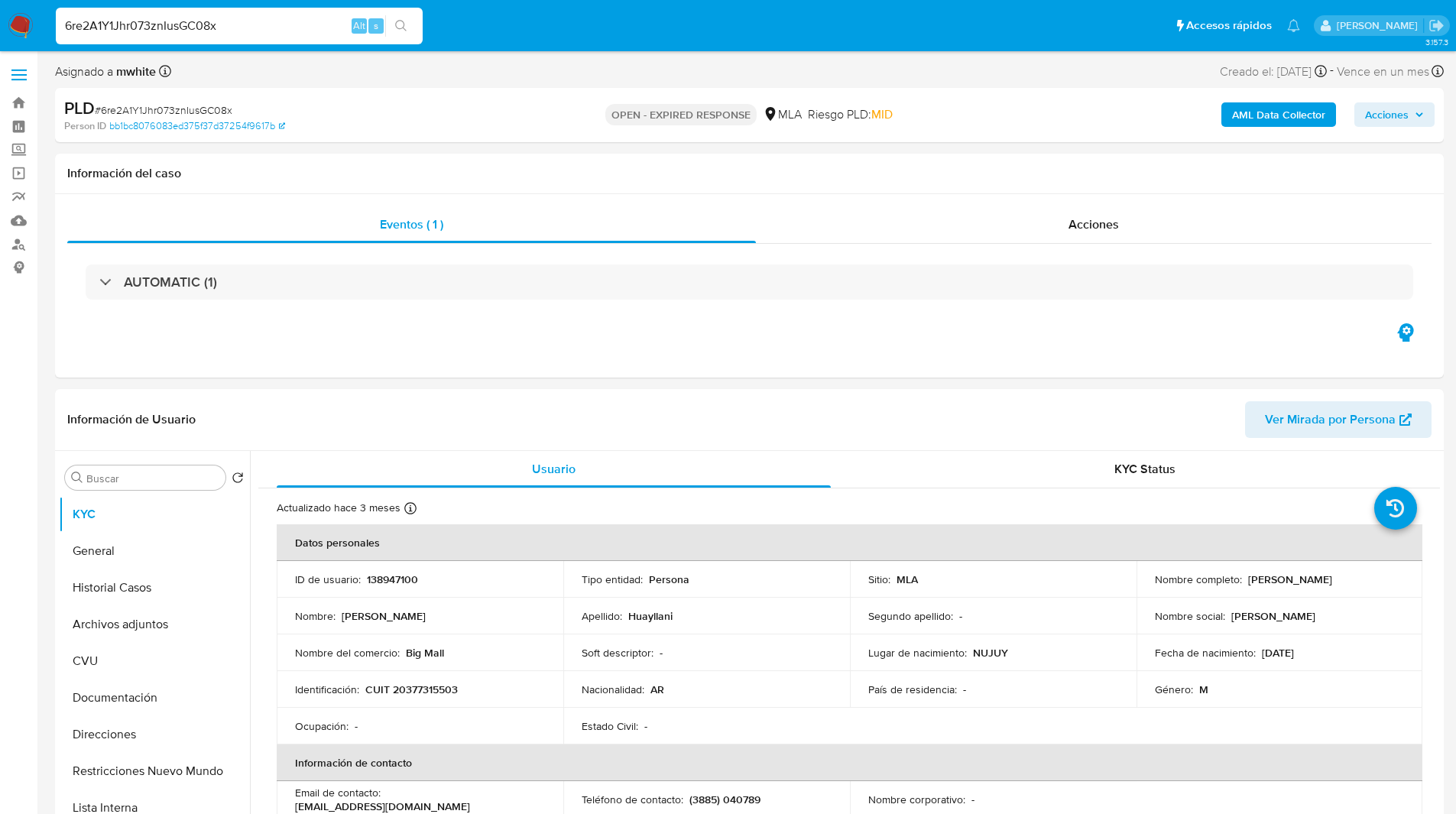
click at [708, 37] on ul "Pausado Ver notificaciones 6re2A1Y1Jhr073znIusGC08x Alt s Accesos rápidos Presi…" at bounding box center [677, 25] width 1259 height 38
click at [582, 38] on ul "Pausado Ver notificaciones 6re2A1Y1Jhr073znIusGC08x Alt s Accesos rápidos Presi…" at bounding box center [677, 25] width 1259 height 38
click at [580, 38] on ul "Pausado Ver notificaciones 6re2A1Y1Jhr073znIusGC08x Alt s Accesos rápidos Presi…" at bounding box center [677, 25] width 1259 height 38
click at [596, 30] on ul "Pausado Ver notificaciones 6re2A1Y1Jhr073znIusGC08x Alt s Accesos rápidos Presi…" at bounding box center [677, 25] width 1259 height 38
click at [926, 74] on div "Asignado a mwhite Asignado el: [DATE] 14:17:15 Creado el: [DATE] Creado el: [DA…" at bounding box center [749, 74] width 1389 height 27
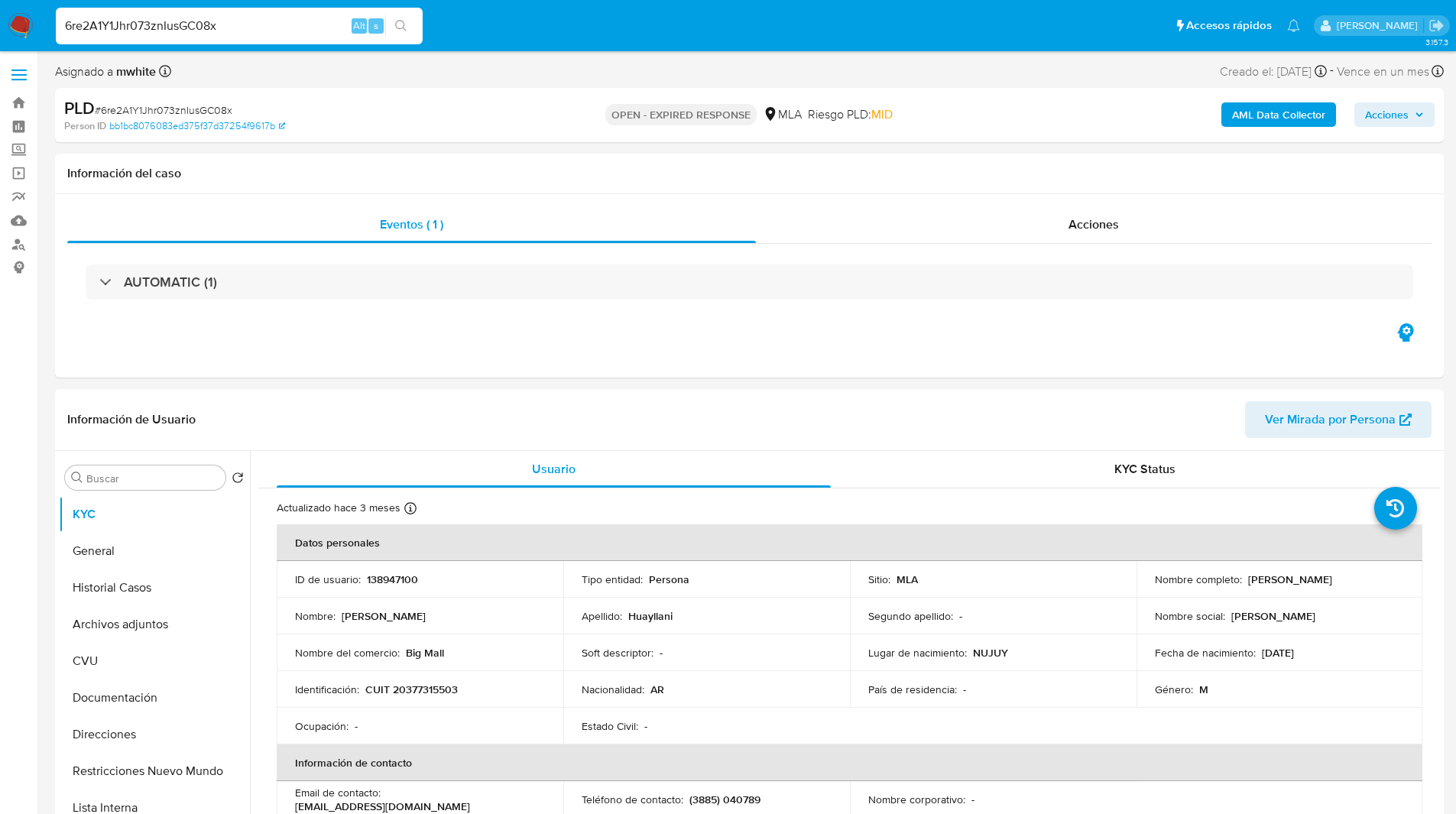
click at [903, 66] on div "Asignado a mwhite Asignado el: [DATE] 14:17:15 Creado el: [DATE] Creado el: [DA…" at bounding box center [749, 74] width 1389 height 27
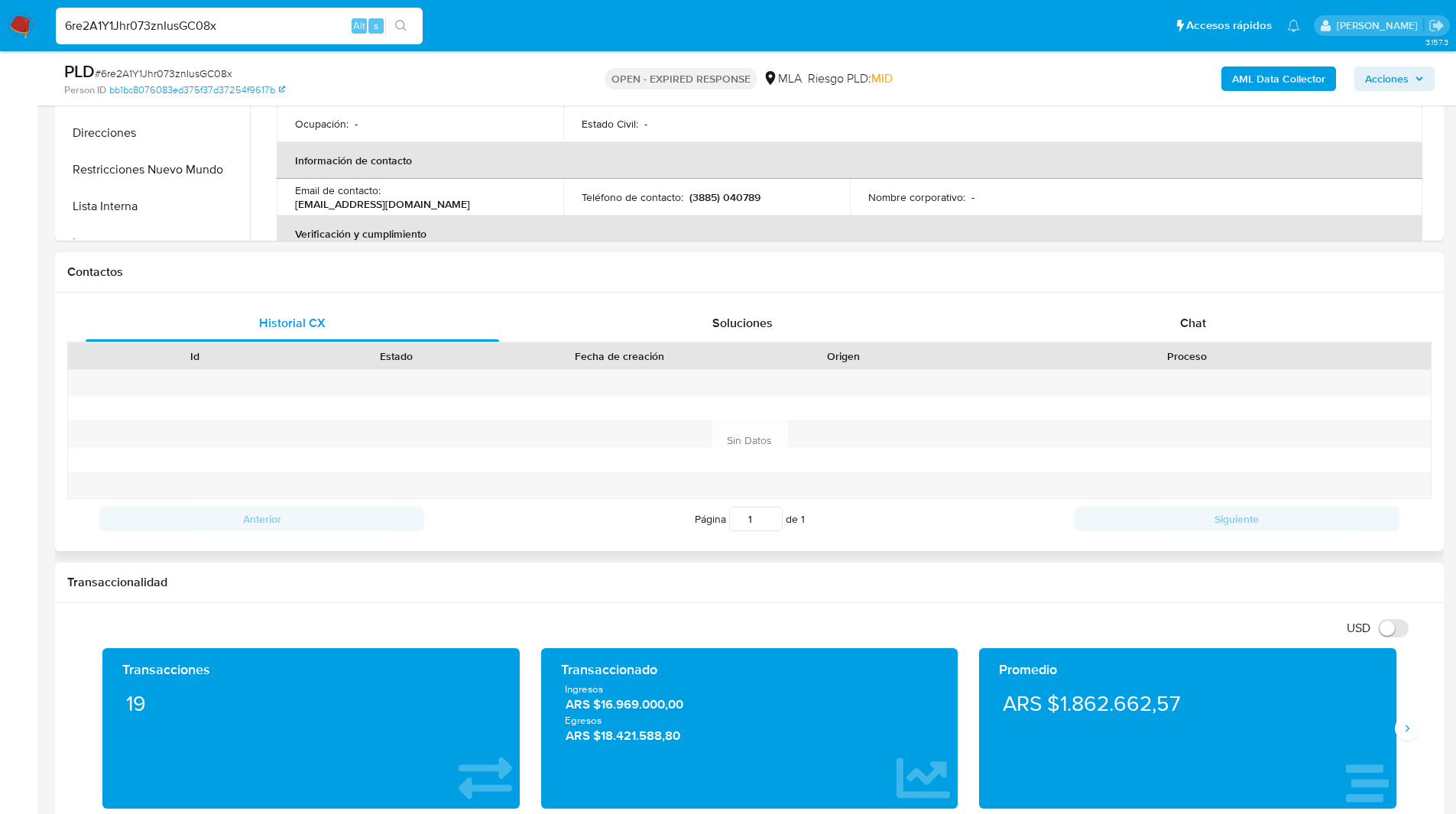
scroll to position [548, 0]
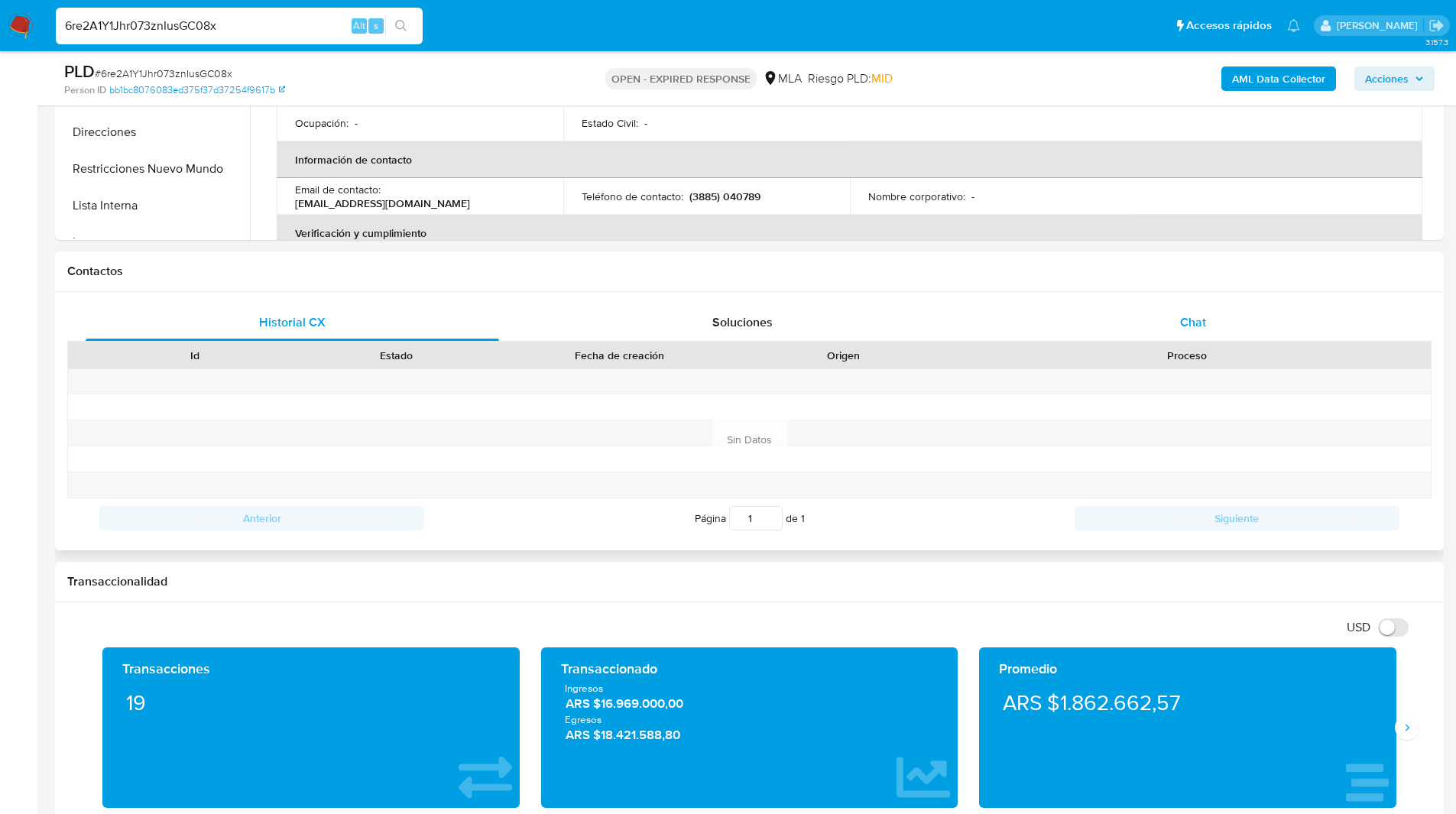
click at [1171, 310] on div "Chat" at bounding box center [1193, 322] width 414 height 37
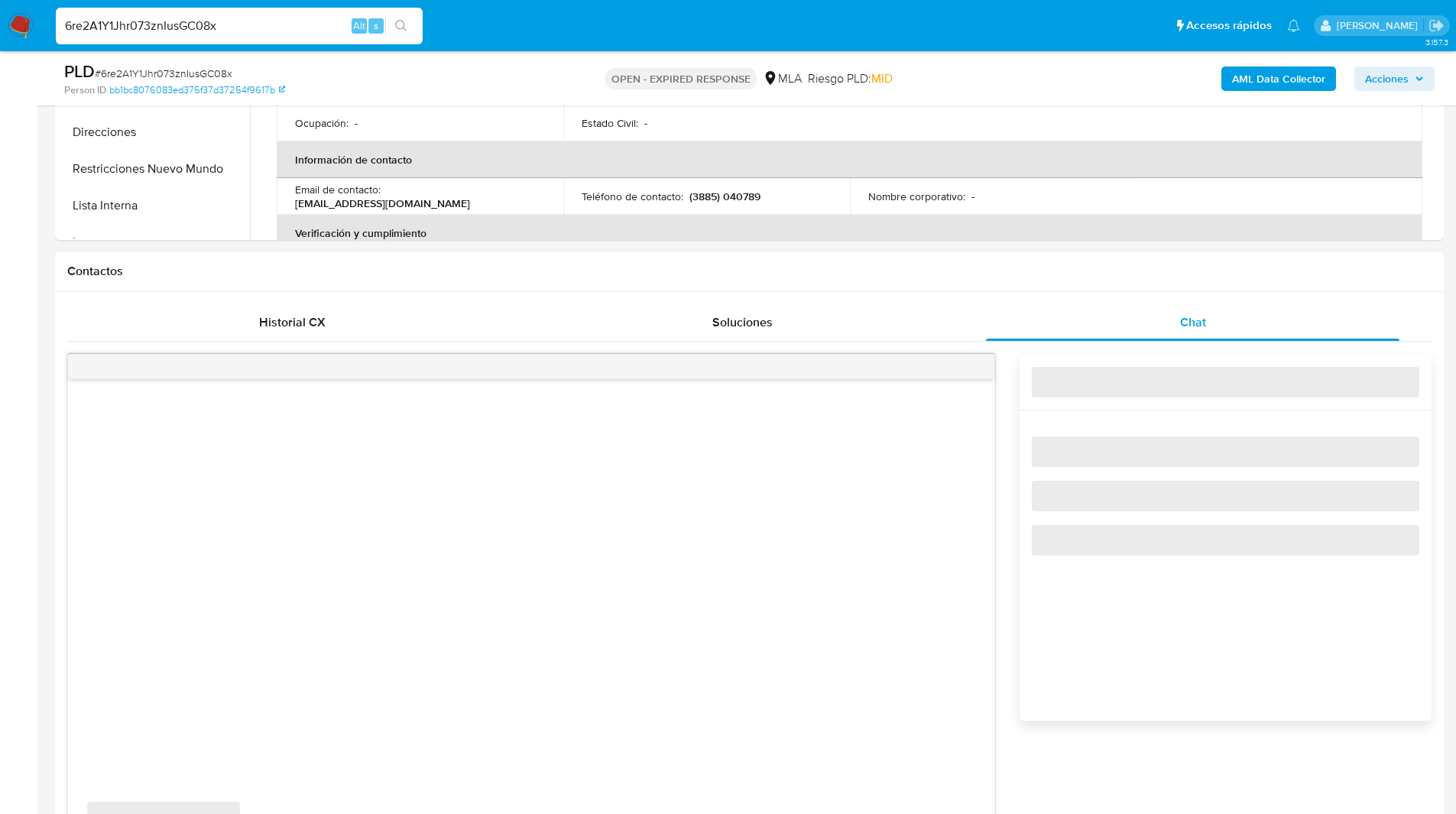
click at [983, 280] on div "Contactos" at bounding box center [749, 271] width 1389 height 40
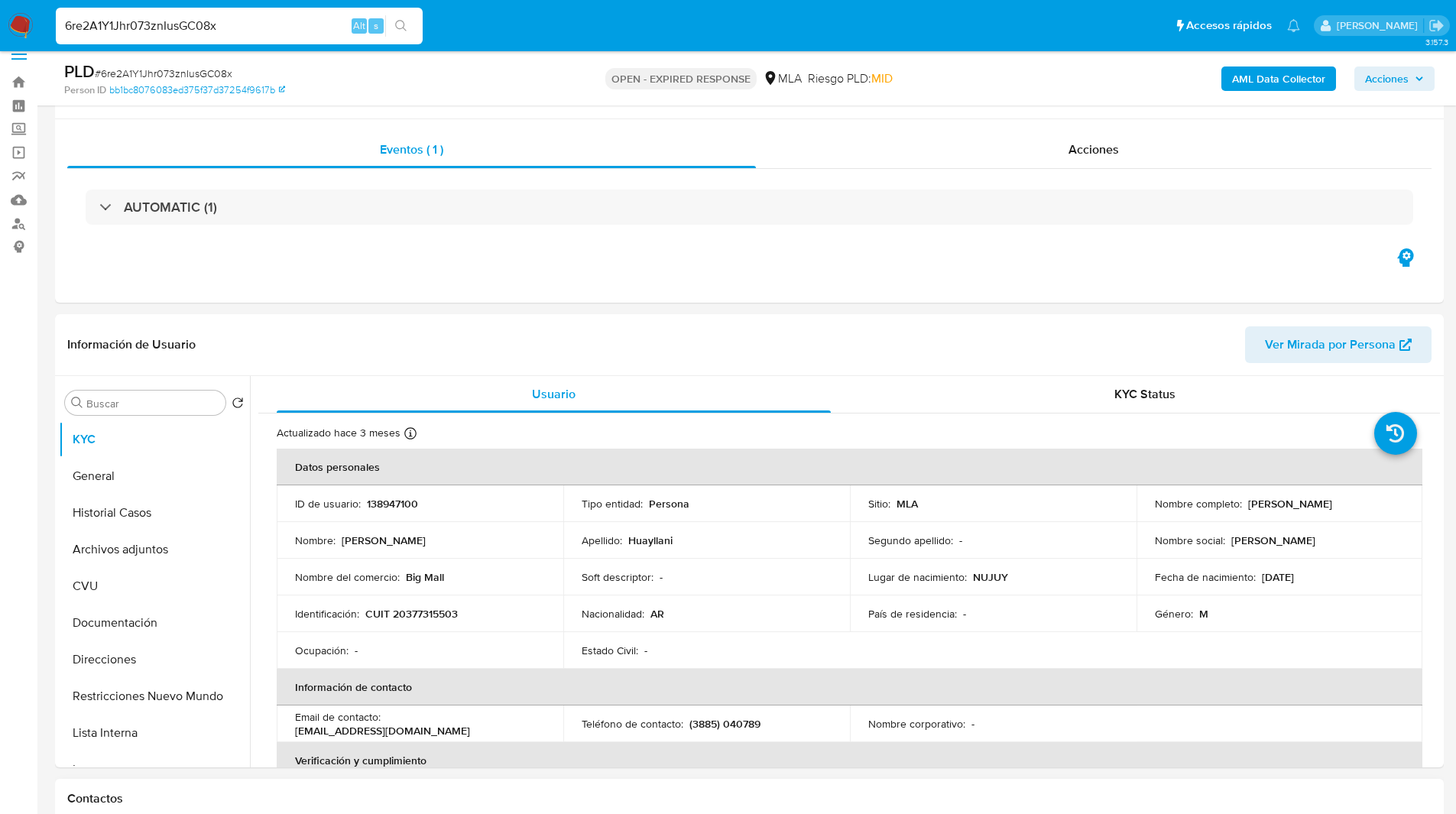
scroll to position [0, 0]
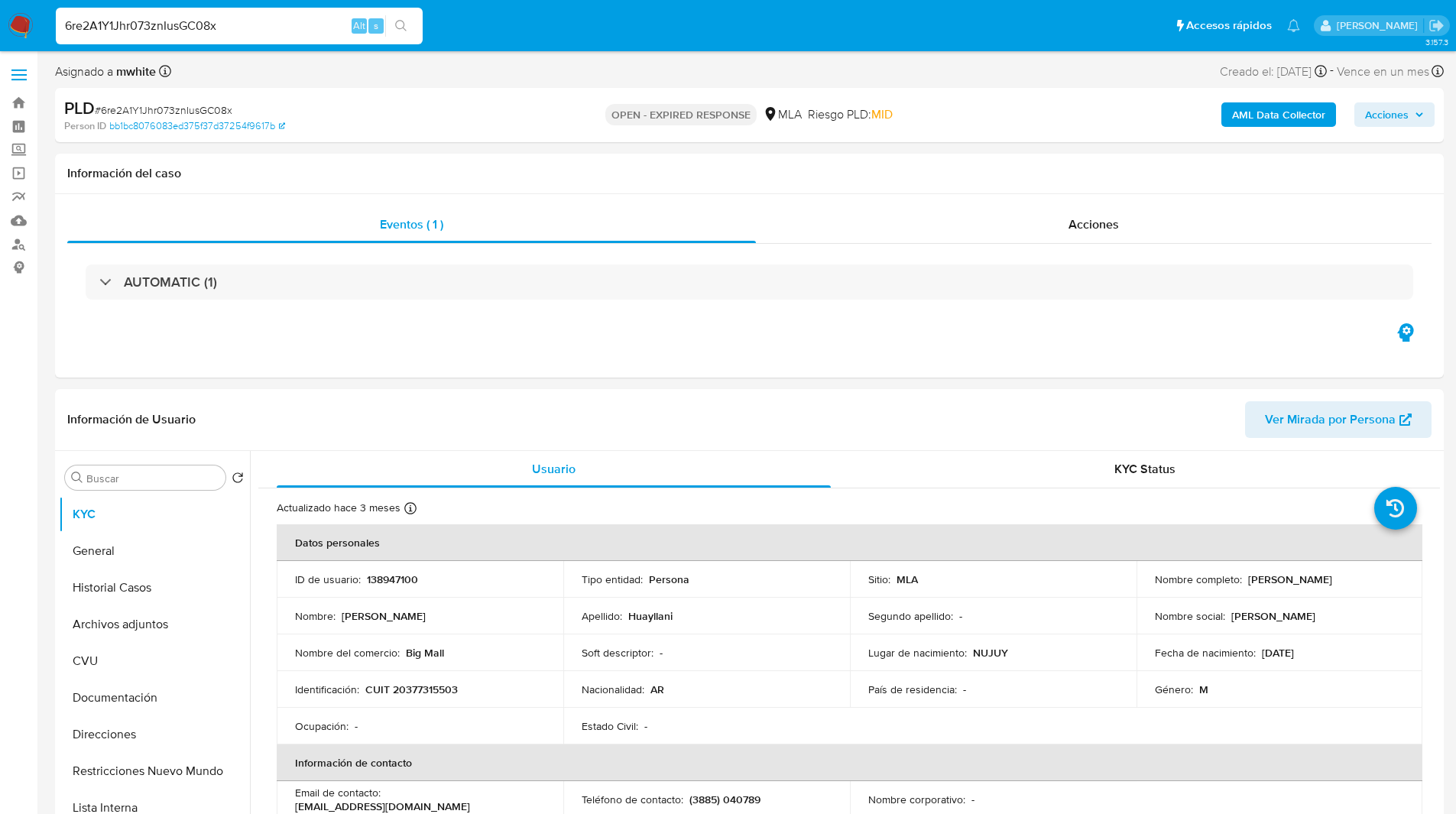
click at [783, 38] on ul "Pausado Ver notificaciones 6re2A1Y1Jhr073znIusGC08x Alt s Accesos rápidos Presi…" at bounding box center [677, 25] width 1259 height 38
click at [287, 27] on input "6re2A1Y1Jhr073znIusGC08x" at bounding box center [239, 26] width 367 height 20
paste input "AWuhU3JPK5dVtrgfcLaq9j1y"
type input "AWuhU3JPK5dVtrgfcLaq9j1y"
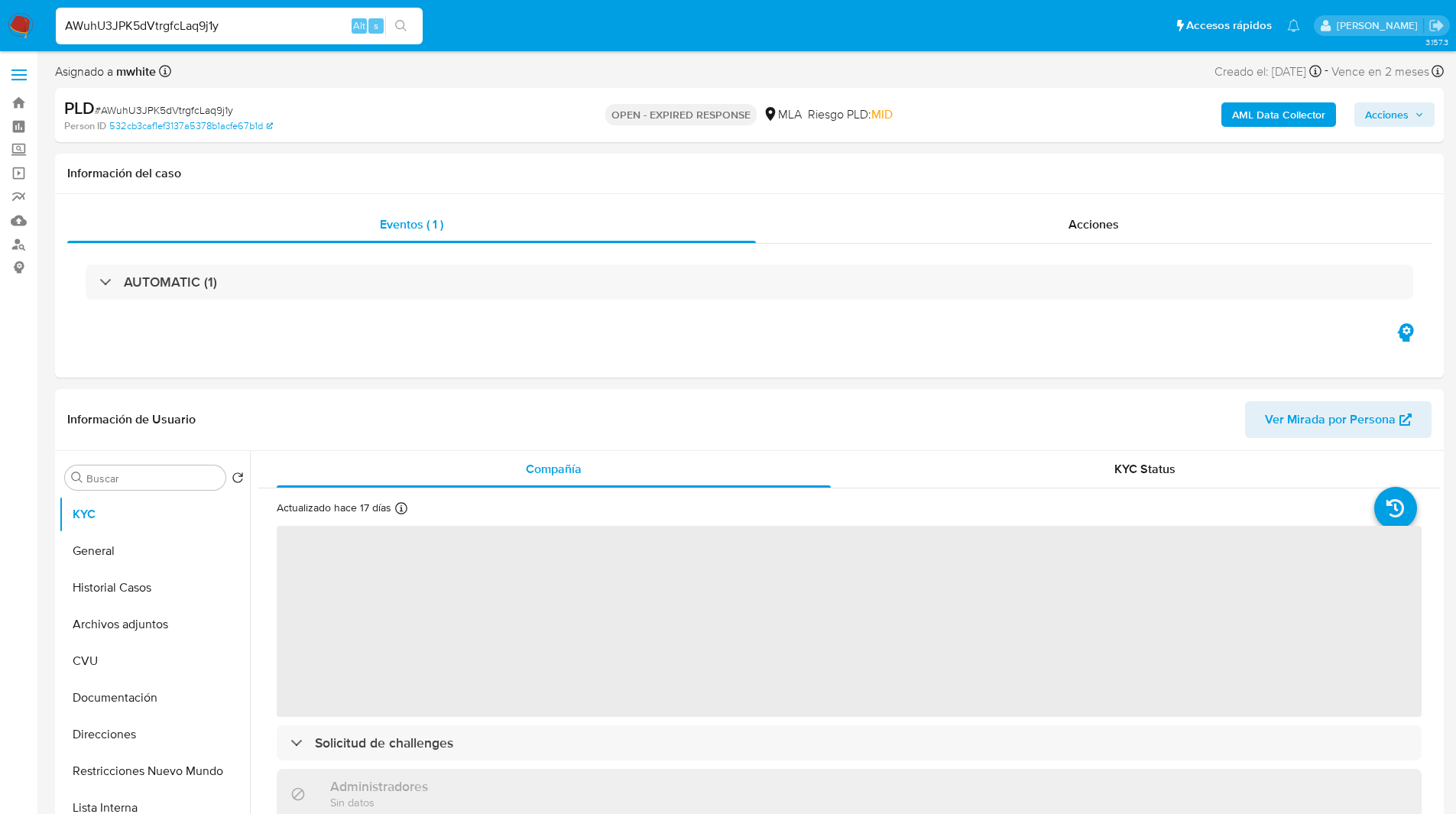
select select "10"
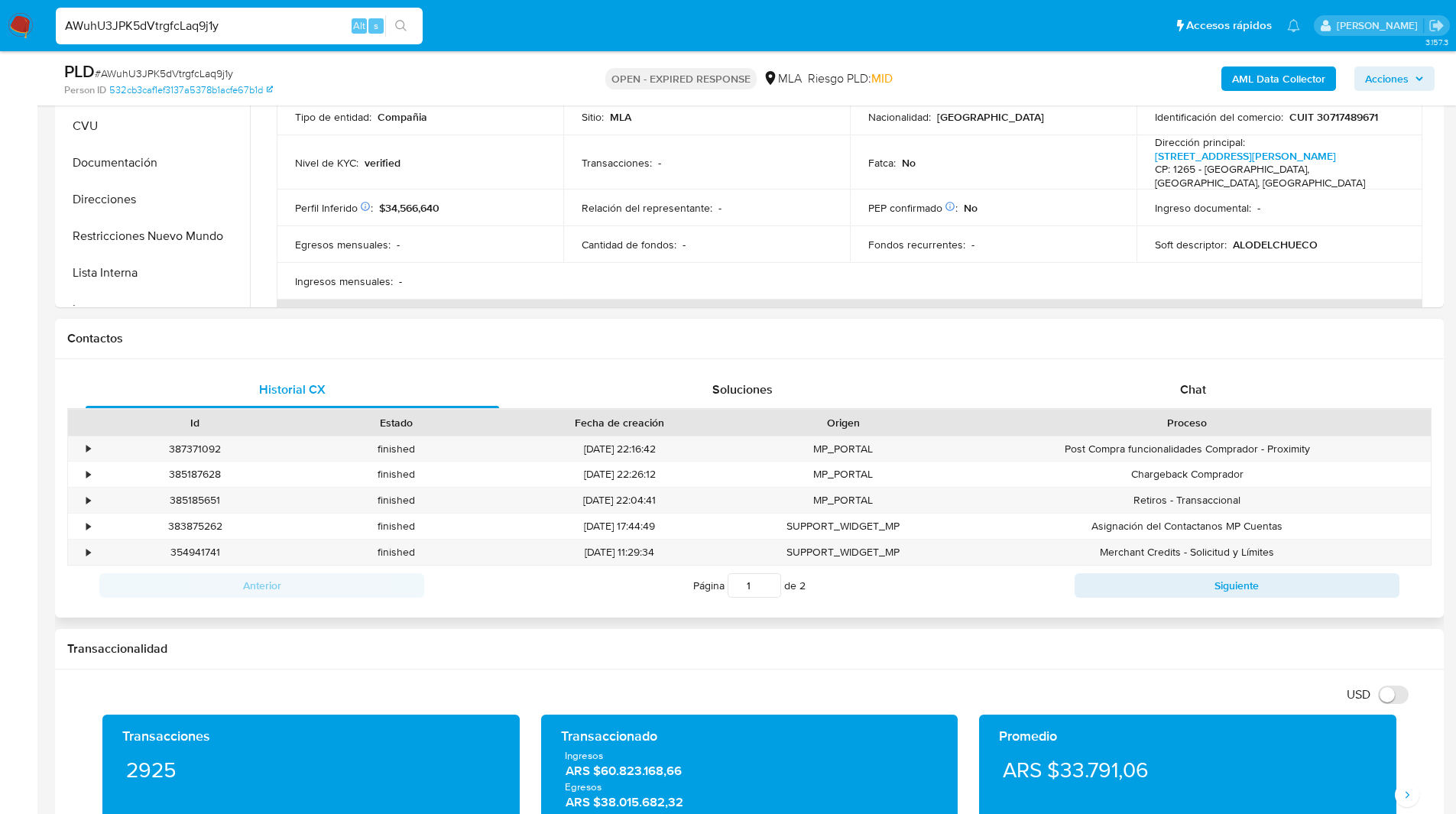
scroll to position [514, 0]
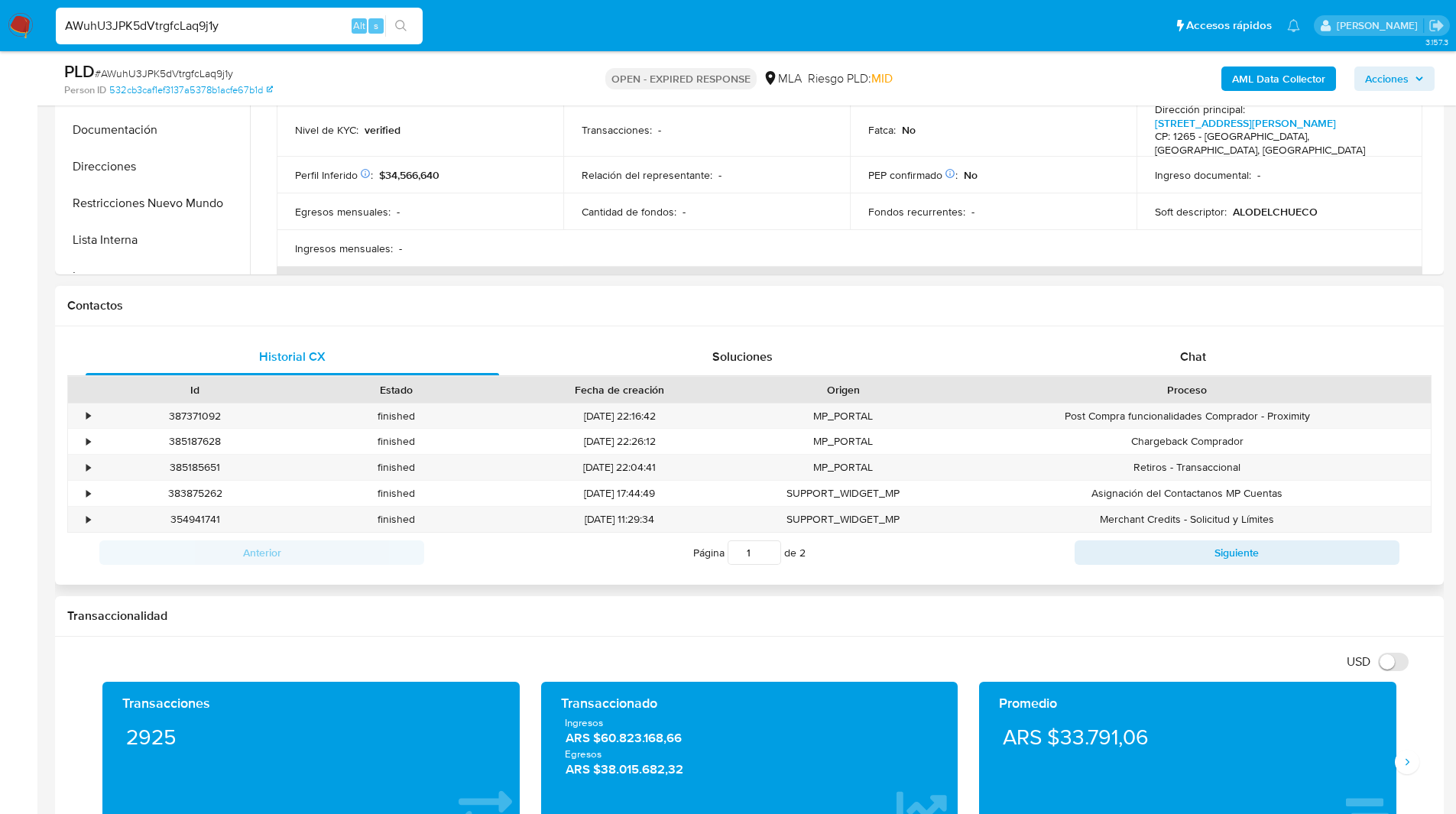
click at [1181, 324] on div "Contactos" at bounding box center [749, 305] width 1389 height 40
click at [1173, 386] on div "Proceso" at bounding box center [1188, 390] width 466 height 15
click at [1145, 360] on div "Chat" at bounding box center [1193, 357] width 414 height 37
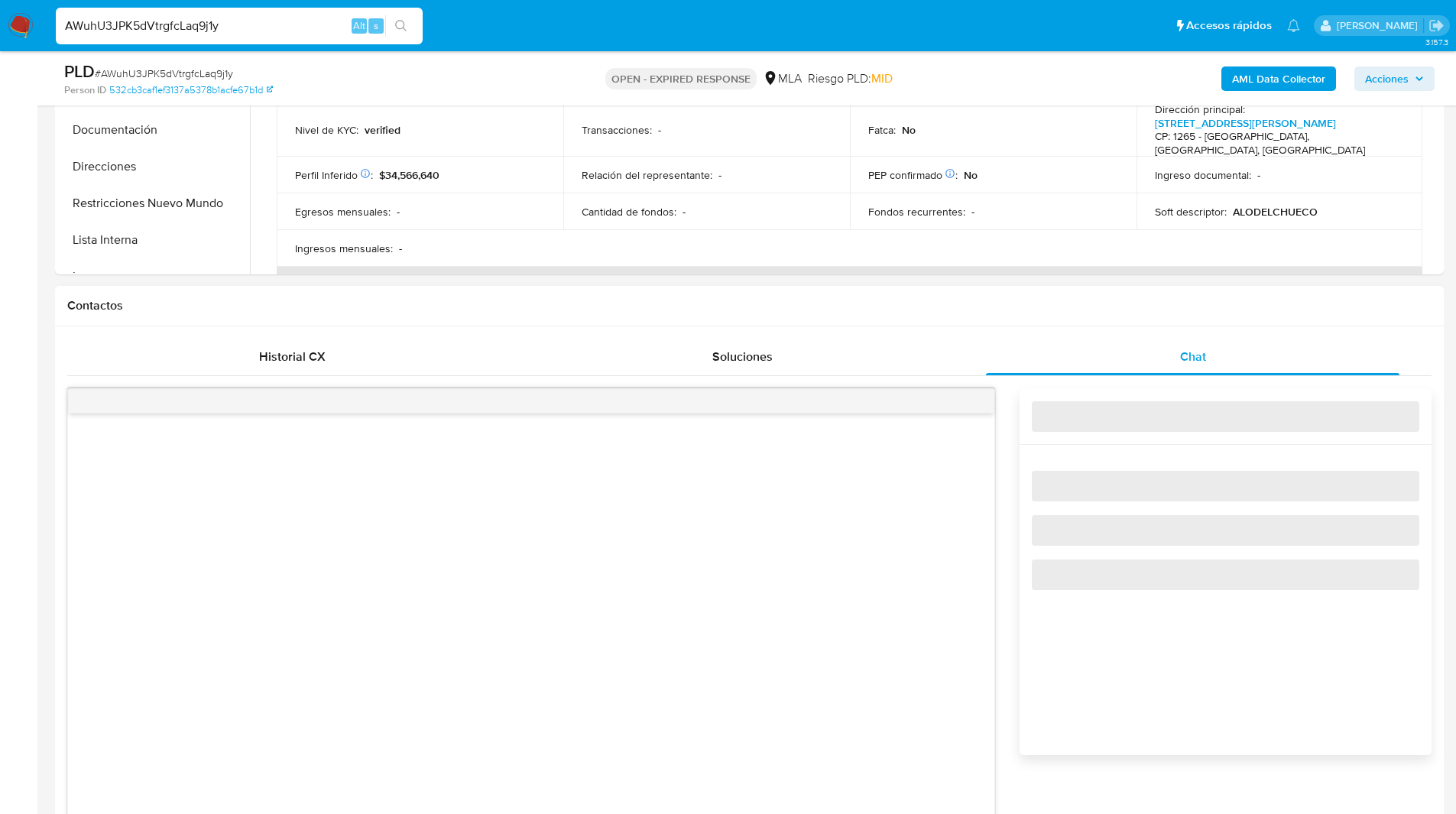
click at [968, 321] on div "Contactos" at bounding box center [749, 305] width 1389 height 40
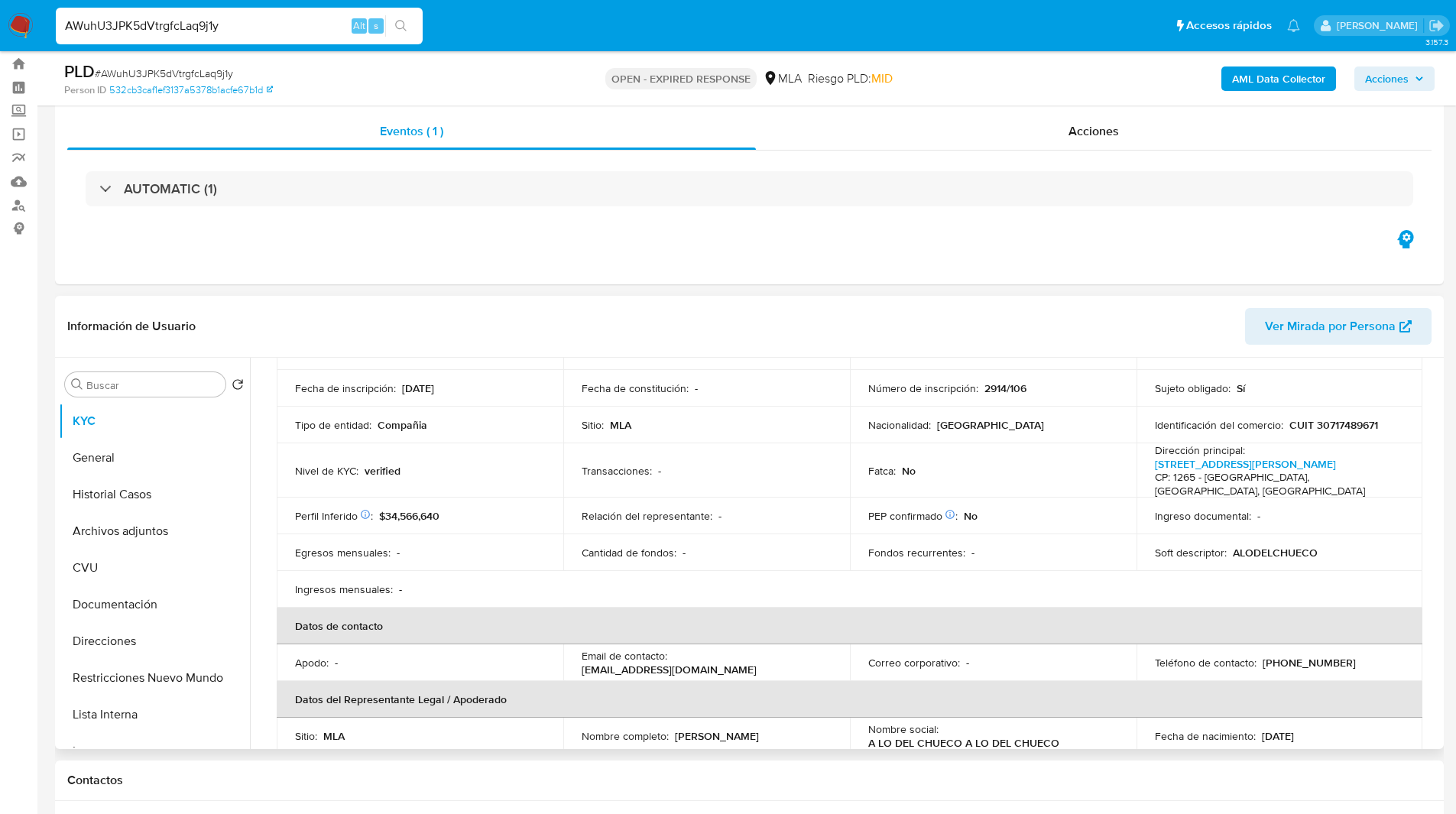
scroll to position [229, 0]
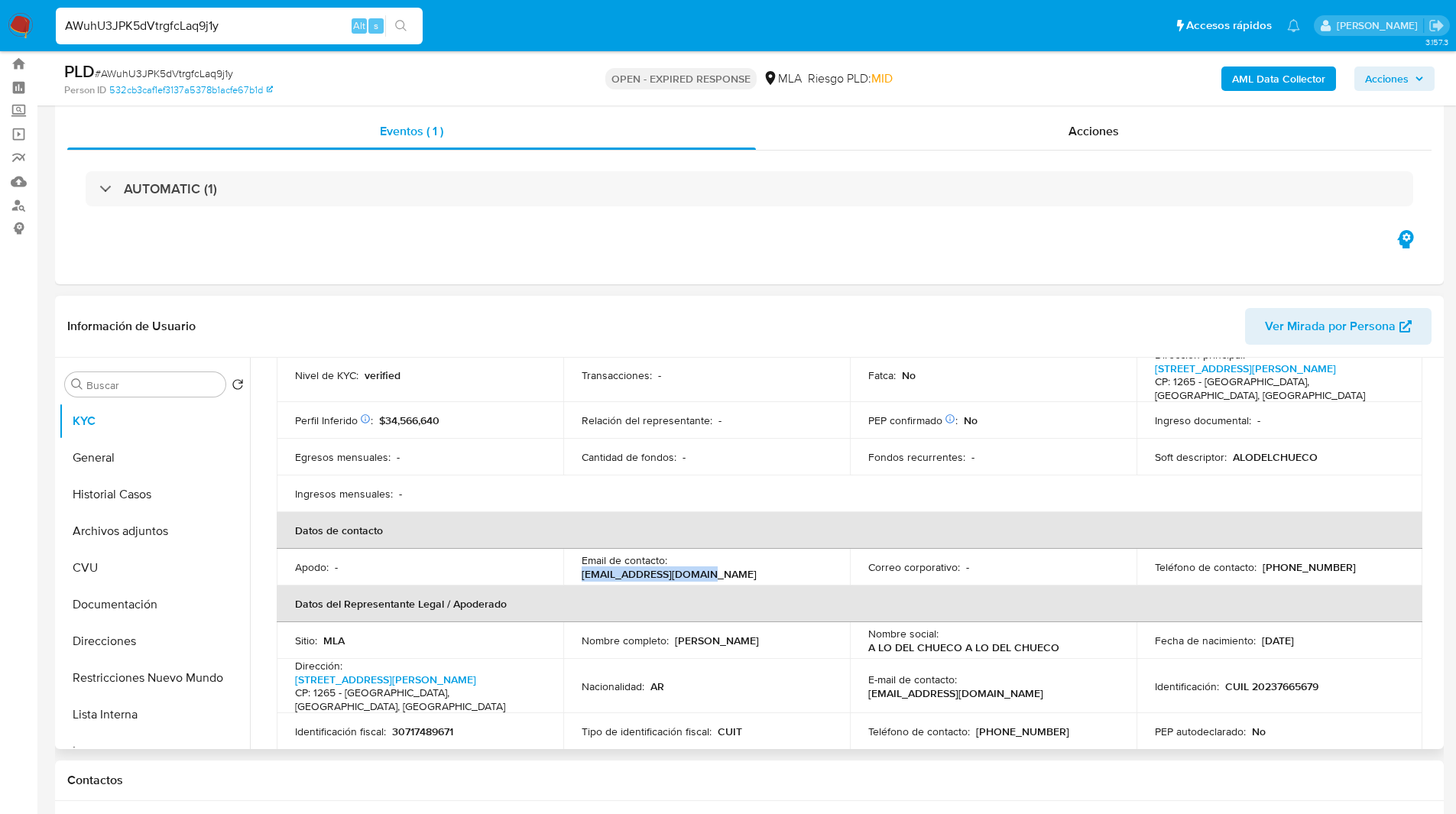
drag, startPoint x: 672, startPoint y: 555, endPoint x: 805, endPoint y: 553, distance: 133.0
click at [805, 553] on div "Email de contacto : [EMAIL_ADDRESS][DOMAIN_NAME]" at bounding box center [706, 567] width 250 height 27
copy p "[EMAIL_ADDRESS][DOMAIN_NAME]"
click at [462, 39] on ul "Pausado Ver notificaciones AWuhU3JPK5dVtrgfcLaq9j1y Alt s Accesos rápidos Presi…" at bounding box center [677, 25] width 1259 height 38
click at [456, 20] on ul "Pausado Ver notificaciones AWuhU3JPK5dVtrgfcLaq9j1y Alt s Accesos rápidos Presi…" at bounding box center [677, 25] width 1259 height 38
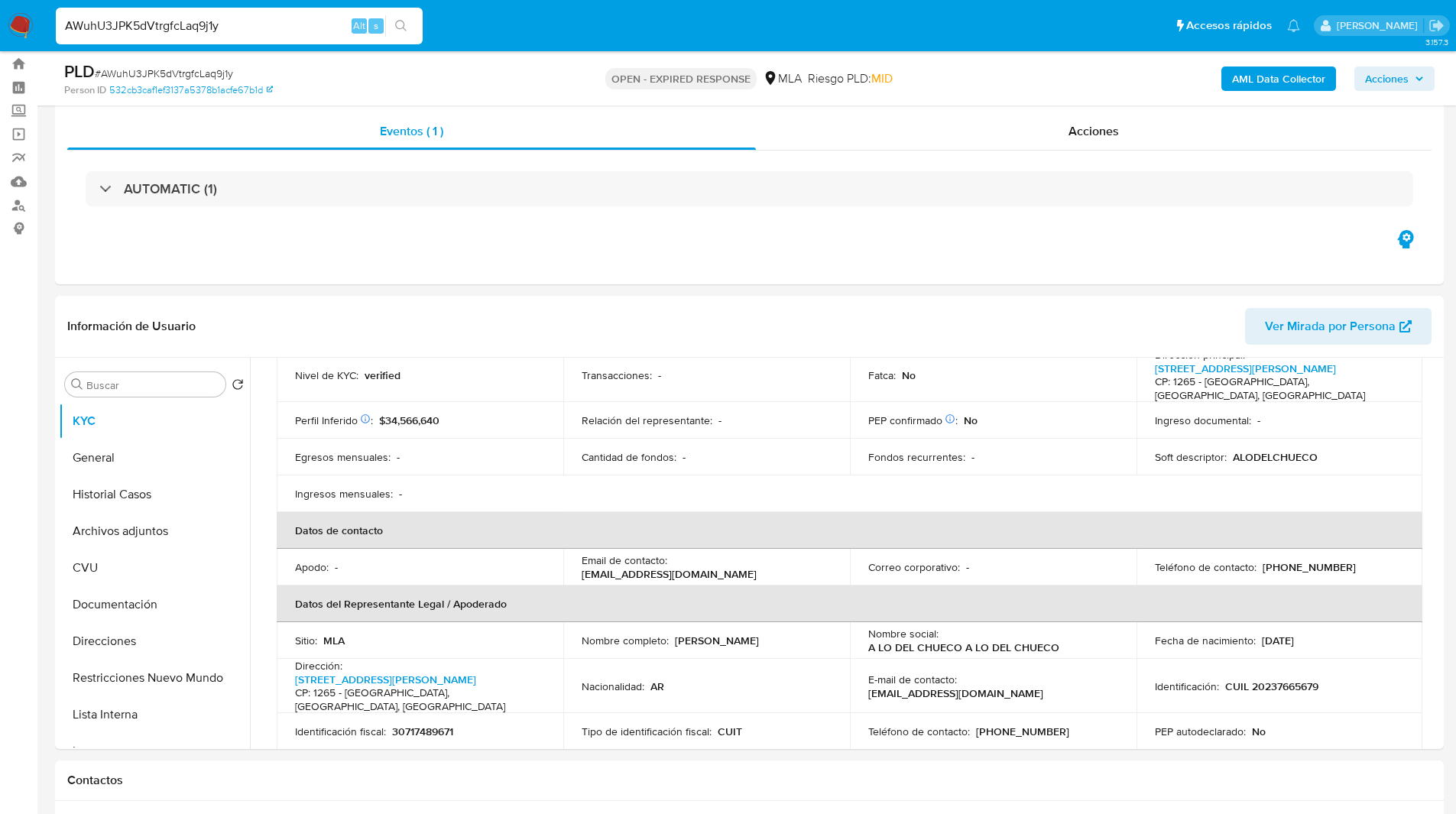
click at [585, 21] on ul "Pausado Ver notificaciones AWuhU3JPK5dVtrgfcLaq9j1y Alt s Accesos rápidos Presi…" at bounding box center [677, 25] width 1259 height 38
click at [517, 16] on ul "Pausado Ver notificaciones AWuhU3JPK5dVtrgfcLaq9j1y Alt s Accesos rápidos Presi…" at bounding box center [677, 25] width 1259 height 38
click at [521, 18] on ul "Pausado Ver notificaciones AWuhU3JPK5dVtrgfcLaq9j1y Alt s Accesos rápidos Presi…" at bounding box center [677, 25] width 1259 height 38
click at [610, 26] on ul "Pausado Ver notificaciones AWuhU3JPK5dVtrgfcLaq9j1y Alt s Accesos rápidos Presi…" at bounding box center [677, 25] width 1259 height 38
